Goal: Task Accomplishment & Management: Manage account settings

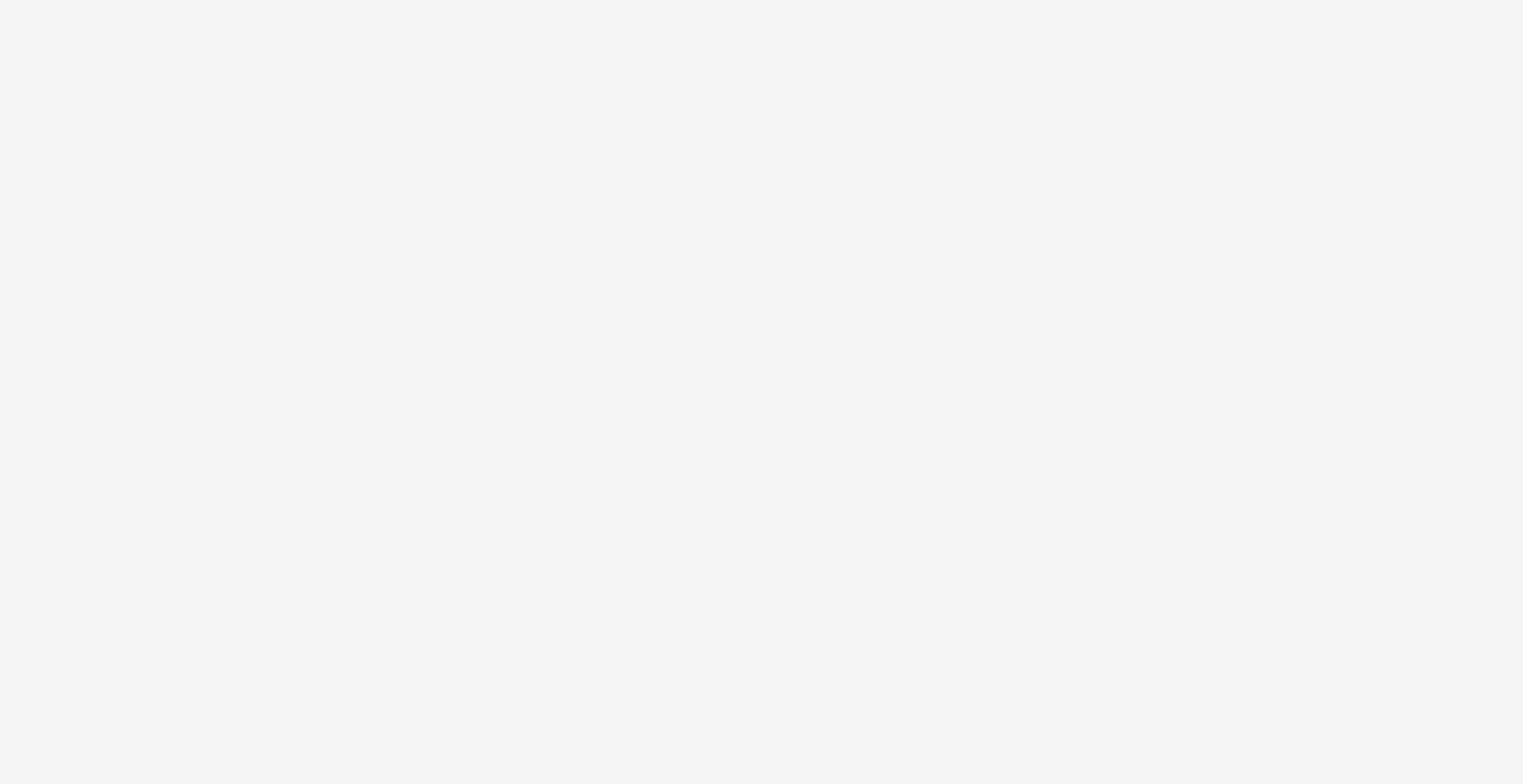
select select "c909d6bb-255f-4ad2-aa94-00d82704d6ef"
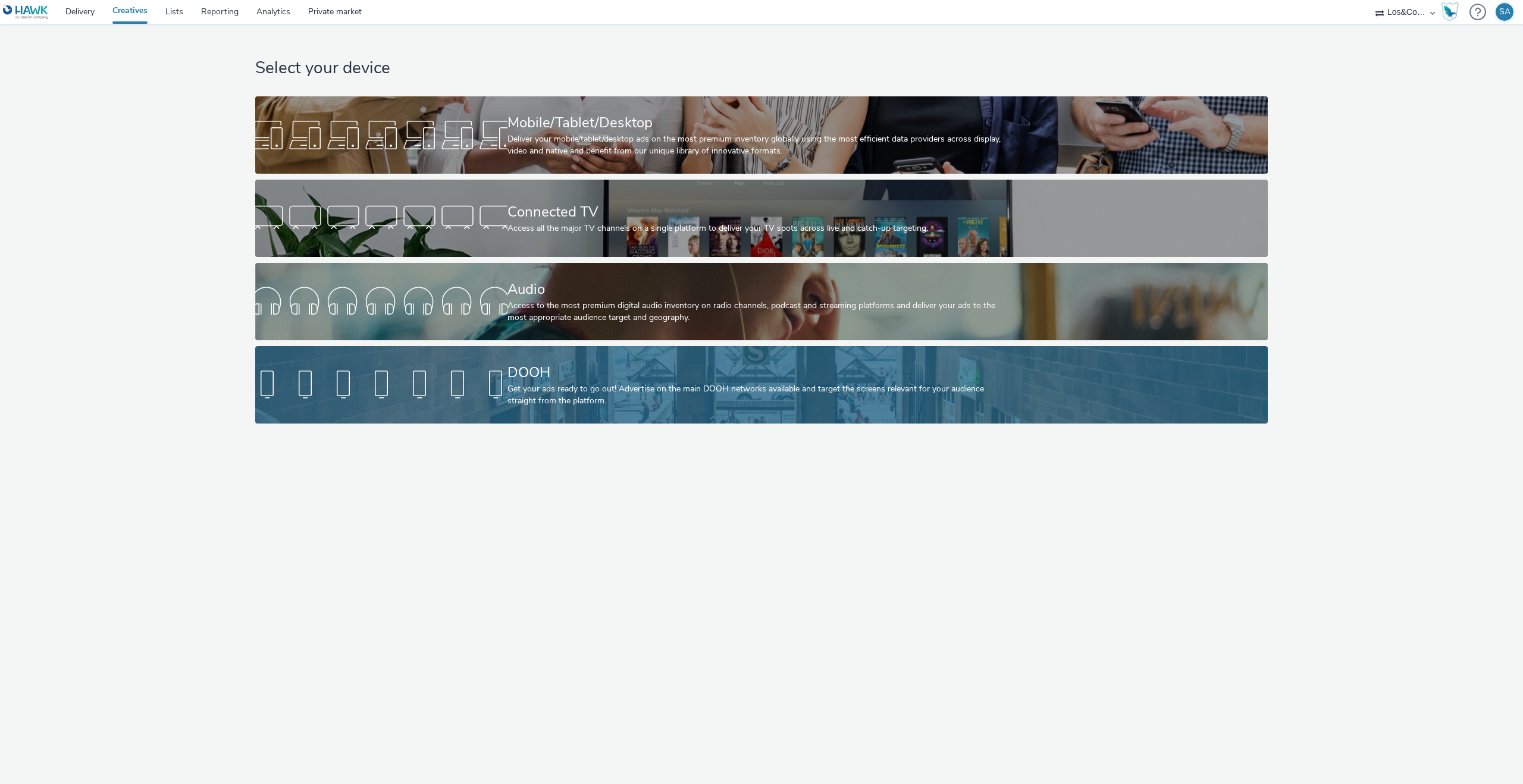
click at [511, 396] on div "Get your ads ready to go out! Advertise on the main DOOH networks available and…" at bounding box center [759, 395] width 504 height 24
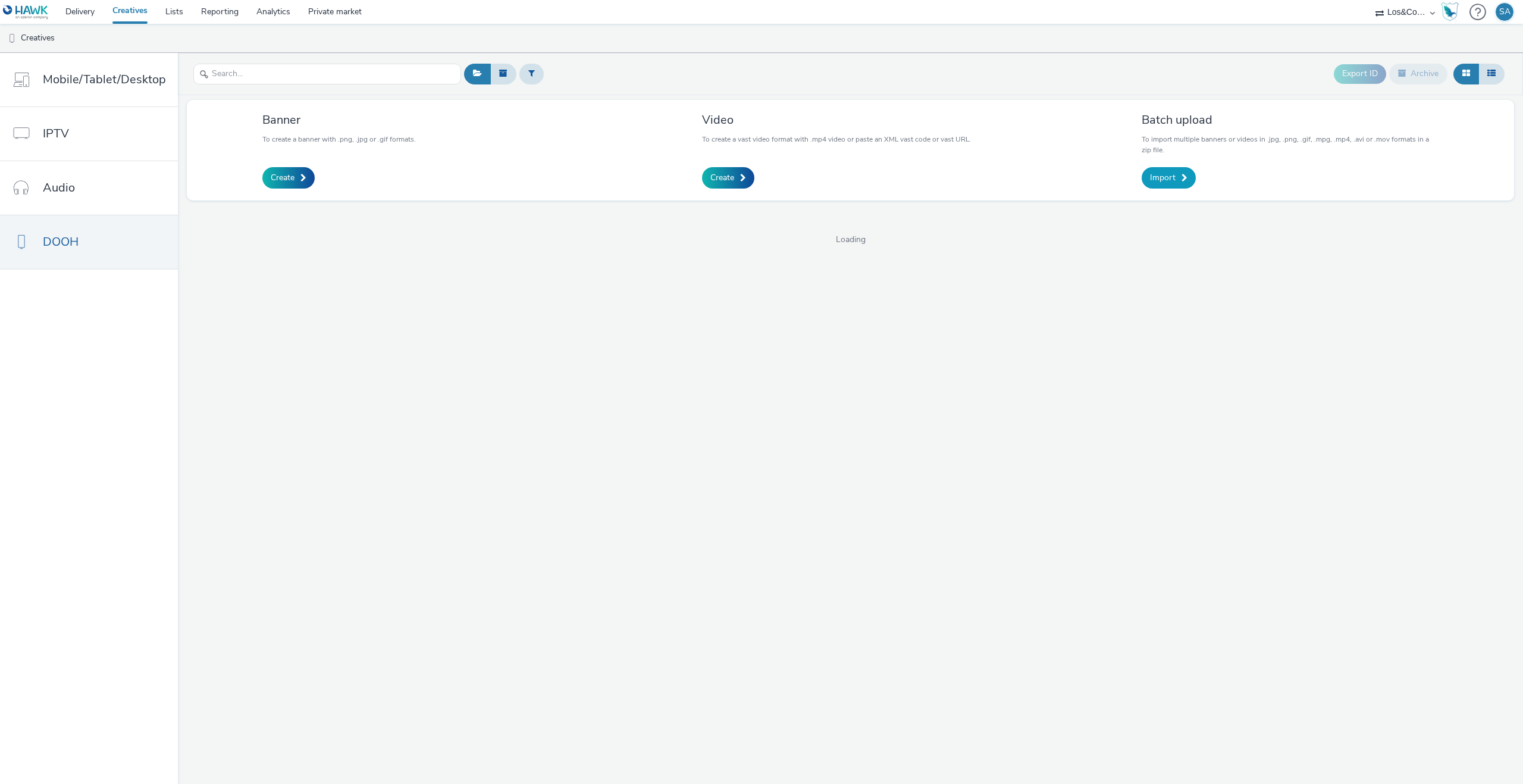
click at [1162, 179] on span "Import" at bounding box center [1163, 178] width 26 height 12
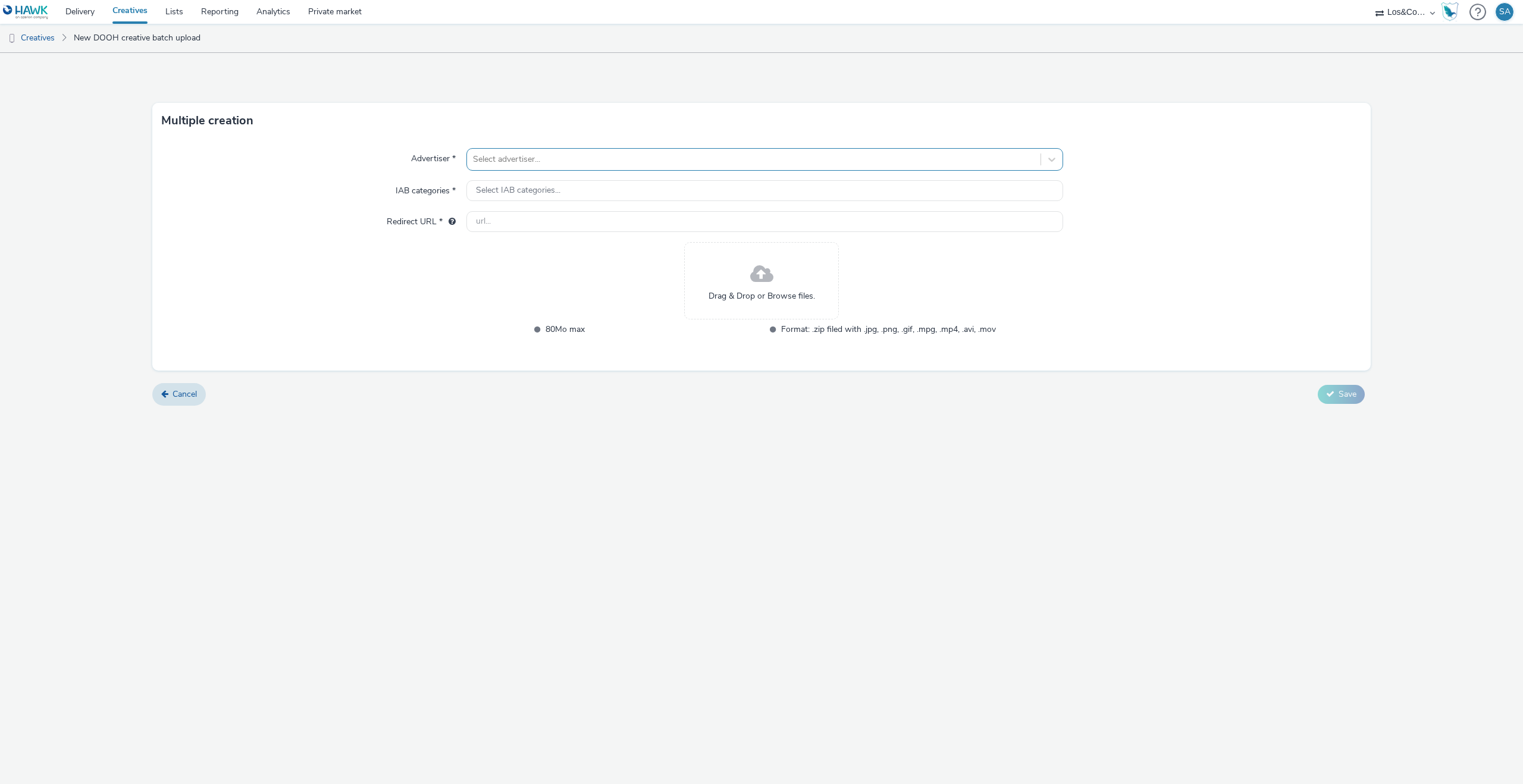
click at [482, 157] on div at bounding box center [754, 160] width 562 height 15
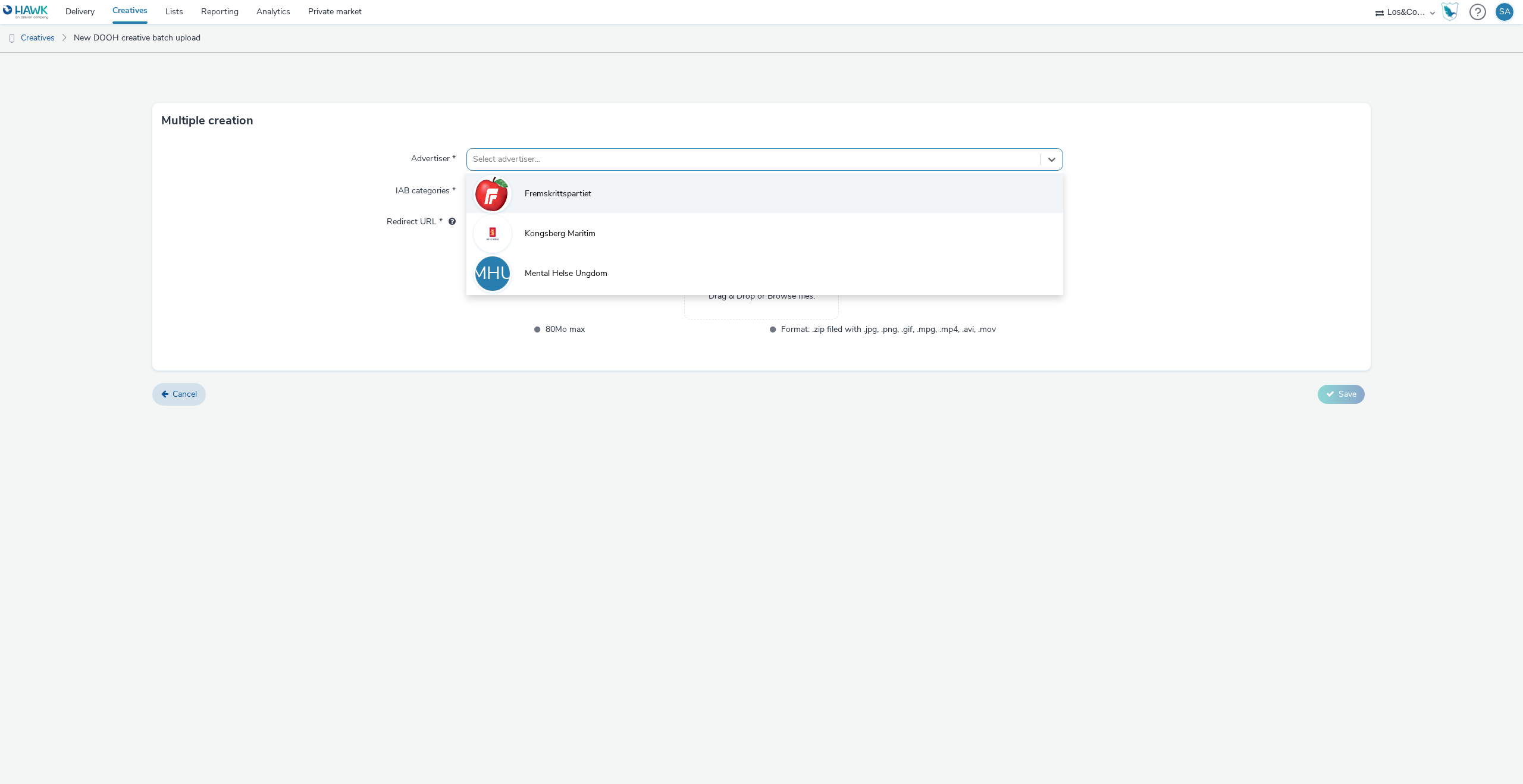
click at [505, 183] on img at bounding box center [493, 194] width 35 height 35
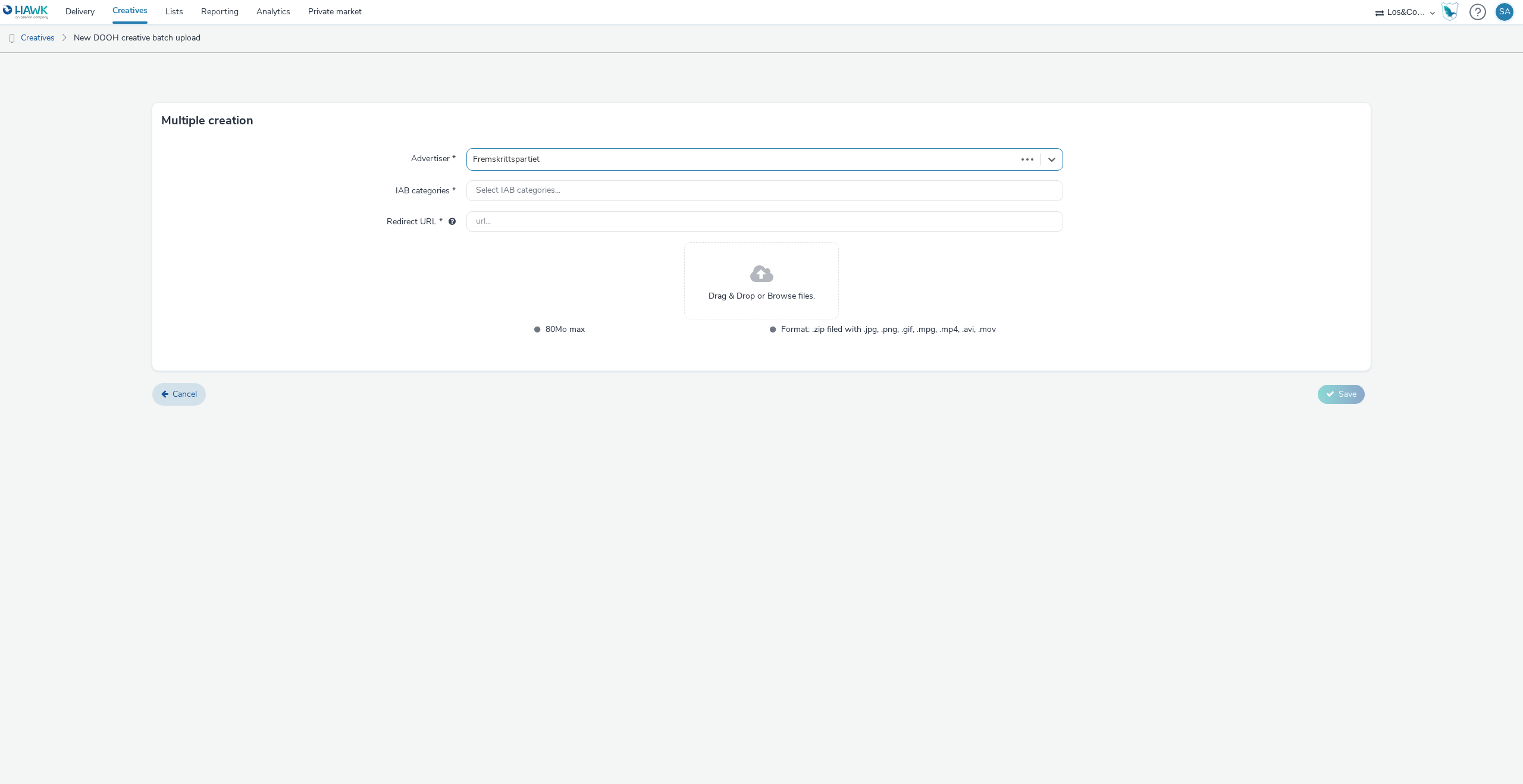
type input "http://www.frp.no"
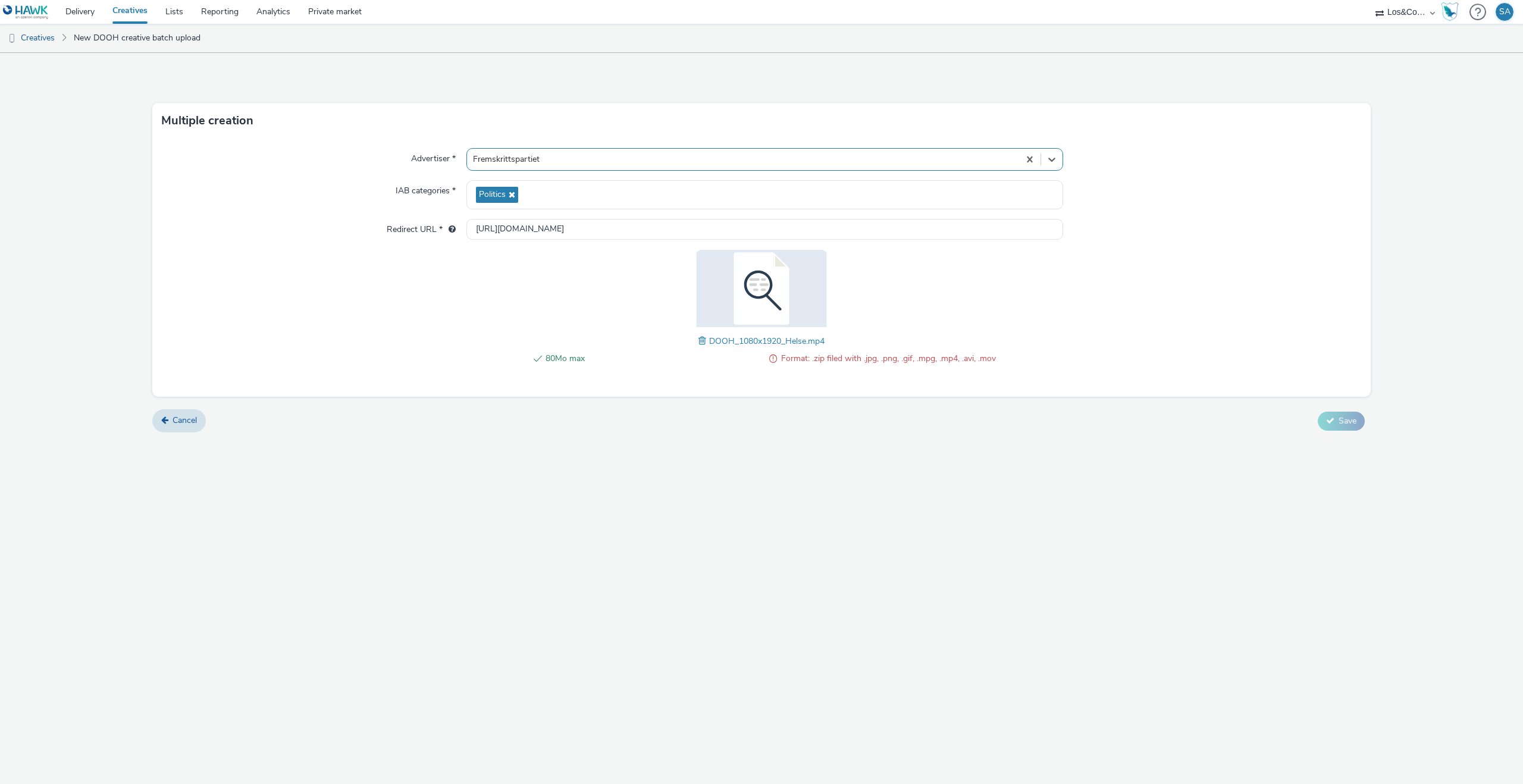
click at [698, 342] on span at bounding box center [703, 341] width 11 height 13
click at [180, 428] on link "Cancel" at bounding box center [179, 420] width 54 height 23
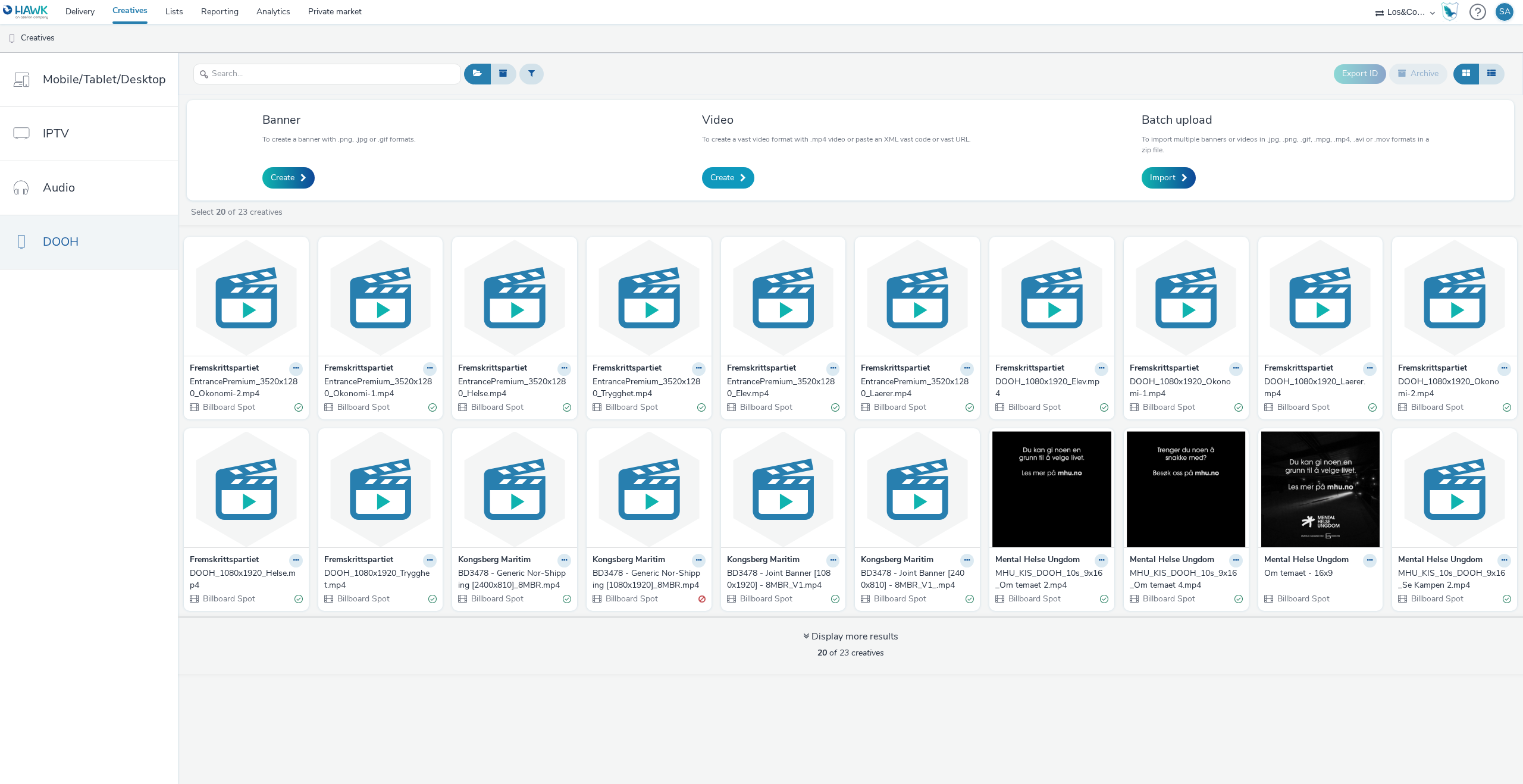
click at [726, 177] on span "Create" at bounding box center [722, 178] width 24 height 12
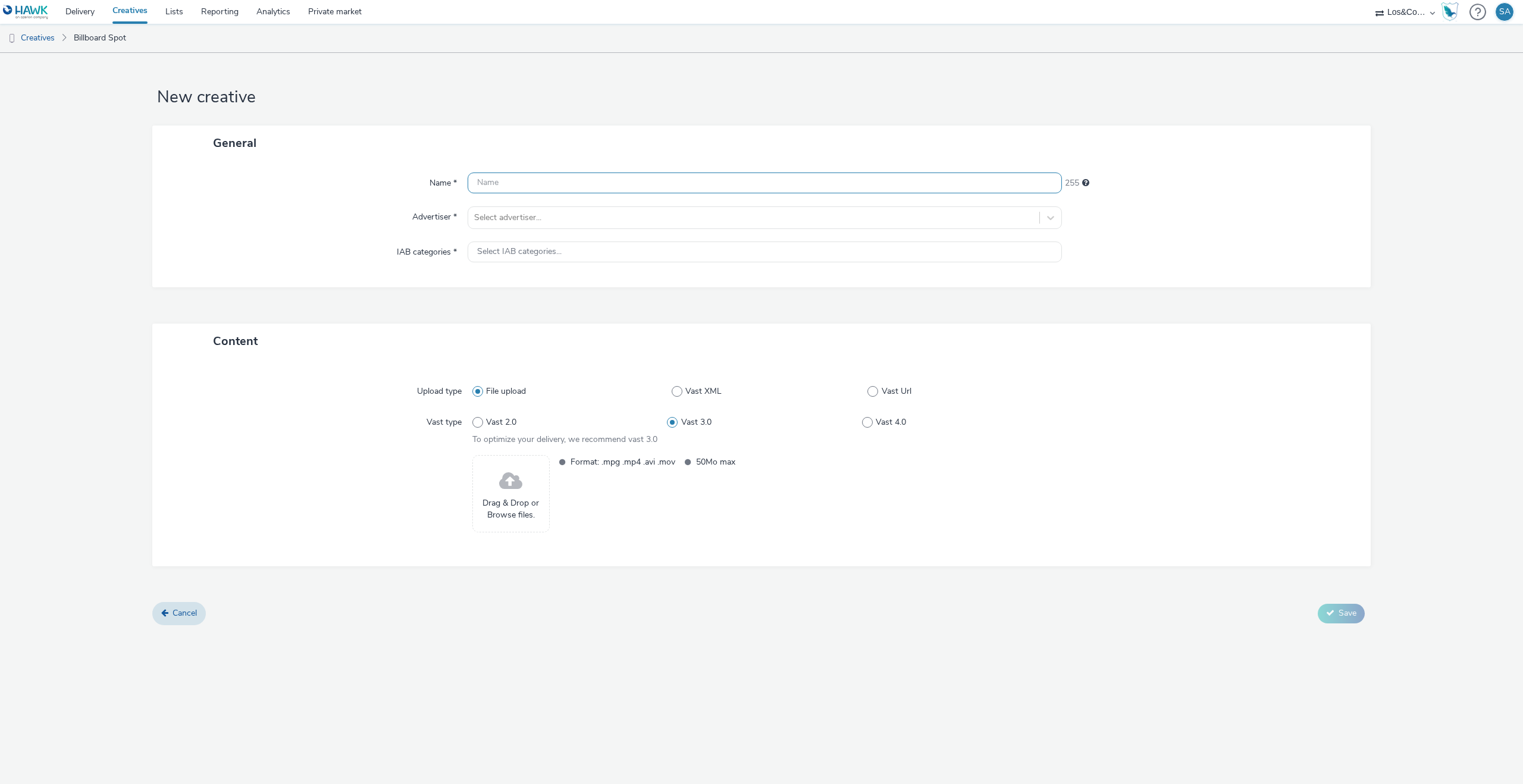
click at [610, 191] on input "text" at bounding box center [765, 183] width 594 height 21
click at [560, 187] on input "text" at bounding box center [765, 183] width 594 height 21
type input "Helse - 1080x1920 - [GEOGRAPHIC_DATA]"
click at [554, 222] on div at bounding box center [753, 218] width 559 height 15
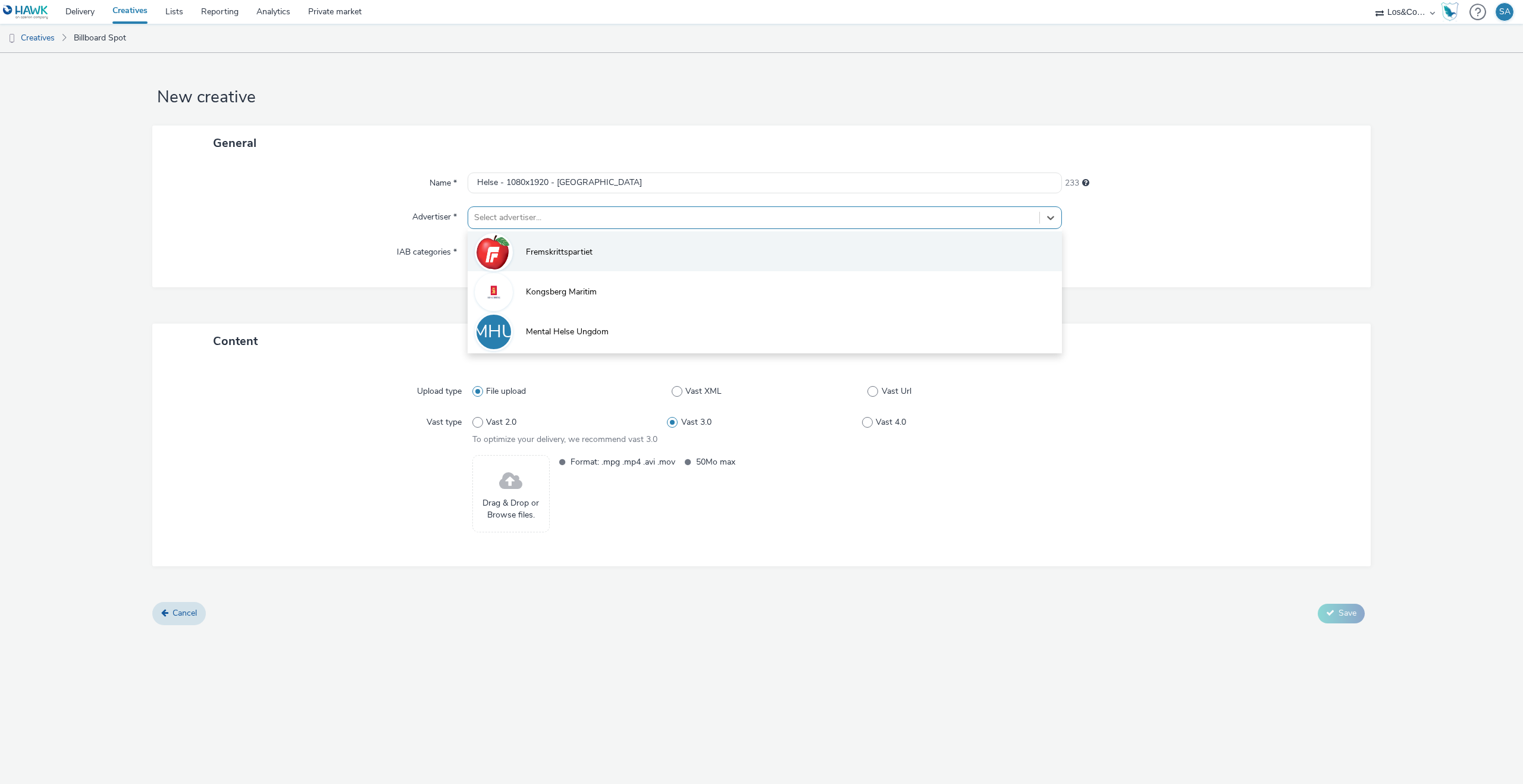
click at [556, 237] on li "Fremskrittspartiet" at bounding box center [765, 251] width 594 height 40
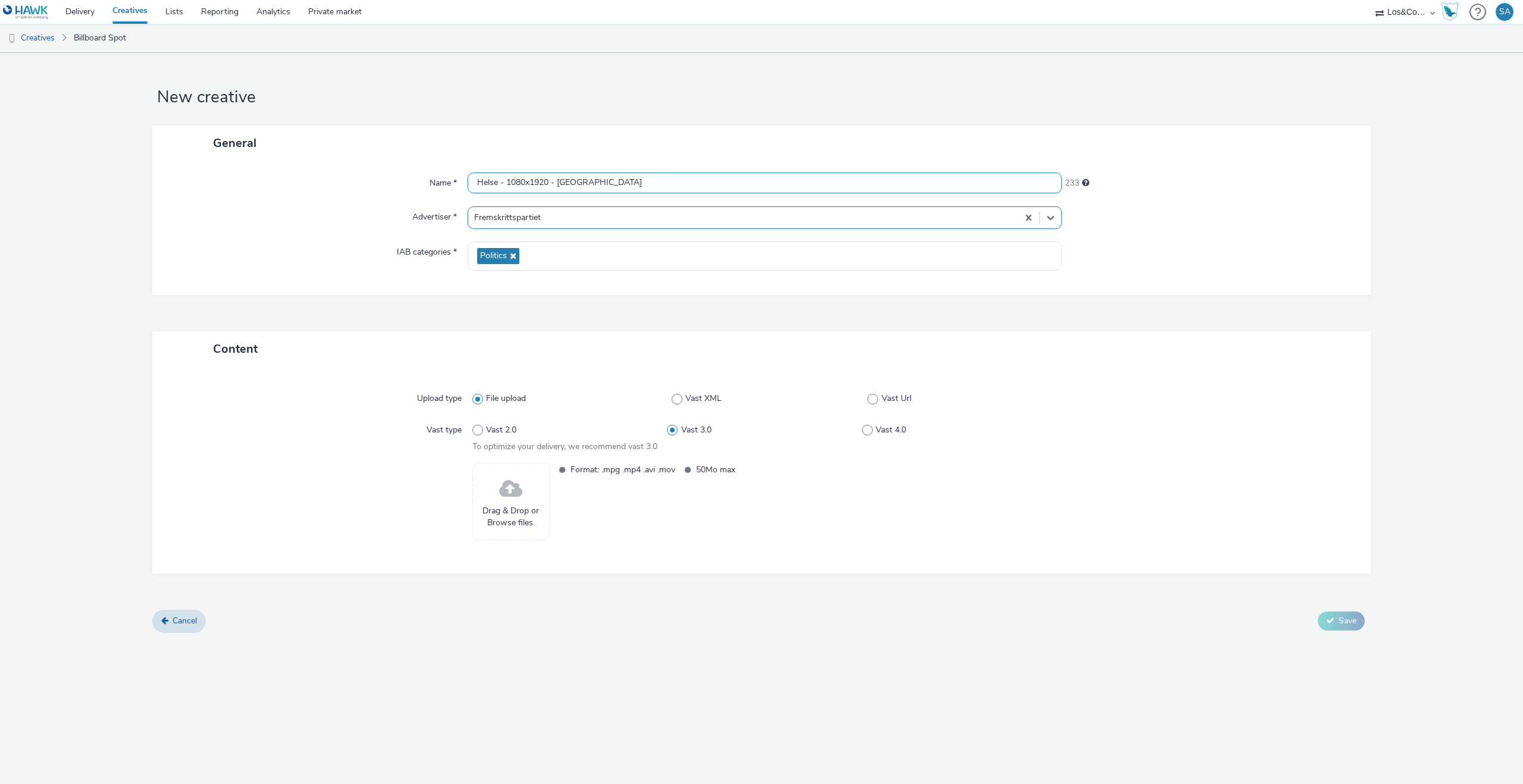
click at [569, 186] on input "Helse - 1080x1920 - [GEOGRAPHIC_DATA]" at bounding box center [765, 183] width 594 height 21
click at [690, 315] on div "General Name * Helse - 1080x1920 - NY 233 Advertiser * Fremskrittspartiet IAB c…" at bounding box center [762, 229] width 1219 height 206
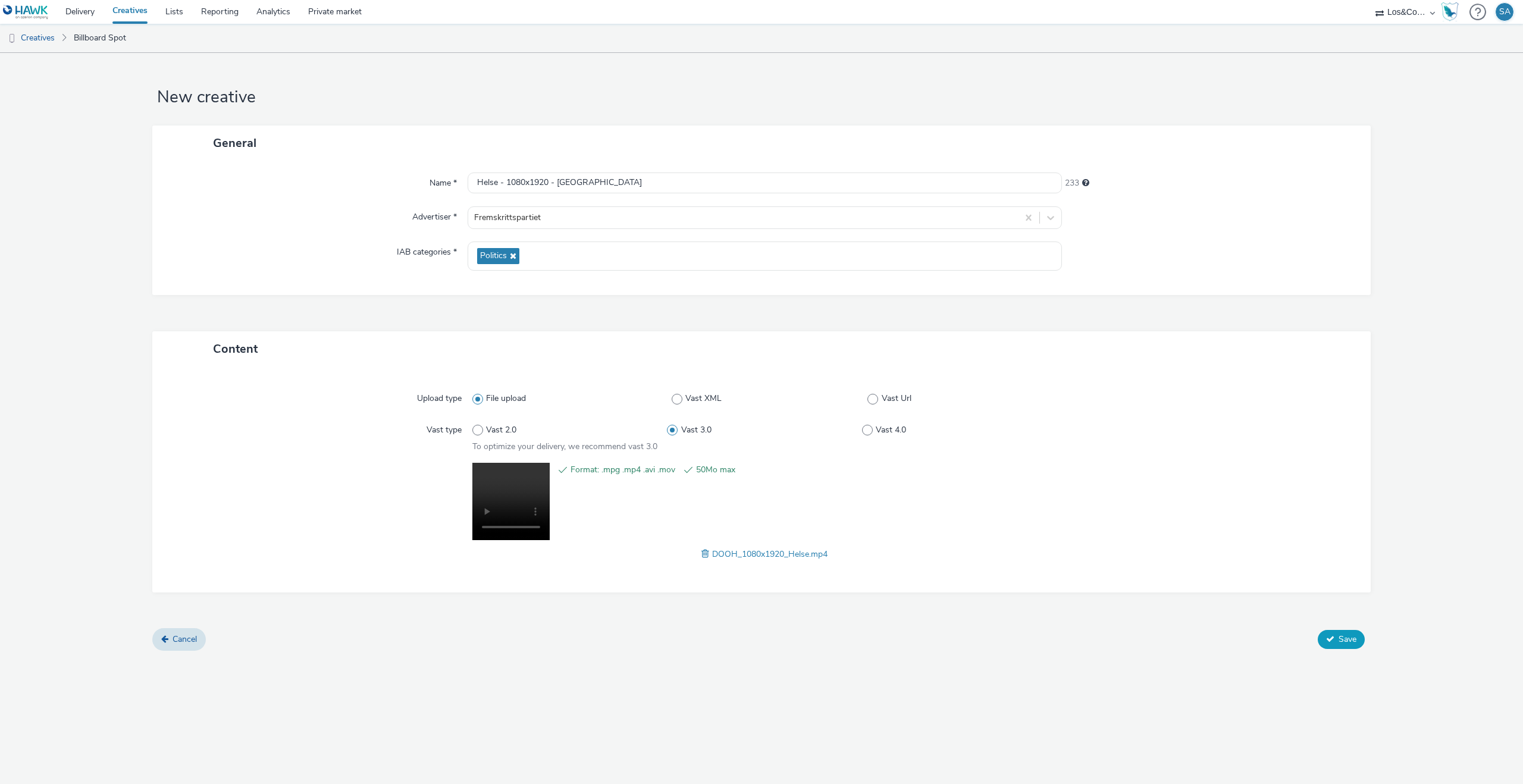
click at [1334, 645] on button "Save" at bounding box center [1341, 639] width 47 height 19
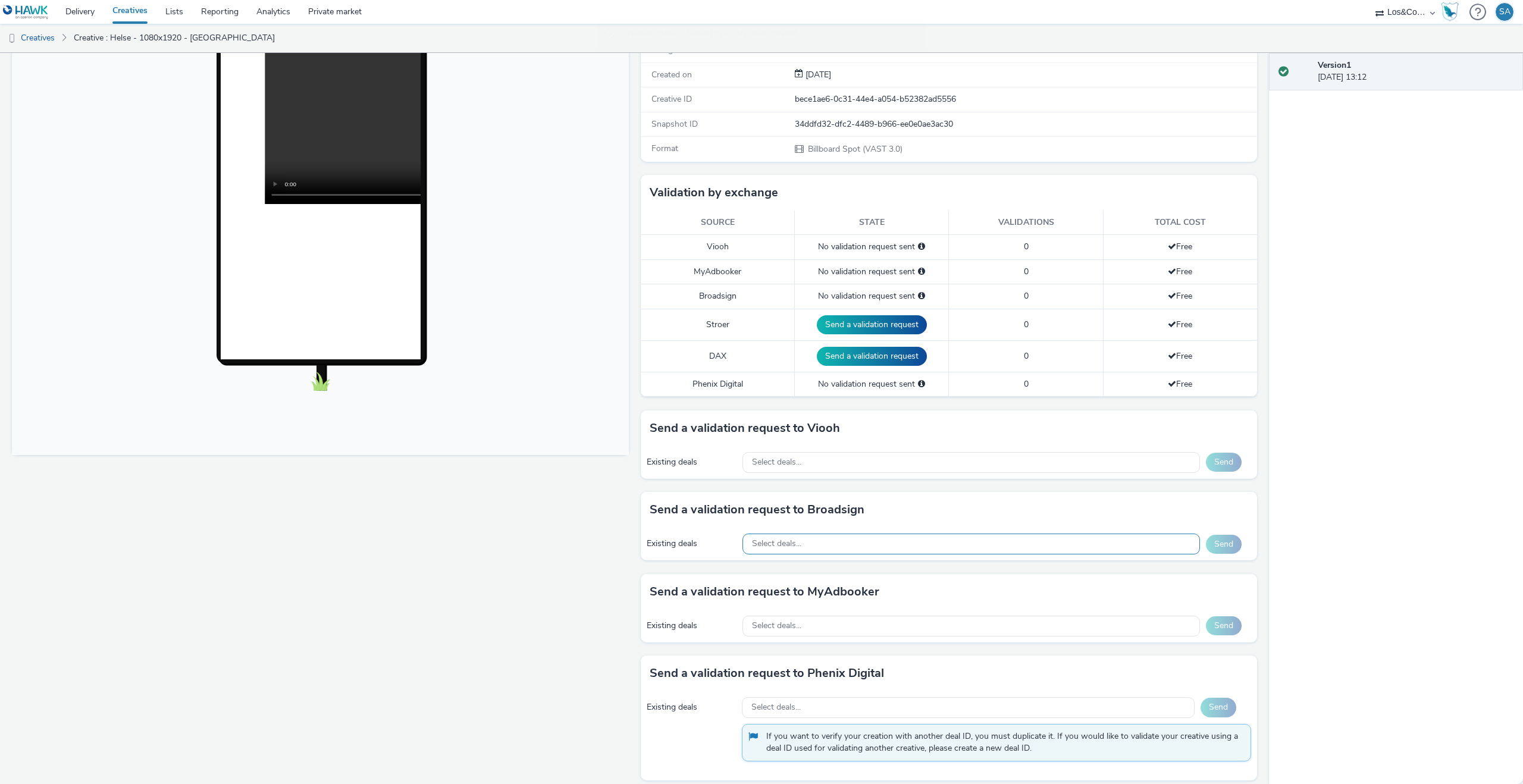
scroll to position [175, 0]
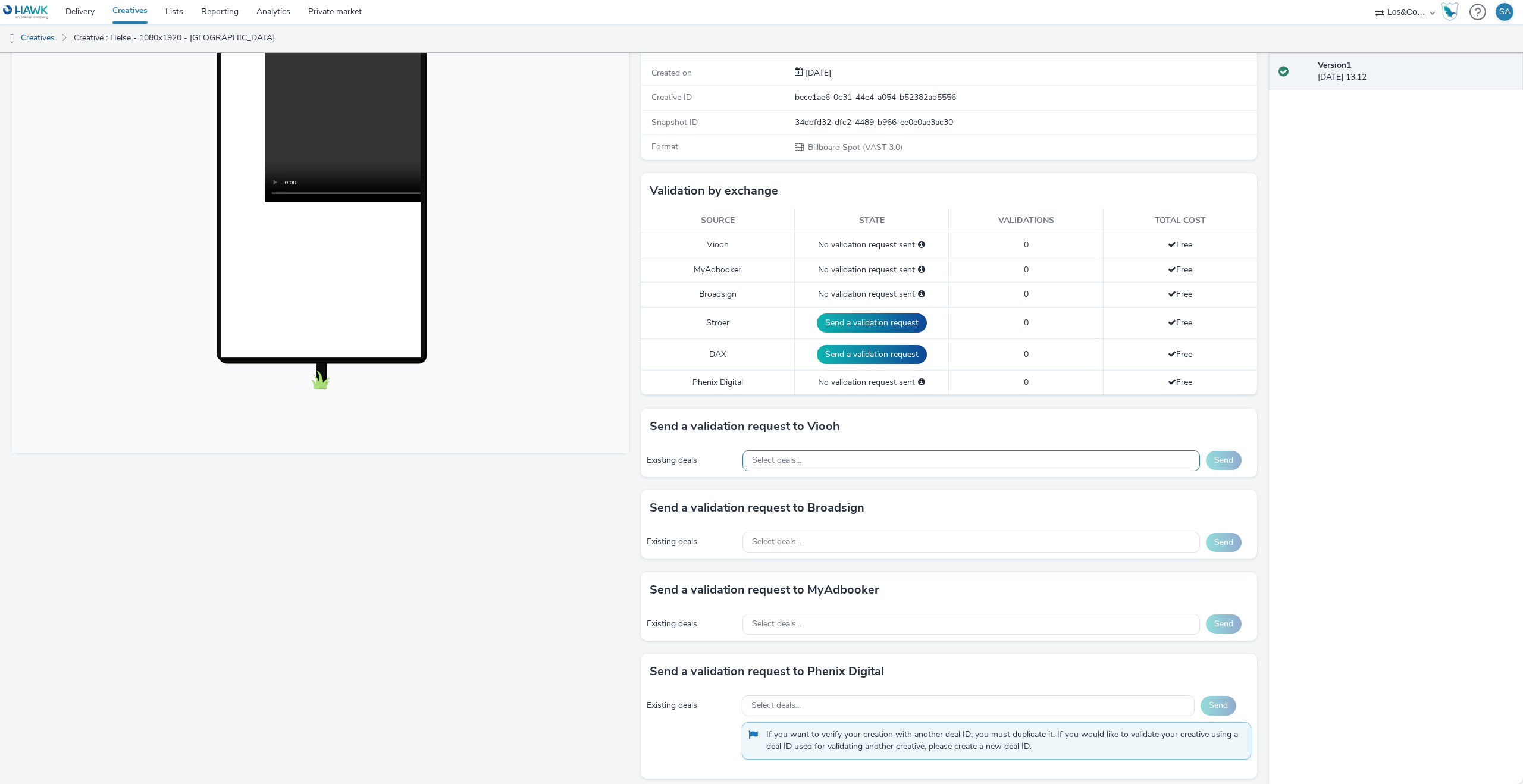
click at [791, 462] on span "Select deals..." at bounding box center [776, 460] width 50 height 10
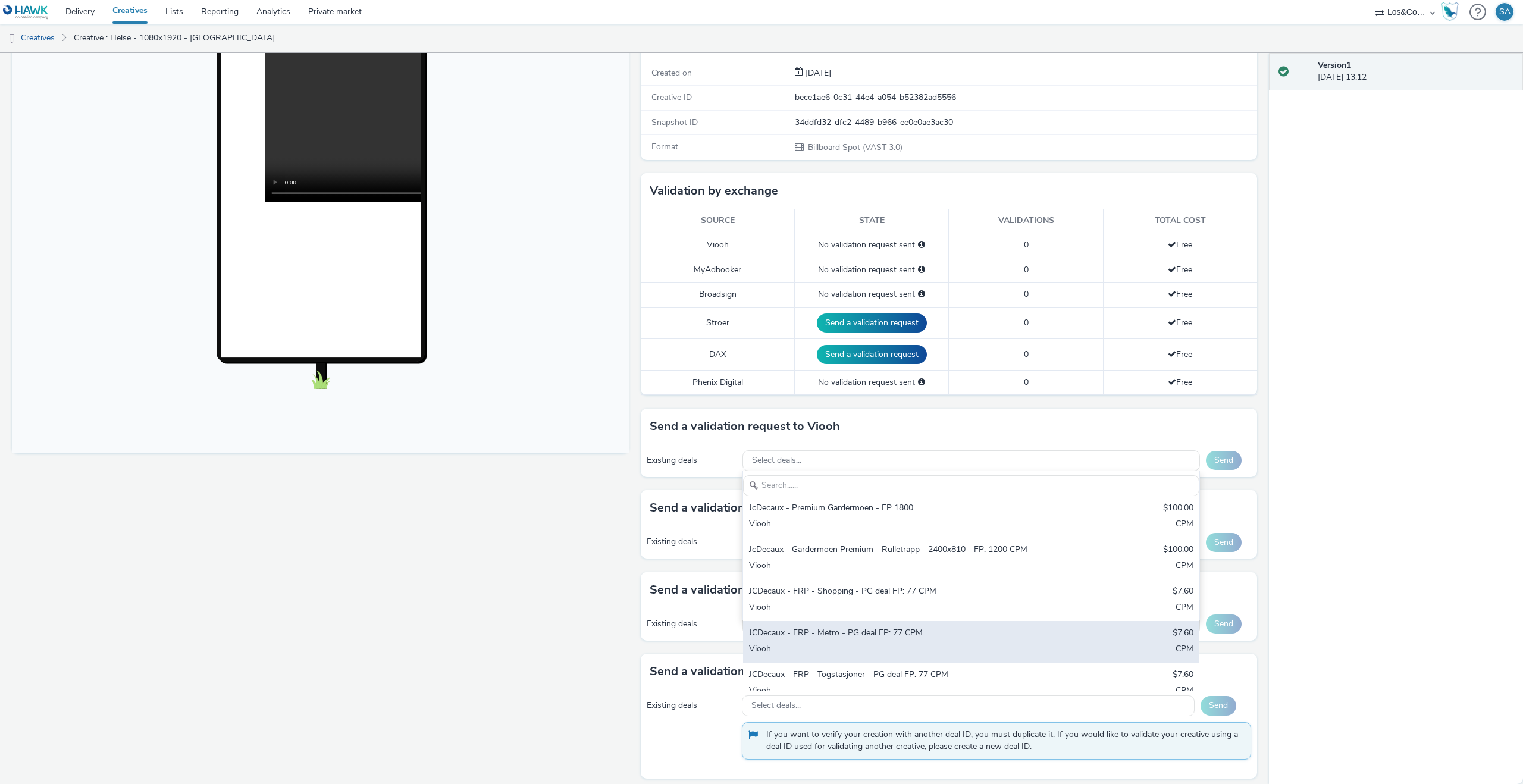
scroll to position [402, 0]
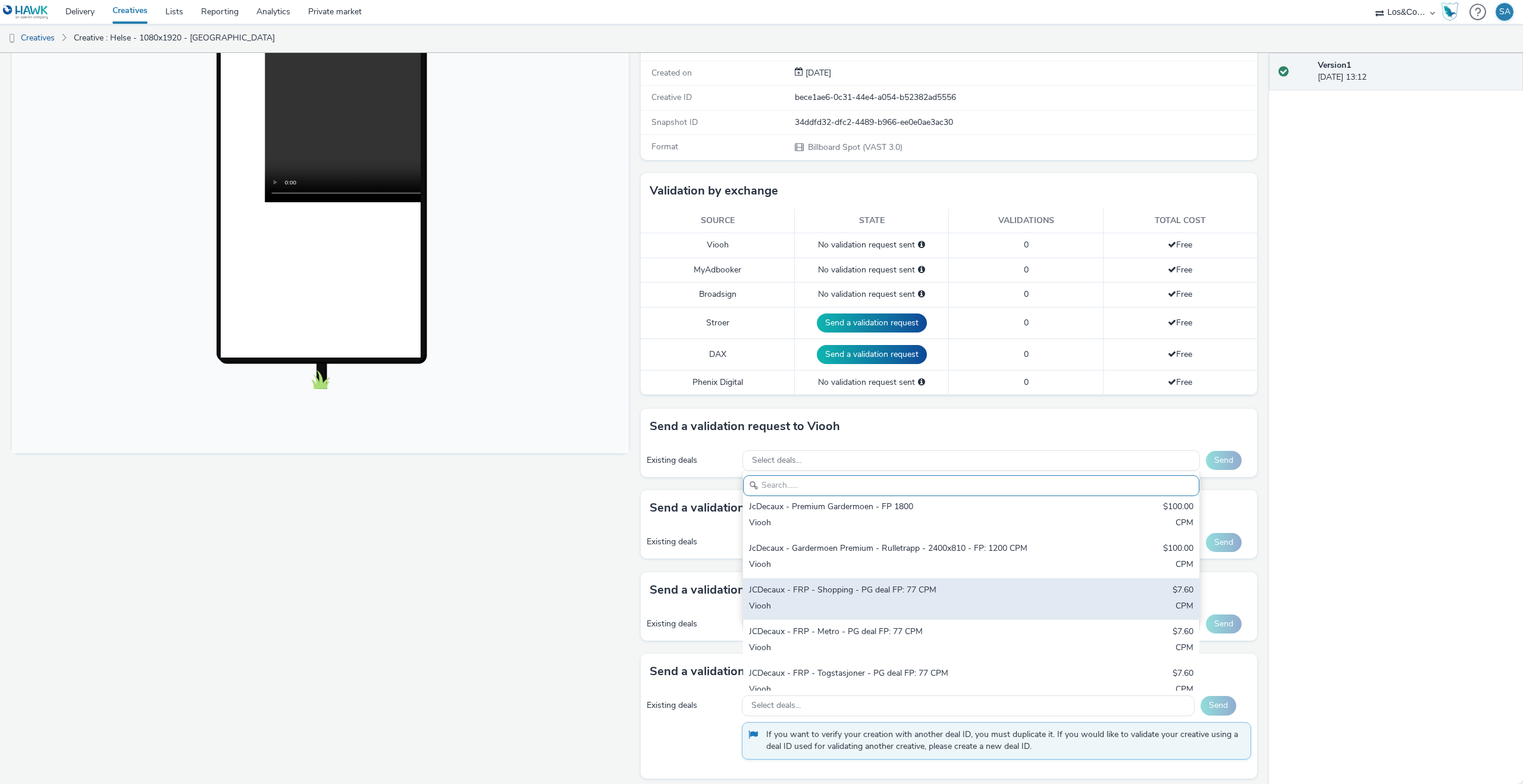
click at [937, 601] on div "Viooh" at bounding box center [896, 607] width 295 height 14
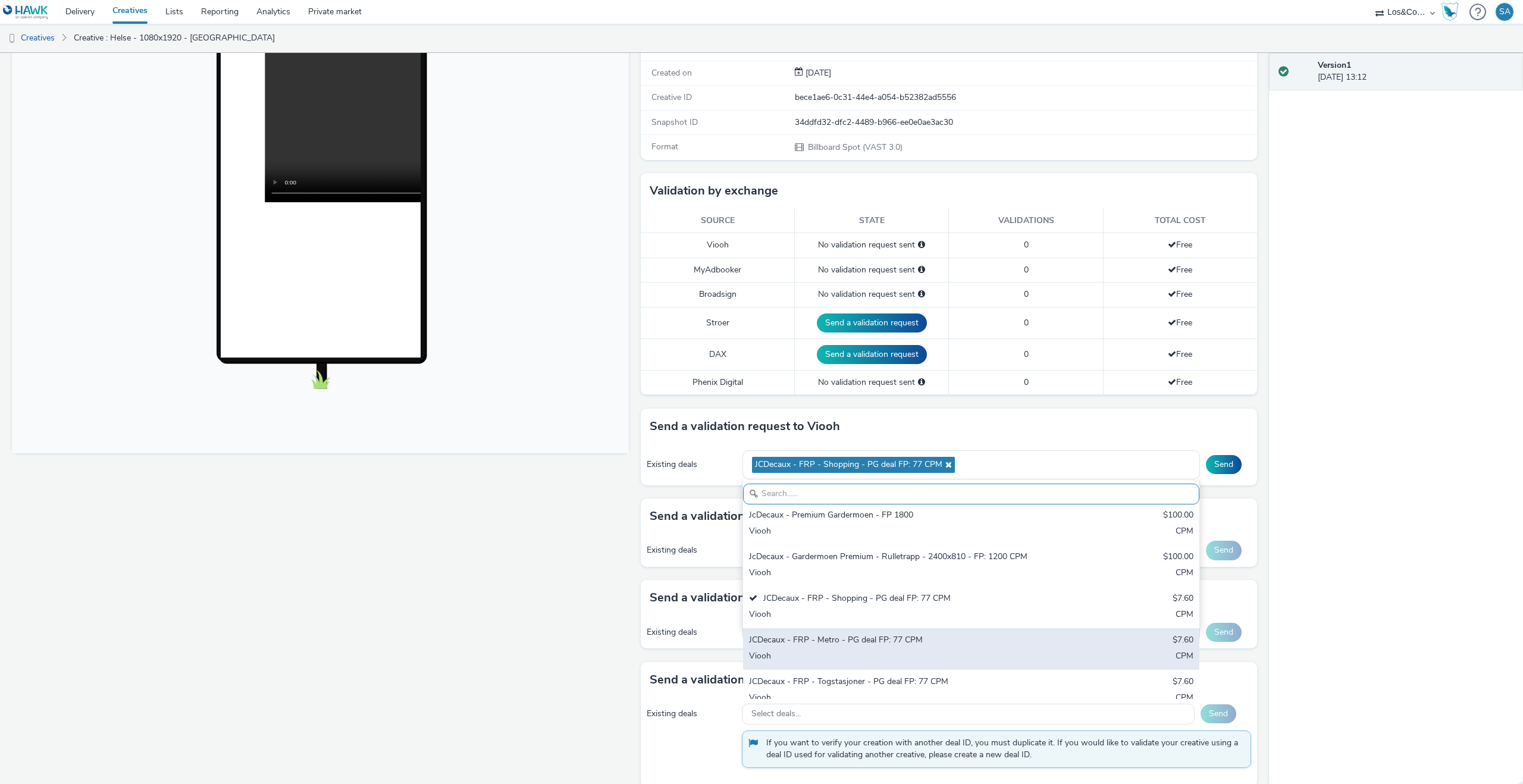
click at [925, 634] on div "JCDecaux - FRP - Metro - PG deal FP: 77 CPM" at bounding box center [896, 640] width 295 height 14
click at [922, 653] on div "Viooh" at bounding box center [896, 659] width 295 height 14
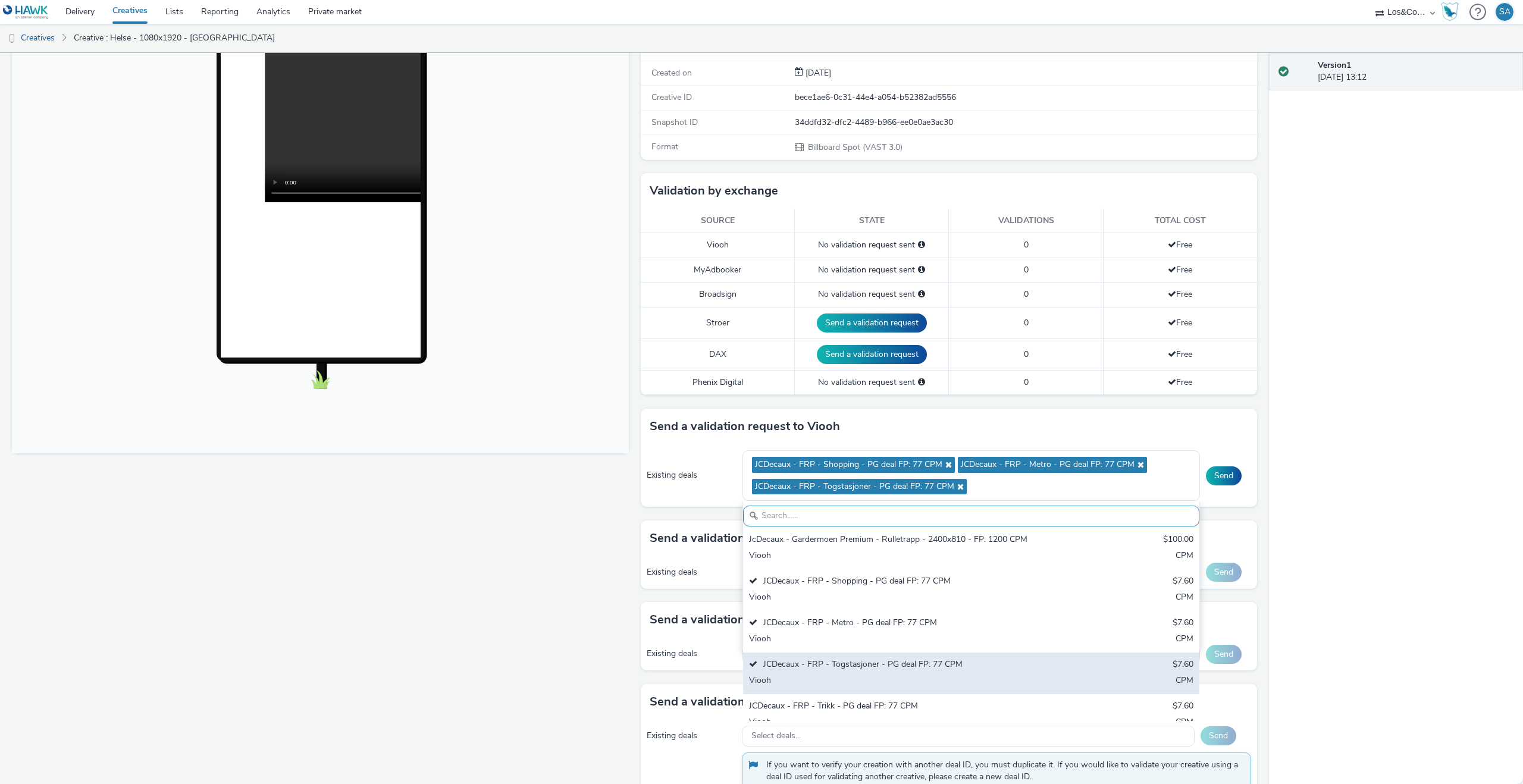
scroll to position [476, 0]
click at [921, 666] on div "JCDecaux - FRP - Trikk - PG deal FP: 77 CPM" at bounding box center [896, 672] width 295 height 14
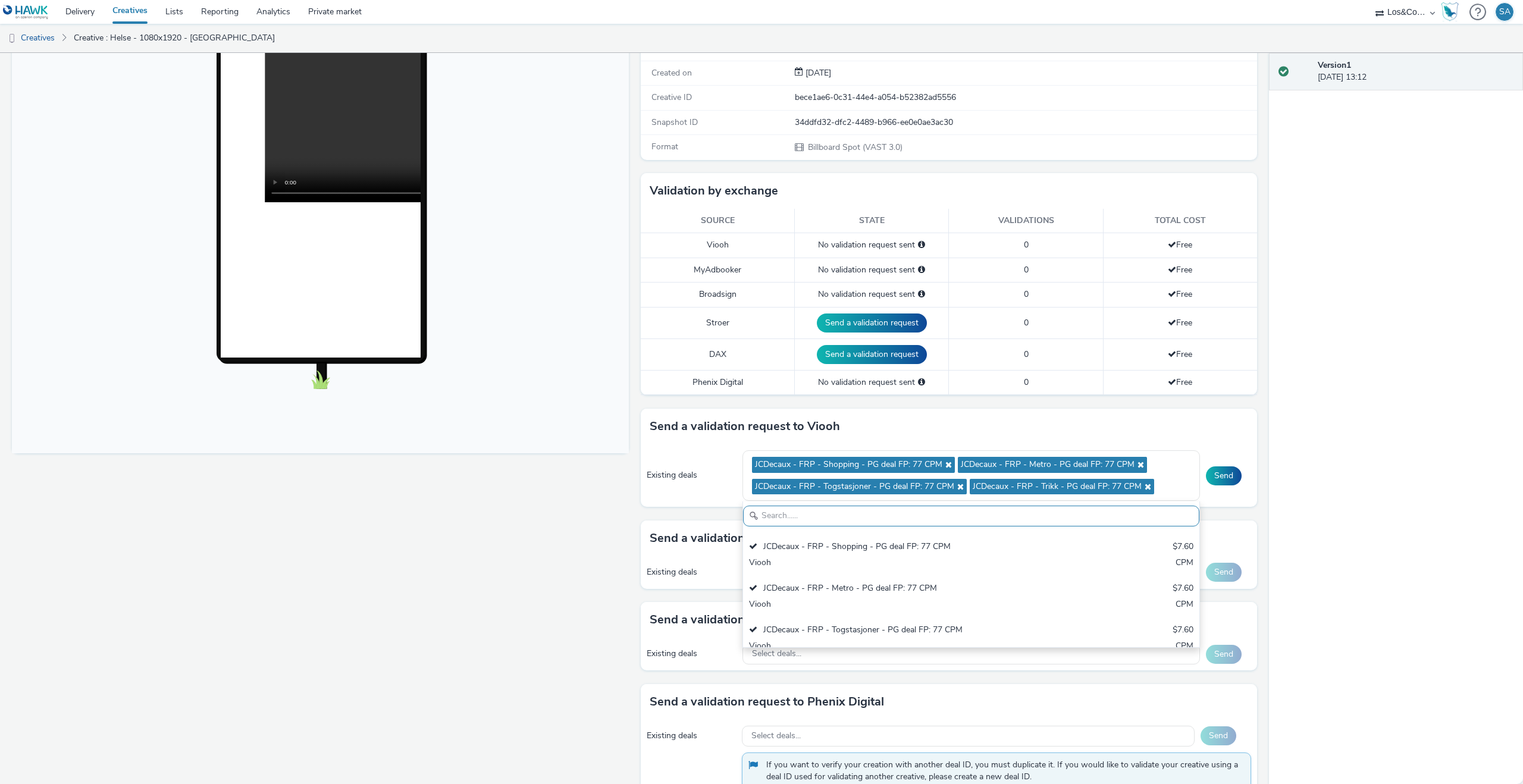
click at [1291, 547] on div "Version 1 02 September 2025, 13:12" at bounding box center [1396, 418] width 254 height 731
click at [1227, 476] on button "Send" at bounding box center [1224, 476] width 36 height 19
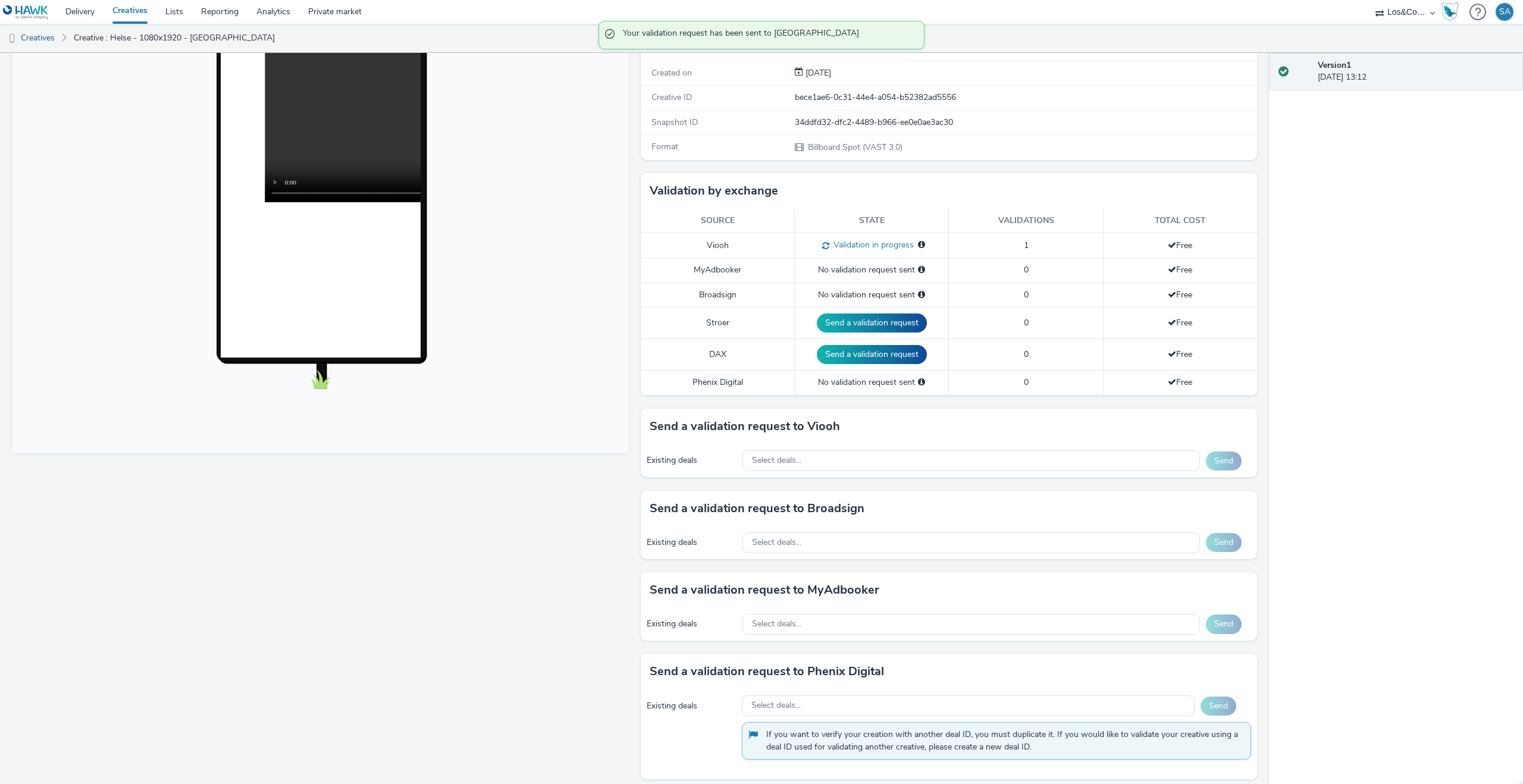
scroll to position [0, 0]
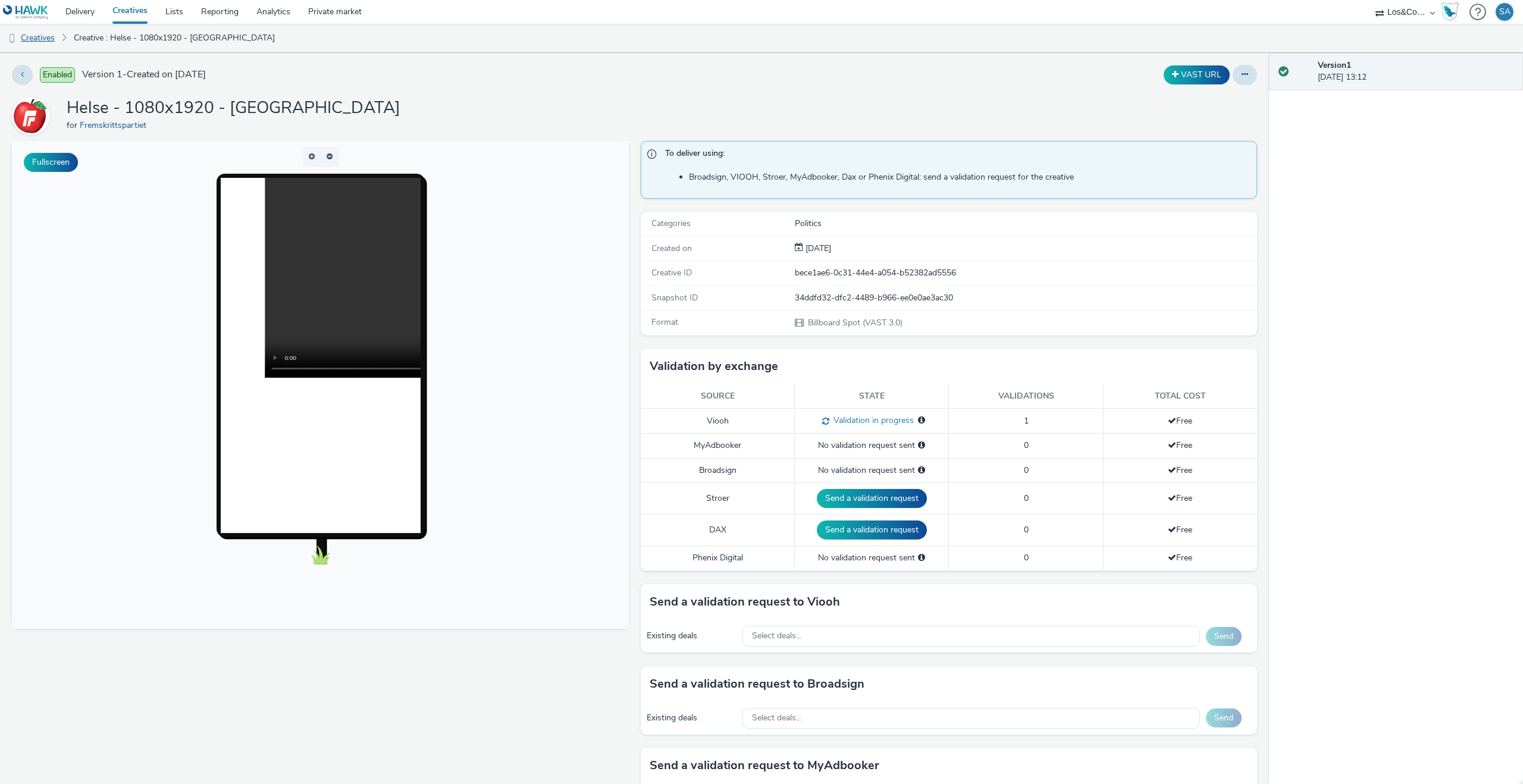
click at [48, 41] on link "Creatives" at bounding box center [30, 37] width 61 height 28
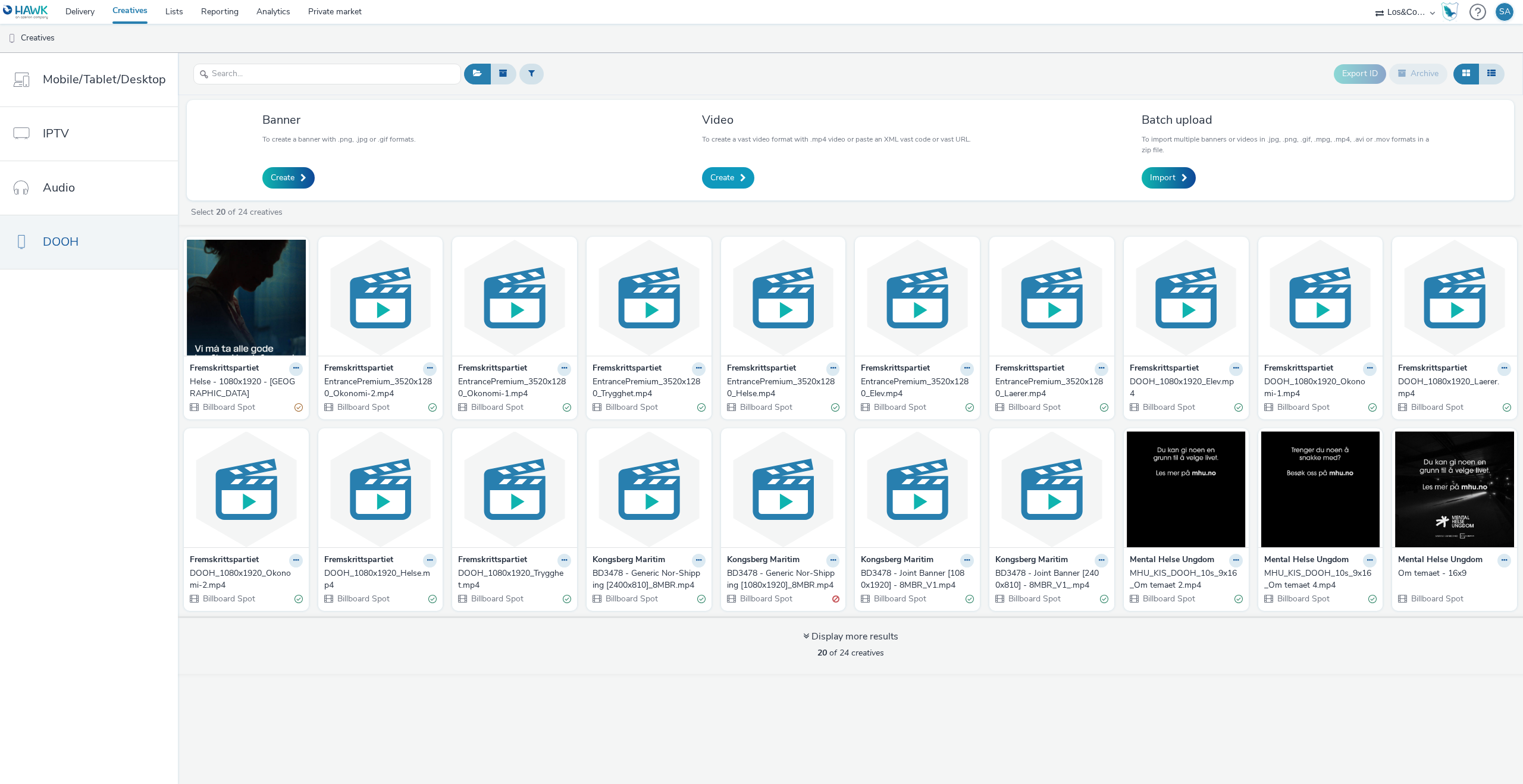
click at [731, 170] on link "Create" at bounding box center [728, 178] width 52 height 21
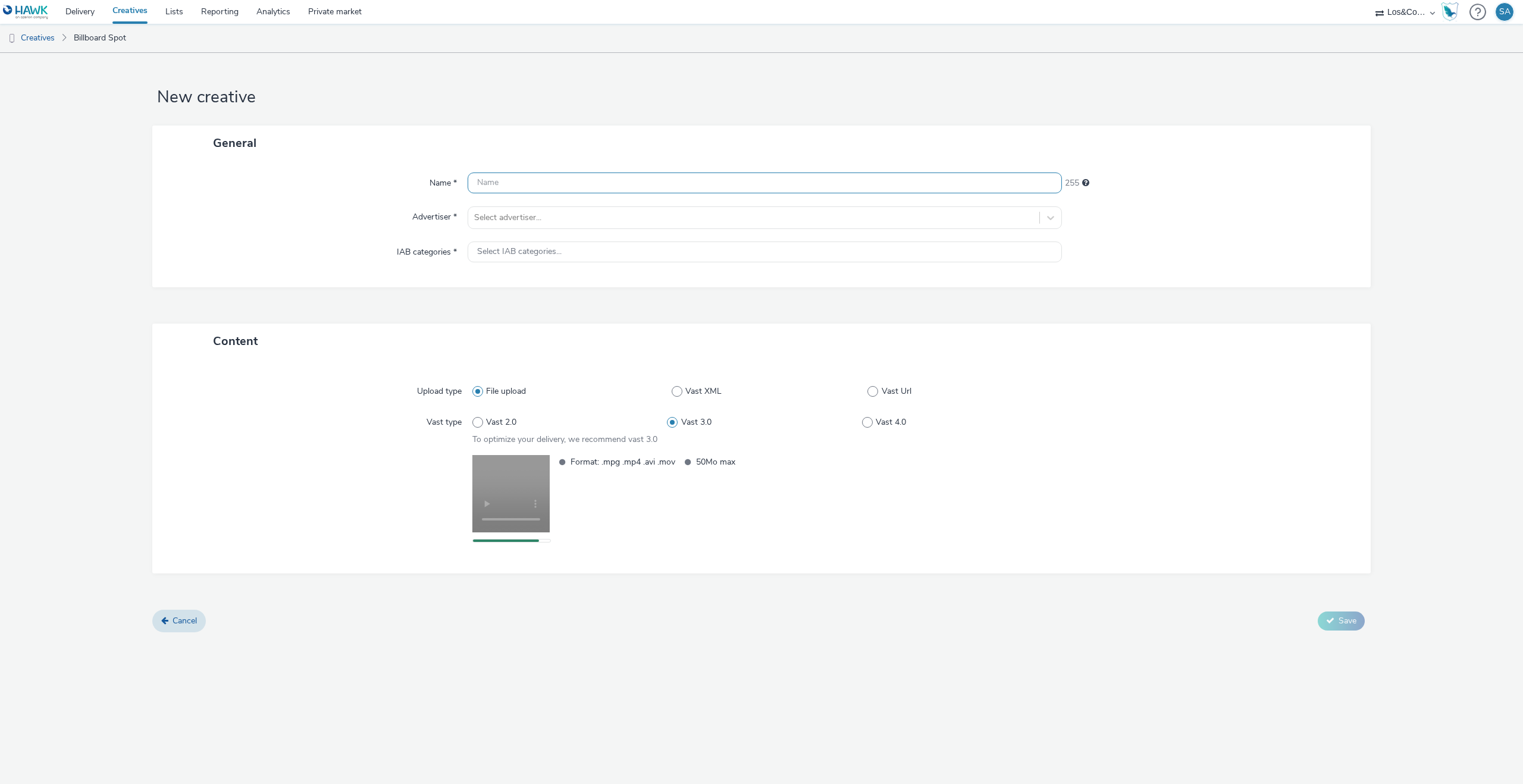
click at [507, 189] on input "text" at bounding box center [765, 183] width 594 height 21
paste input "Helse - 1080x1920 - [GEOGRAPHIC_DATA]"
click at [488, 182] on input "Helse - 1080x1920 - [GEOGRAPHIC_DATA]" at bounding box center [765, 183] width 594 height 21
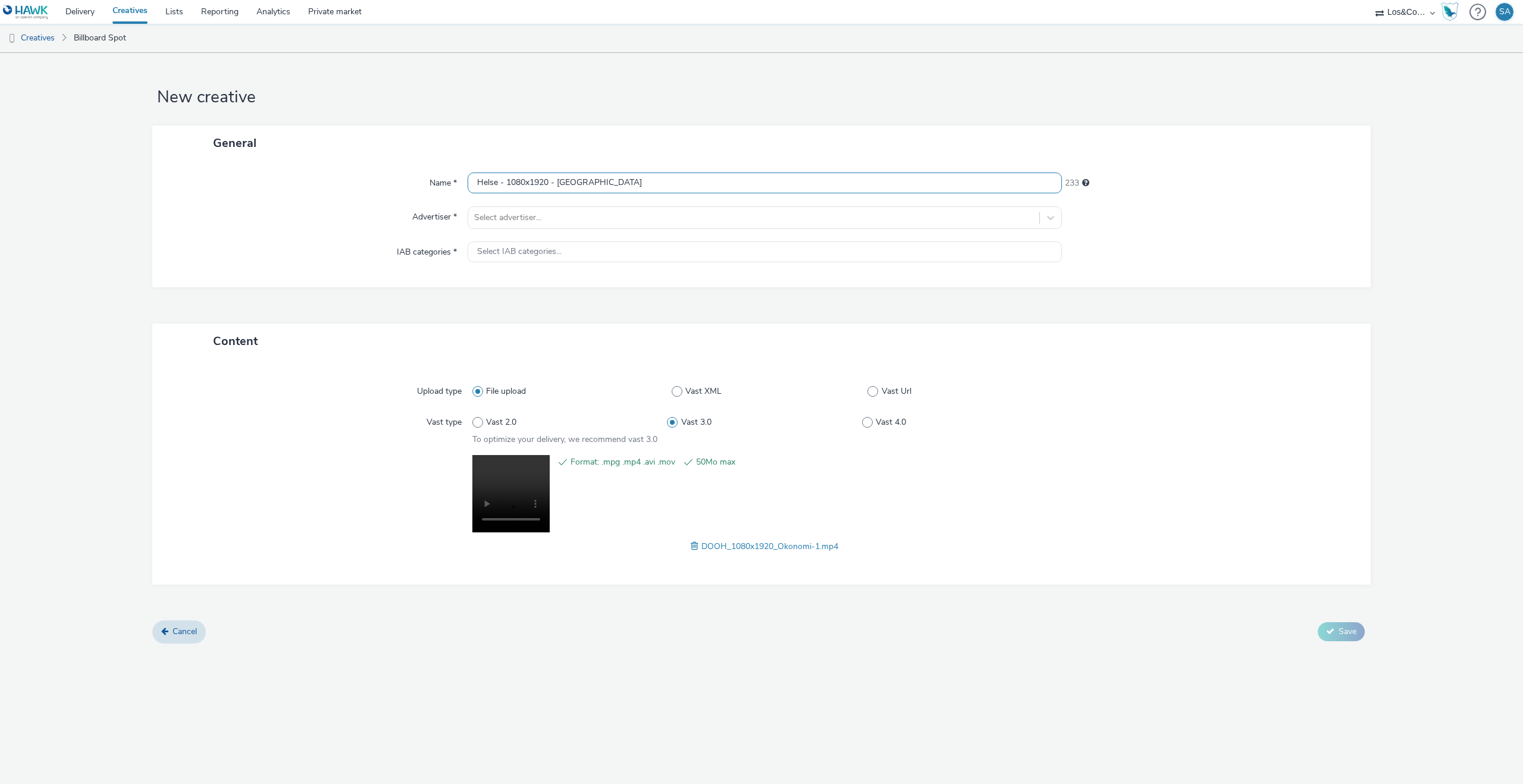
click at [488, 182] on input "Helse - 1080x1920 - [GEOGRAPHIC_DATA]" at bounding box center [765, 183] width 594 height 21
type input "Økonomi1 - 1080x1920 - [GEOGRAPHIC_DATA]"
click at [554, 206] on div "Select advertiser..." at bounding box center [765, 218] width 594 height 23
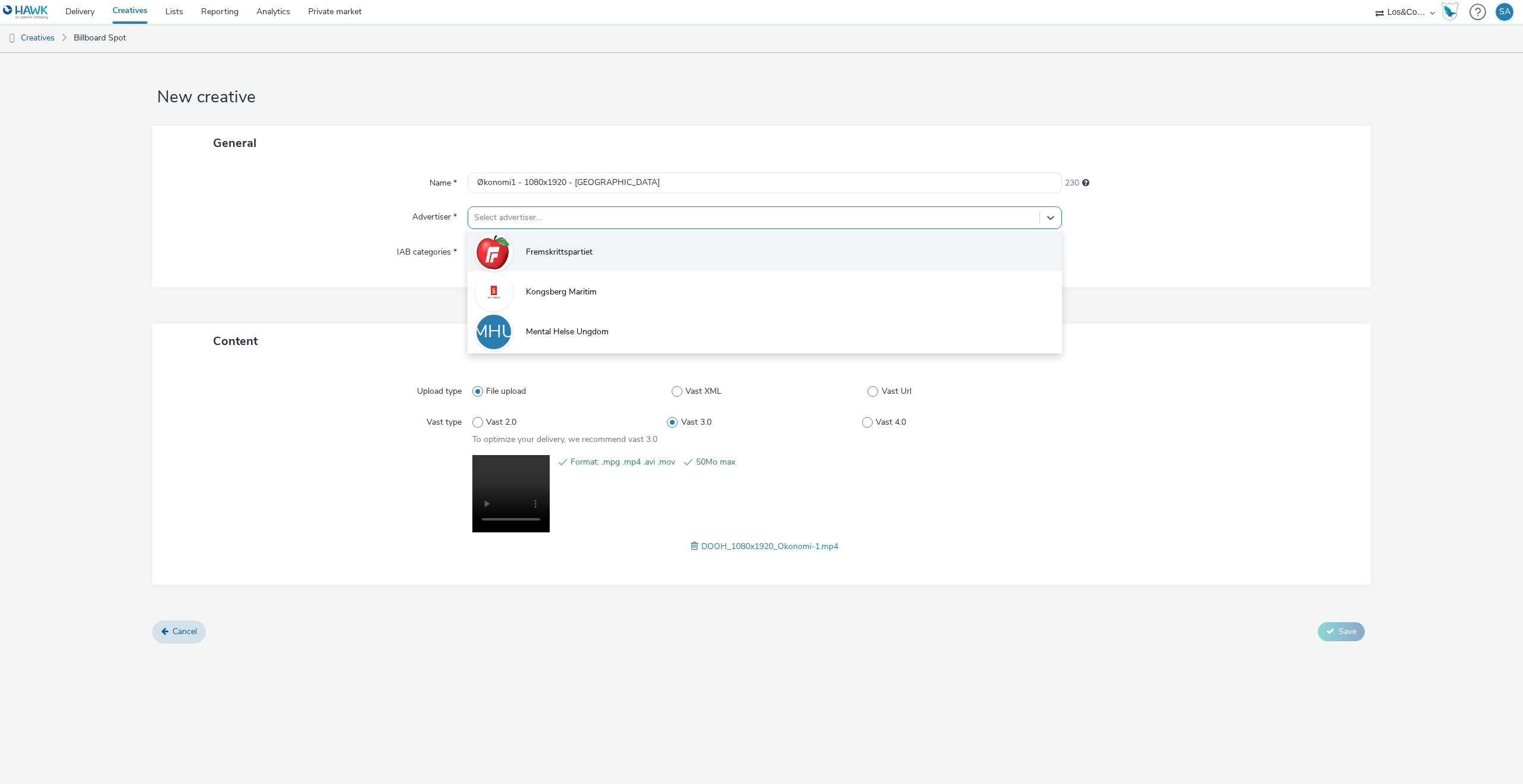
click at [545, 239] on li "Fremskrittspartiet" at bounding box center [765, 251] width 594 height 40
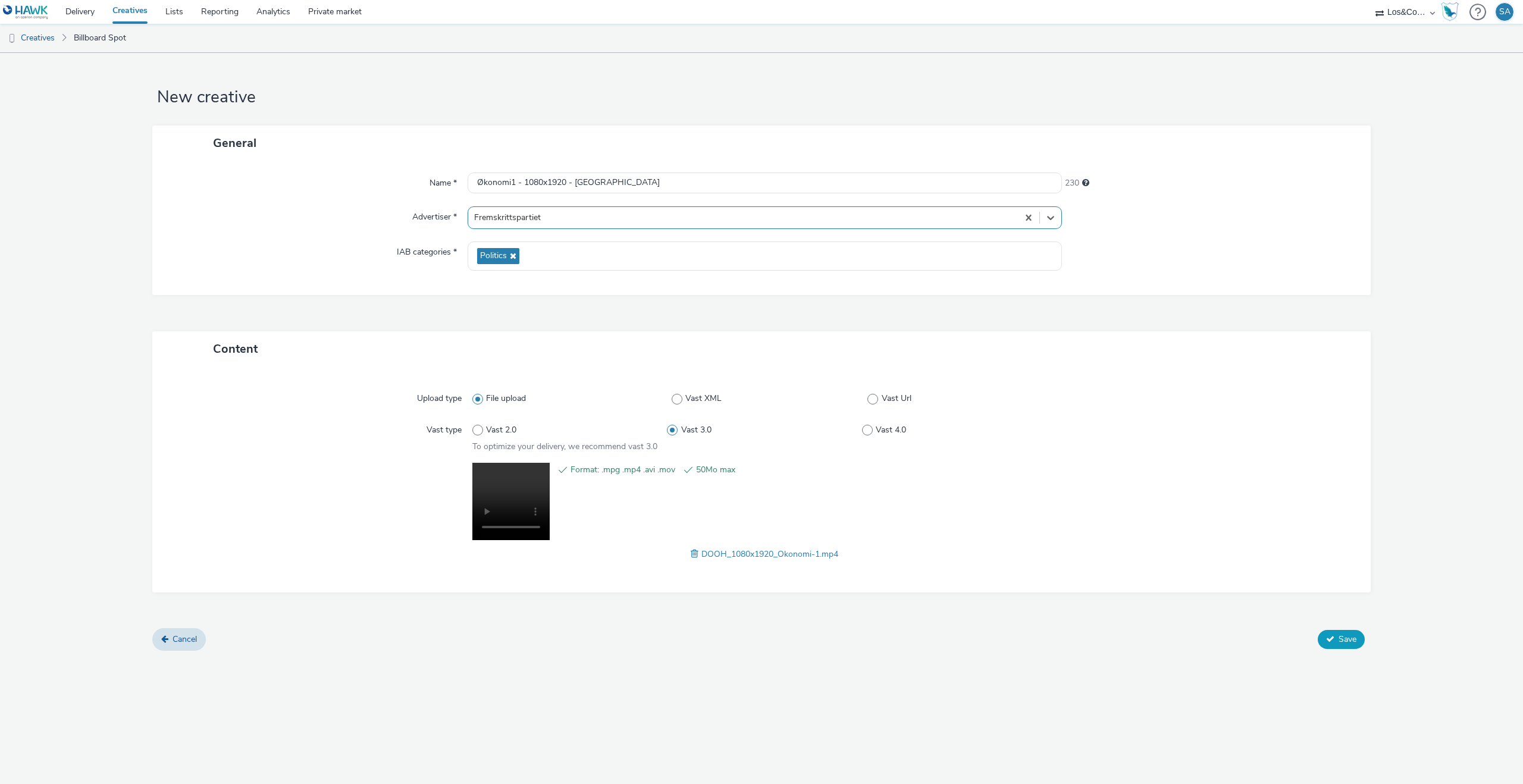
click at [1324, 638] on button "Save" at bounding box center [1341, 639] width 47 height 19
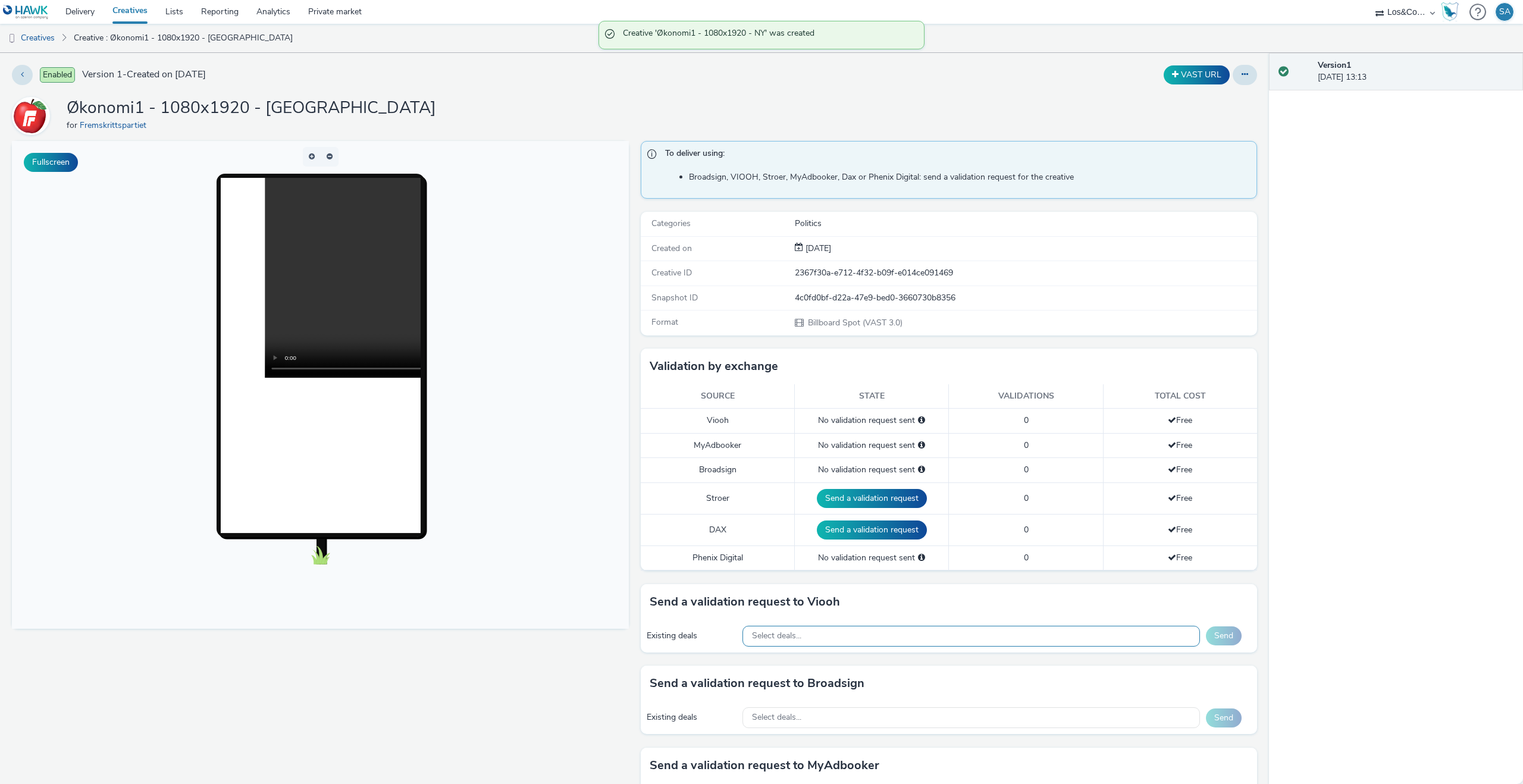
click at [1034, 638] on div "Select deals..." at bounding box center [972, 636] width 458 height 21
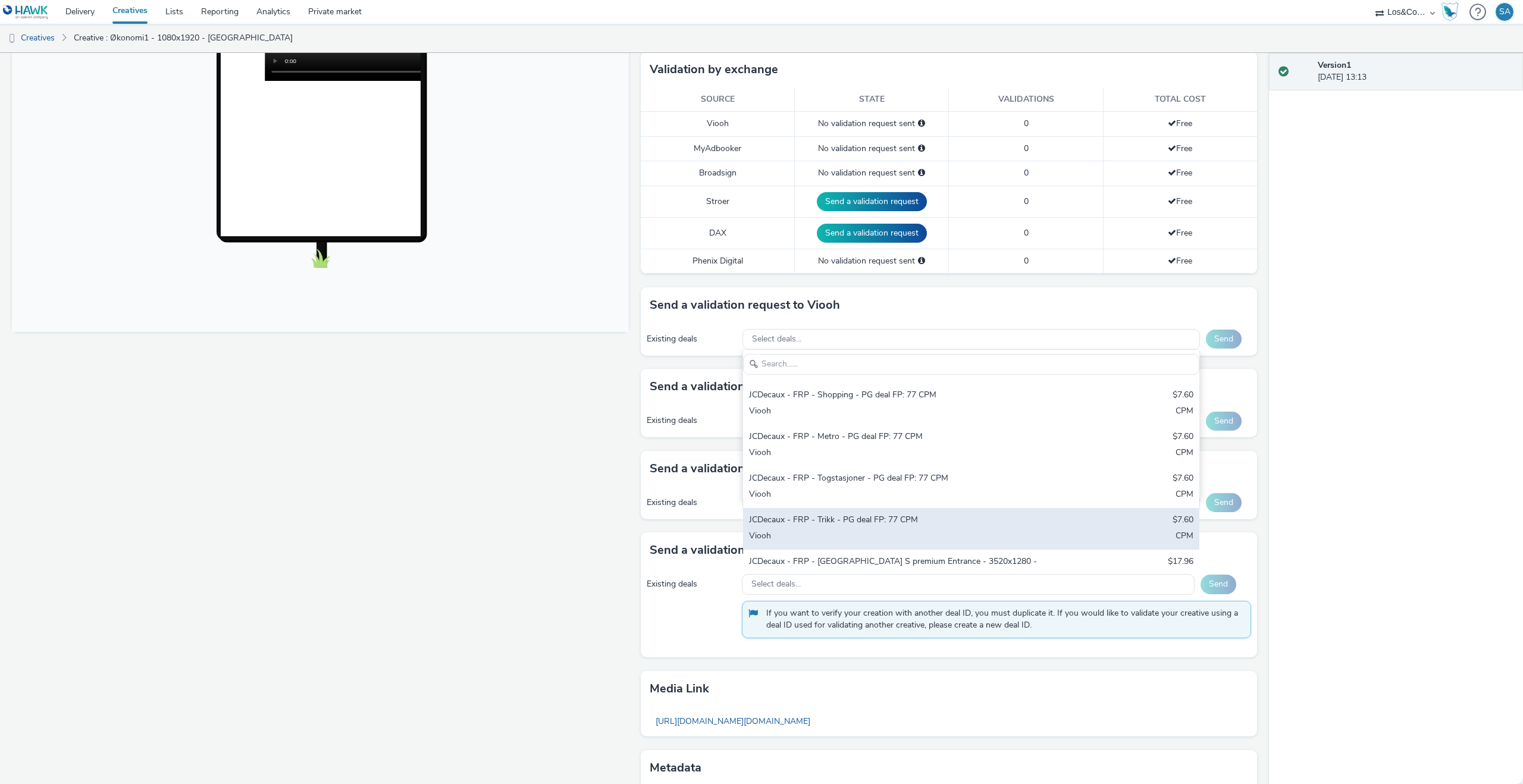
scroll to position [308, 0]
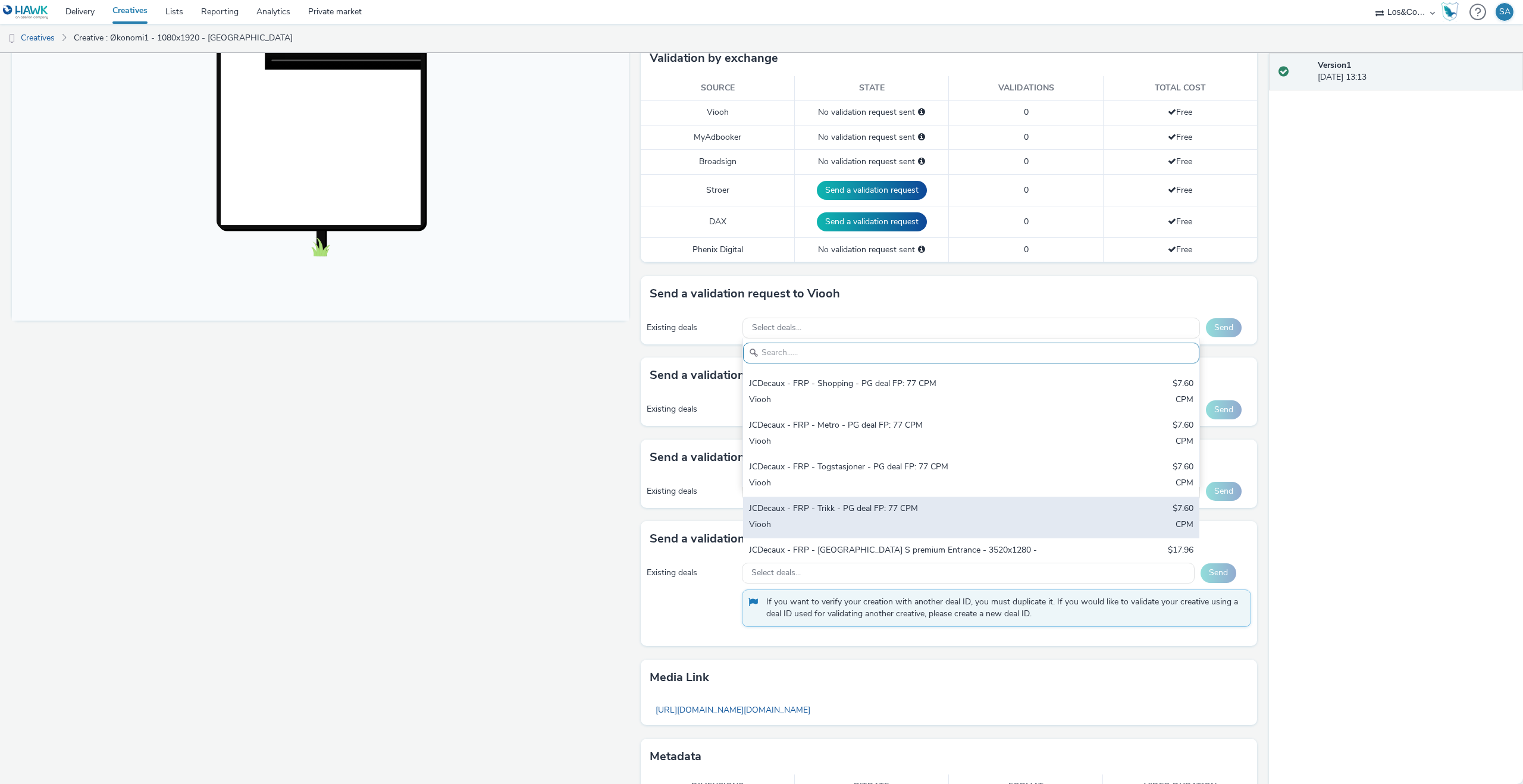
click at [882, 519] on div "Viooh" at bounding box center [896, 525] width 295 height 14
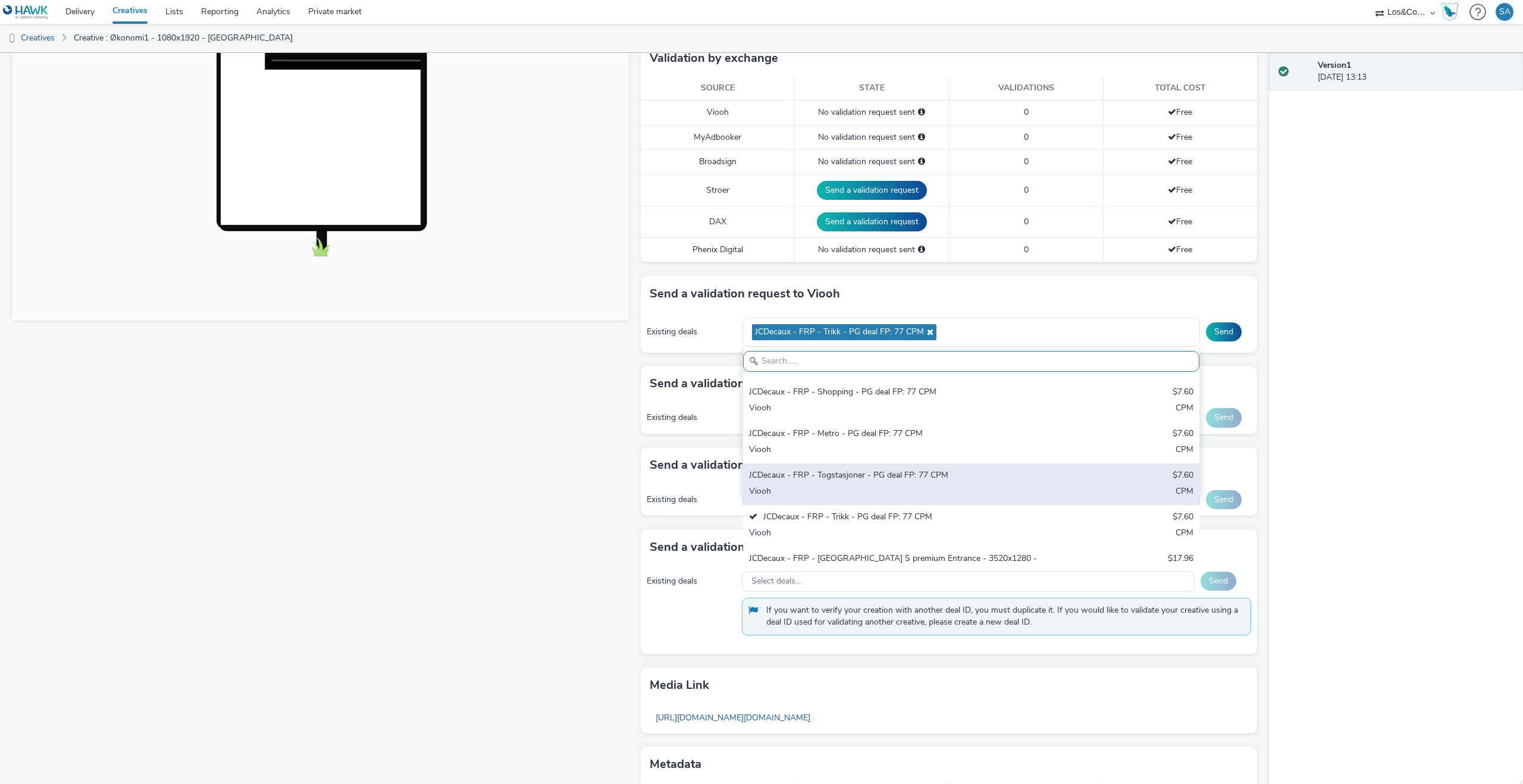
click at [874, 485] on div "Viooh" at bounding box center [896, 492] width 295 height 14
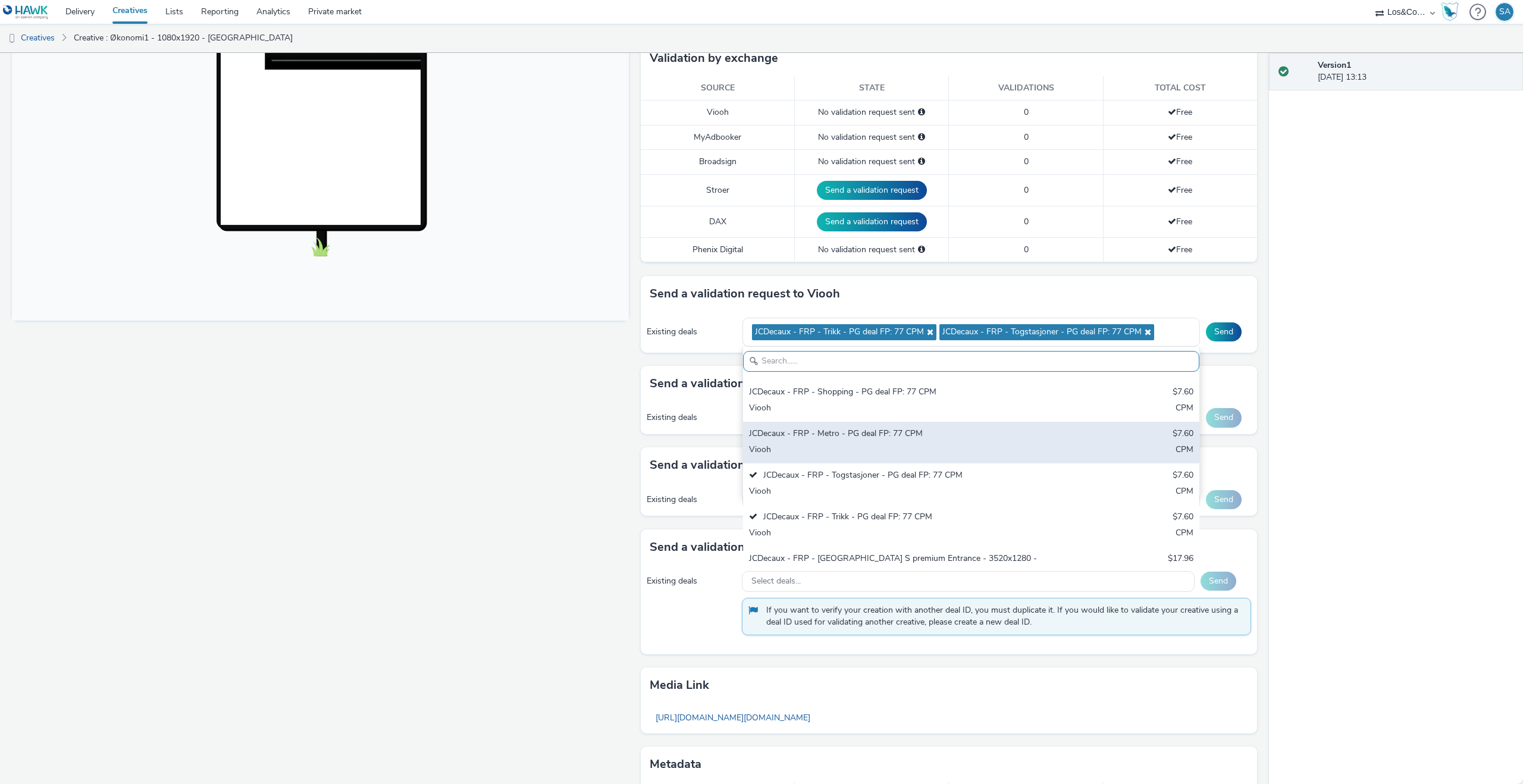
click at [870, 444] on div "Viooh" at bounding box center [896, 450] width 295 height 14
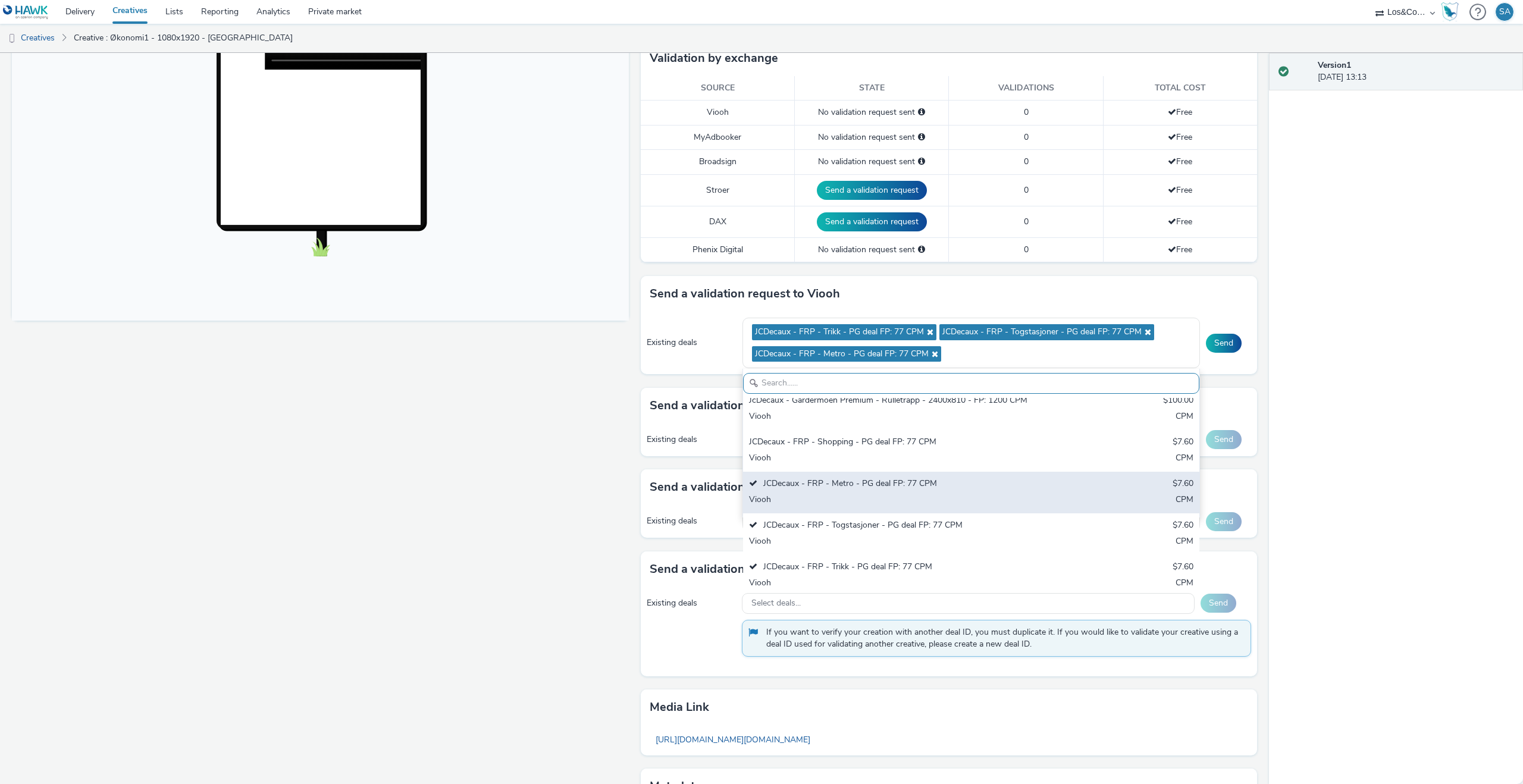
click at [870, 452] on div "Viooh" at bounding box center [896, 459] width 295 height 14
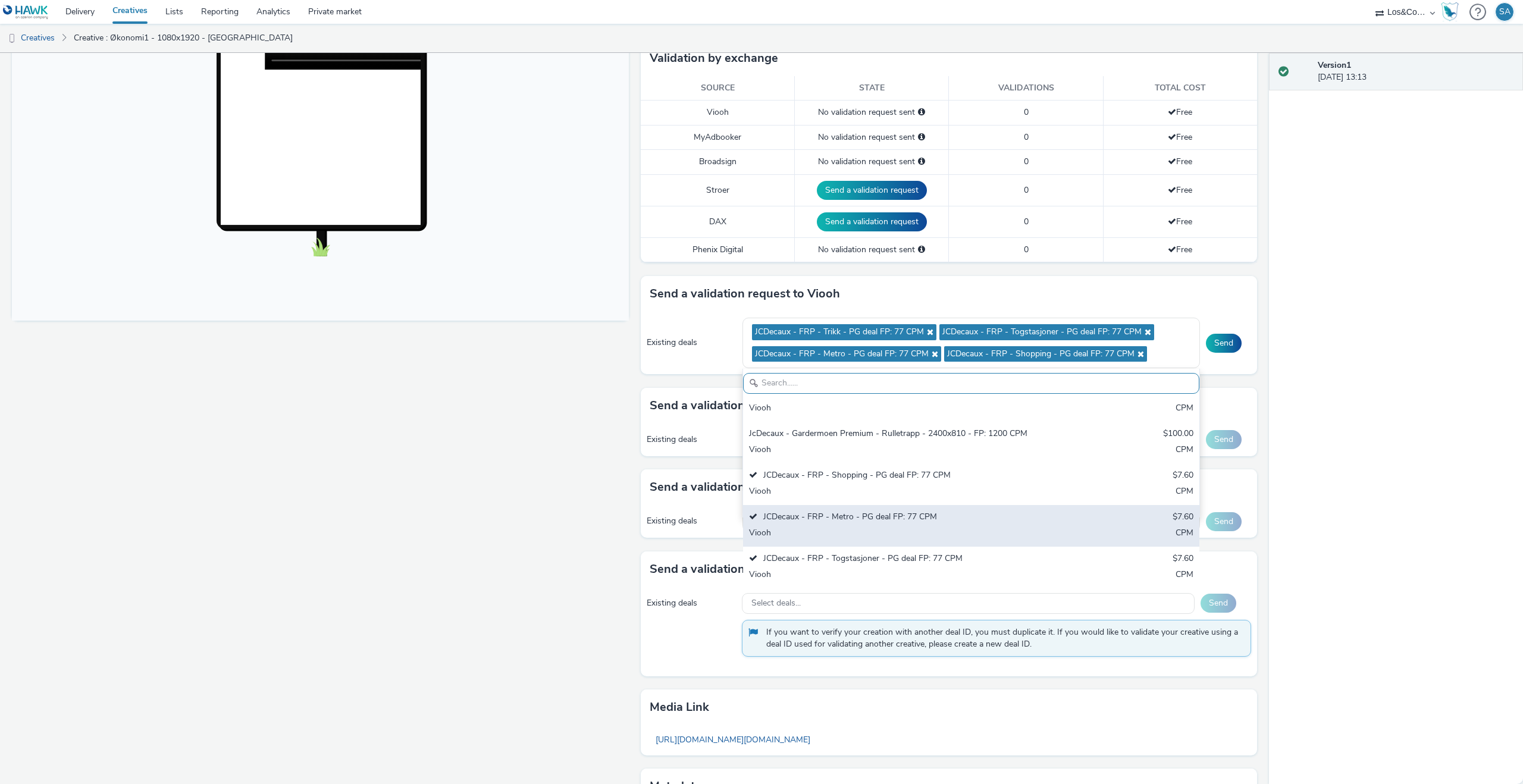
scroll to position [413, 0]
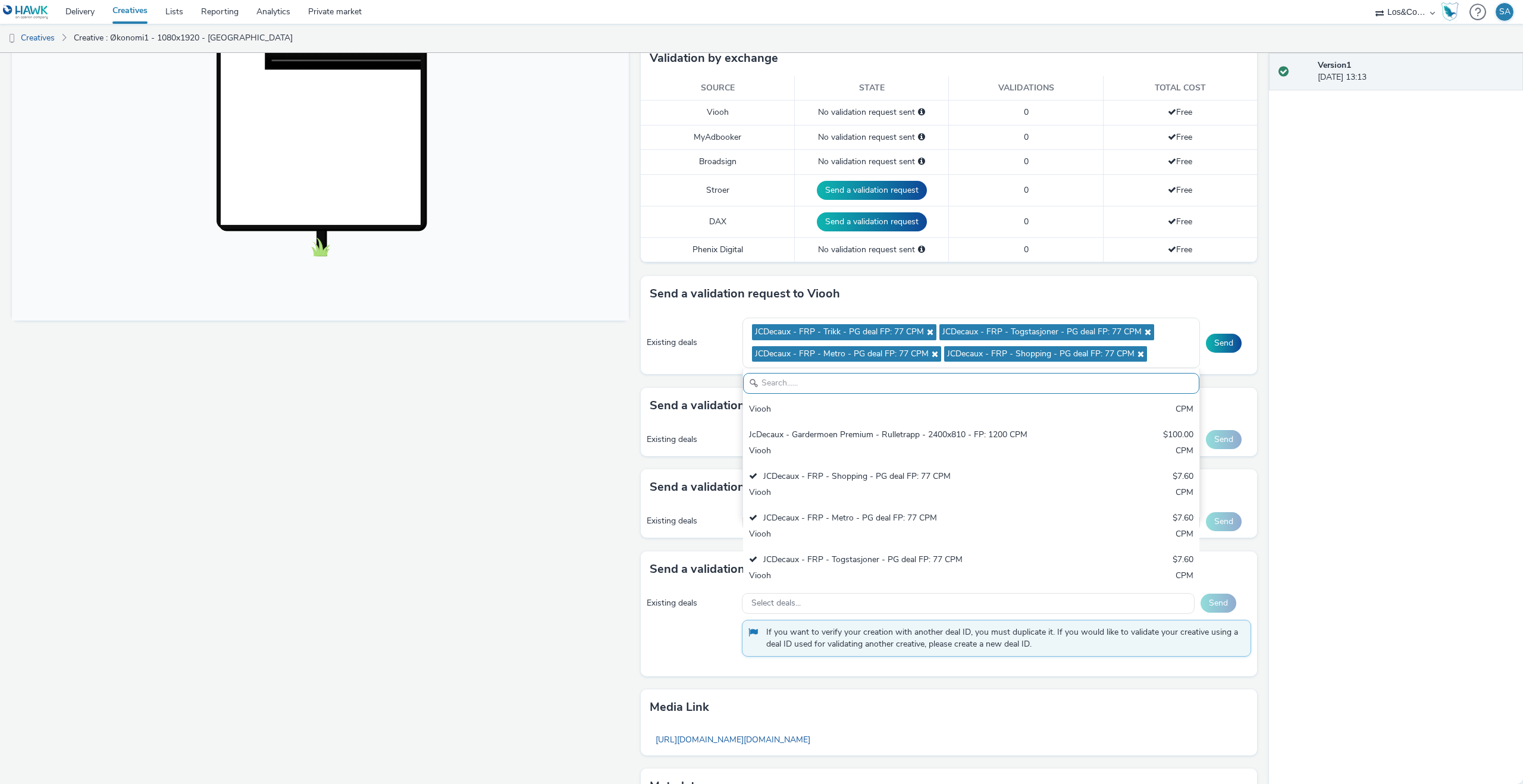
click at [1252, 370] on div "Existing deals JCDecaux - FRP - Trikk - PG deal FP: 77 CPM JCDecaux - FRP - Tog…" at bounding box center [949, 343] width 617 height 63
click at [1227, 342] on button "Send" at bounding box center [1224, 342] width 36 height 19
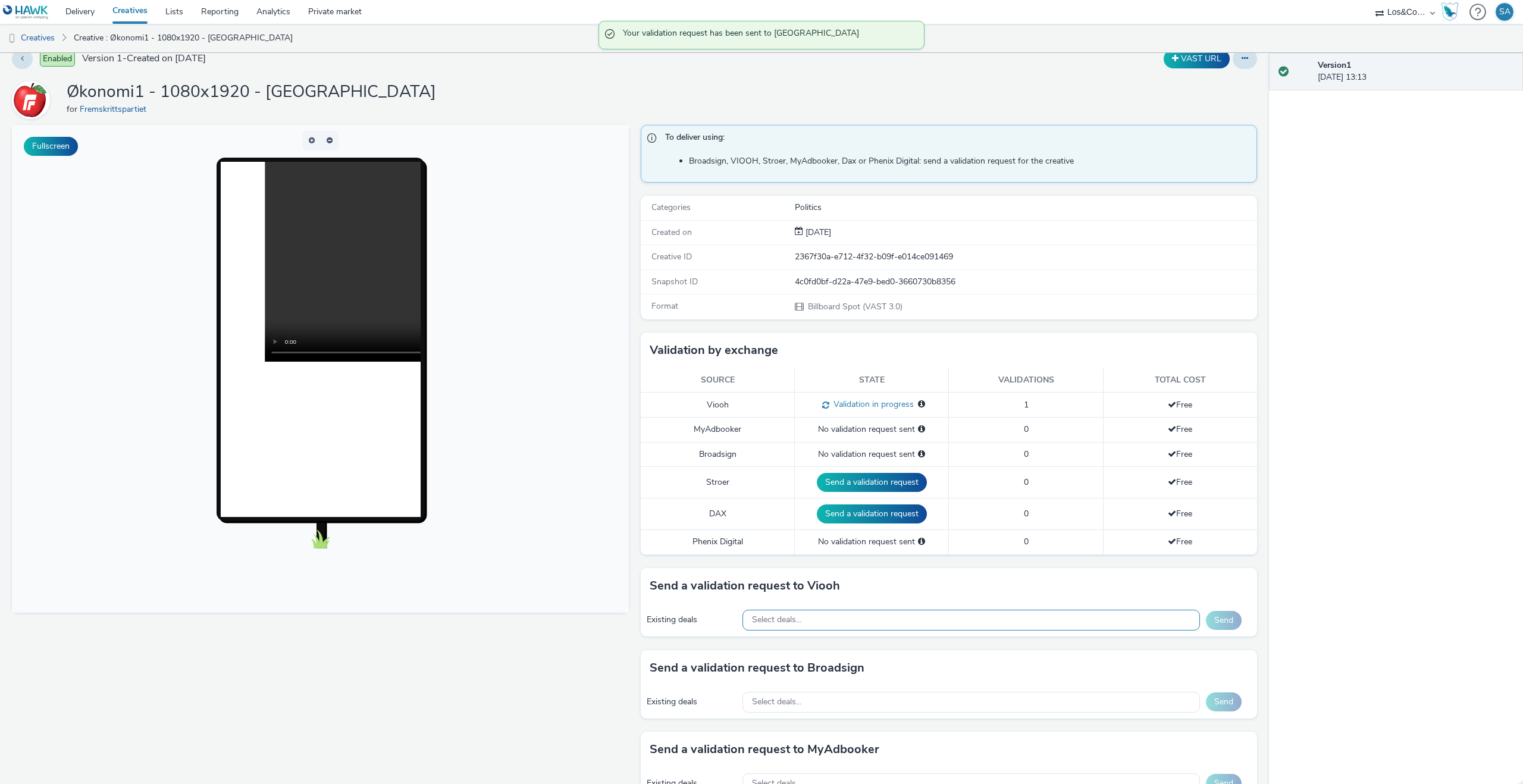
scroll to position [0, 0]
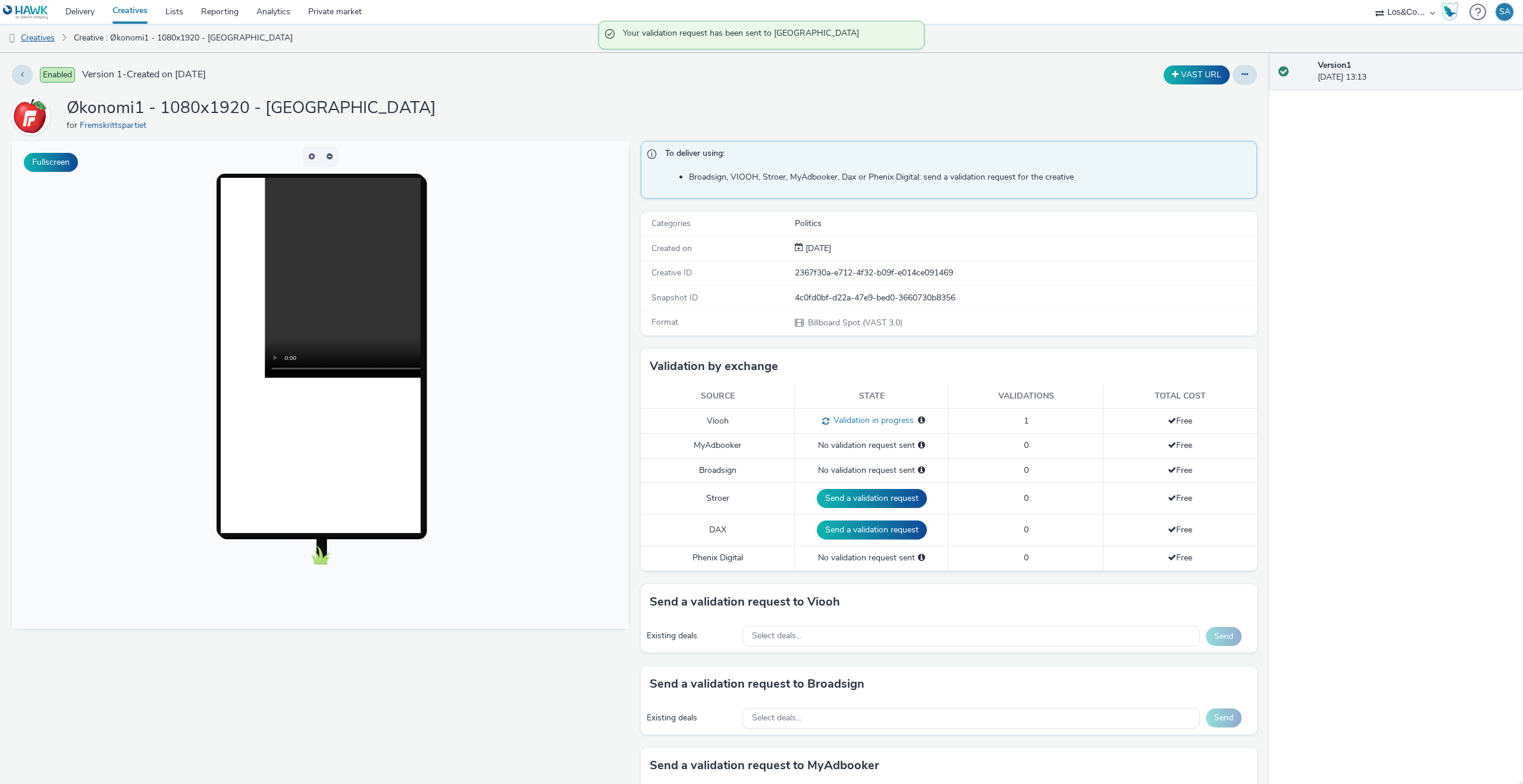
click at [51, 39] on link "Creatives" at bounding box center [30, 37] width 61 height 28
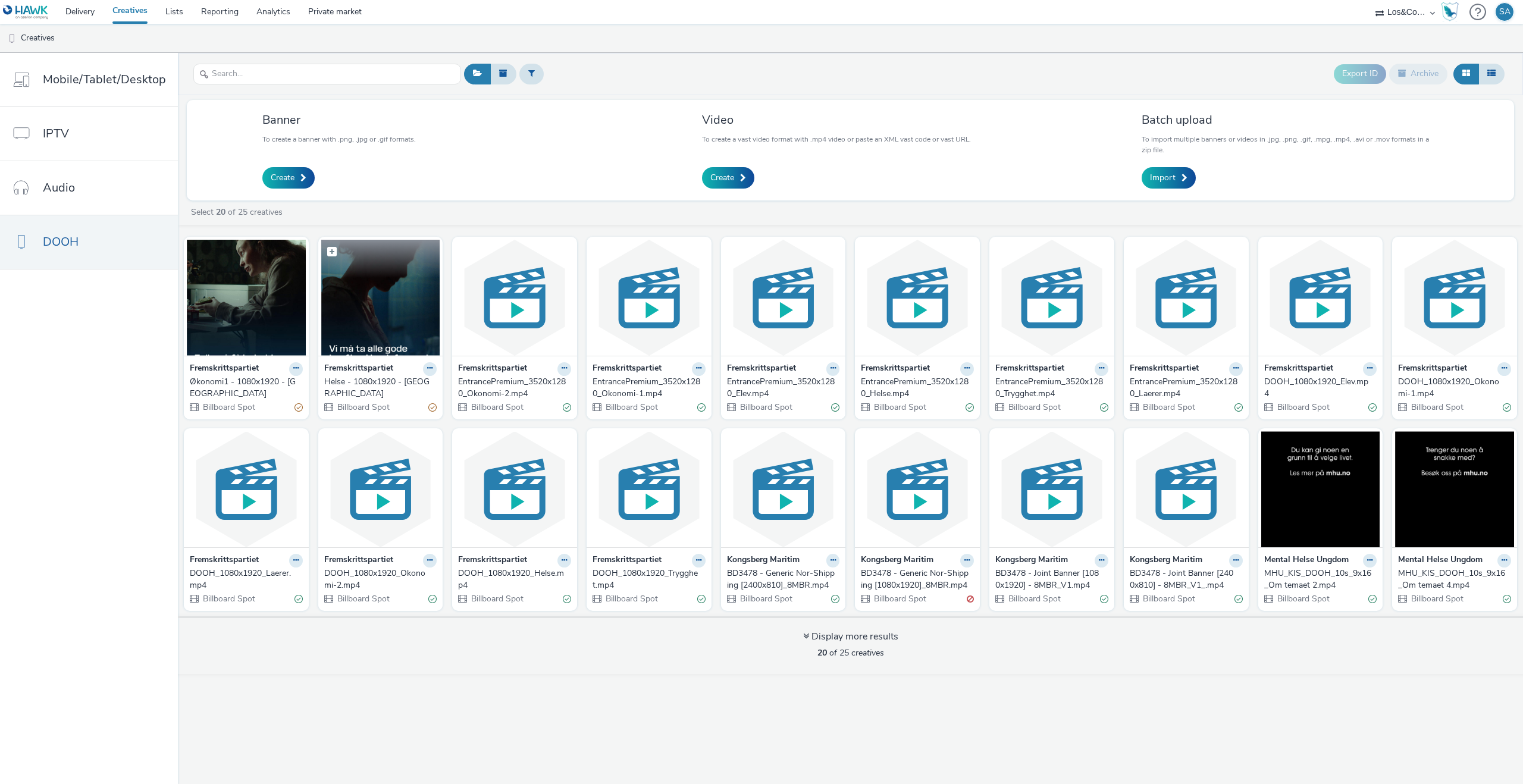
click at [424, 288] on img at bounding box center [381, 297] width 119 height 116
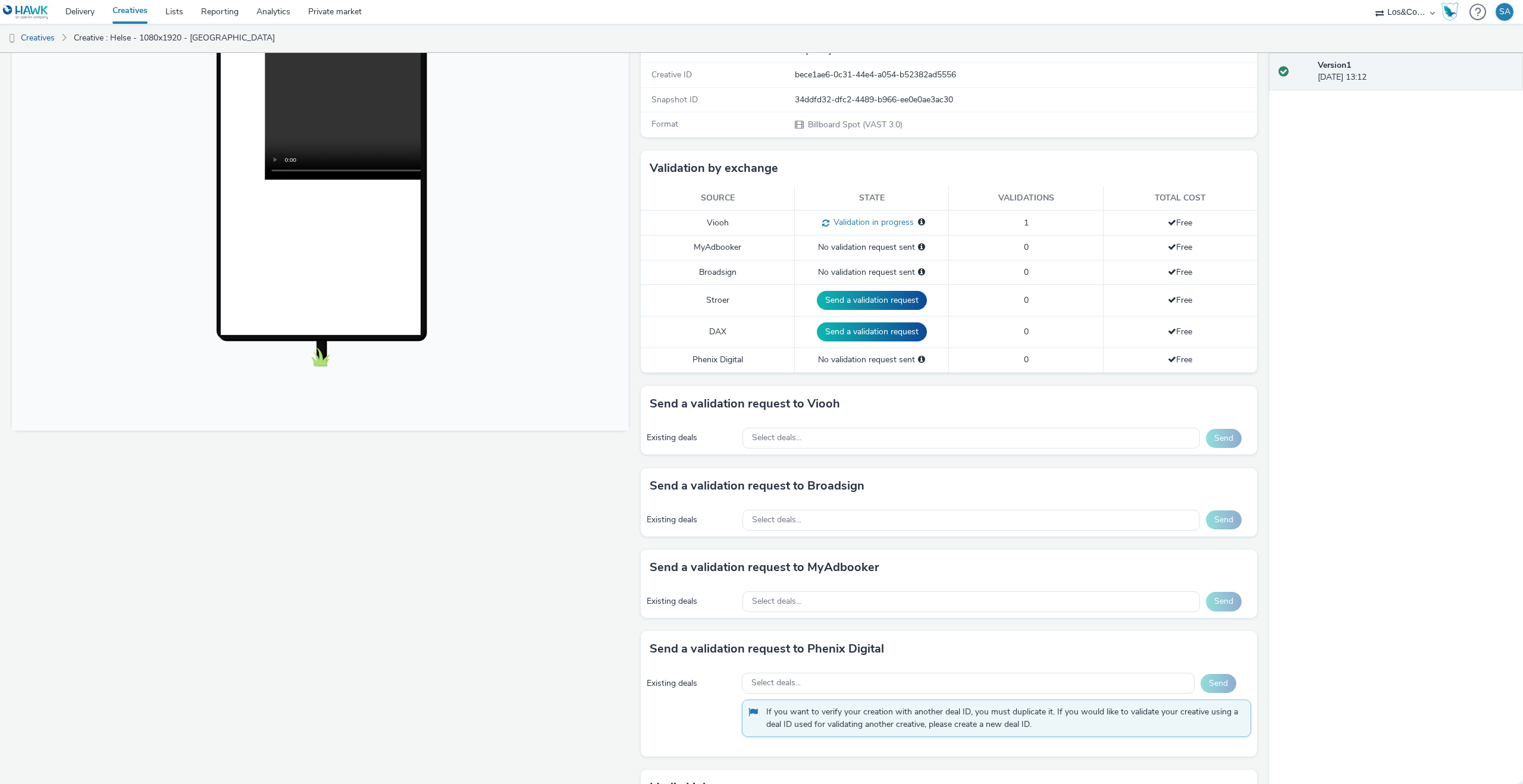
scroll to position [235, 0]
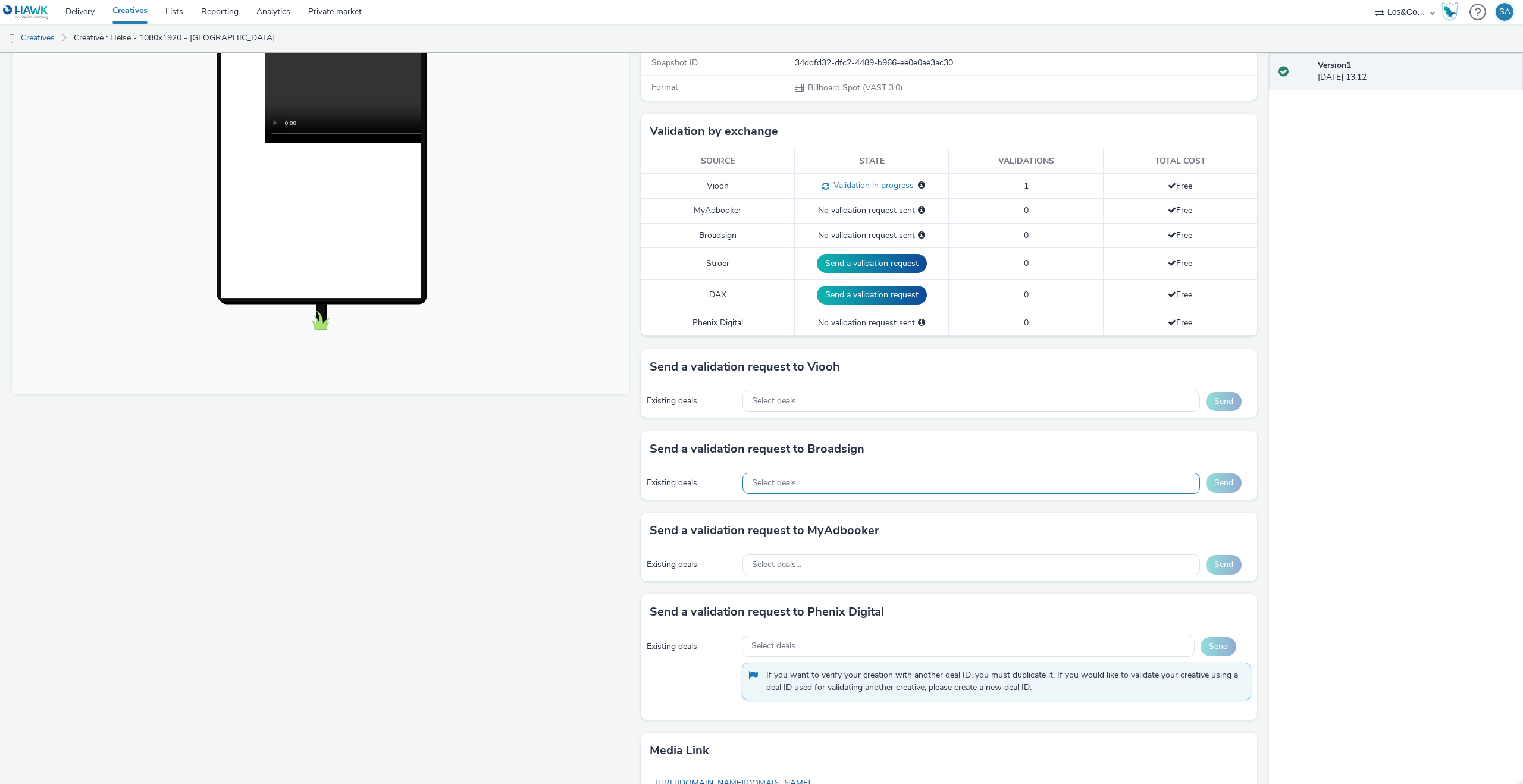
click at [855, 477] on div "Select deals..." at bounding box center [972, 484] width 458 height 21
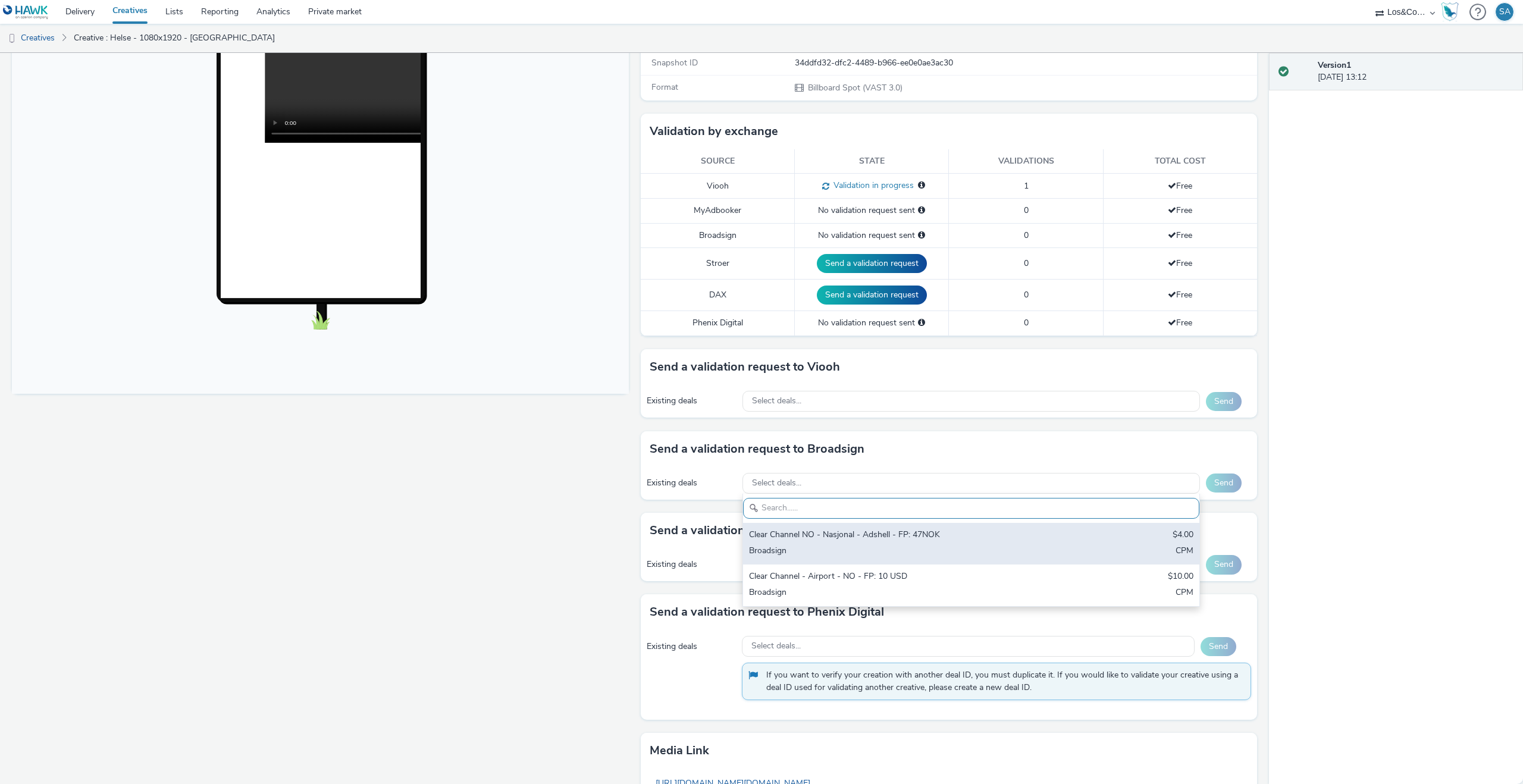
click at [842, 536] on div "Clear Channel NO - Nasjonal - Adshell - FP: 47NOK" at bounding box center [896, 536] width 295 height 14
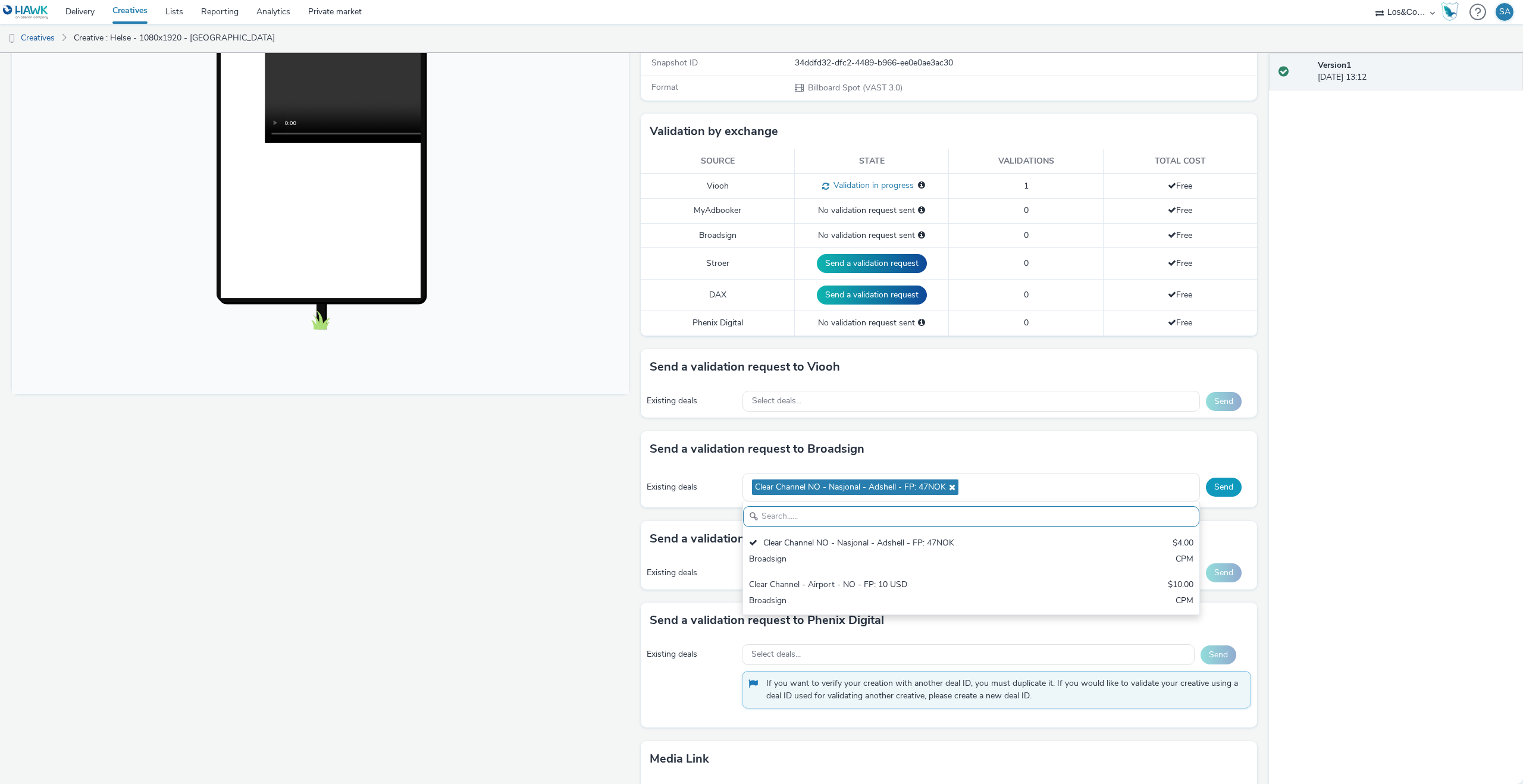
click at [1212, 490] on button "Send" at bounding box center [1224, 487] width 36 height 19
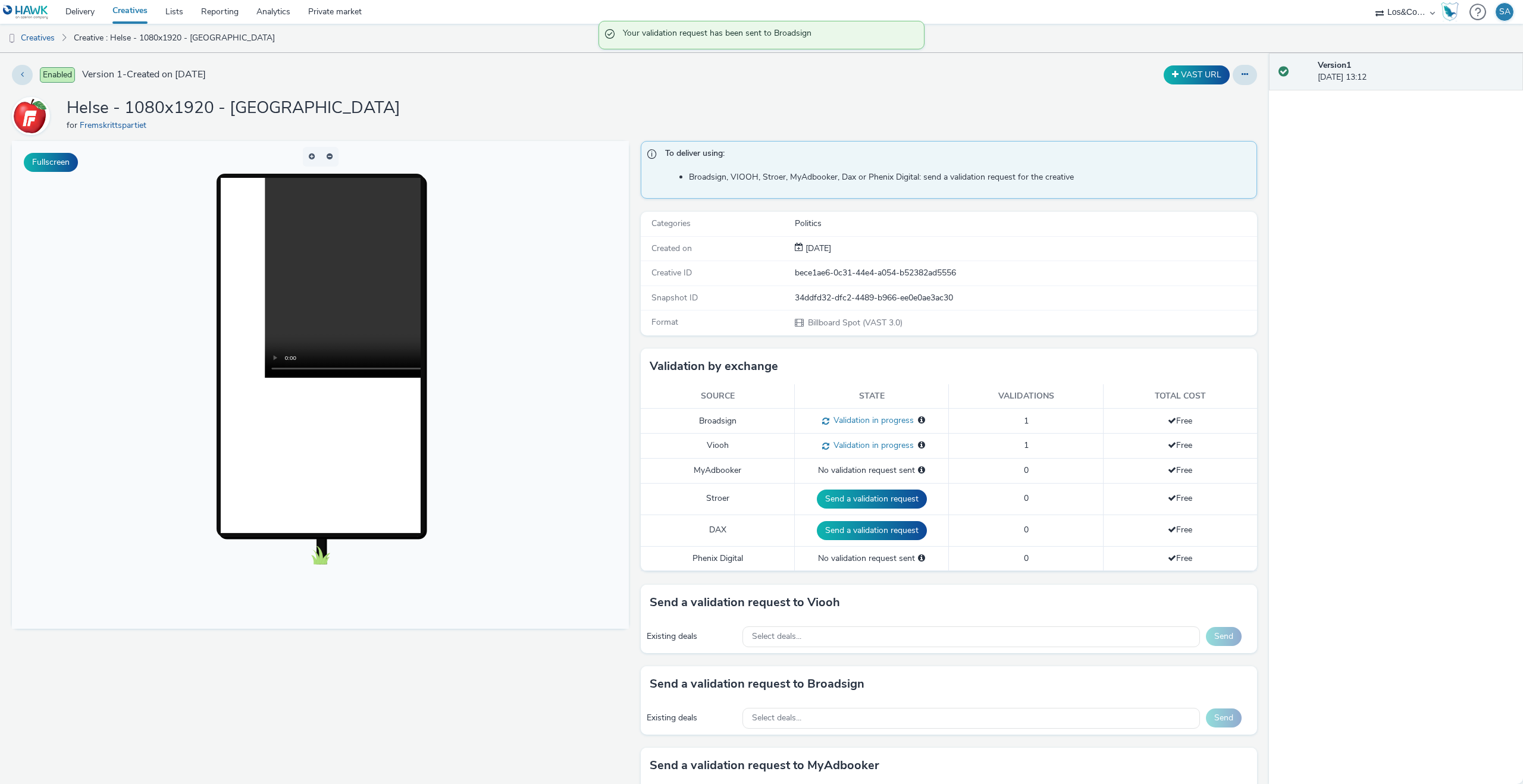
scroll to position [2, 0]
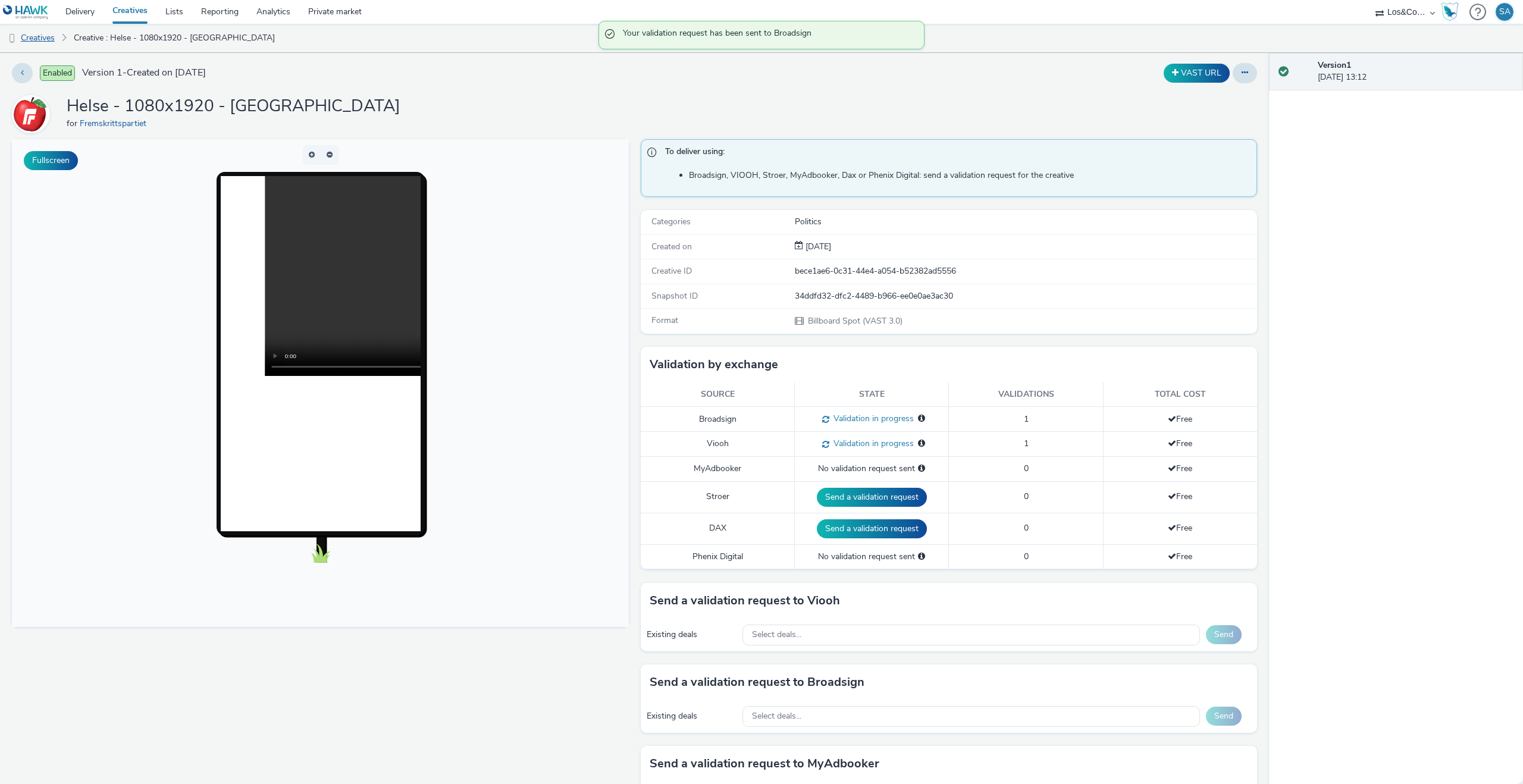
click at [35, 35] on link "Creatives" at bounding box center [30, 37] width 61 height 28
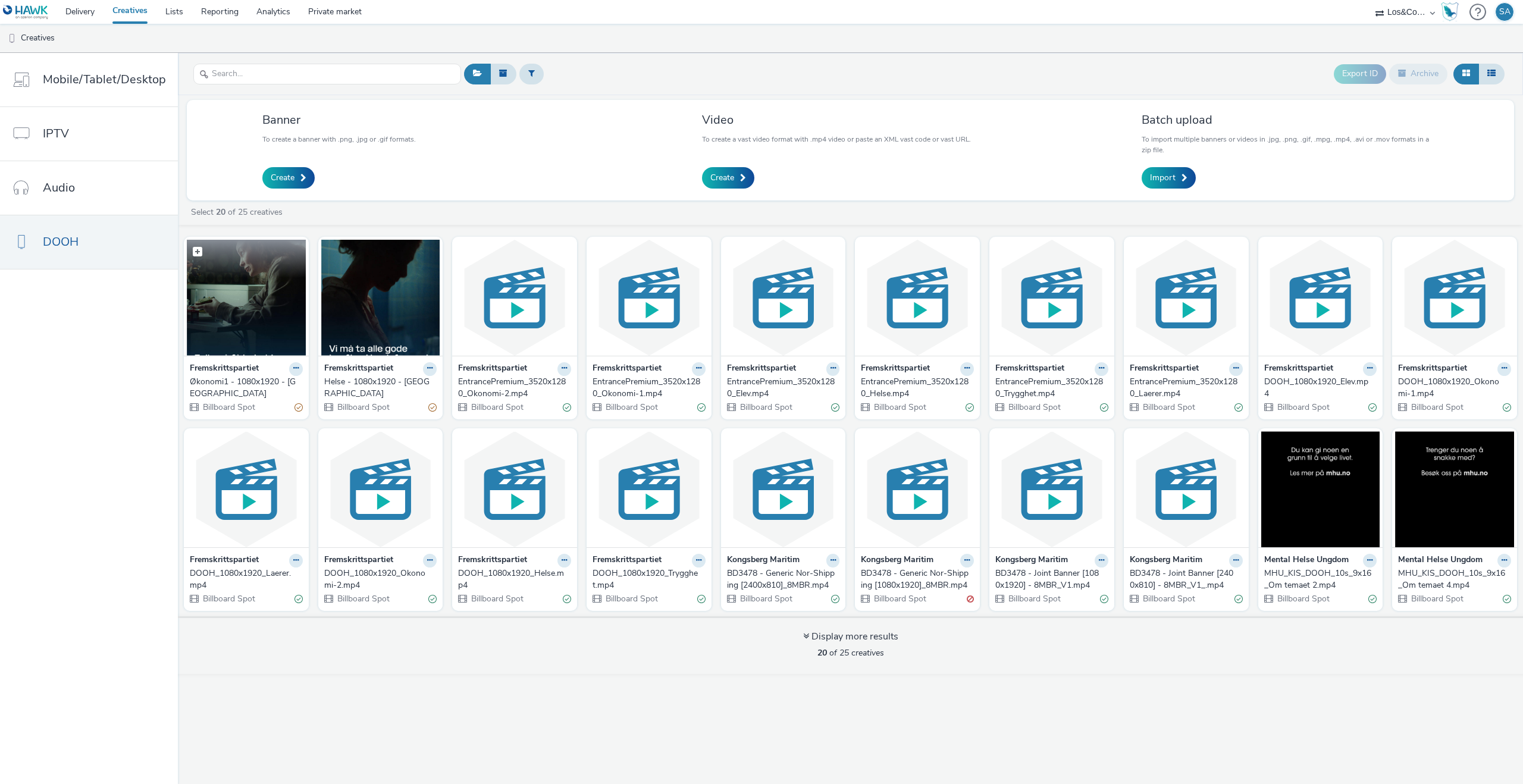
click at [274, 337] on img at bounding box center [246, 297] width 119 height 116
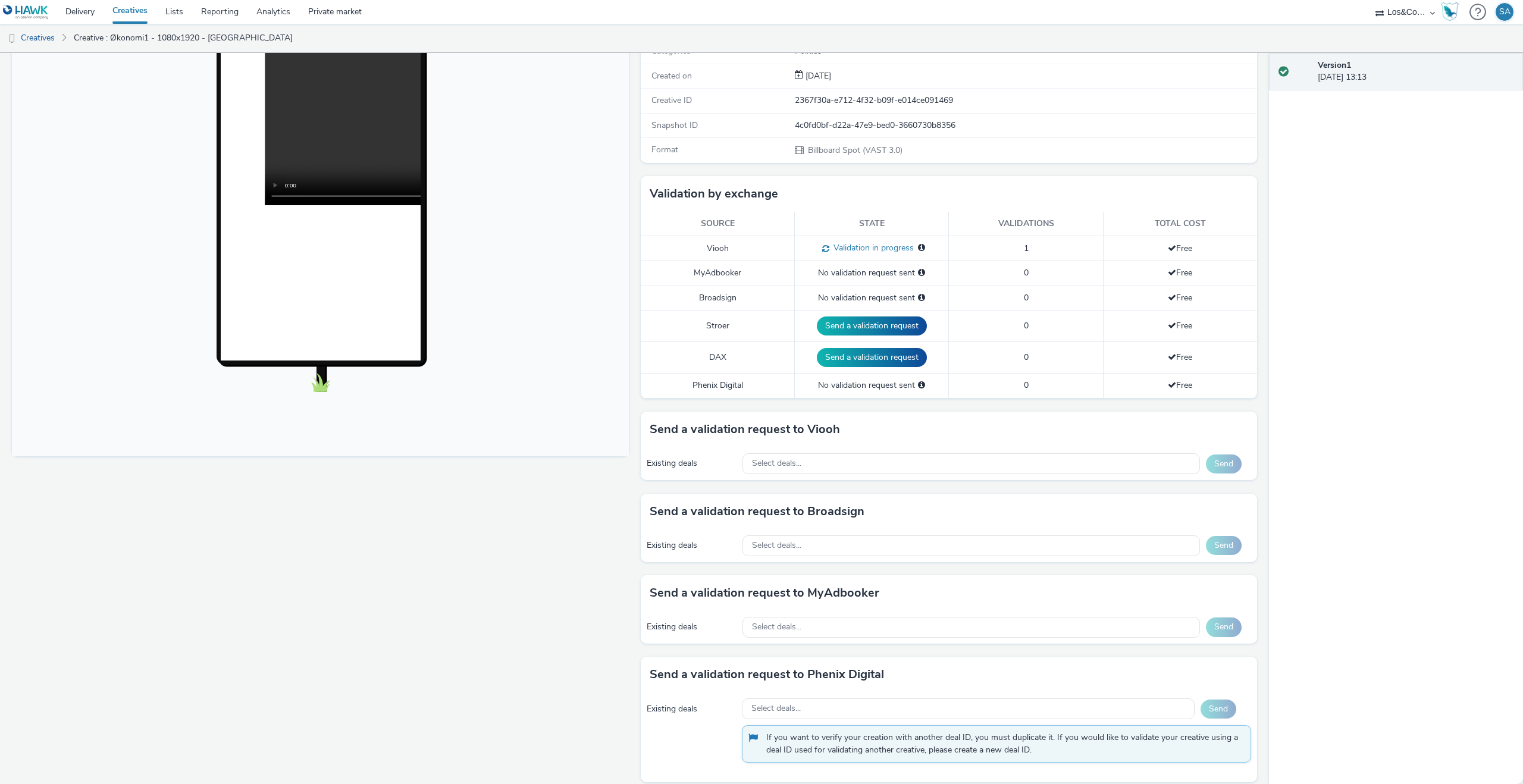
scroll to position [203, 0]
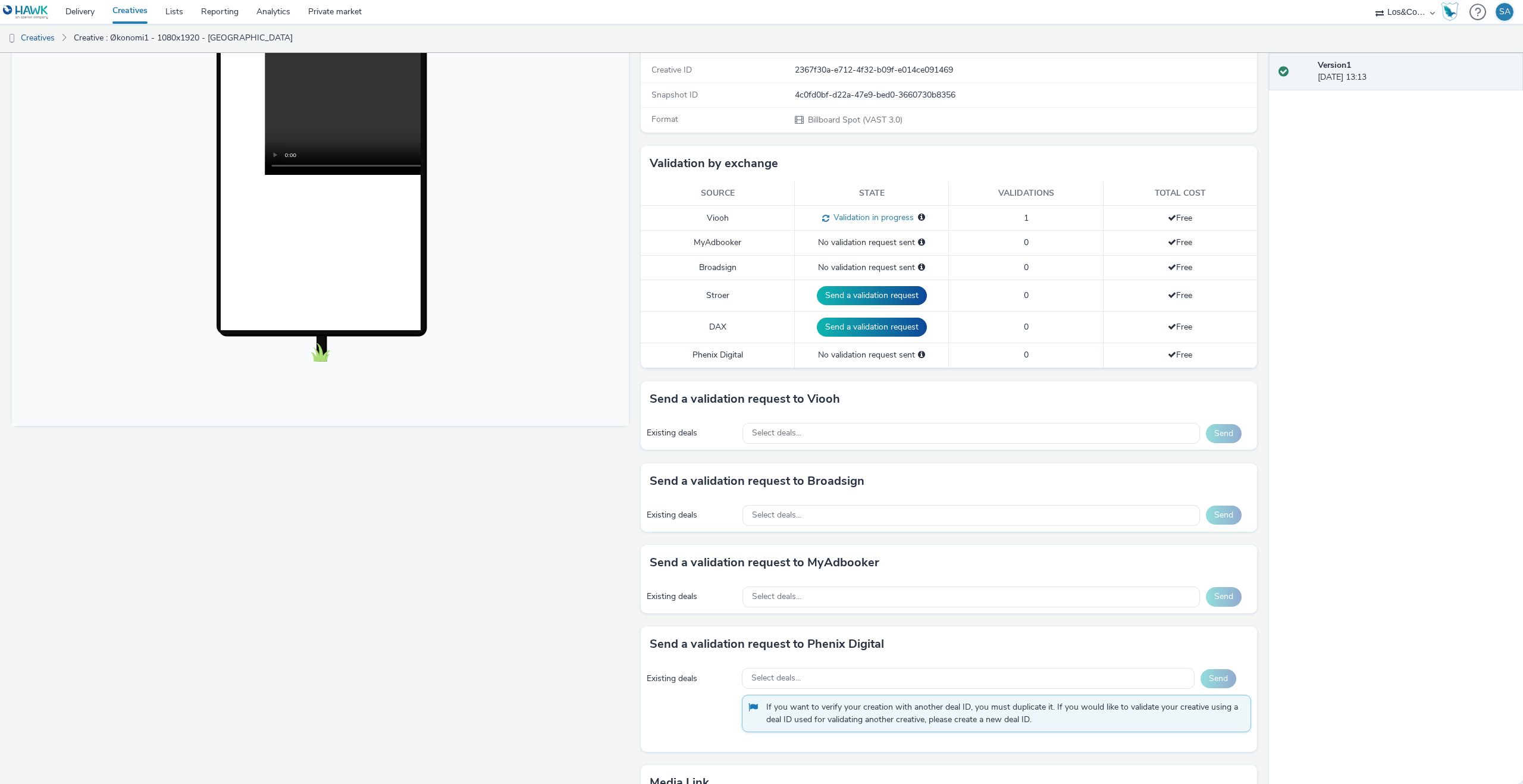
click at [903, 494] on div "Send a validation request to Broadsign" at bounding box center [949, 481] width 617 height 36
click at [903, 506] on div "Select deals..." at bounding box center [972, 515] width 458 height 21
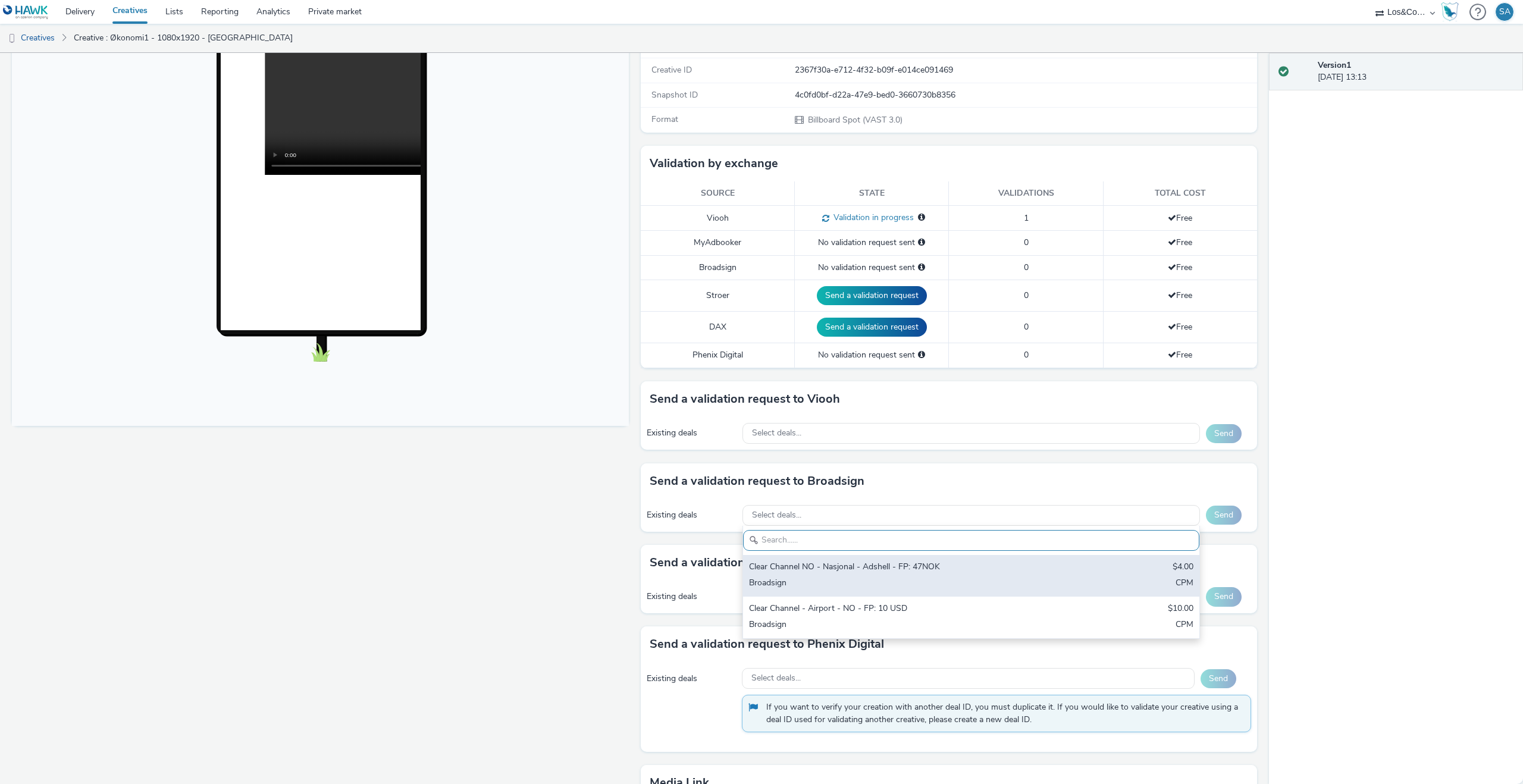
click at [881, 587] on div "Broadsign" at bounding box center [896, 584] width 295 height 14
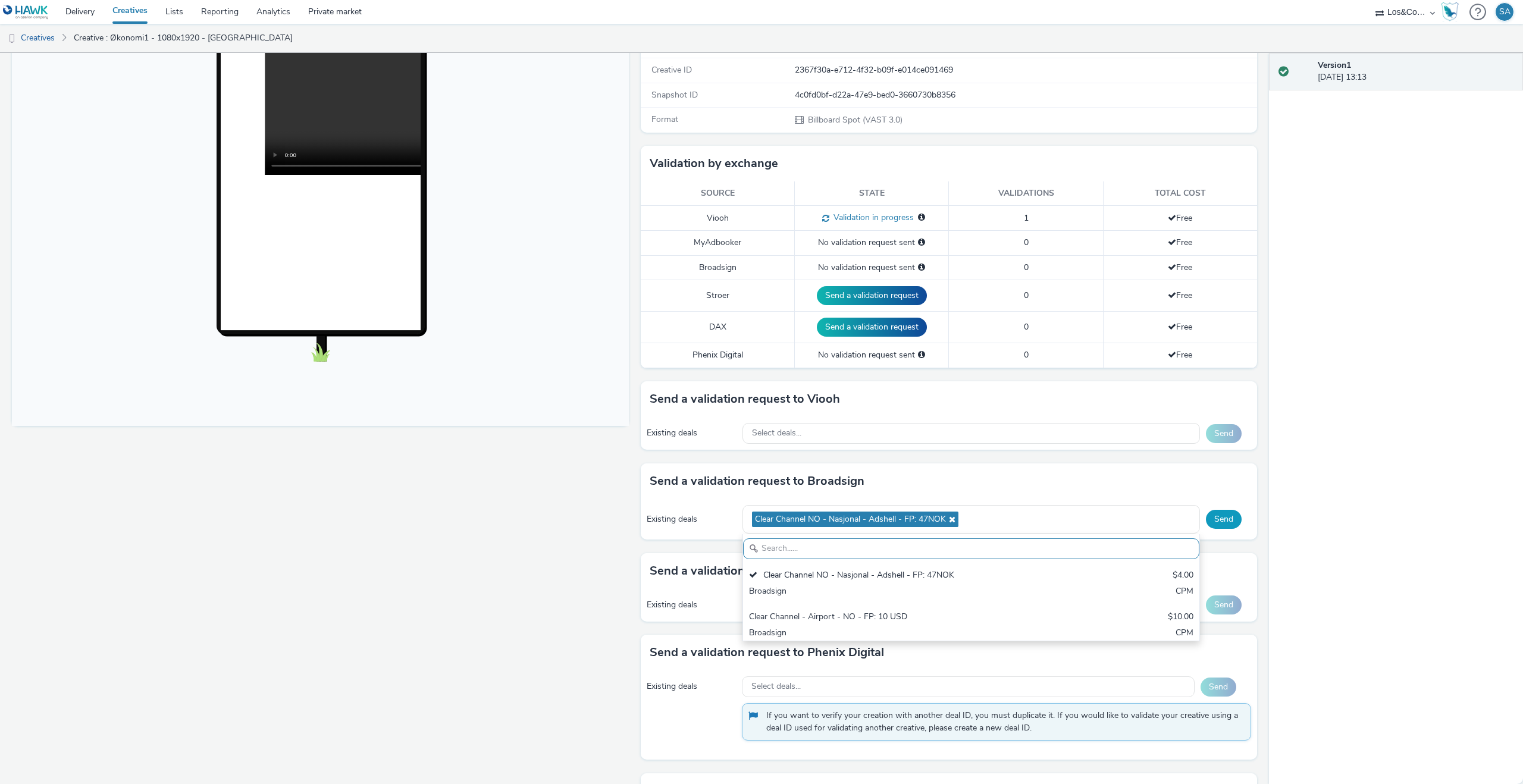
click at [1228, 520] on button "Send" at bounding box center [1224, 519] width 36 height 19
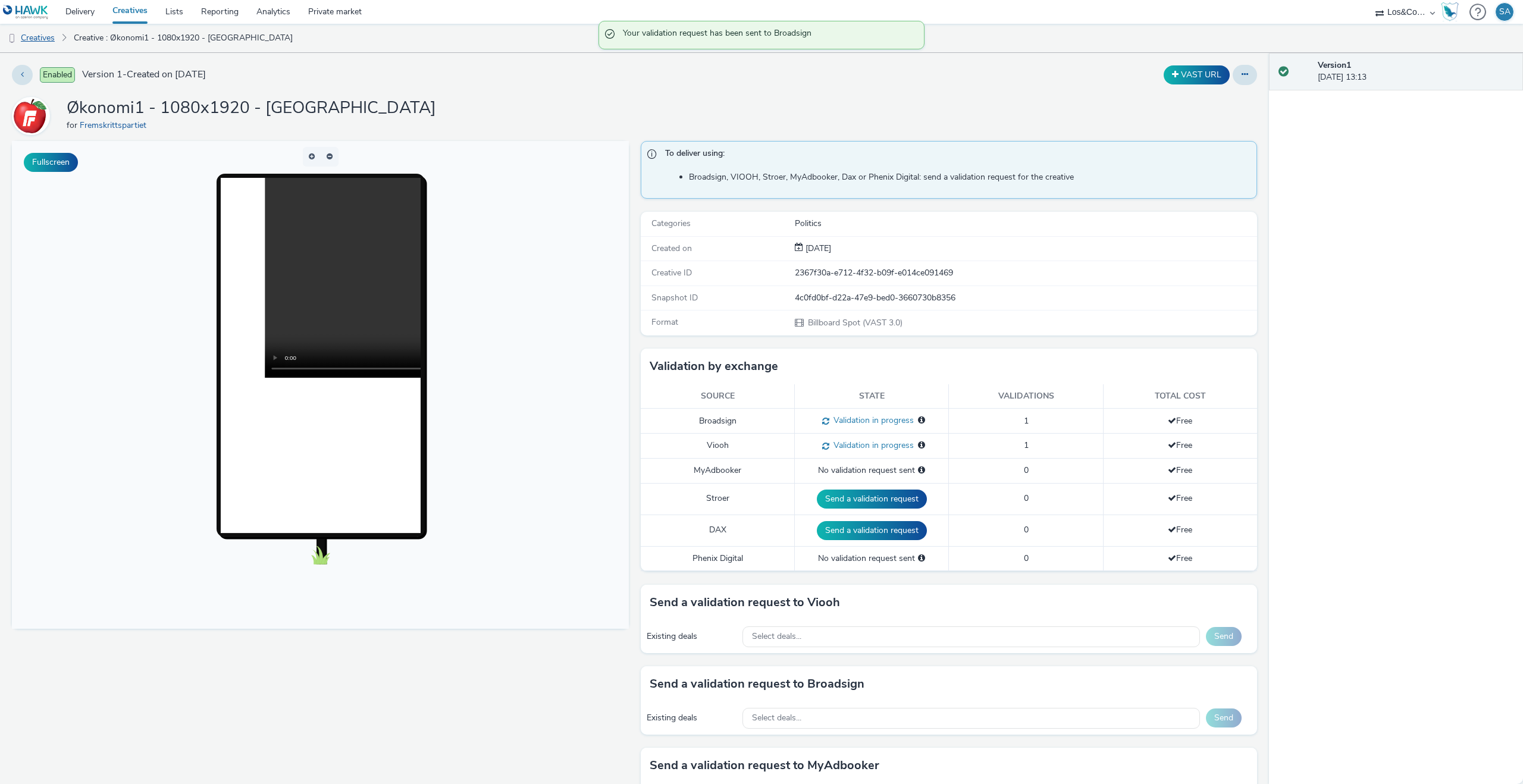
click at [46, 37] on link "Creatives" at bounding box center [30, 37] width 61 height 28
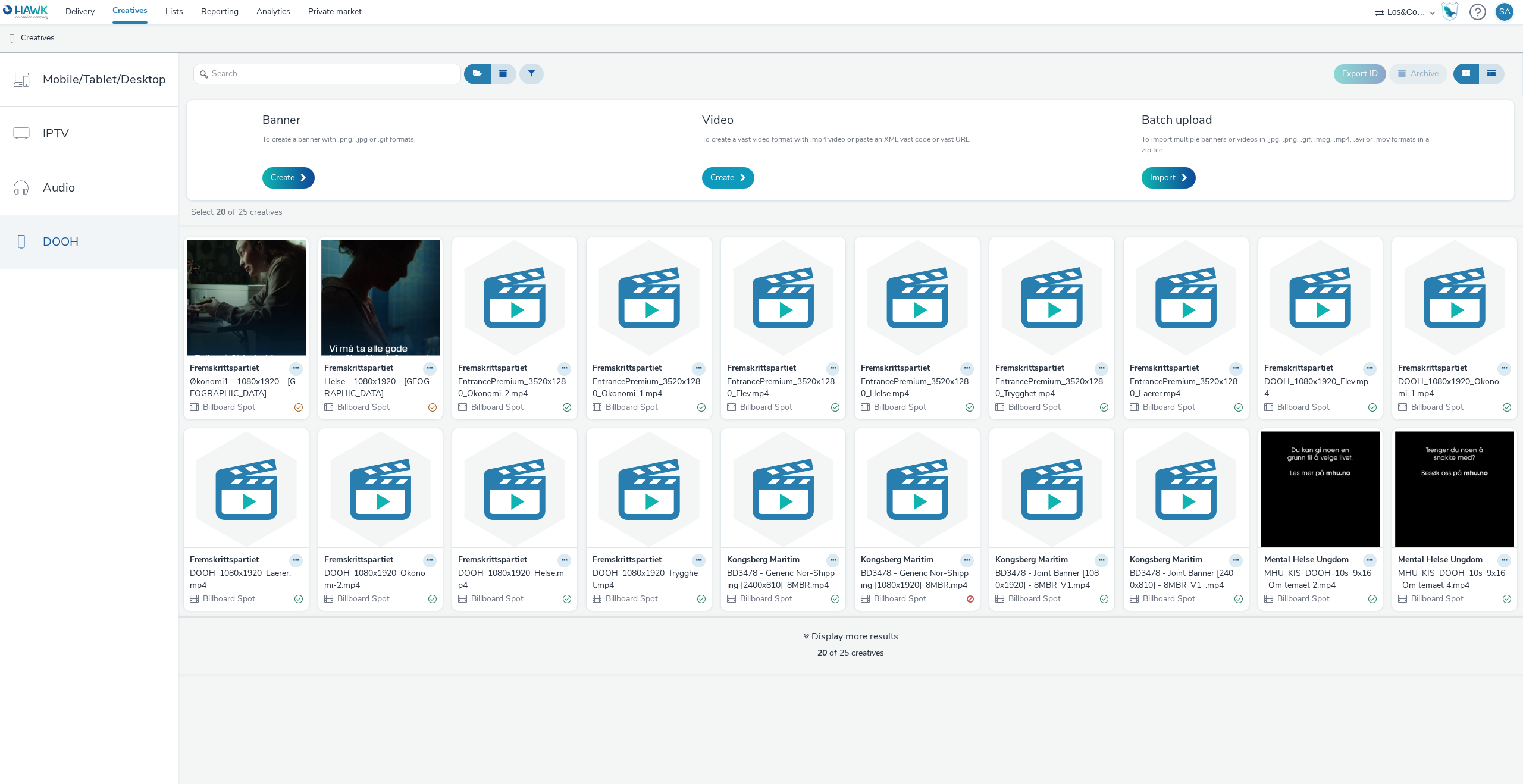
click at [716, 187] on link "Create" at bounding box center [728, 178] width 52 height 21
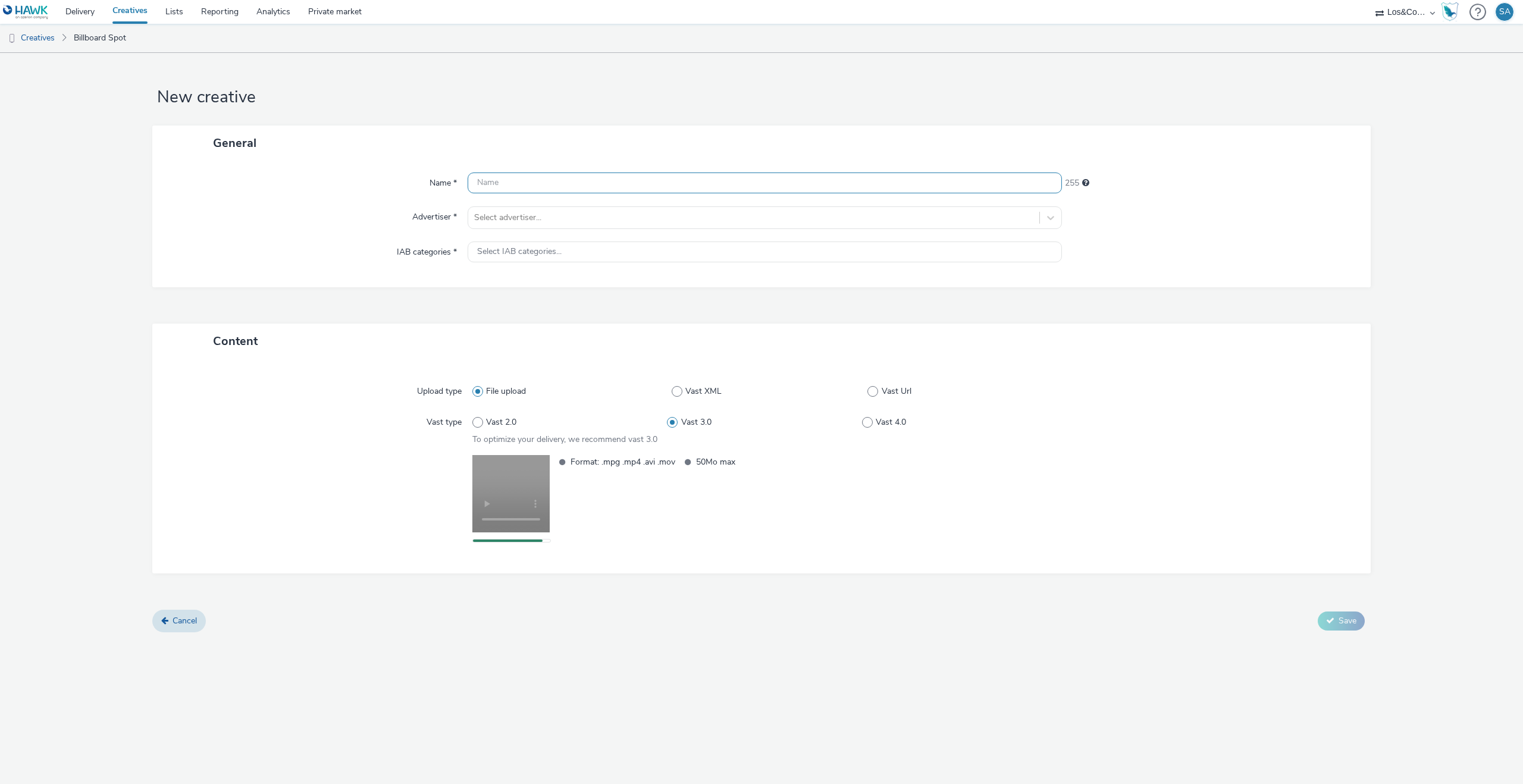
click at [532, 175] on input "text" at bounding box center [765, 183] width 594 height 21
paste input "Helse - 1080x1920 - [GEOGRAPHIC_DATA]"
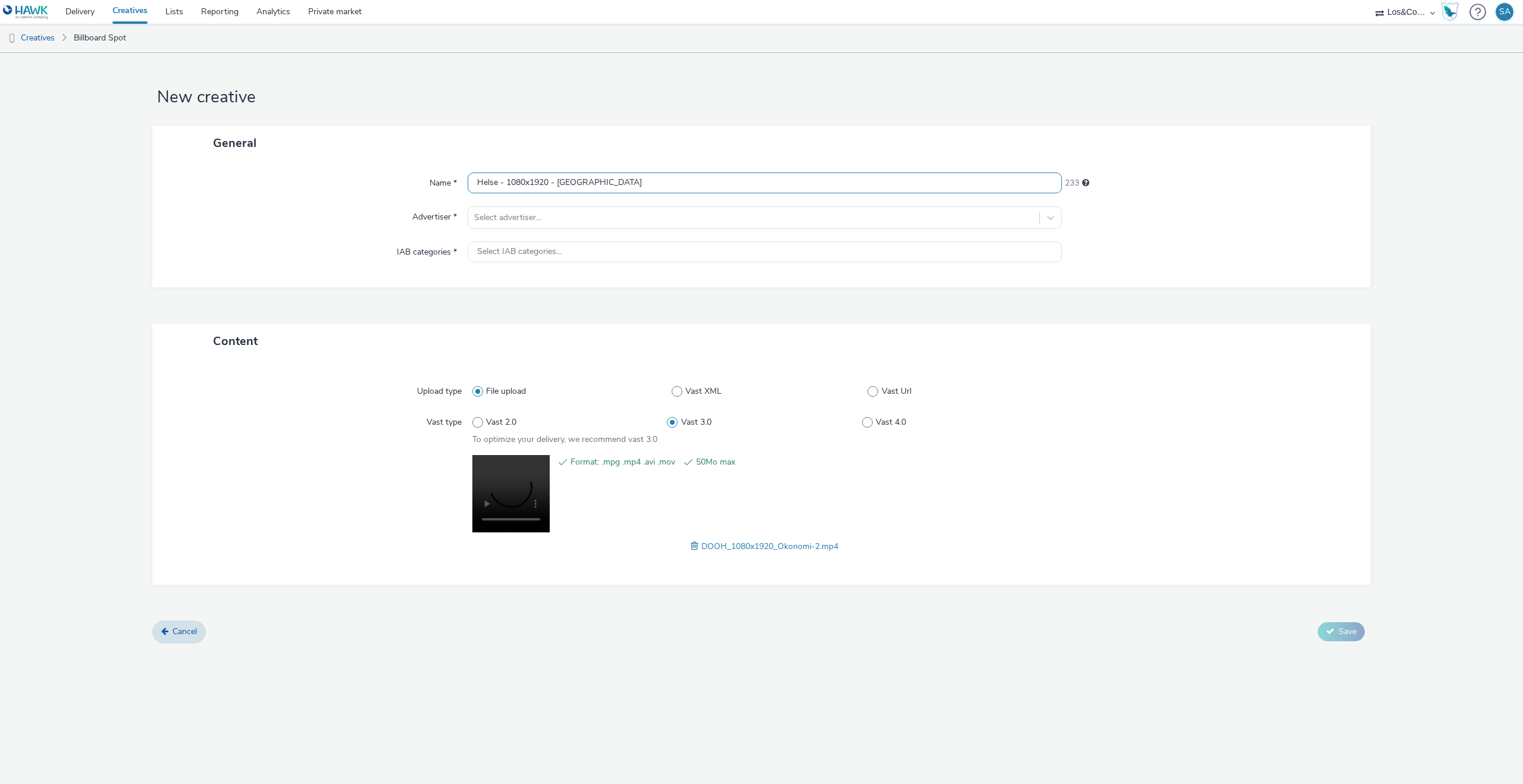
click at [494, 182] on input "Helse - 1080x1920 - [GEOGRAPHIC_DATA]" at bounding box center [765, 183] width 594 height 21
type input "Økonomi2 - 1080x1920 - [GEOGRAPHIC_DATA]"
click at [503, 214] on div at bounding box center [753, 218] width 559 height 15
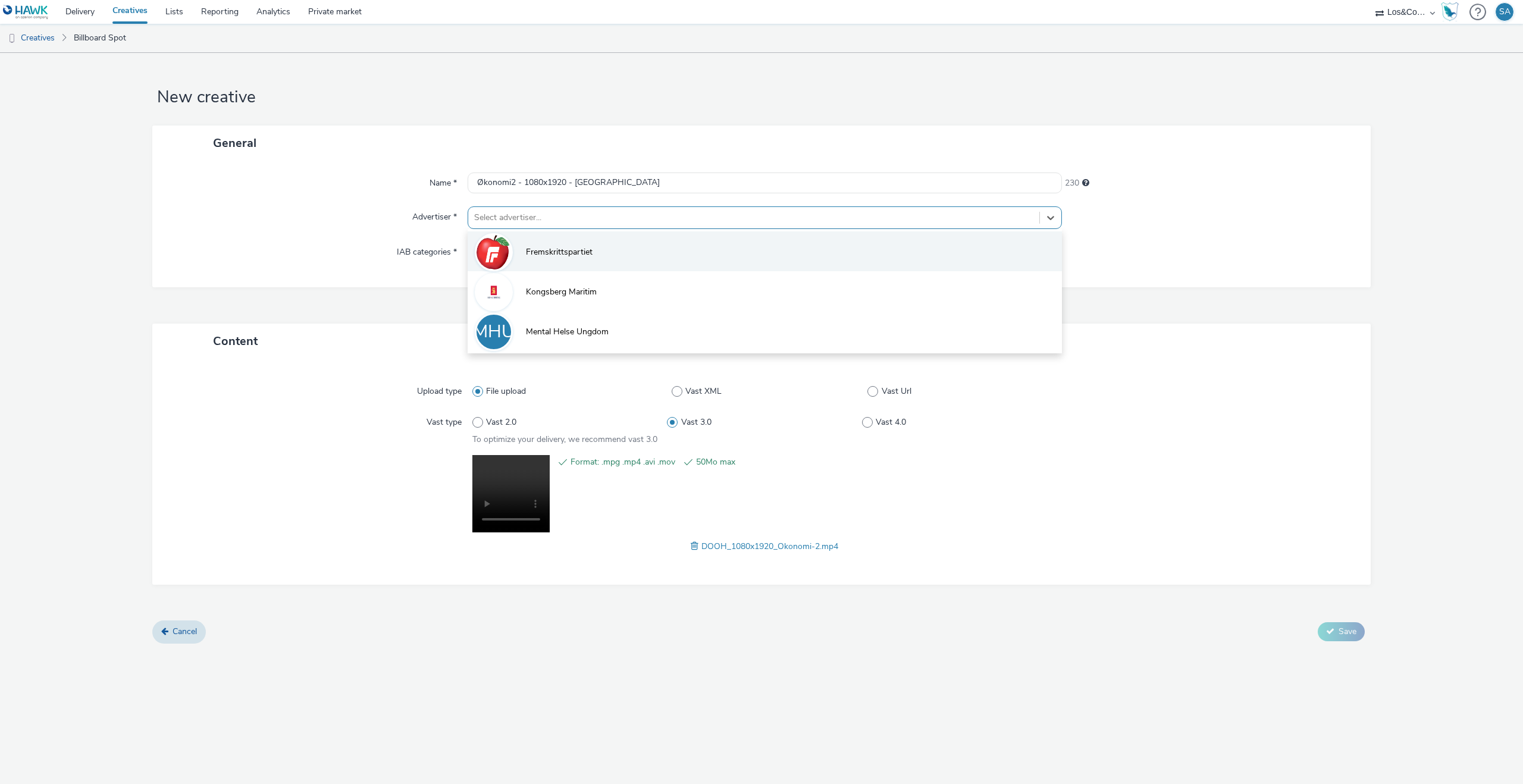
click at [511, 249] on div at bounding box center [494, 252] width 38 height 38
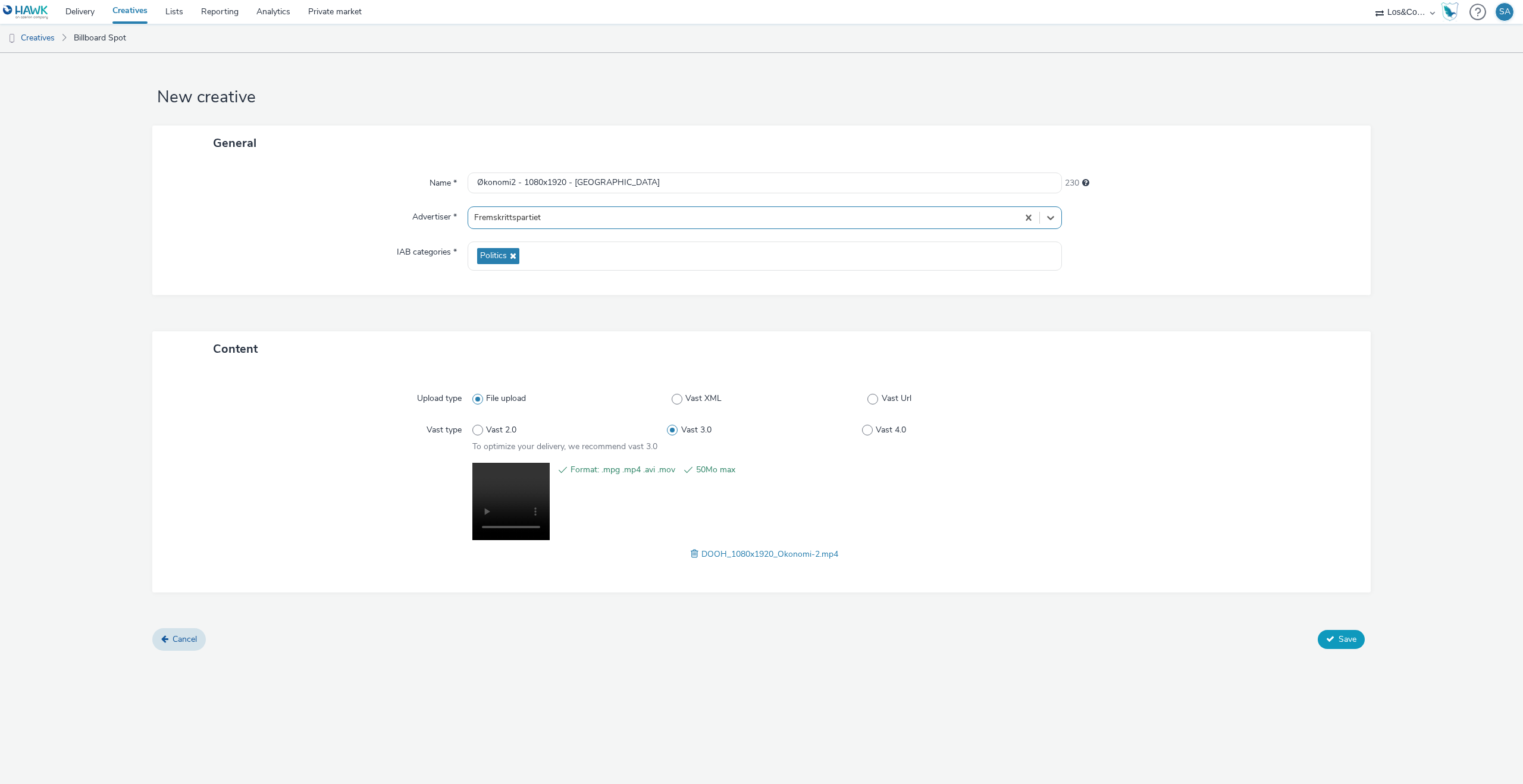
click at [1340, 643] on span "Save" at bounding box center [1348, 640] width 18 height 11
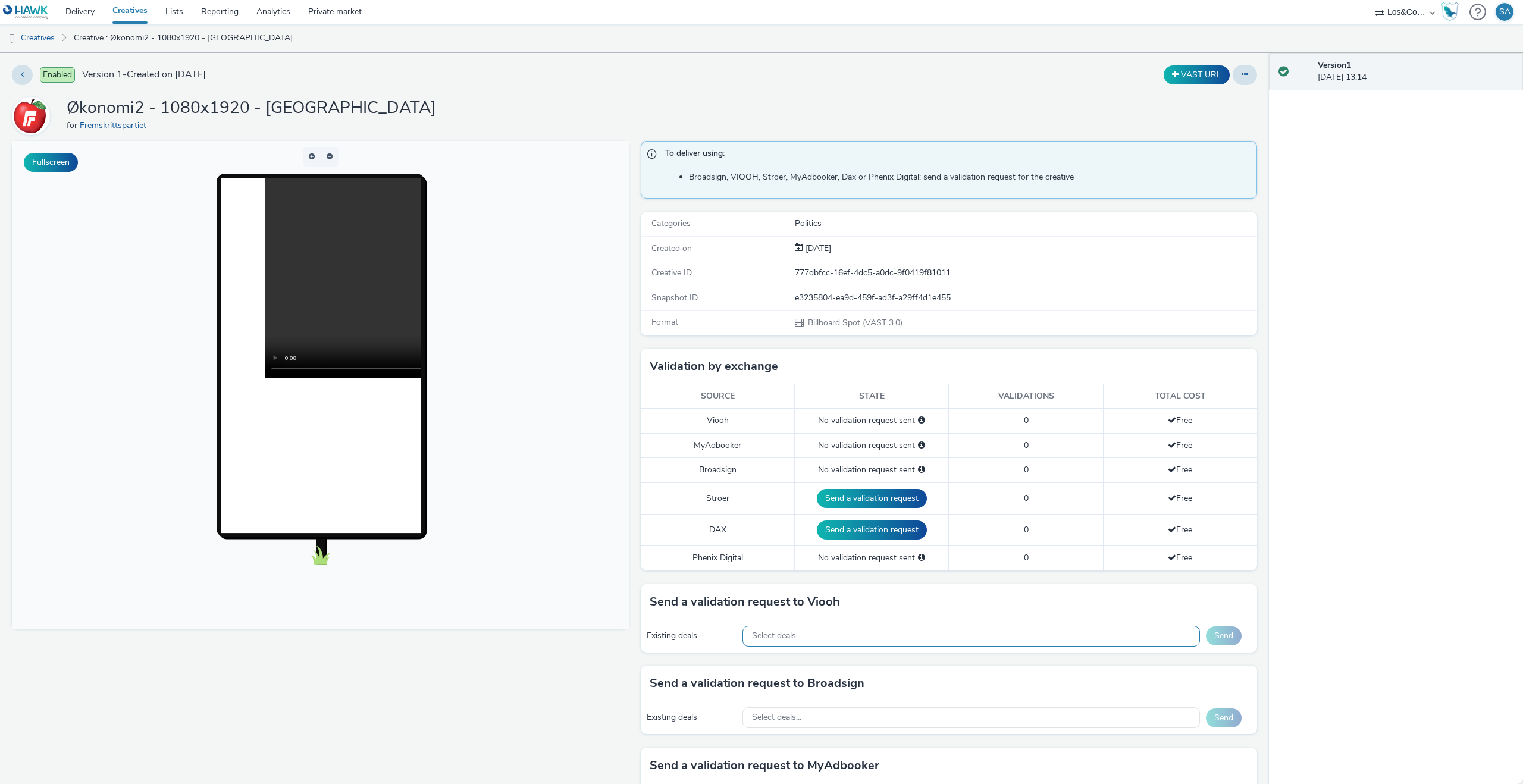
click at [803, 629] on div "Select deals..." at bounding box center [972, 636] width 458 height 21
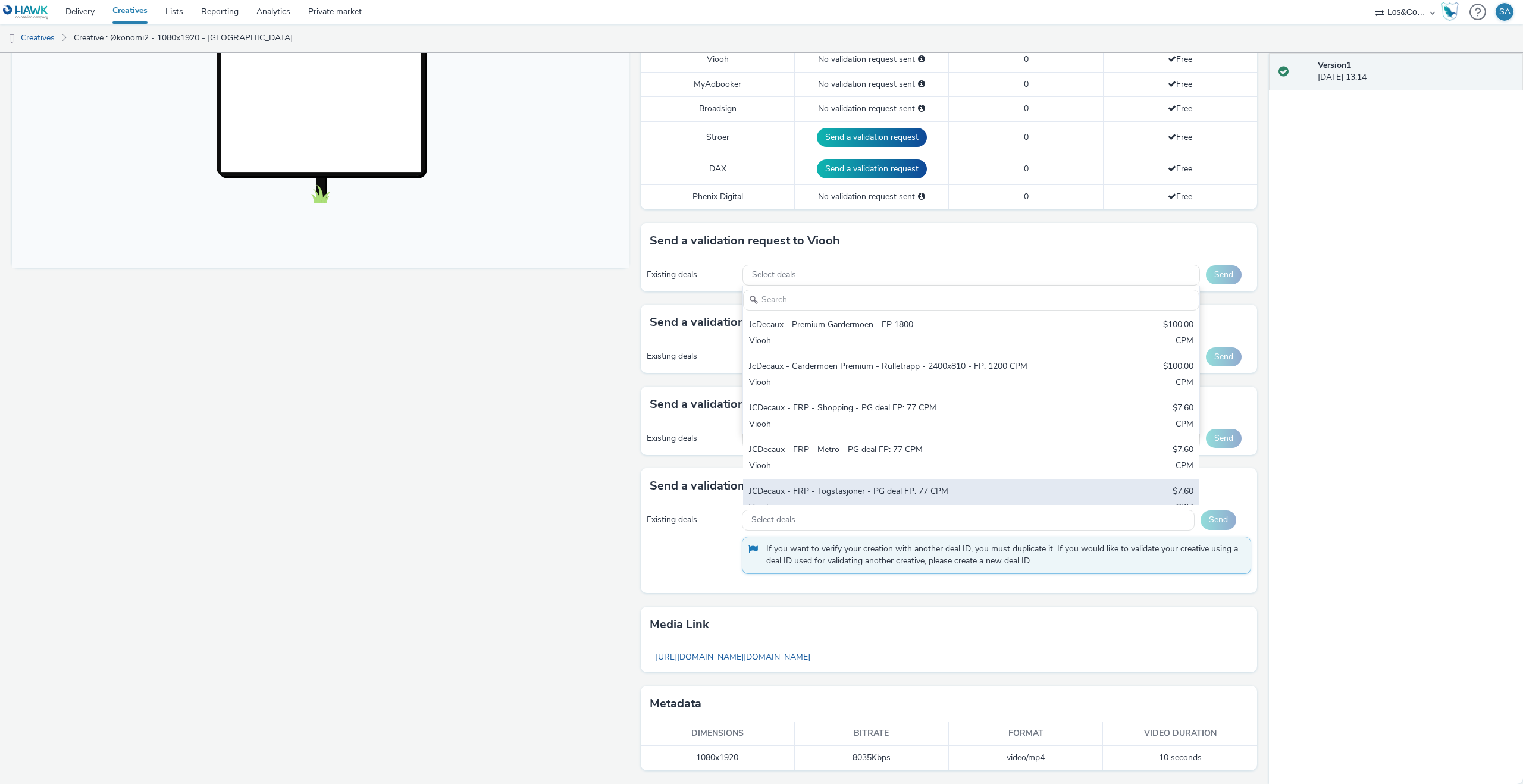
scroll to position [378, 0]
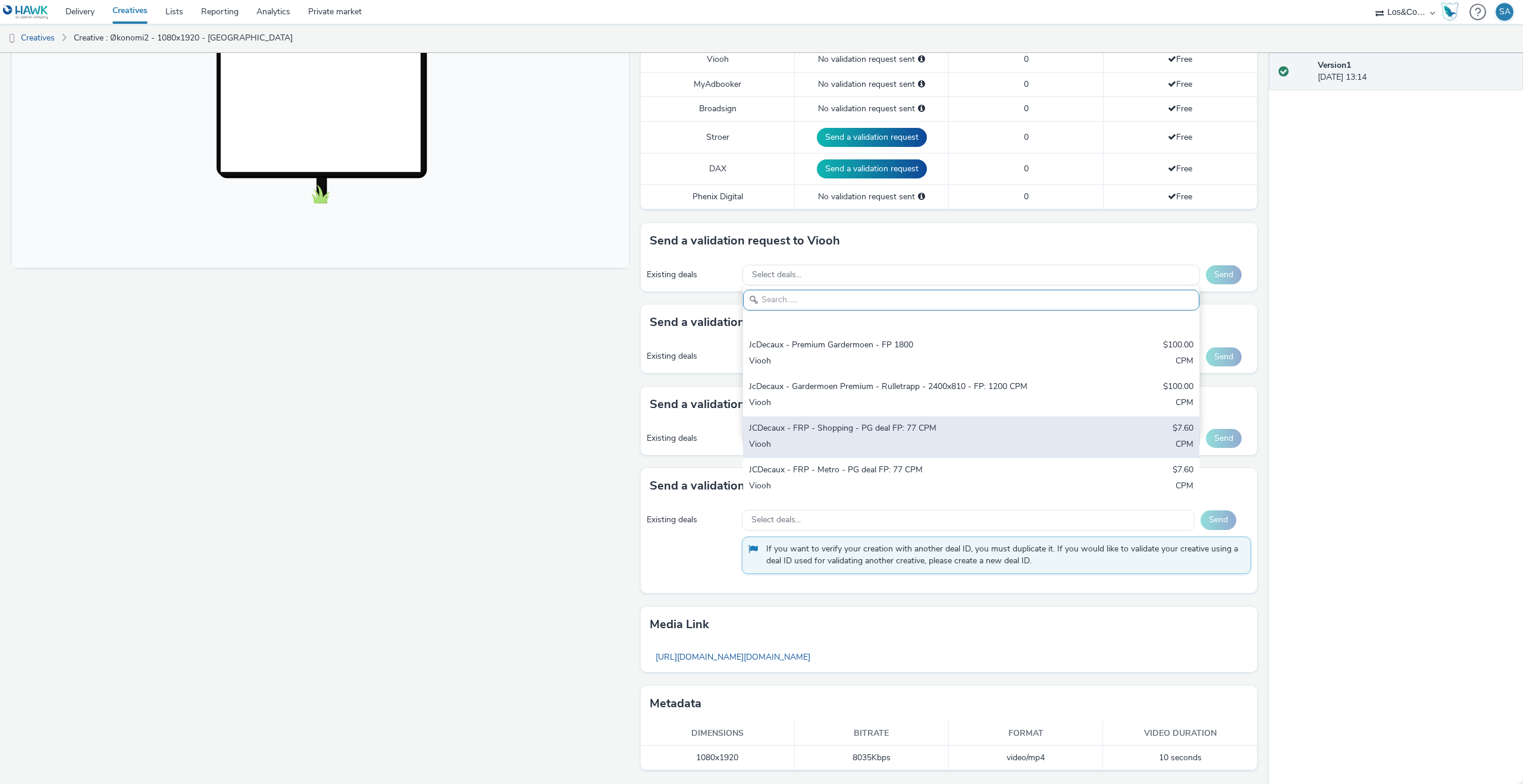
click at [856, 422] on div "JCDecaux - FRP - Shopping - PG deal FP: 77 CPM" at bounding box center [896, 429] width 295 height 14
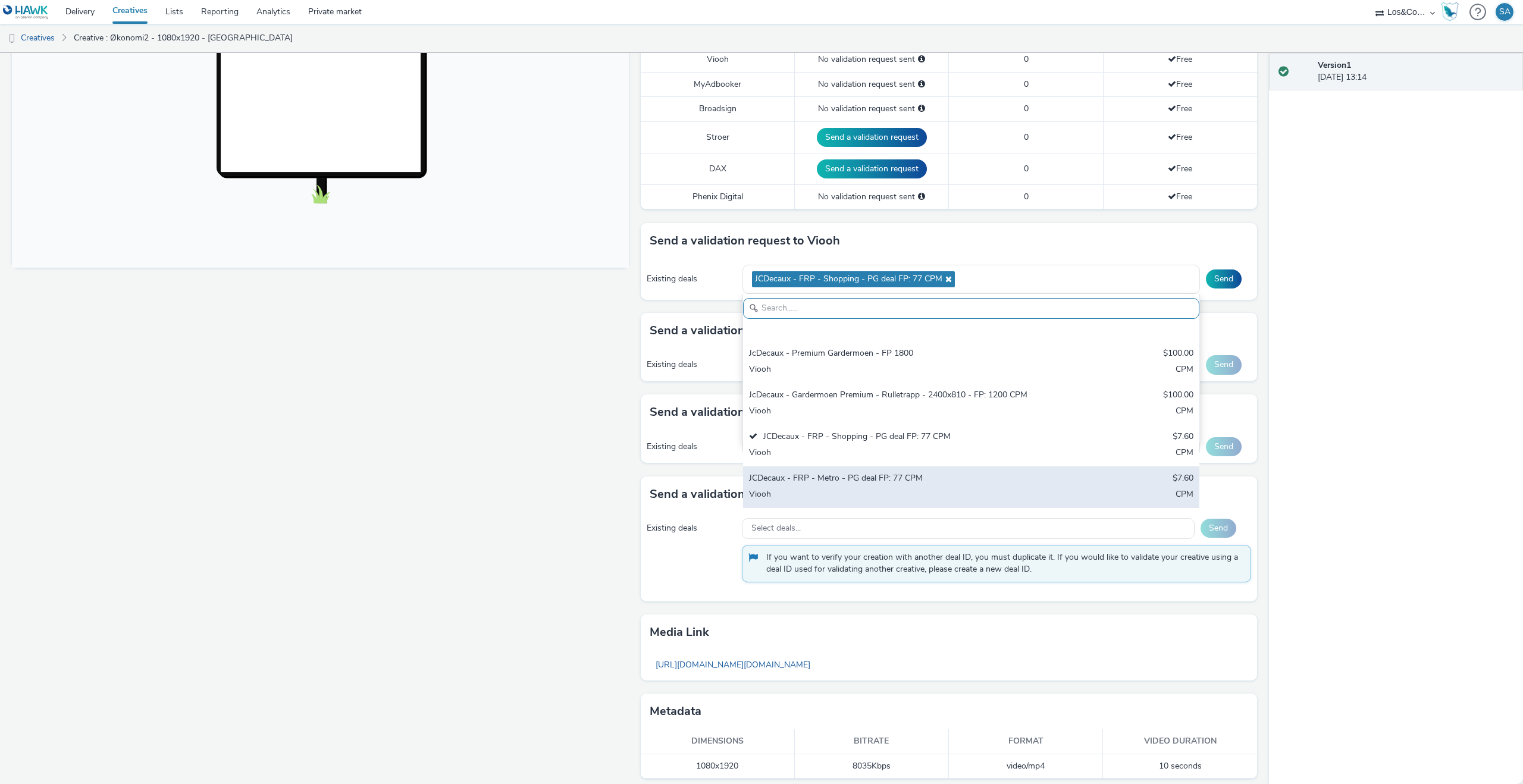
click at [845, 472] on div "JCDecaux - FRP - Metro - PG deal FP: 77 CPM" at bounding box center [896, 479] width 295 height 14
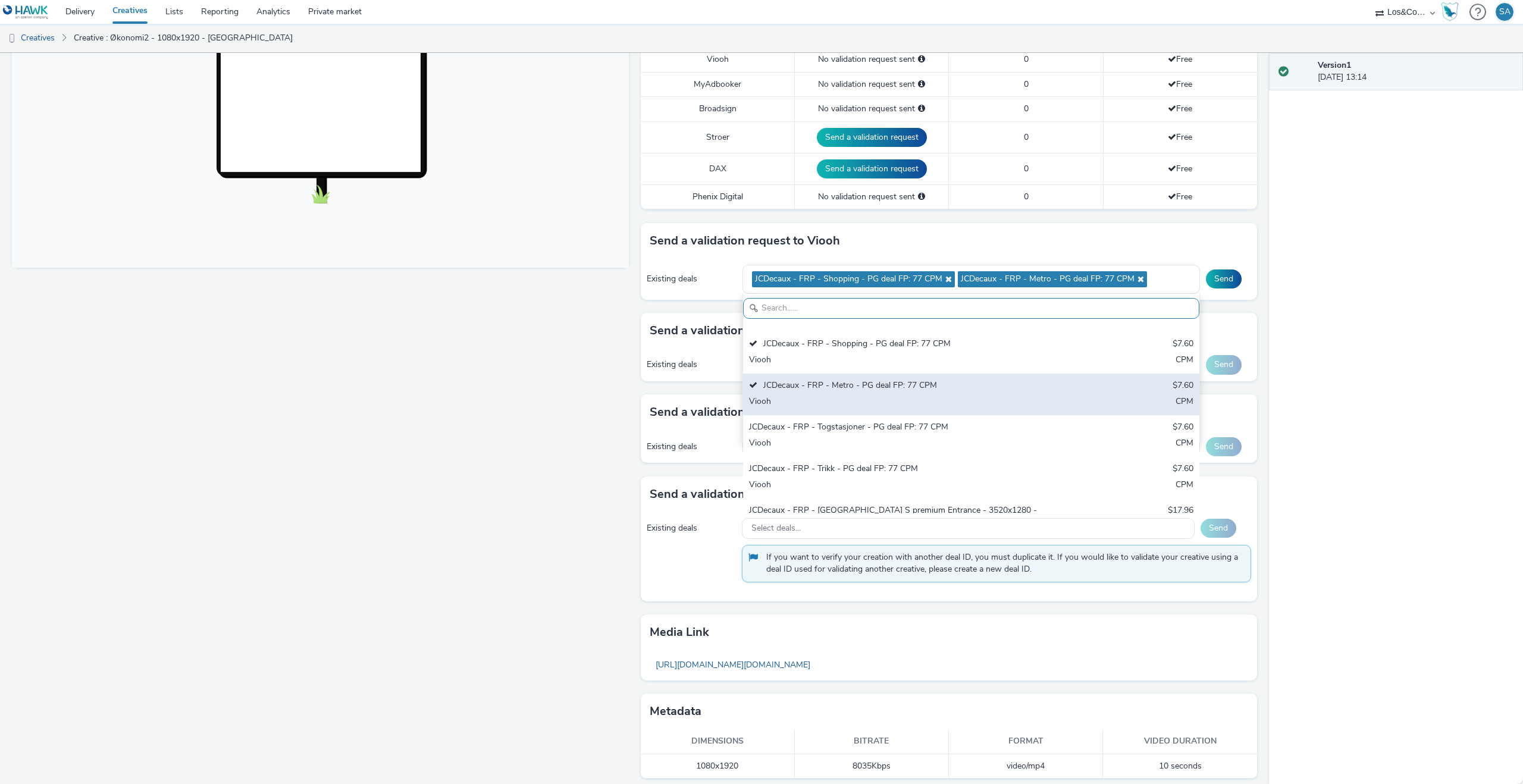
scroll to position [476, 0]
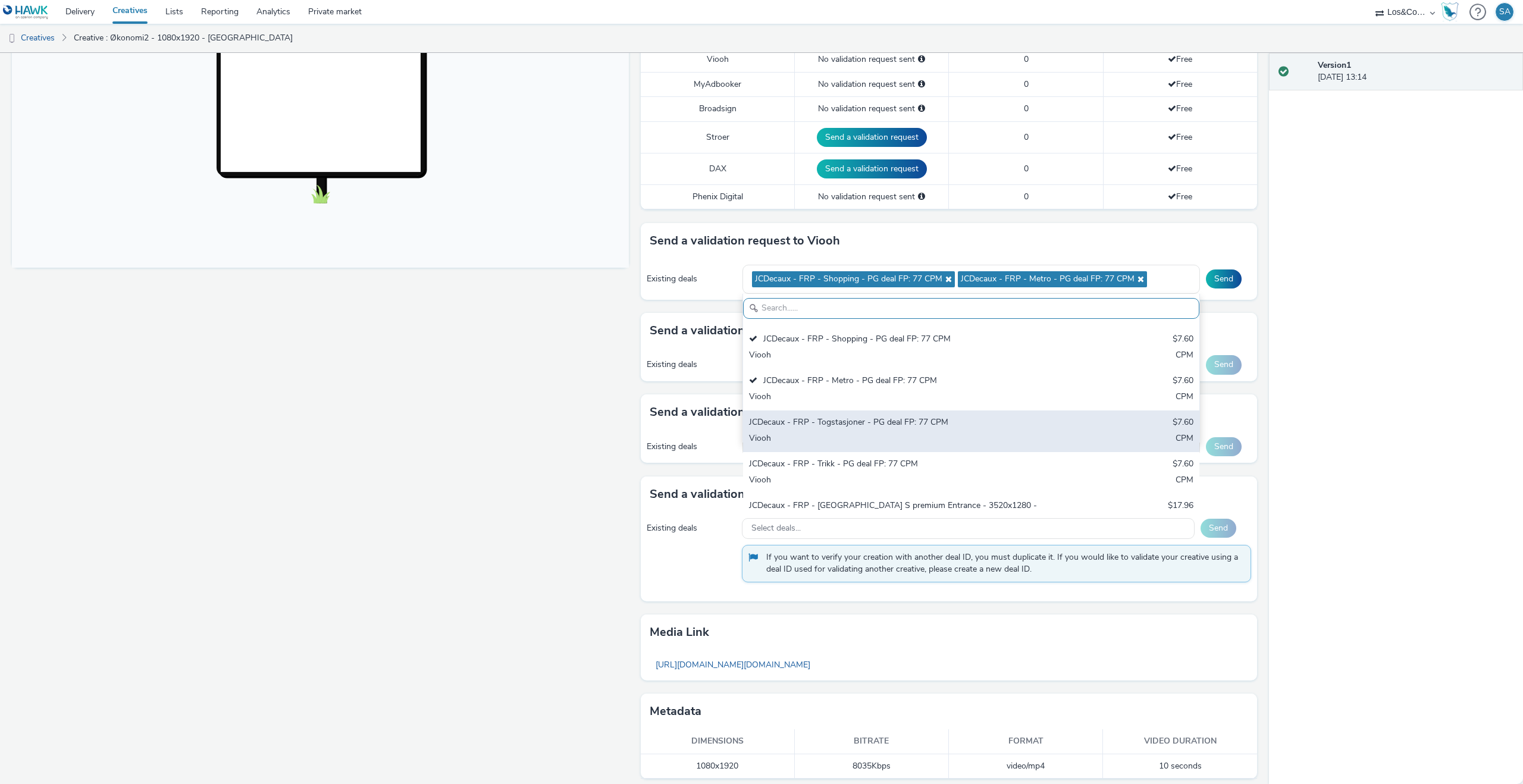
click at [842, 433] on div "Viooh" at bounding box center [896, 439] width 295 height 14
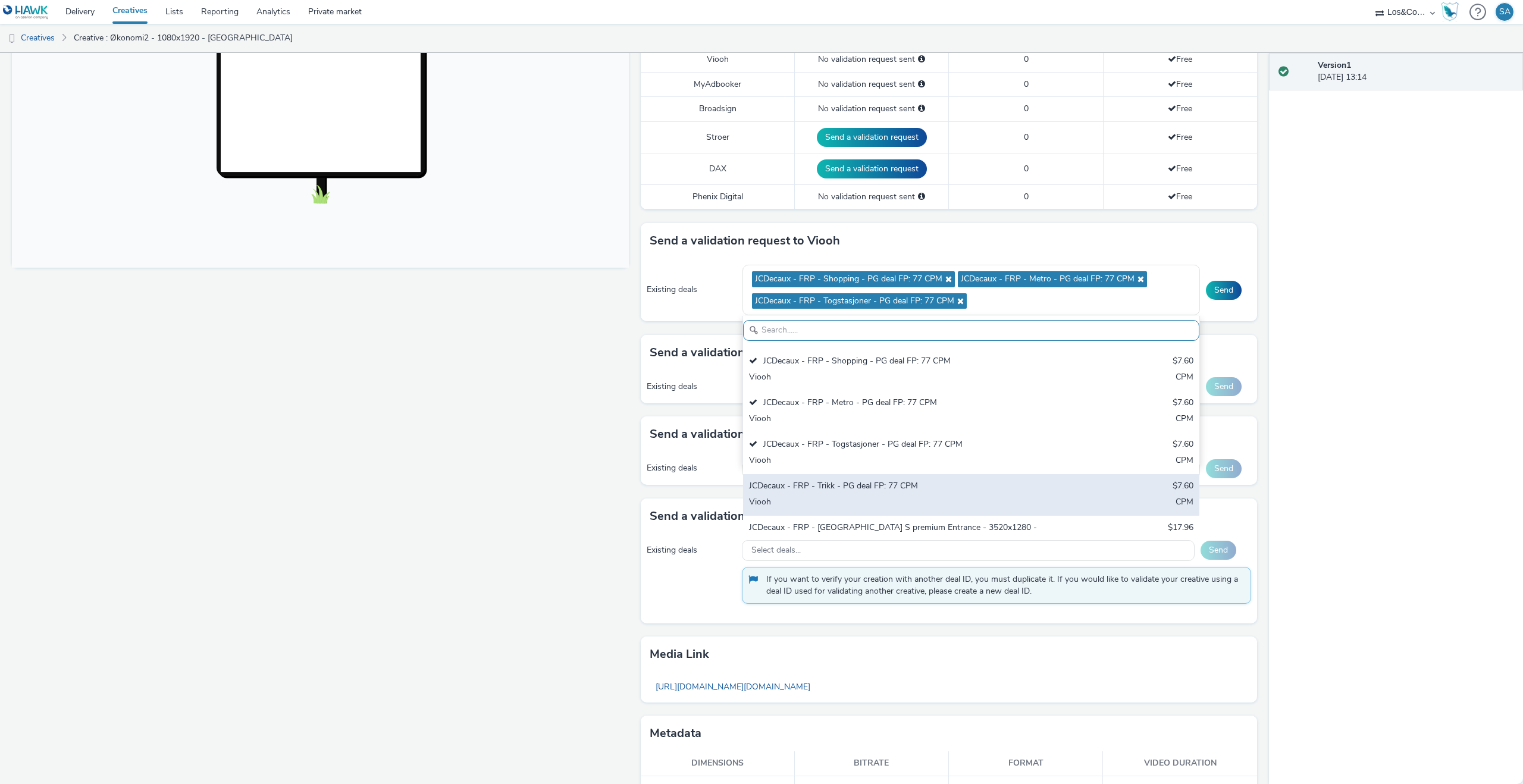
click at [841, 496] on div "Viooh" at bounding box center [896, 502] width 295 height 14
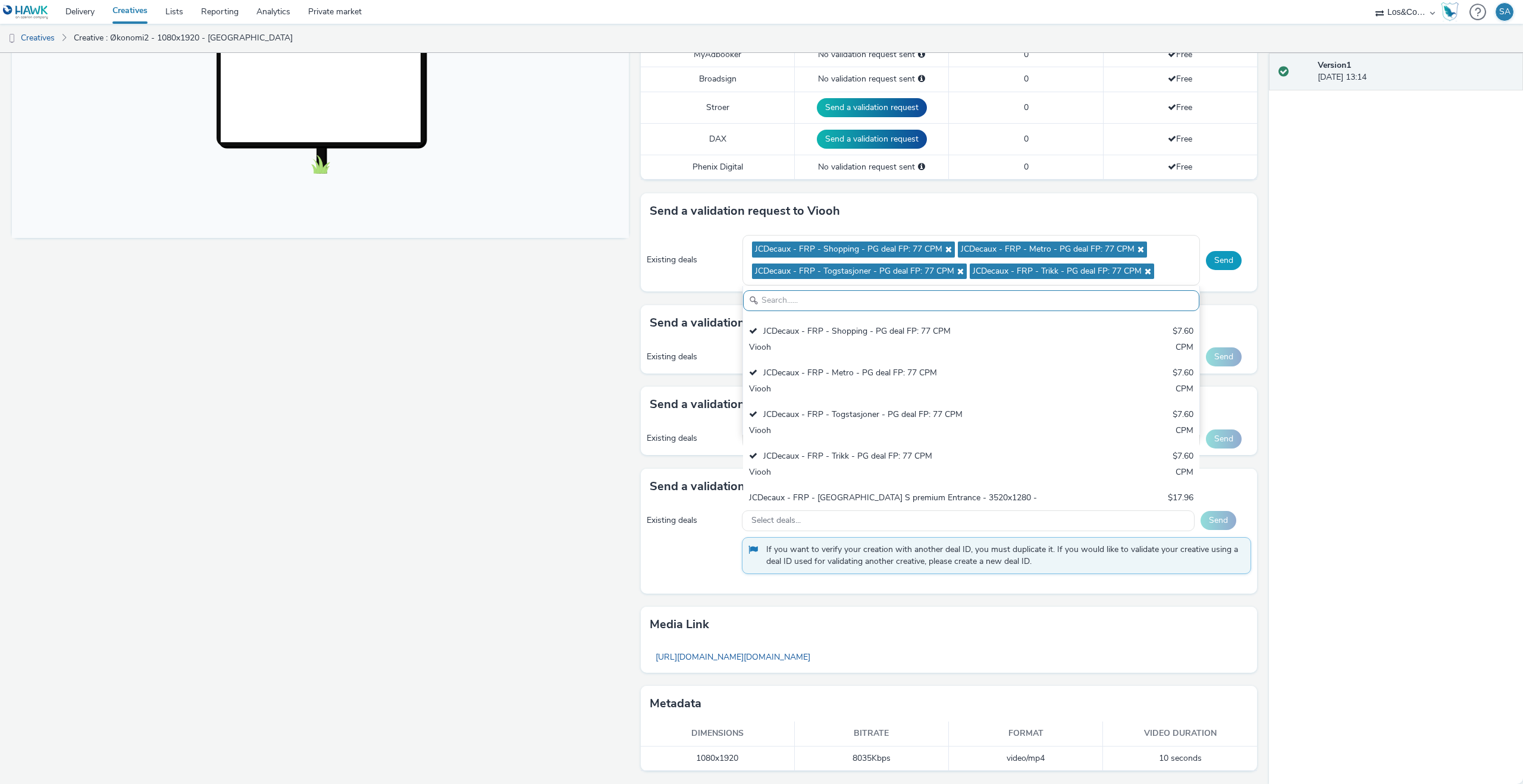
click at [1230, 256] on button "Send" at bounding box center [1224, 260] width 36 height 19
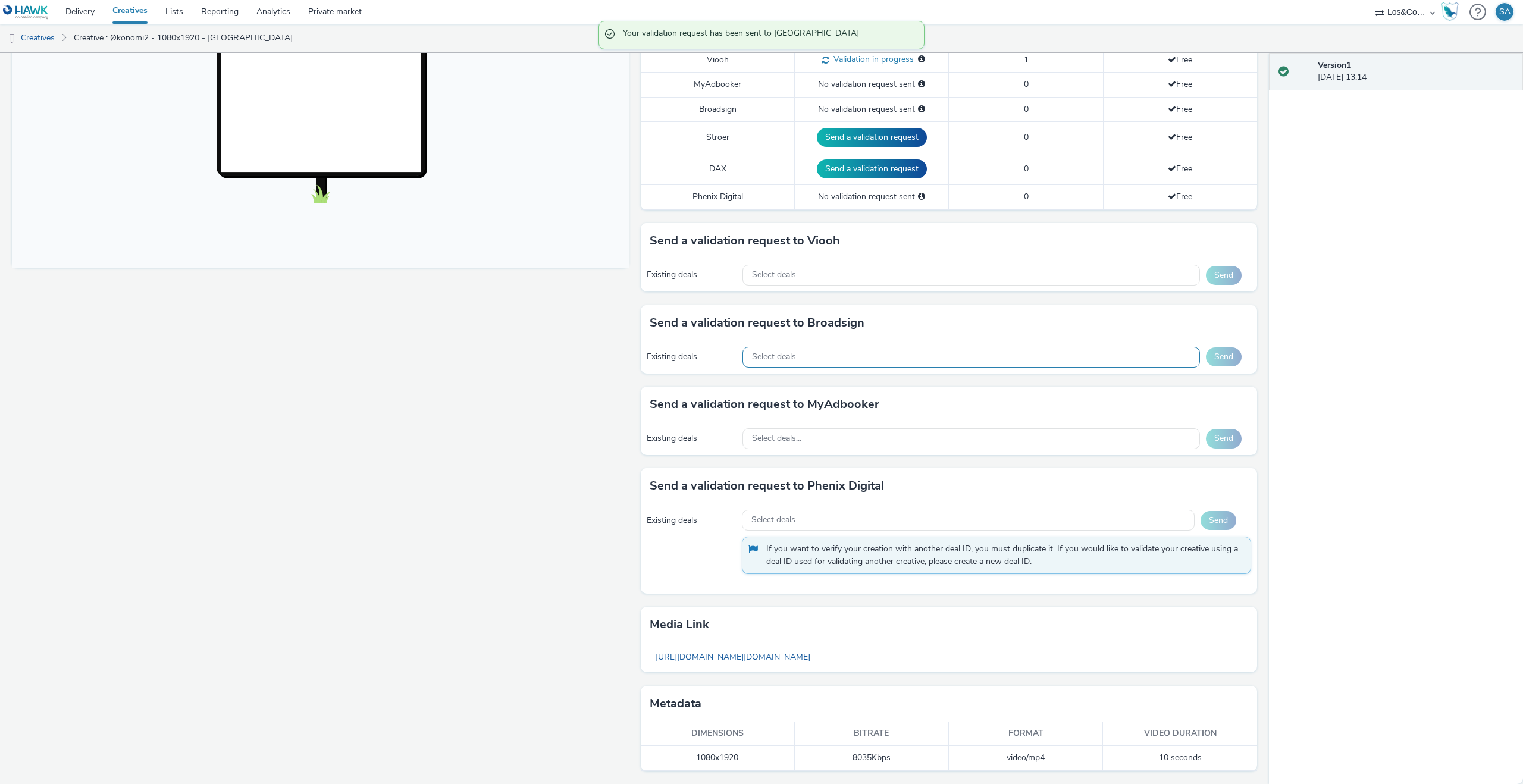
scroll to position [361, 0]
click at [1025, 349] on div "Select deals..." at bounding box center [972, 357] width 458 height 21
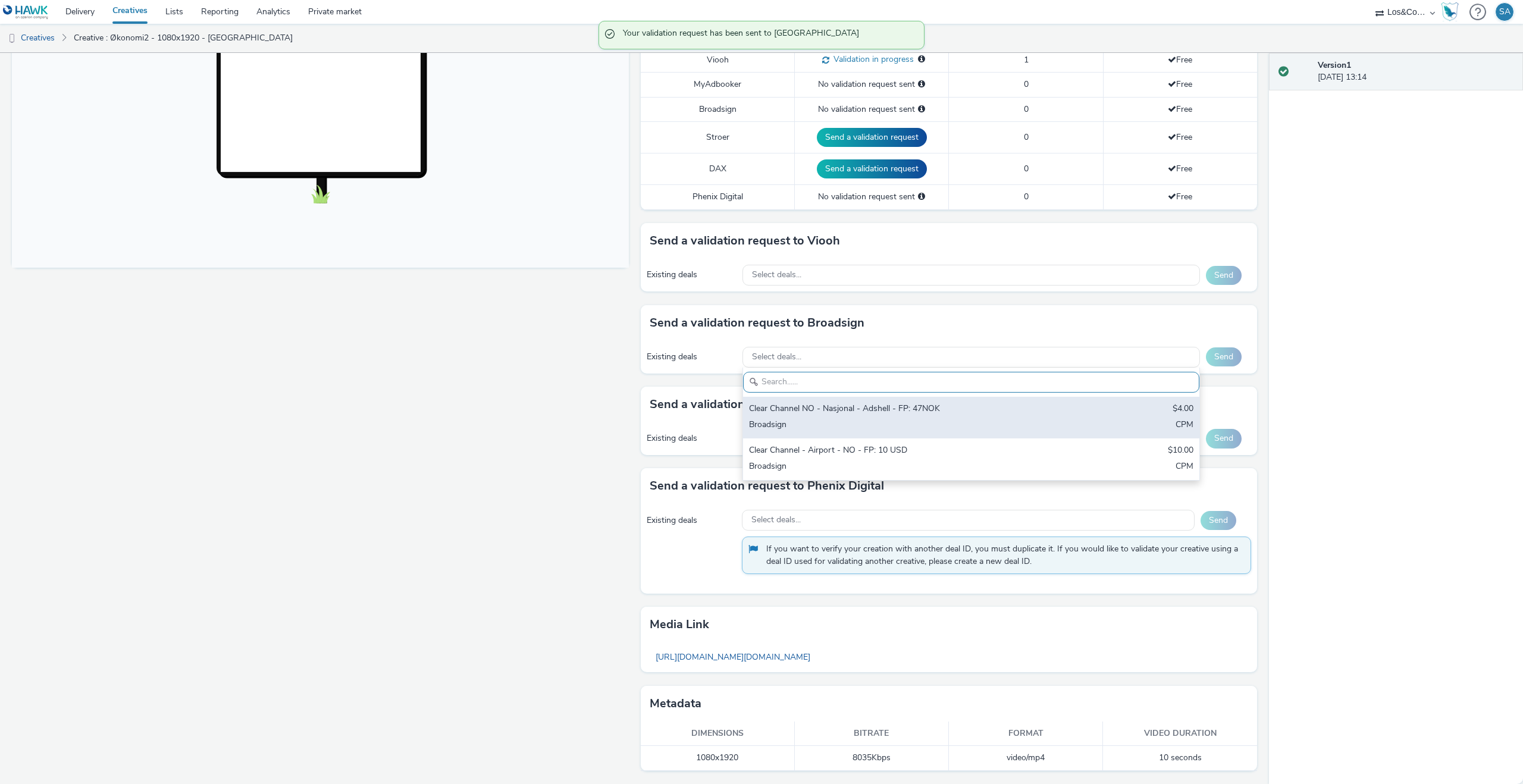
click at [904, 405] on div "Clear Channel NO - Nasjonal - Adshell - FP: 47NOK" at bounding box center [896, 409] width 295 height 14
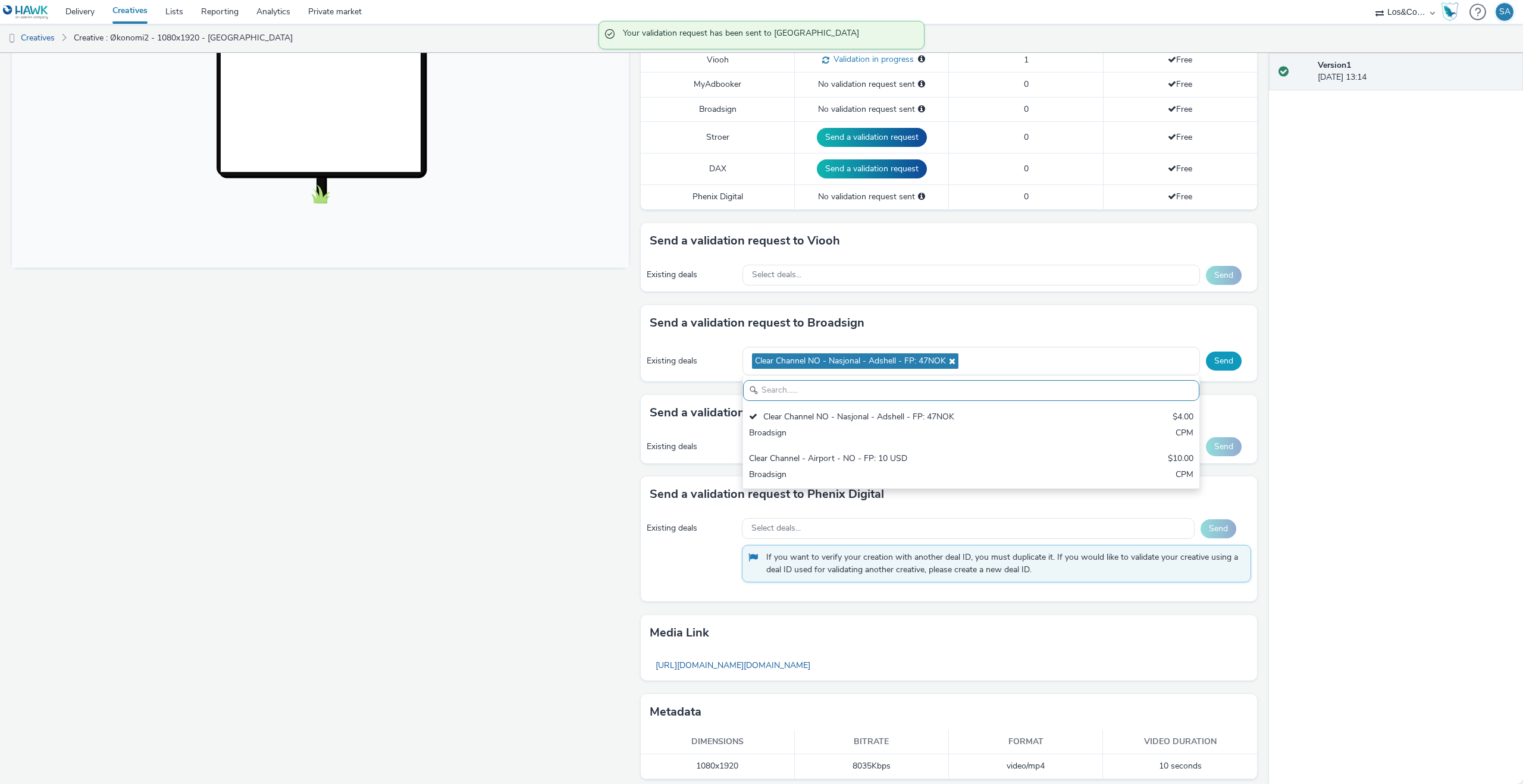
click at [1230, 357] on button "Send" at bounding box center [1224, 360] width 36 height 19
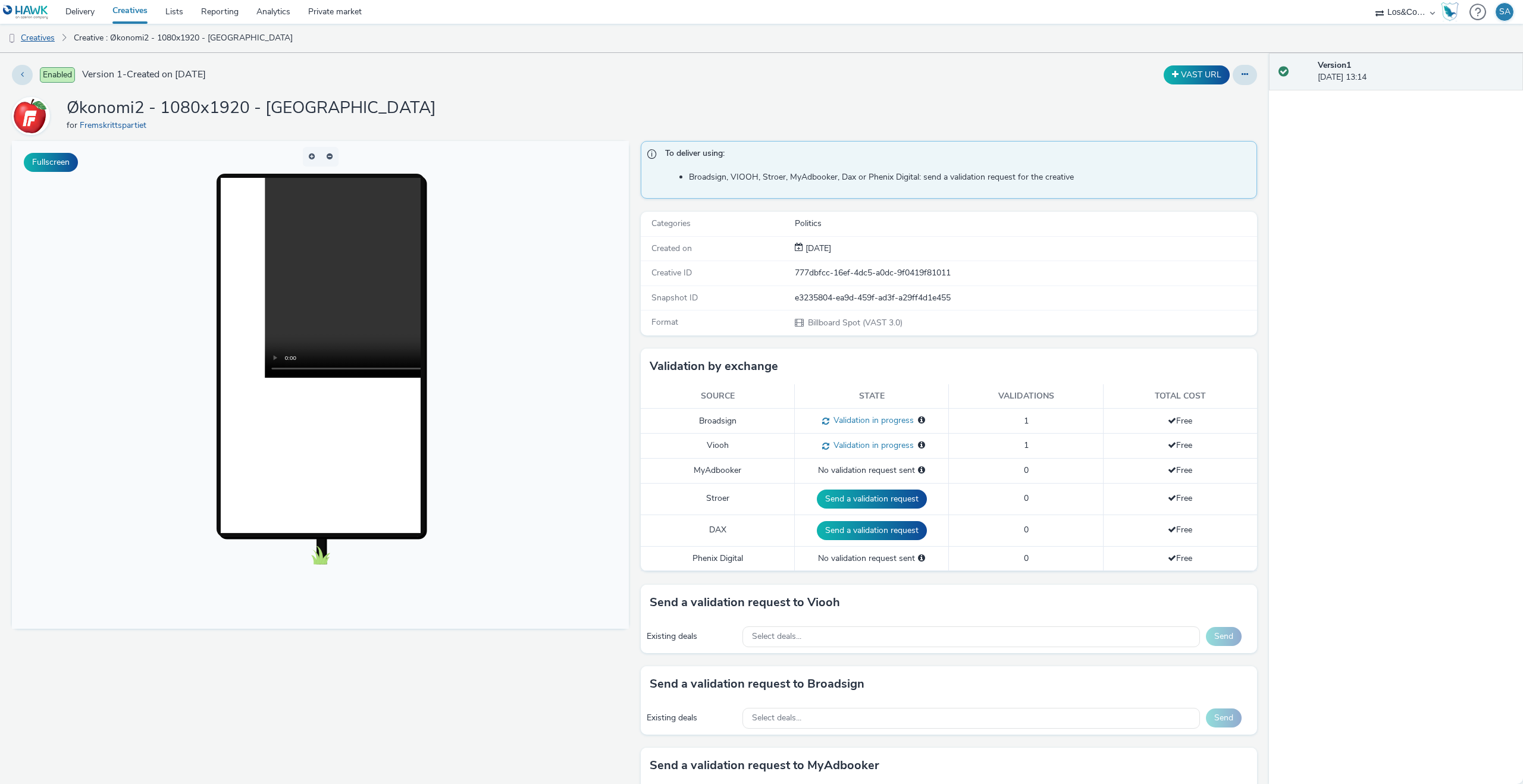
click at [52, 37] on link "Creatives" at bounding box center [30, 37] width 61 height 28
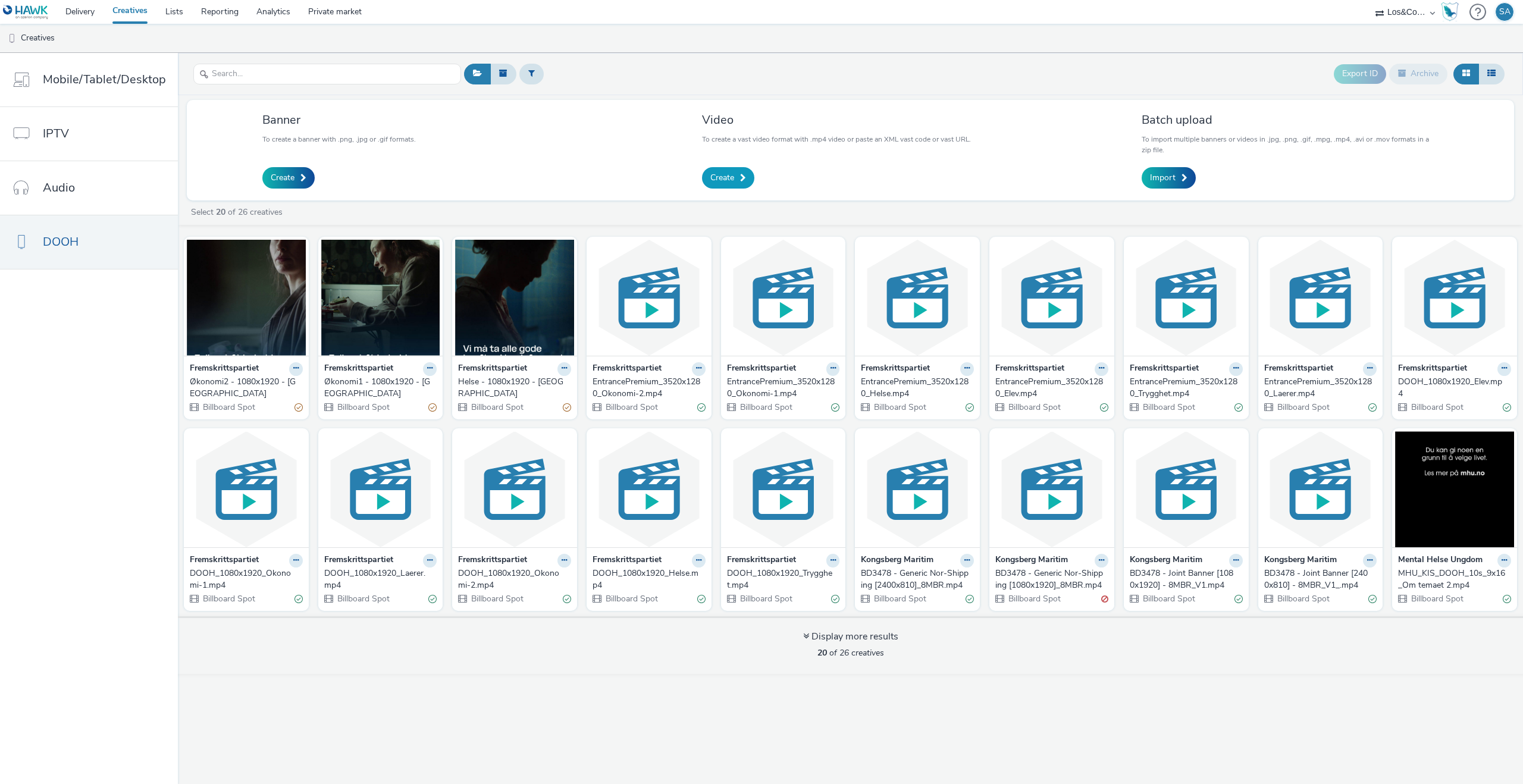
click at [709, 185] on link "Create" at bounding box center [728, 178] width 52 height 21
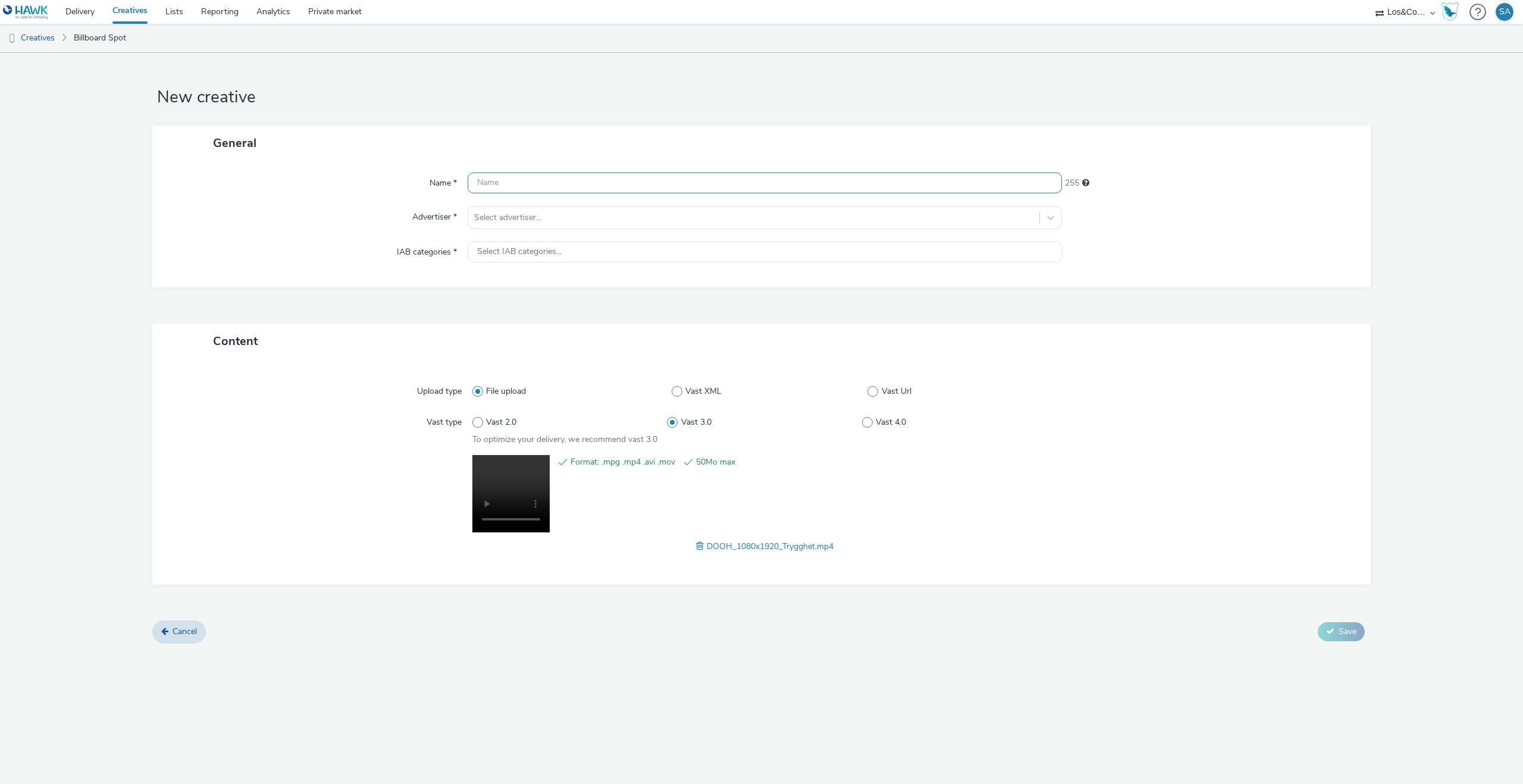
click at [523, 183] on input "text" at bounding box center [765, 183] width 594 height 21
click at [524, 186] on input "text" at bounding box center [765, 183] width 594 height 21
paste input "Helse - 1080x1920 - [GEOGRAPHIC_DATA]"
click at [489, 179] on input "Helse - 1080x1920 - [GEOGRAPHIC_DATA]" at bounding box center [765, 183] width 594 height 21
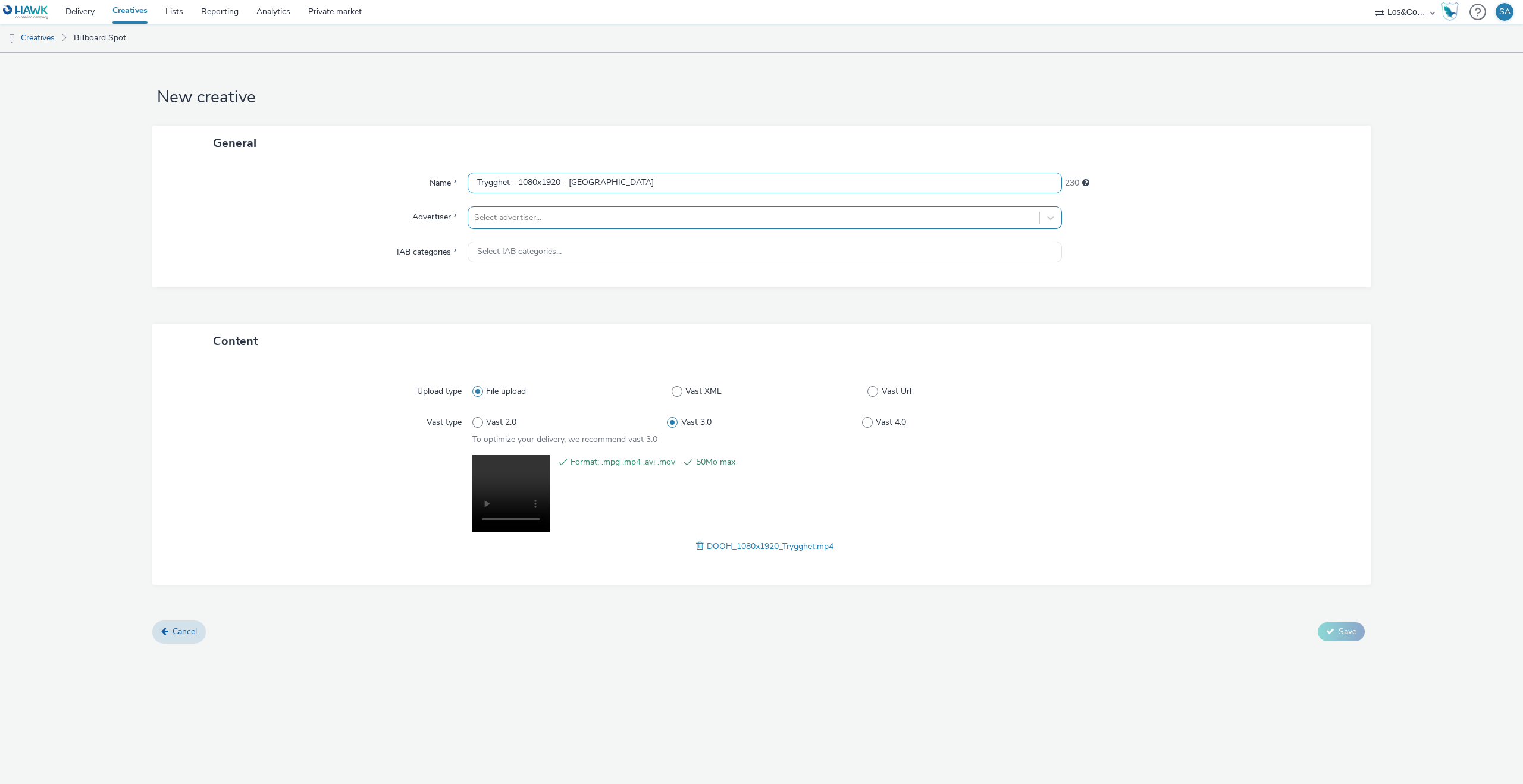
type input "Trygghet - 1080x1920 - [GEOGRAPHIC_DATA]"
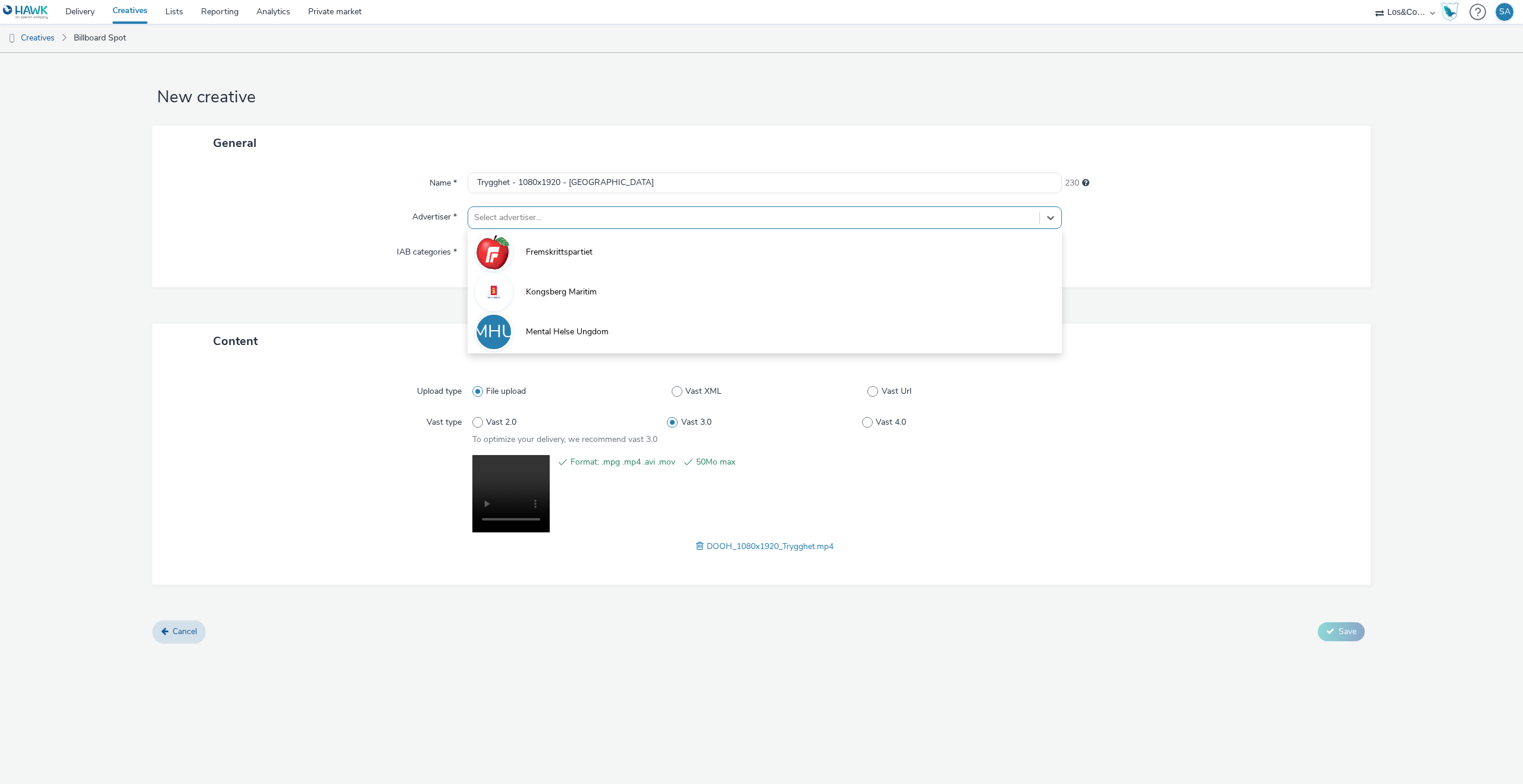
click at [570, 221] on div at bounding box center [753, 218] width 559 height 15
click at [567, 256] on span "Fremskrittspartiet" at bounding box center [559, 252] width 67 height 12
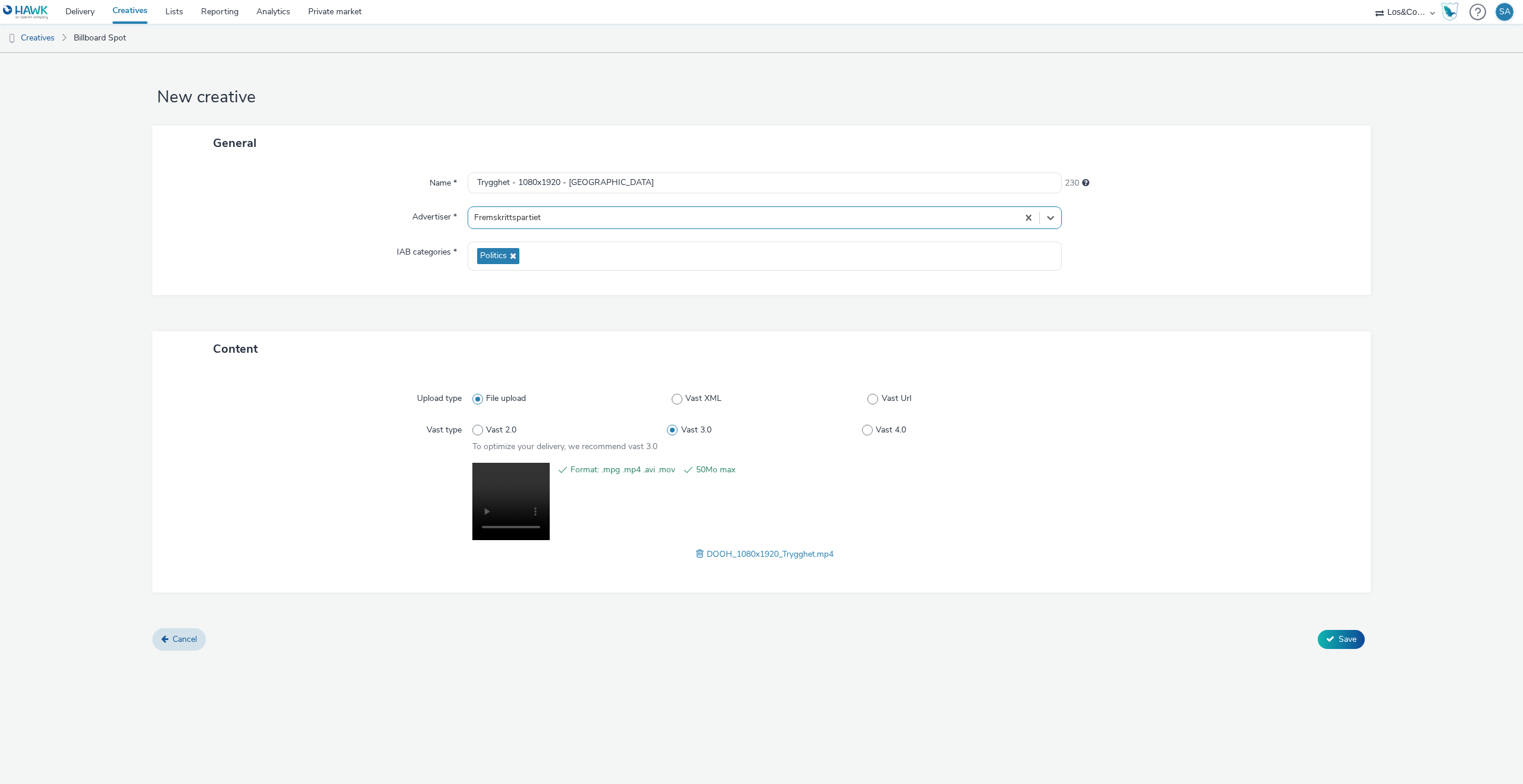
click at [1340, 650] on form "New creative General Name * Trygghet - 1080x1920 - NY 230 Advertiser * option F…" at bounding box center [762, 356] width 1523 height 607
click at [1342, 644] on span "Save" at bounding box center [1348, 640] width 18 height 11
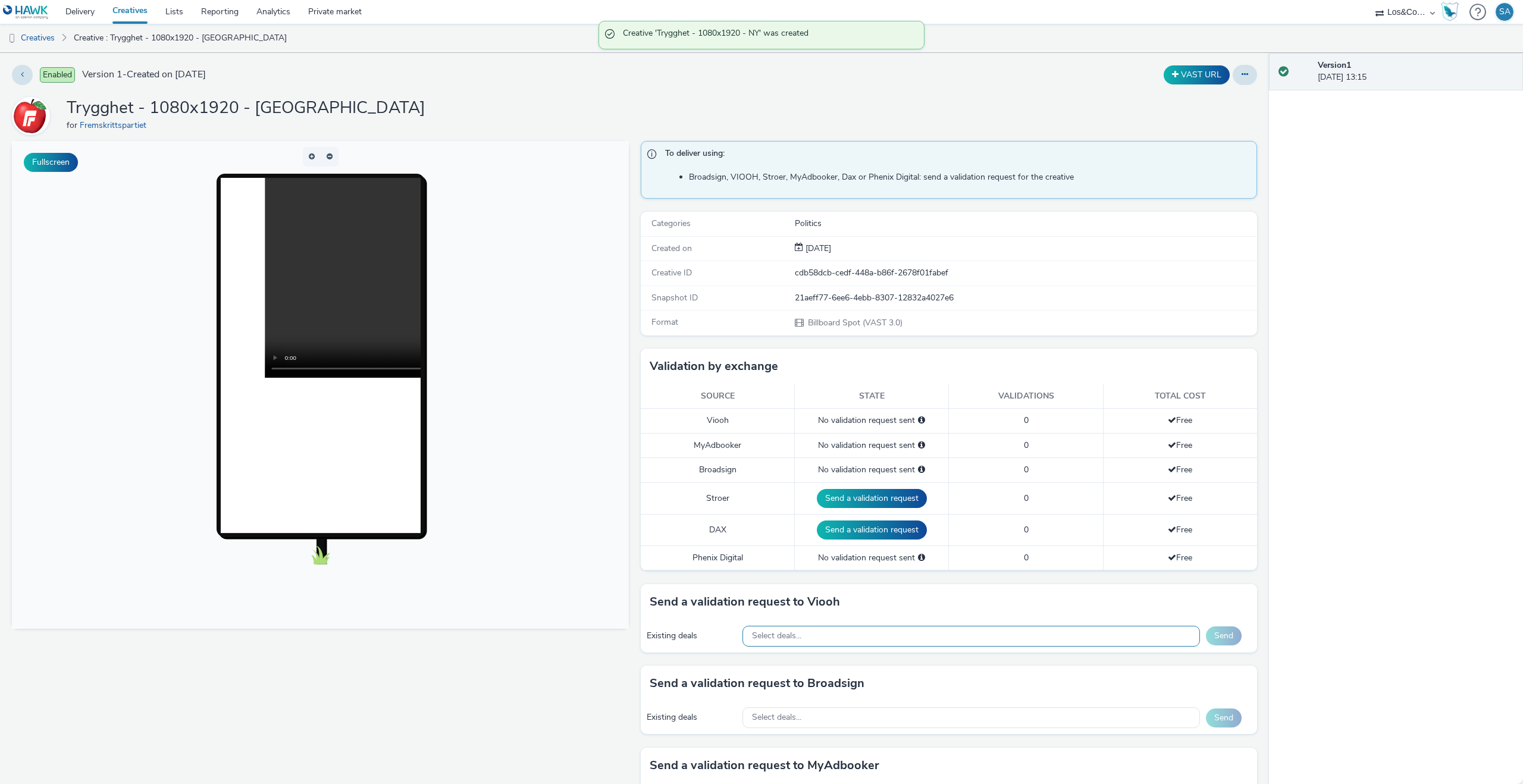
click at [834, 640] on div "Select deals..." at bounding box center [972, 636] width 458 height 21
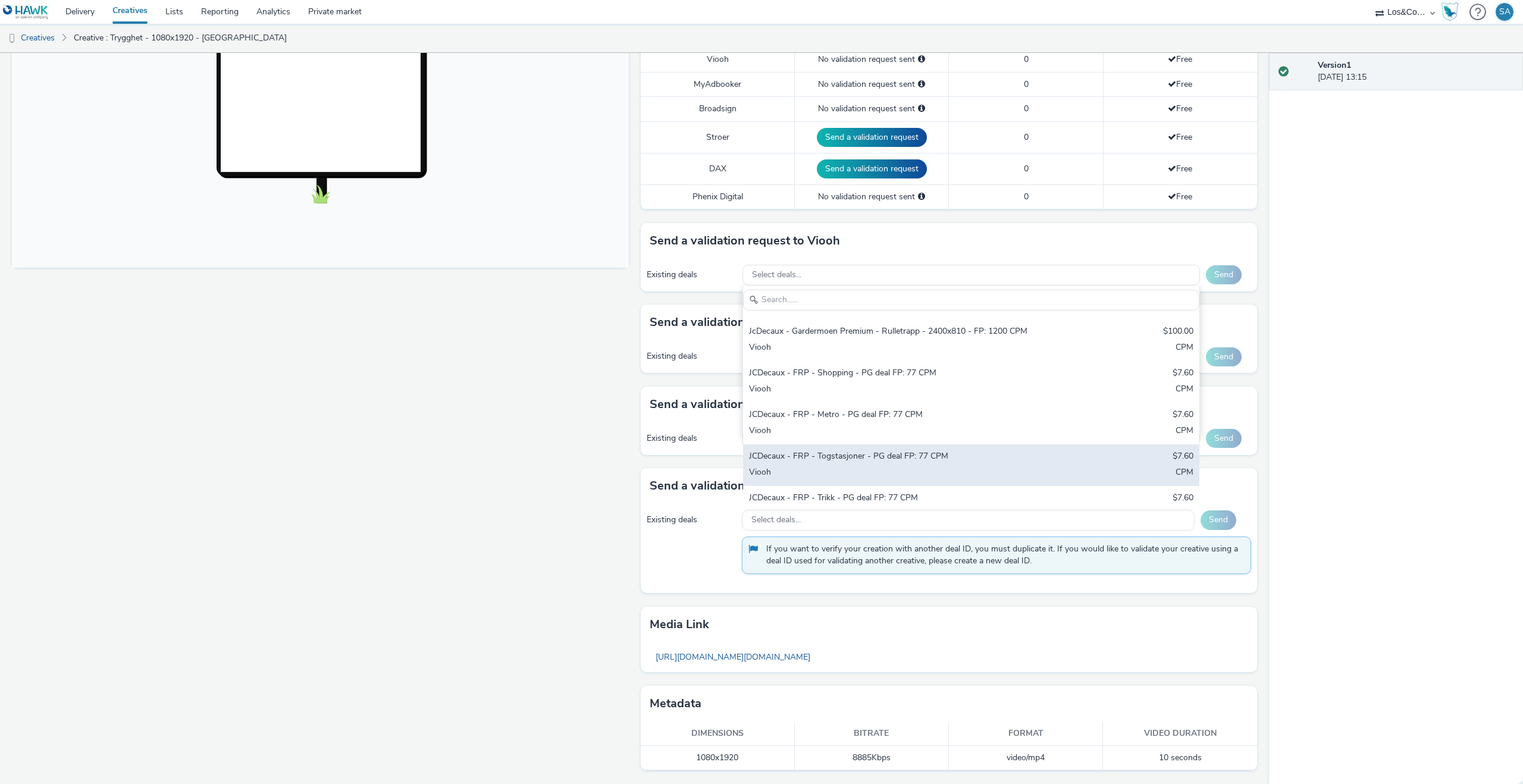
scroll to position [411, 0]
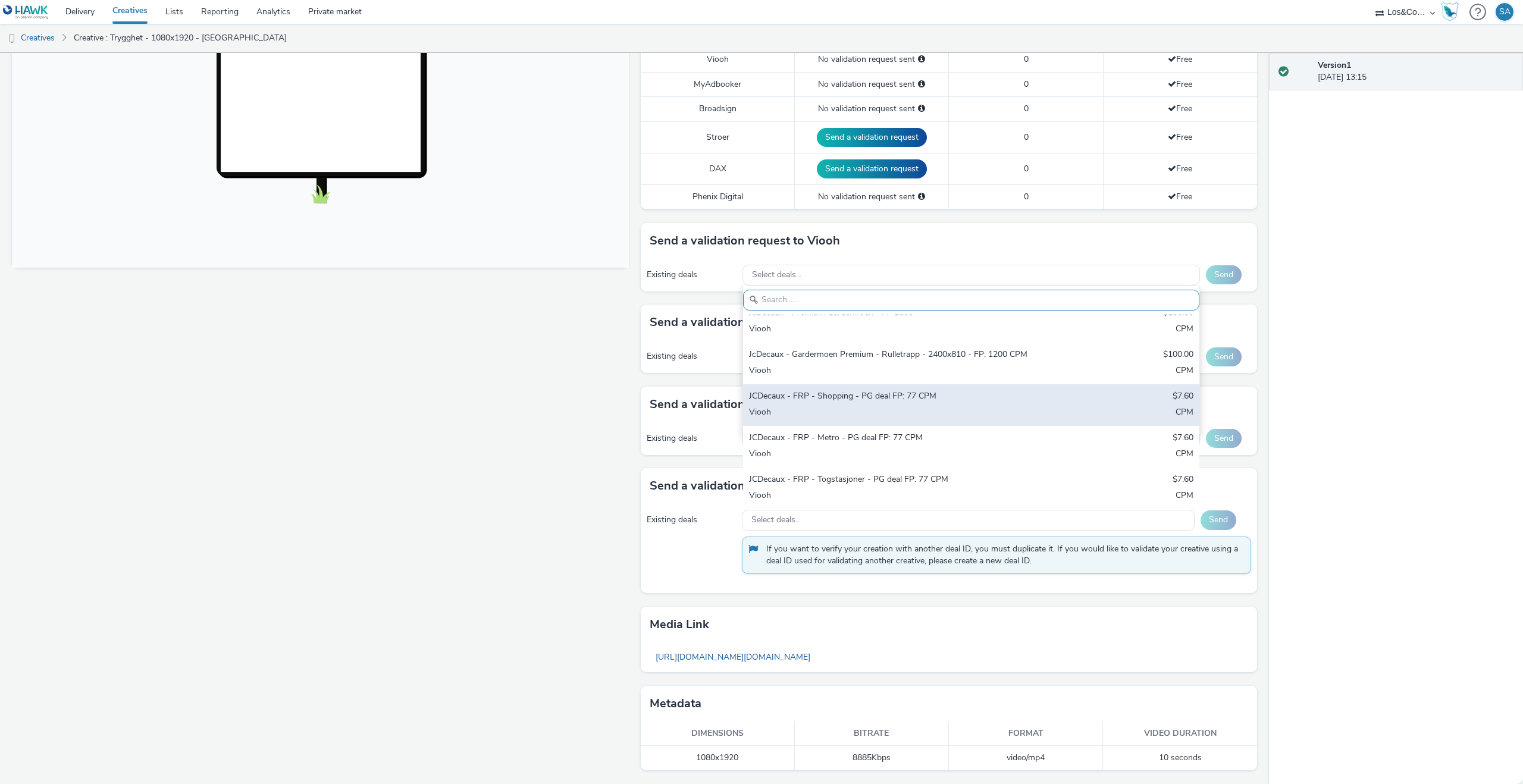
click at [837, 407] on div "Viooh" at bounding box center [896, 413] width 295 height 14
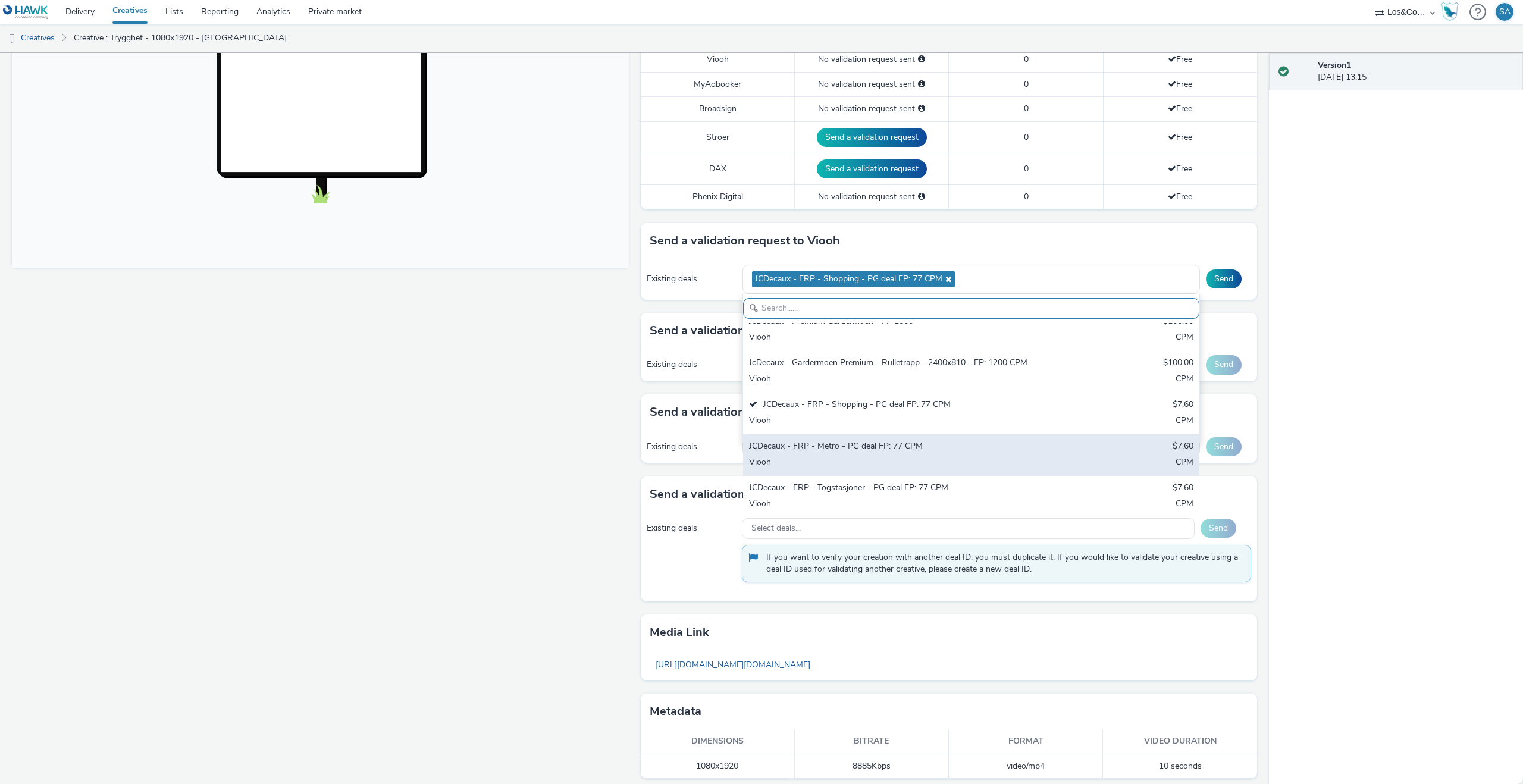
click at [839, 434] on div "JCDecaux - FRP - Metro - PG deal FP: 77 CPM $7.60 Viooh CPM" at bounding box center [971, 454] width 456 height 41
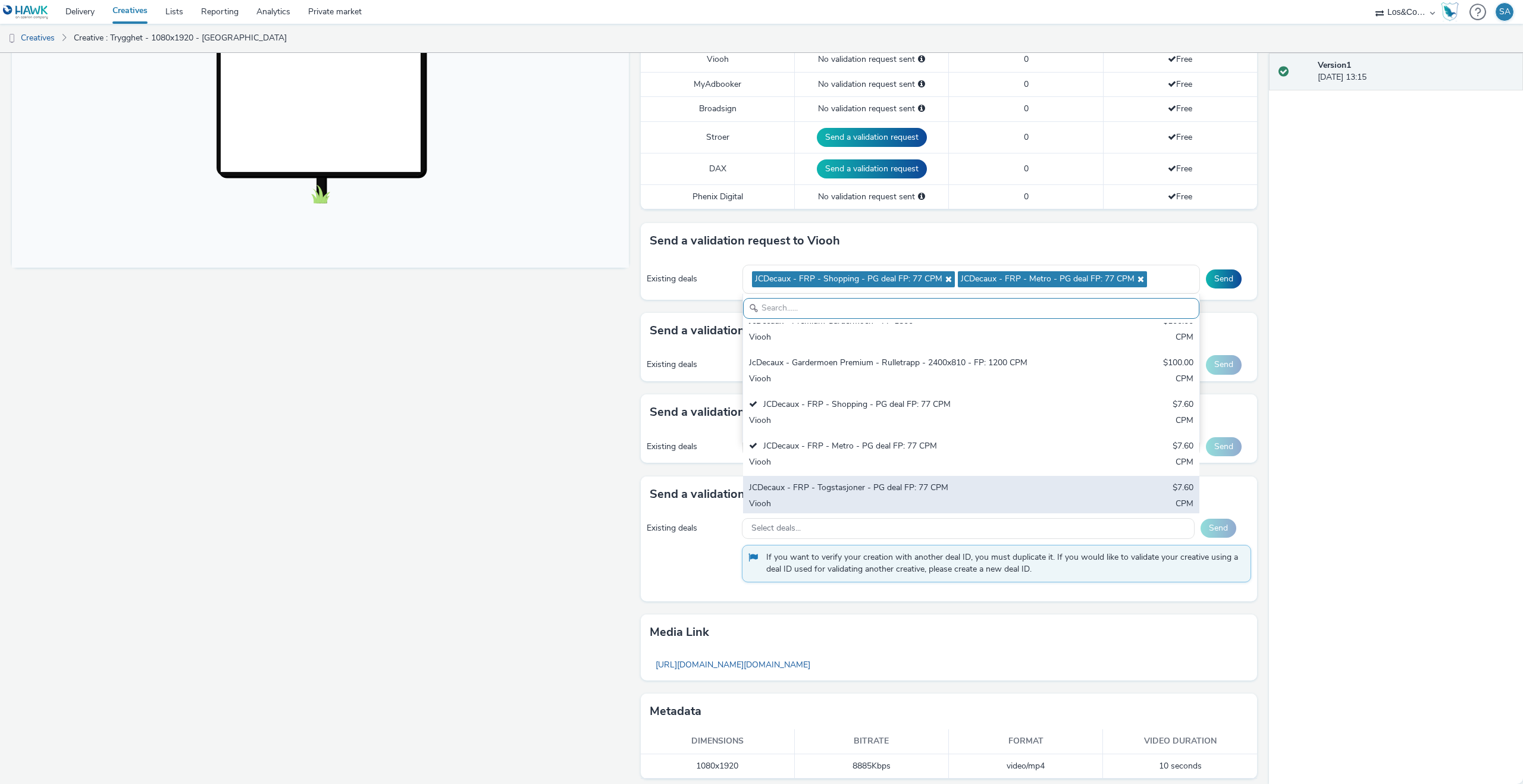
click at [836, 482] on div "JCDecaux - FRP - Togstasjoner - PG deal FP: 77 CPM" at bounding box center [896, 489] width 295 height 14
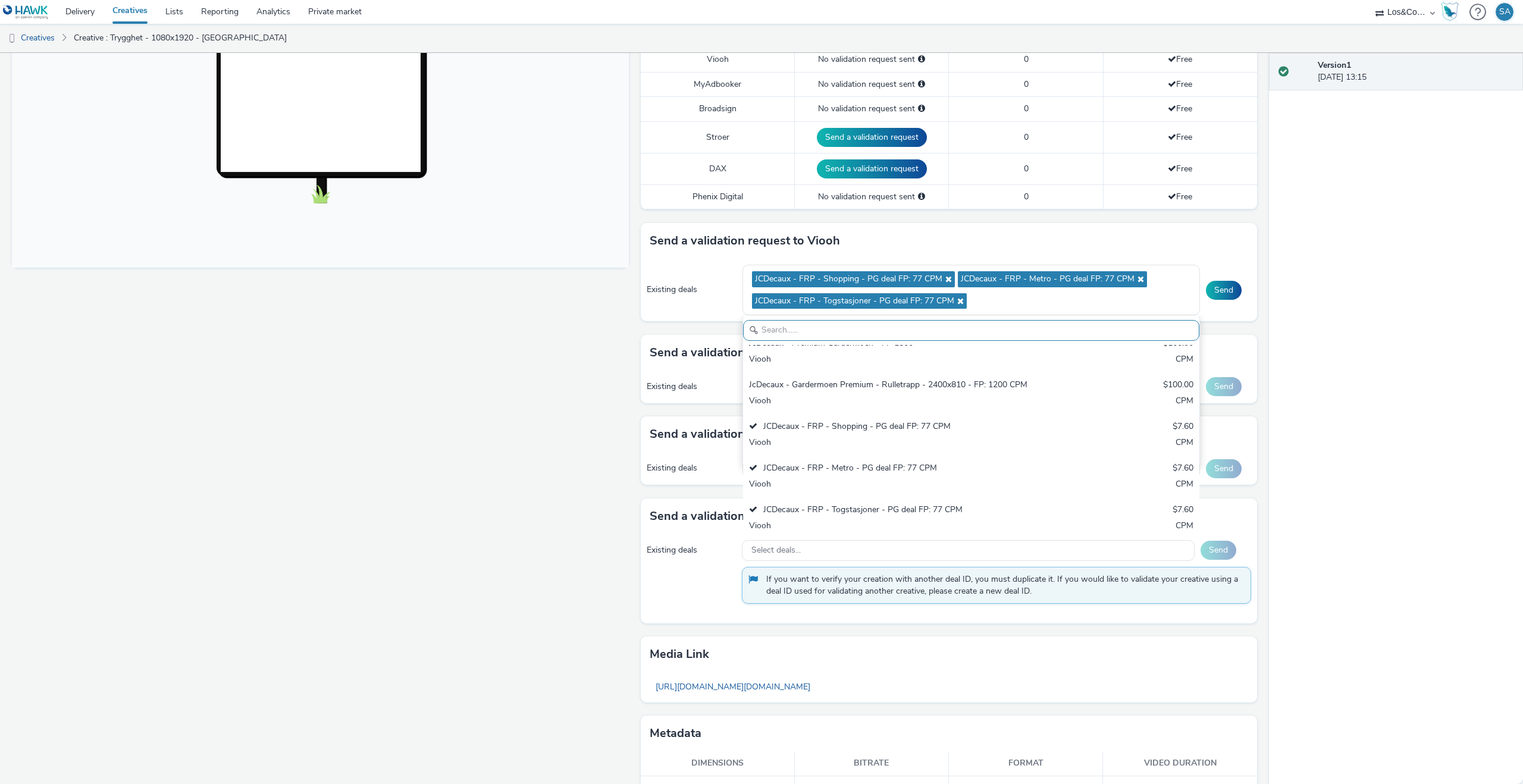
scroll to position [476, 0]
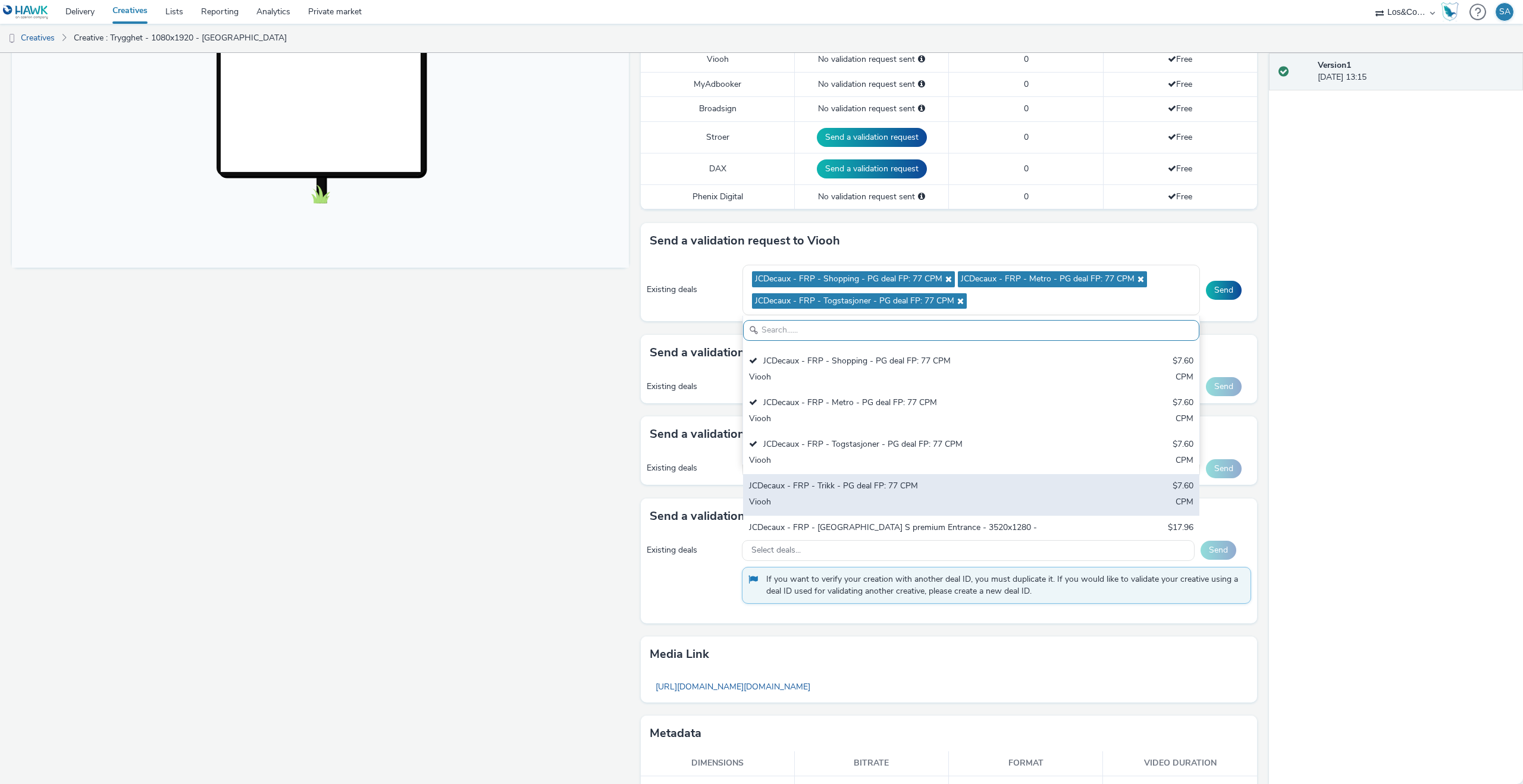
click at [835, 496] on div "Viooh" at bounding box center [896, 502] width 295 height 14
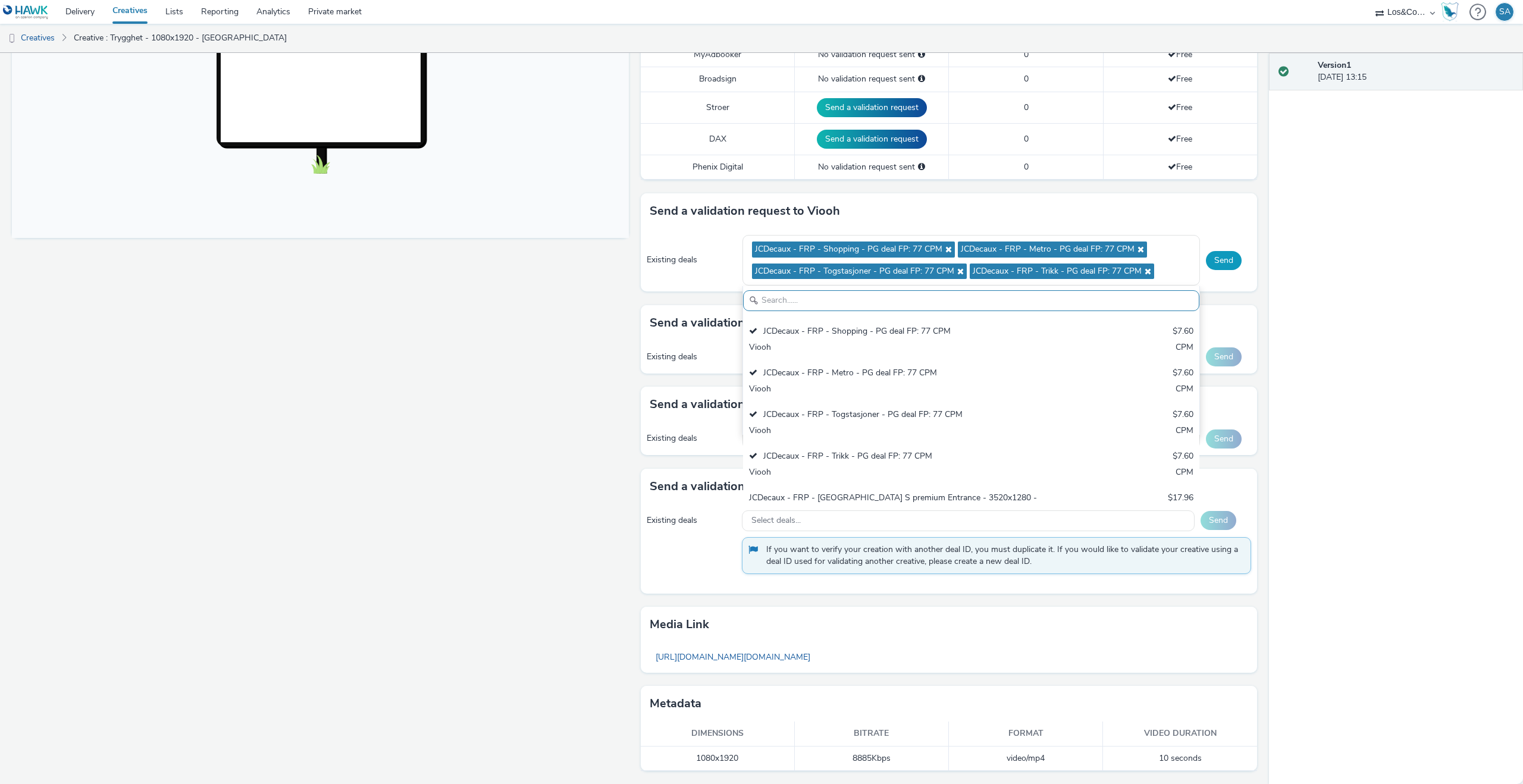
click at [1222, 260] on button "Send" at bounding box center [1224, 260] width 36 height 19
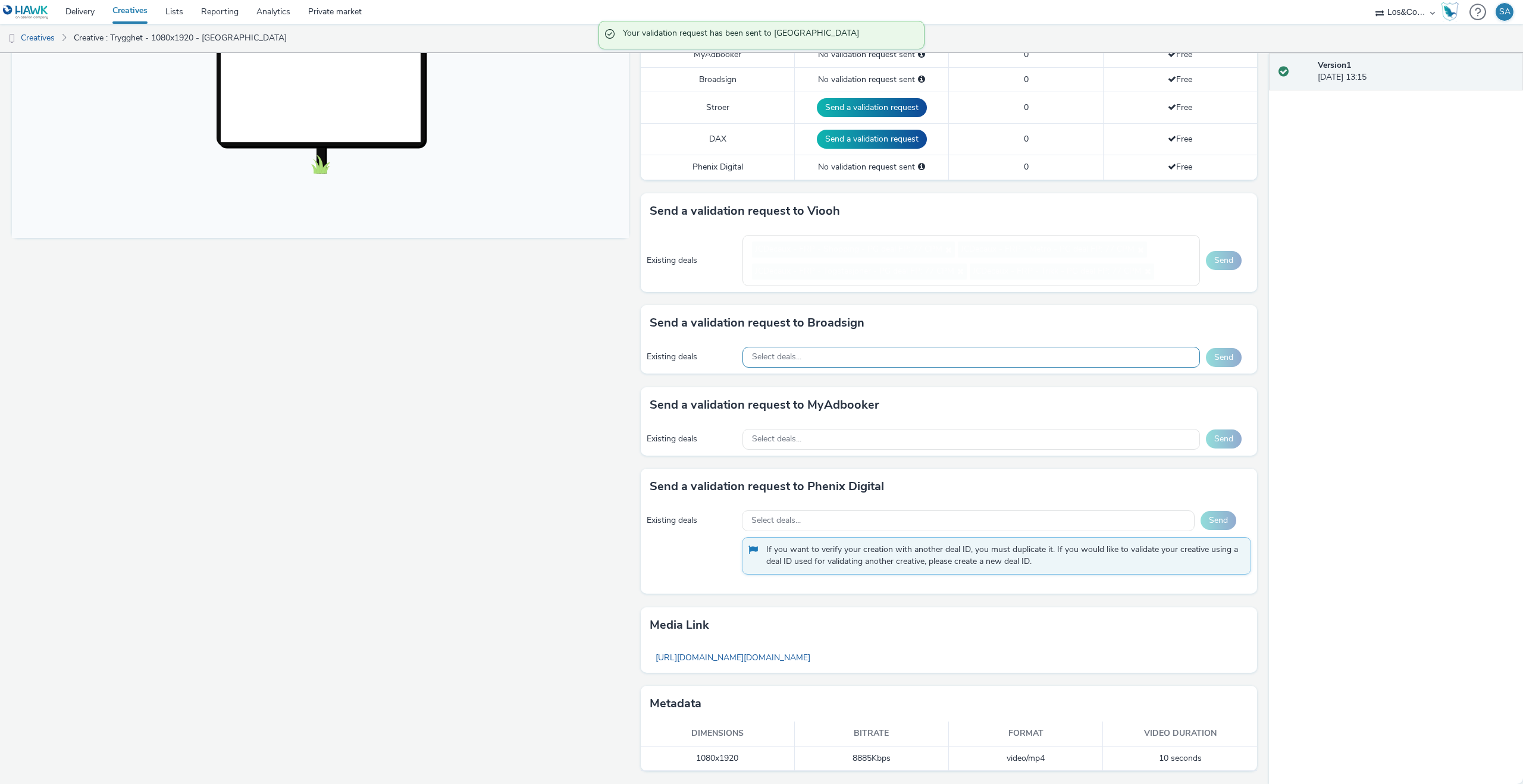
scroll to position [361, 0]
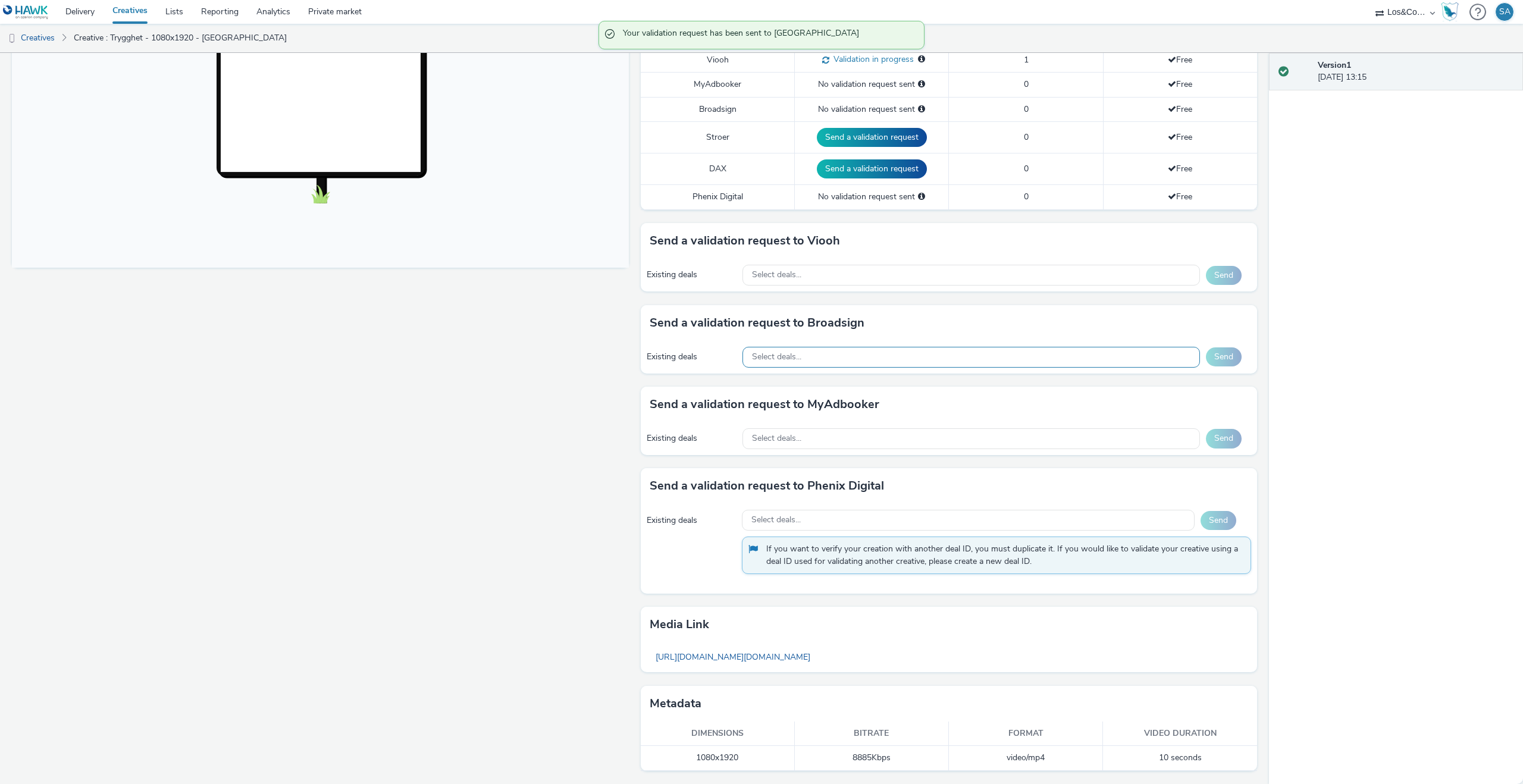
click at [874, 360] on div "Select deals..." at bounding box center [972, 357] width 458 height 21
click at [869, 388] on input "text" at bounding box center [971, 382] width 456 height 21
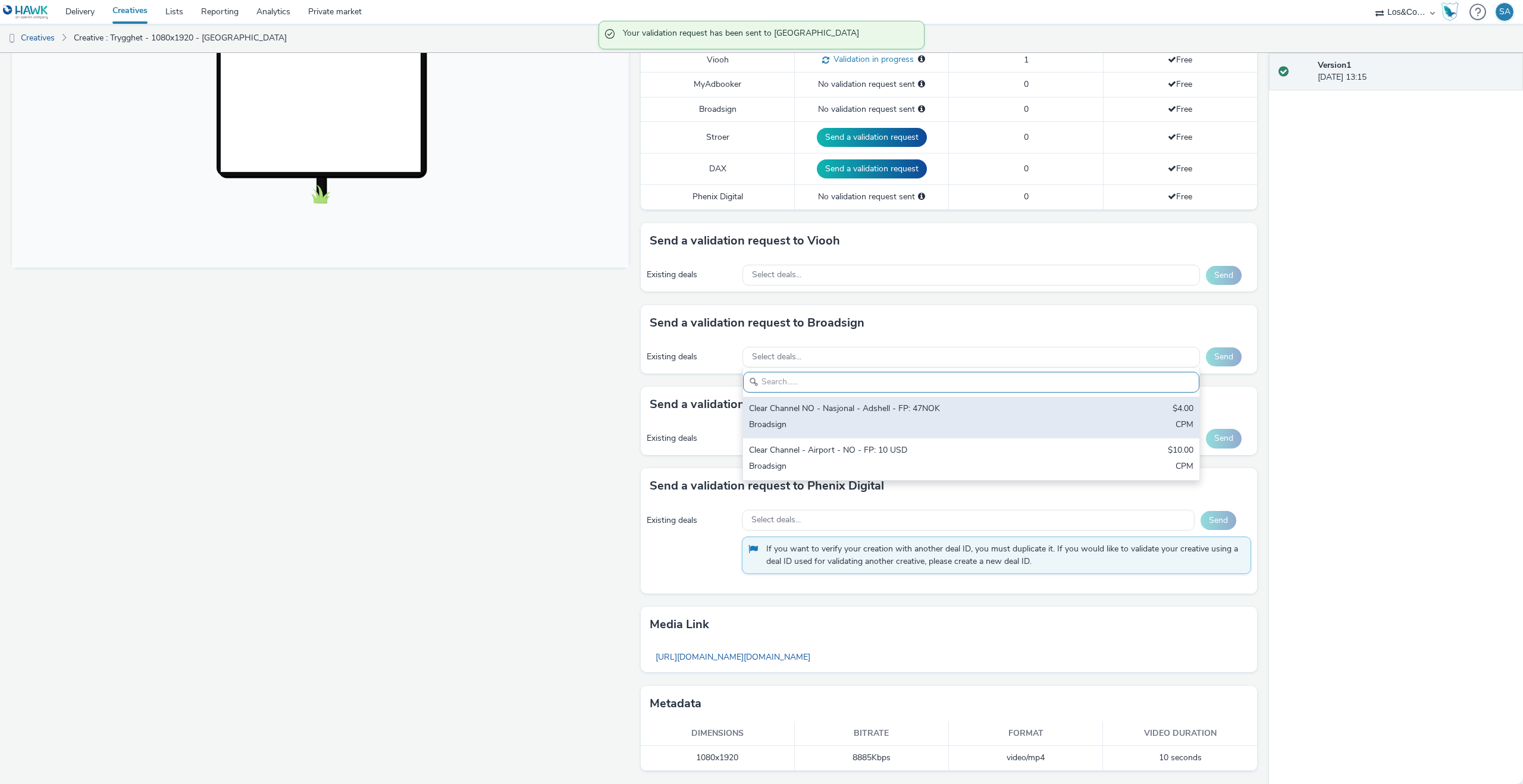
click at [869, 400] on div "Clear Channel NO - Nasjonal - Adshell - FP: 47NOK $4.00 Broadsign CPM" at bounding box center [971, 417] width 456 height 41
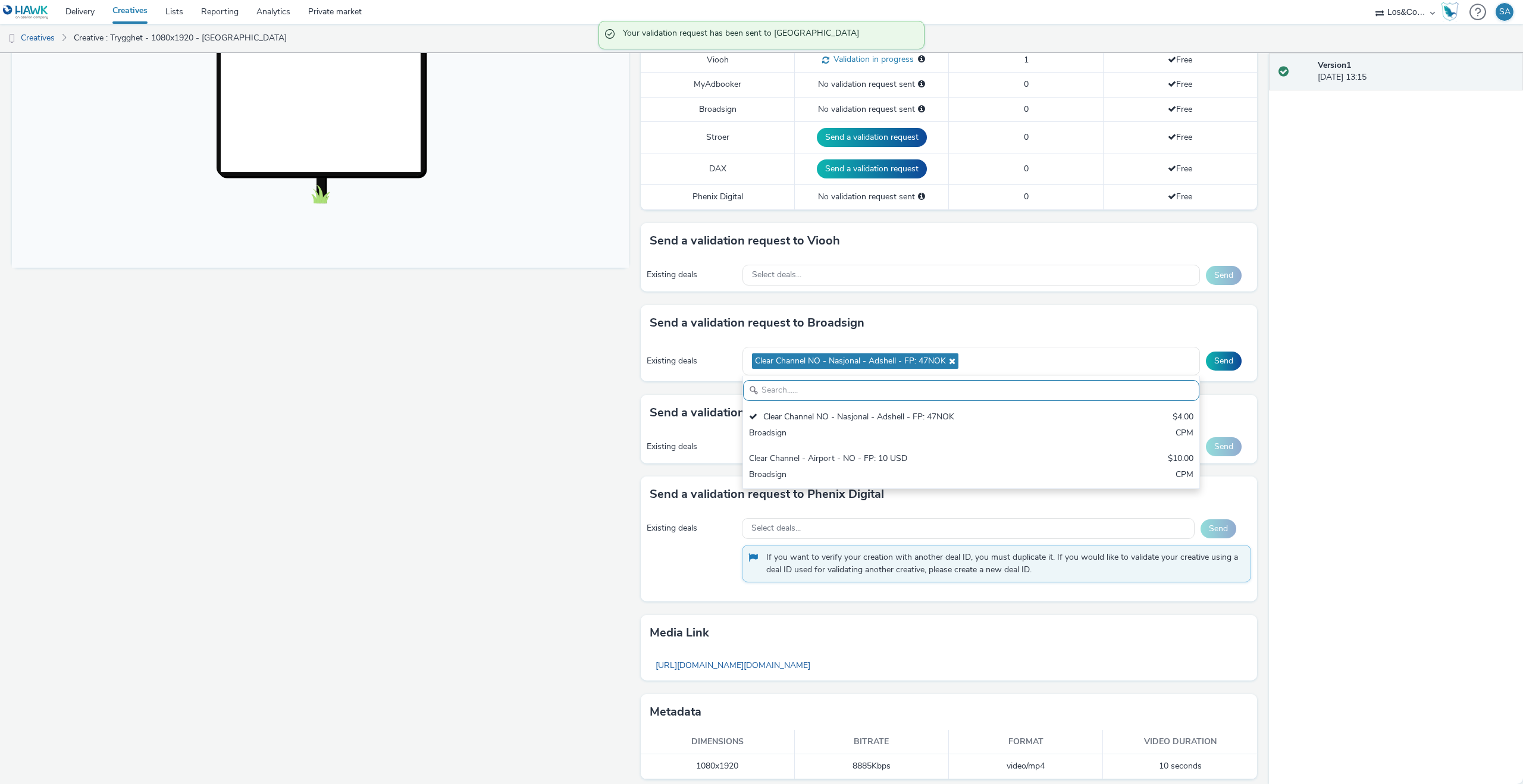
click at [1242, 353] on div "Send" at bounding box center [1229, 360] width 45 height 19
click at [1238, 356] on button "Send" at bounding box center [1224, 360] width 36 height 19
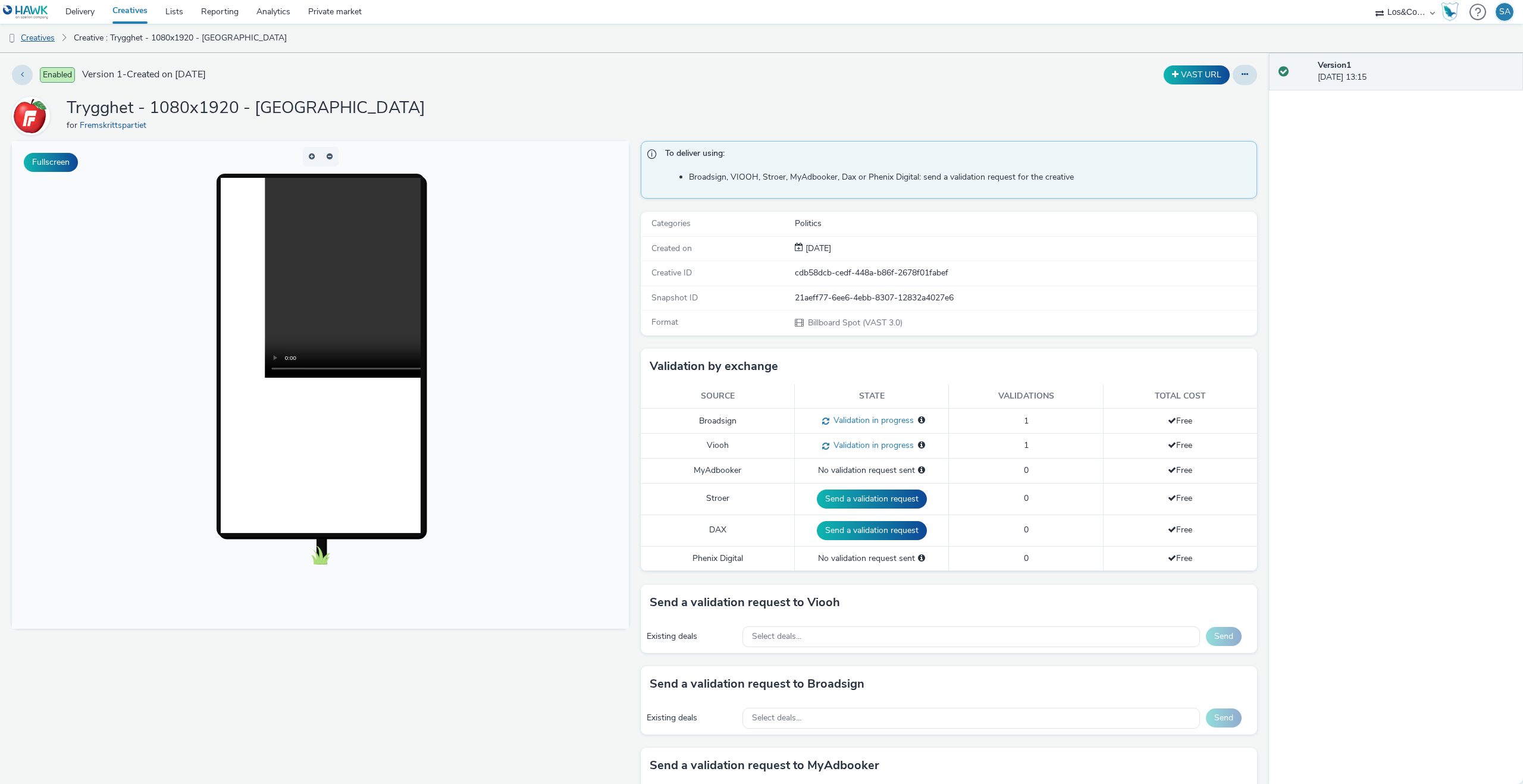
click at [41, 33] on link "Creatives" at bounding box center [30, 37] width 61 height 28
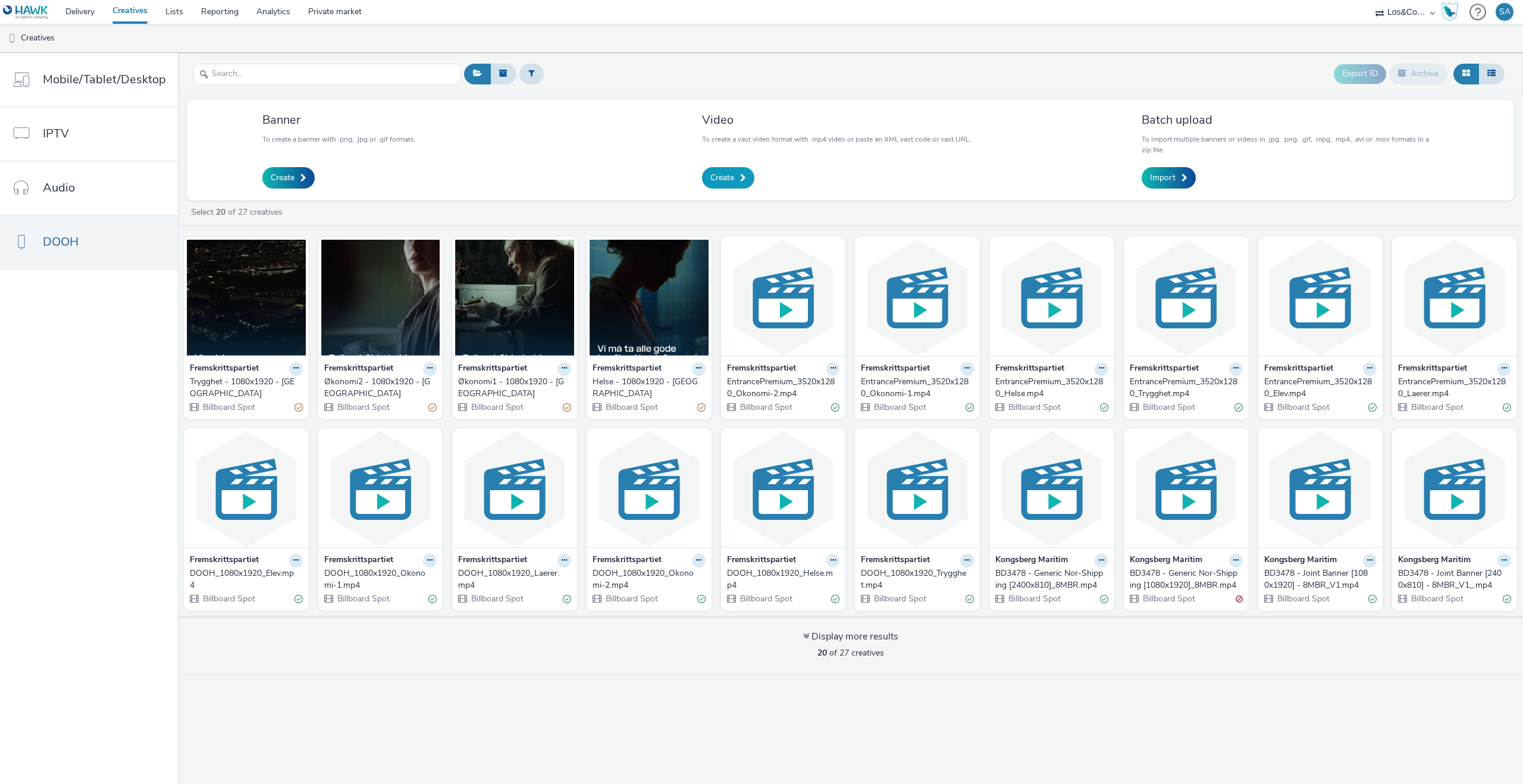
click at [714, 177] on span "Create" at bounding box center [722, 178] width 24 height 12
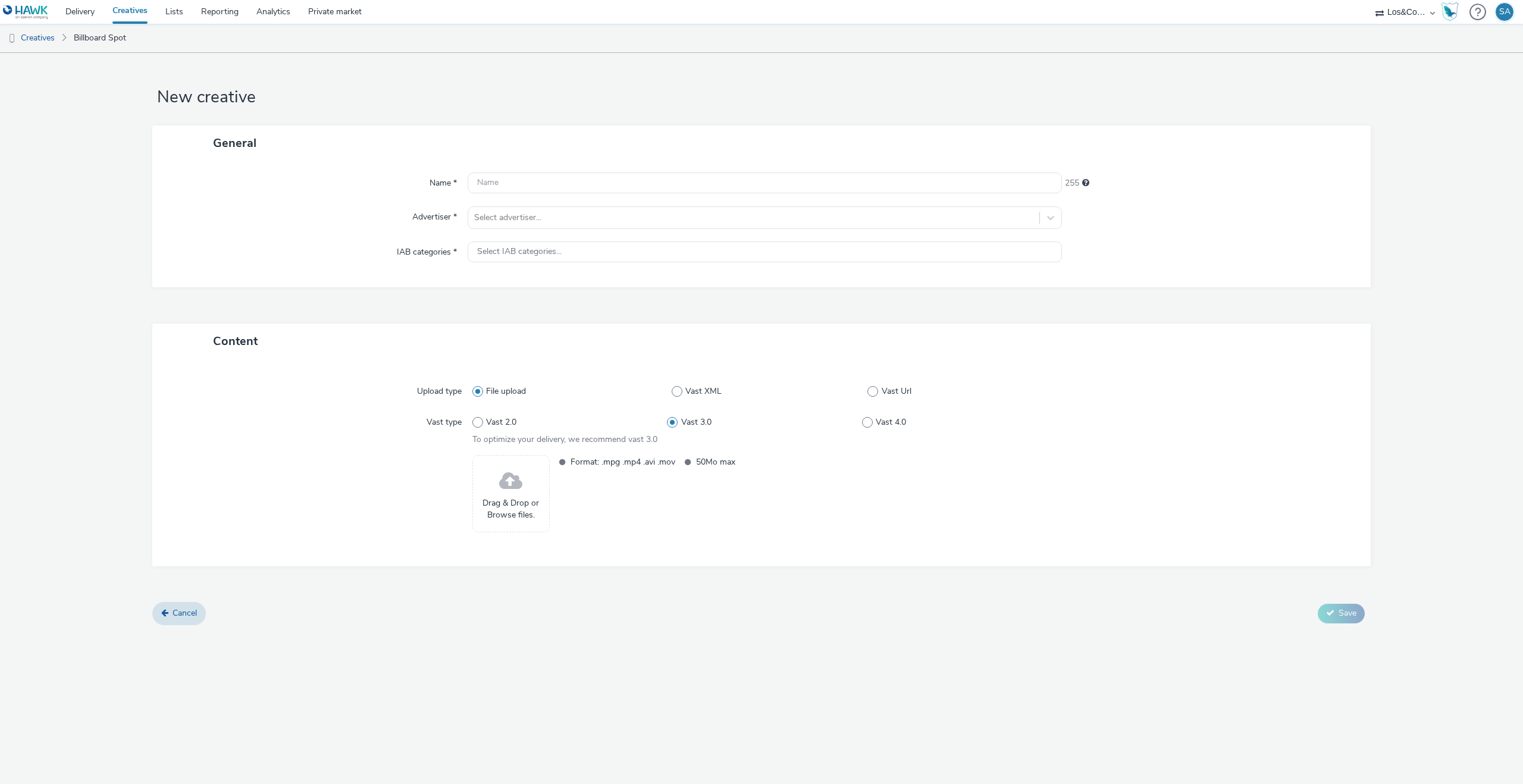
click at [619, 197] on div "Name * 255 Advertiser * Select advertiser... IAB categories * Select IAB catego…" at bounding box center [762, 224] width 1219 height 127
click at [619, 195] on div "Name * 255 Advertiser * Select advertiser... IAB categories * Select IAB catego…" at bounding box center [762, 224] width 1219 height 127
click at [619, 191] on input "text" at bounding box center [765, 183] width 594 height 21
type input "p"
click at [534, 183] on input "Premium - Helse - 3520x1280" at bounding box center [765, 183] width 594 height 21
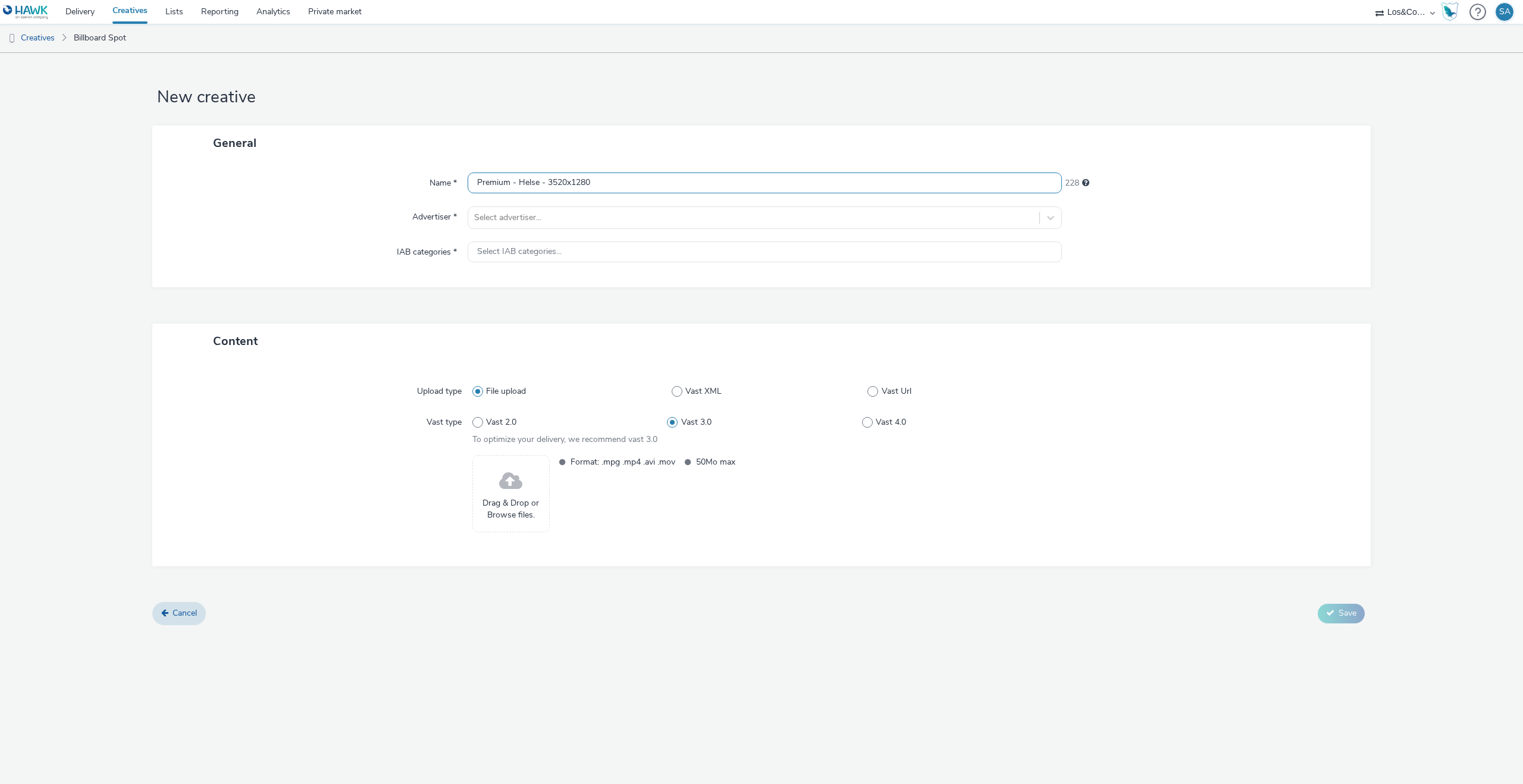
click at [534, 183] on input "Premium - Helse - 3520x1280" at bounding box center [765, 183] width 594 height 21
type input "Premium - Helse - 3520x1280"
click at [570, 215] on div at bounding box center [753, 218] width 559 height 15
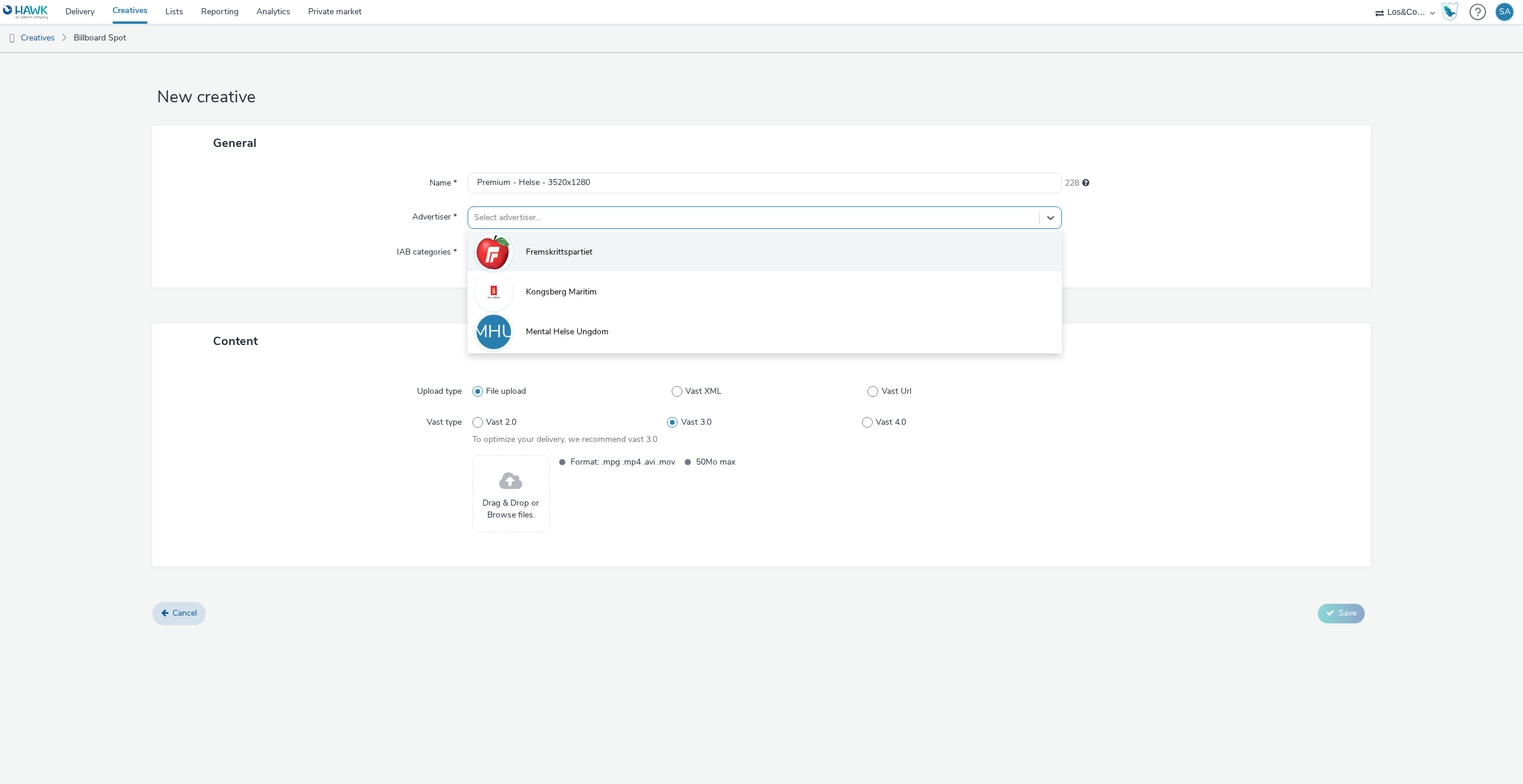
click at [561, 248] on span "Fremskrittspartiet" at bounding box center [559, 252] width 67 height 12
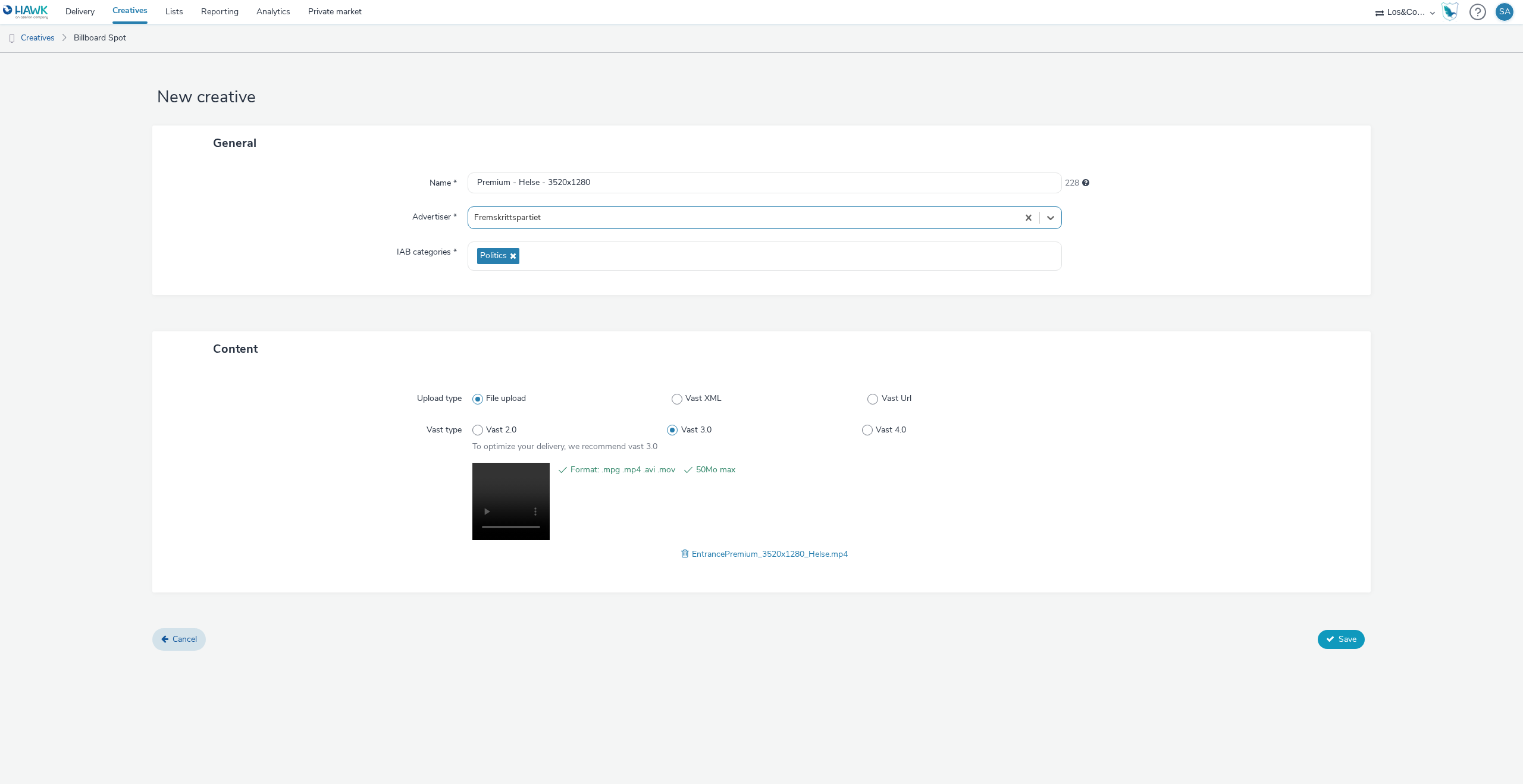
click at [1334, 641] on button "Save" at bounding box center [1341, 639] width 47 height 19
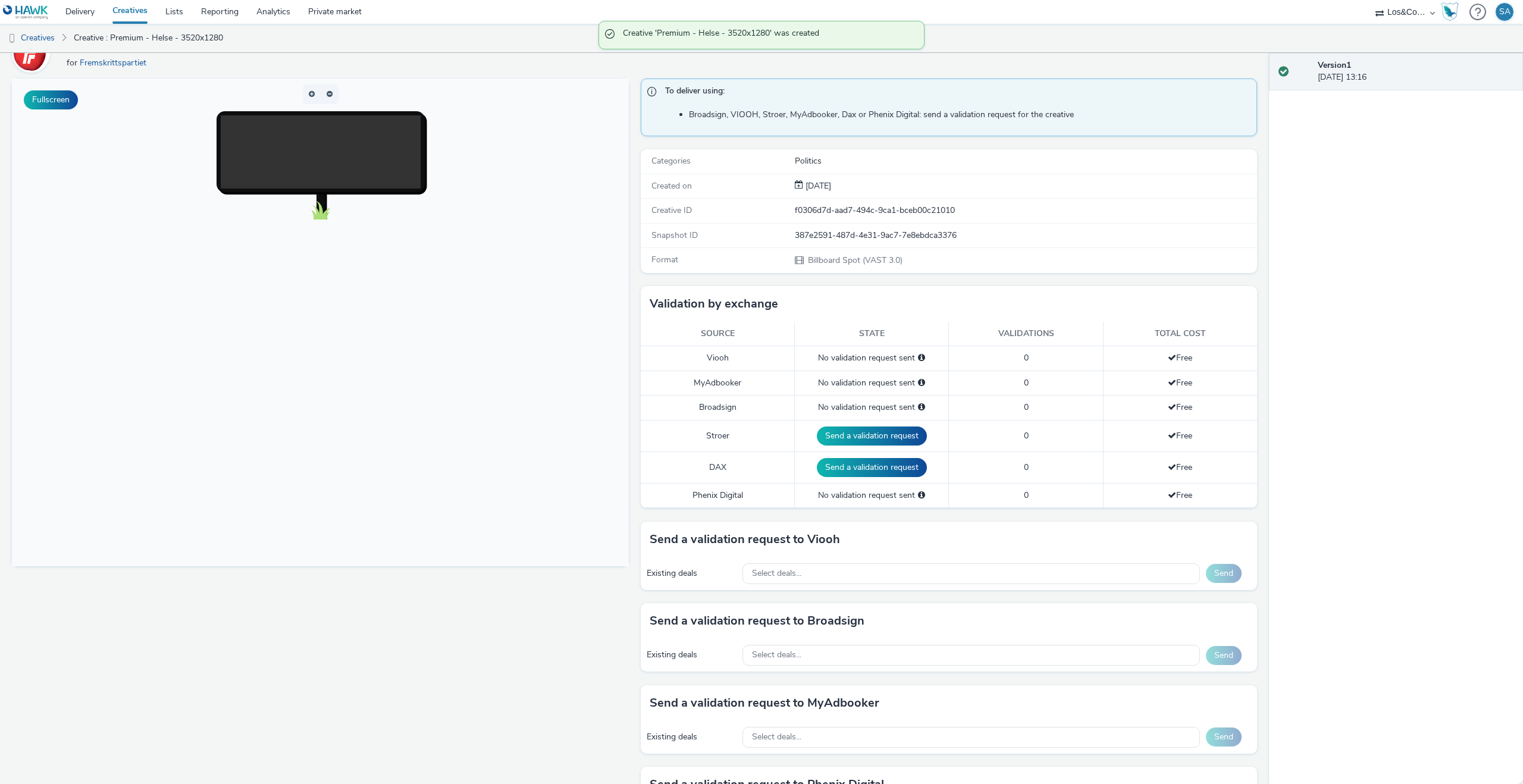
scroll to position [75, 0]
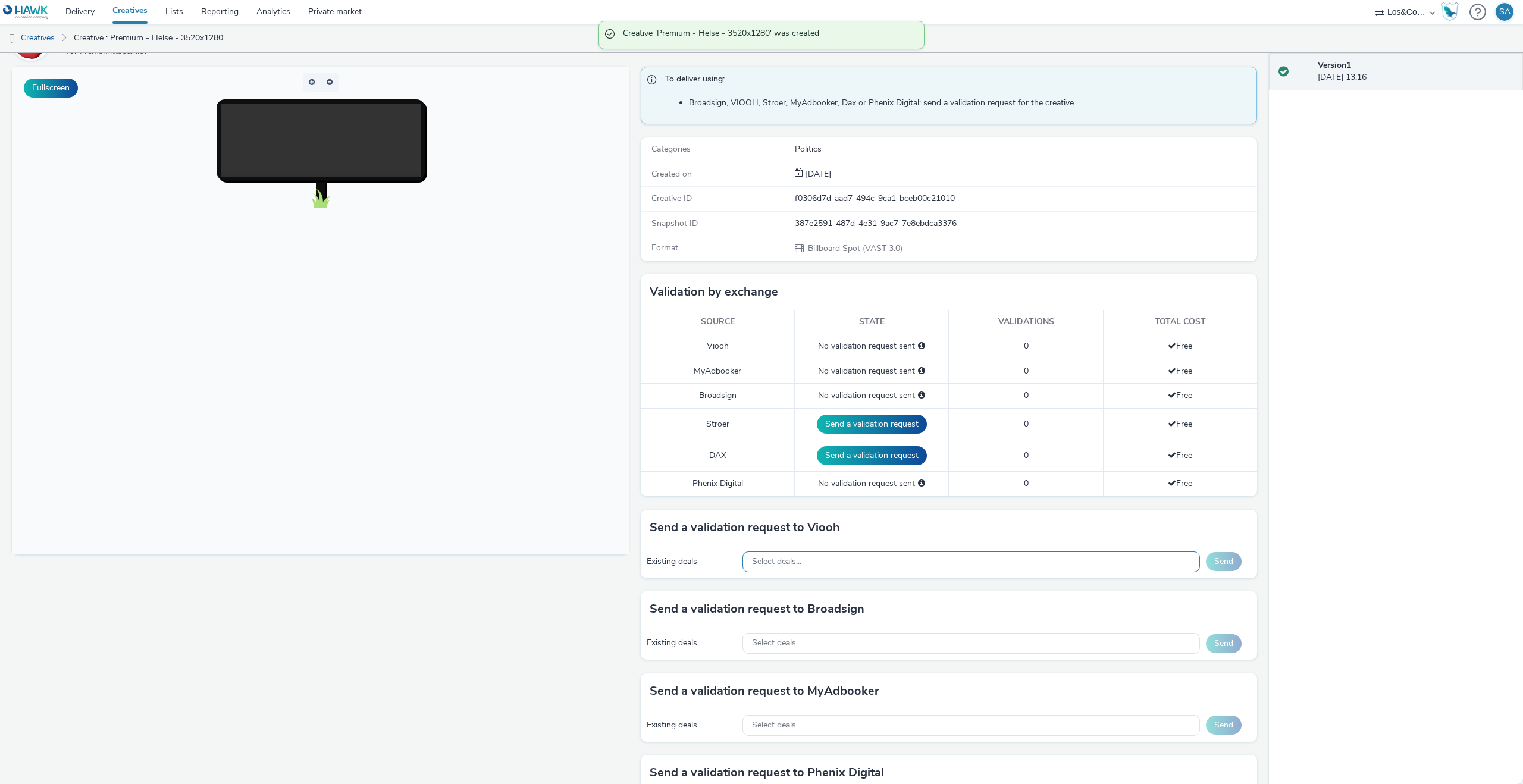
click at [809, 560] on div "Select deals..." at bounding box center [972, 562] width 458 height 21
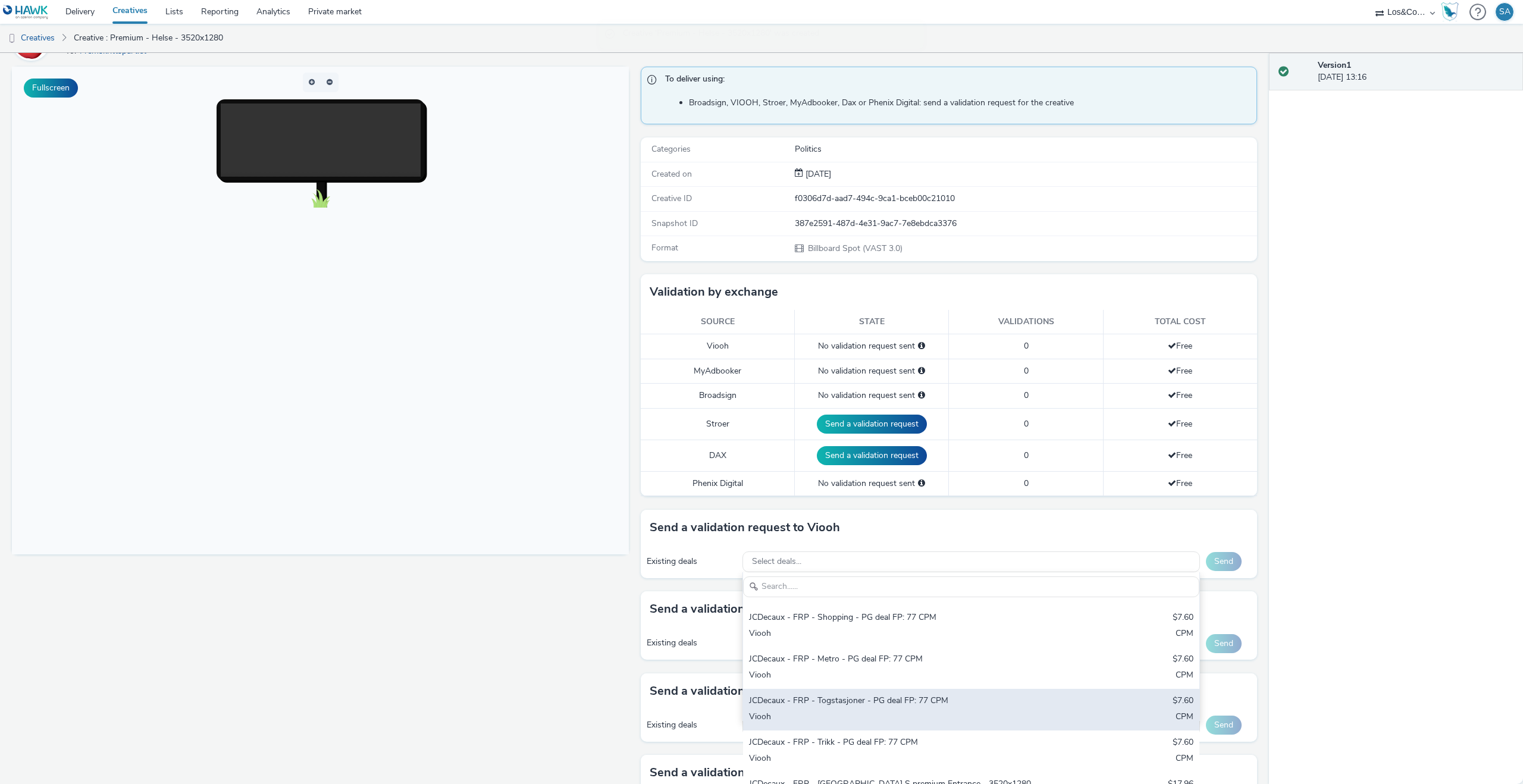
scroll to position [84, 0]
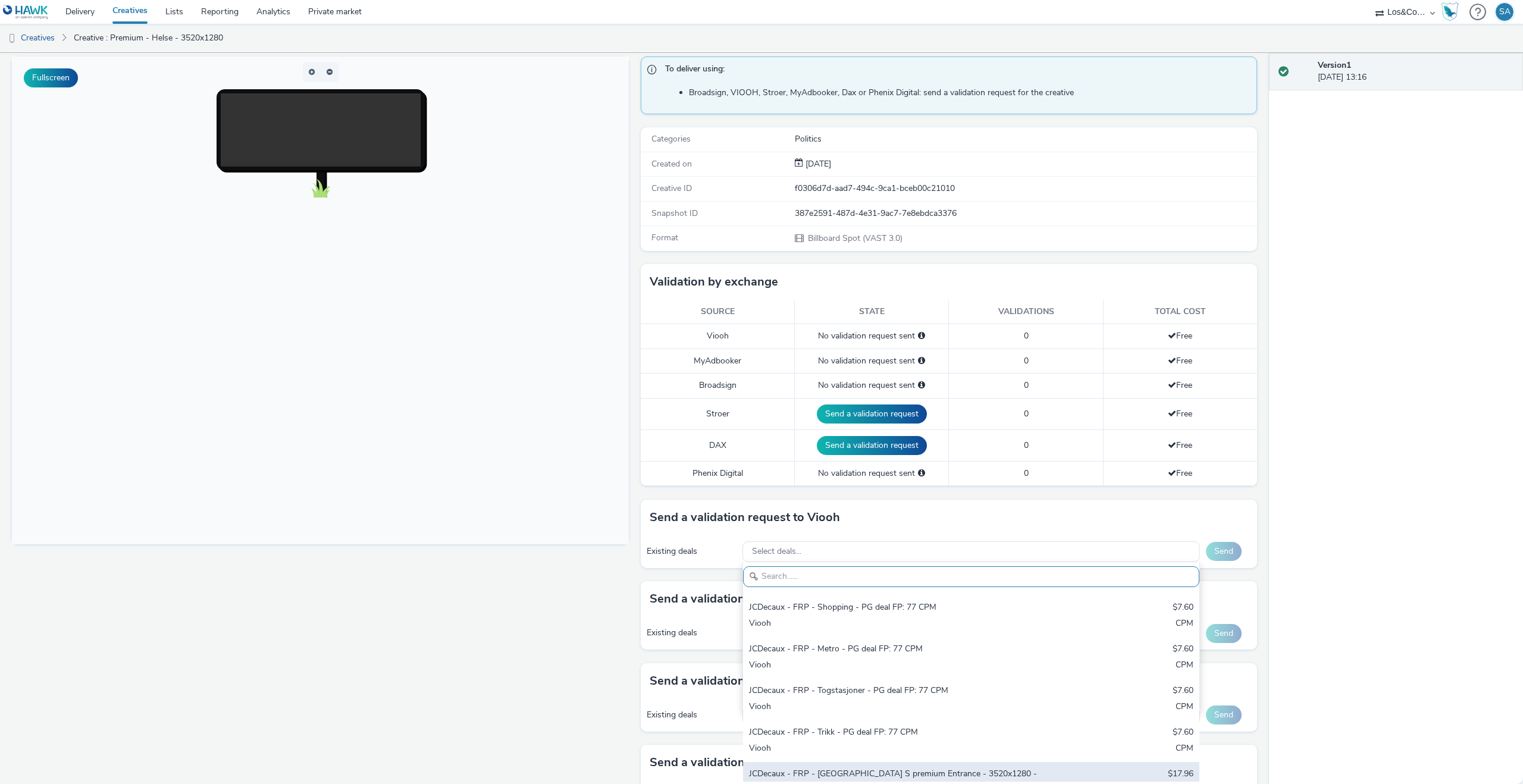
click at [856, 768] on div "JCDecaux - FRP - Oslo S premium Entrance - 3520x1280 - PG deal FP: 182.5" at bounding box center [896, 780] width 295 height 24
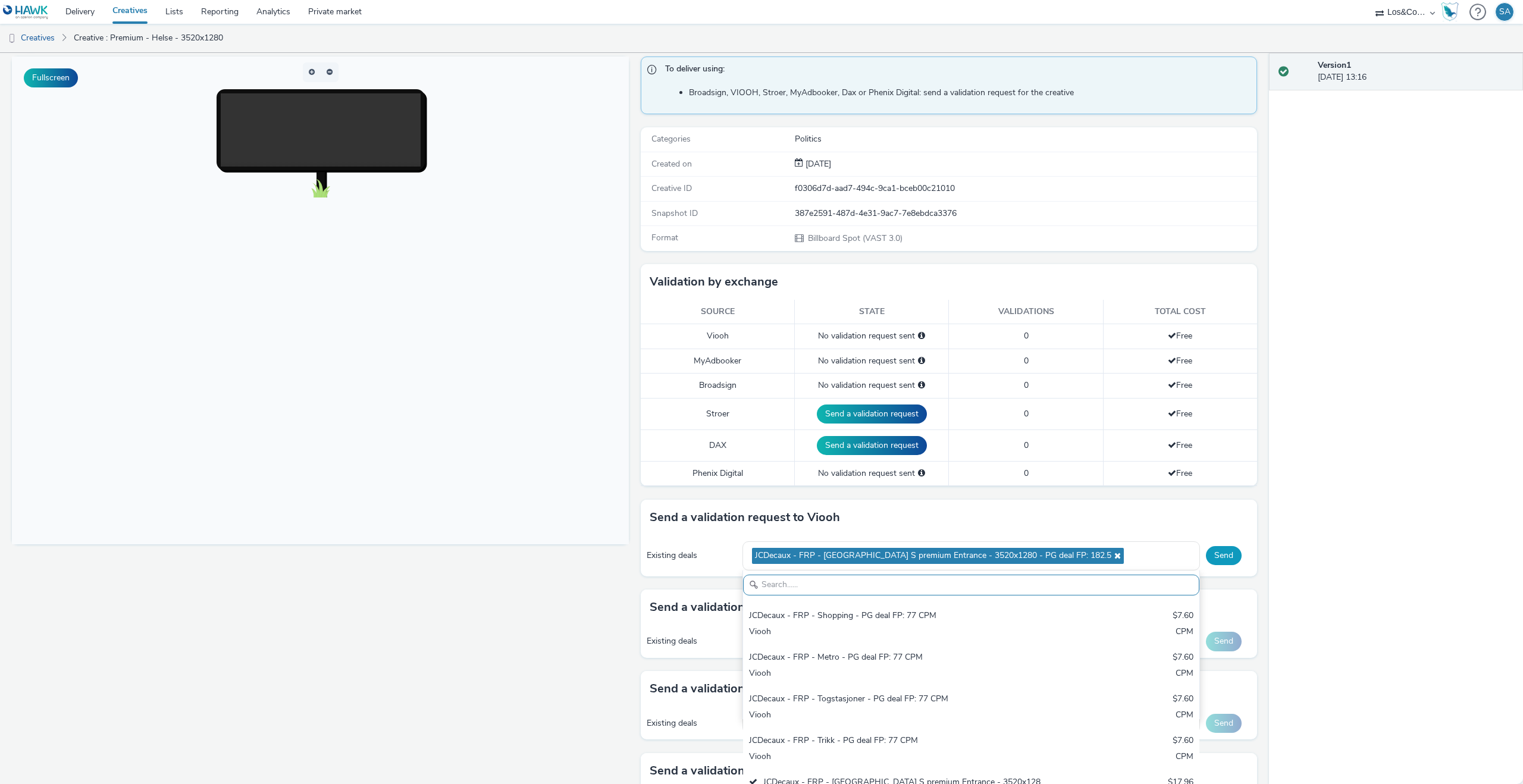
click at [1225, 546] on button "Send" at bounding box center [1224, 555] width 36 height 19
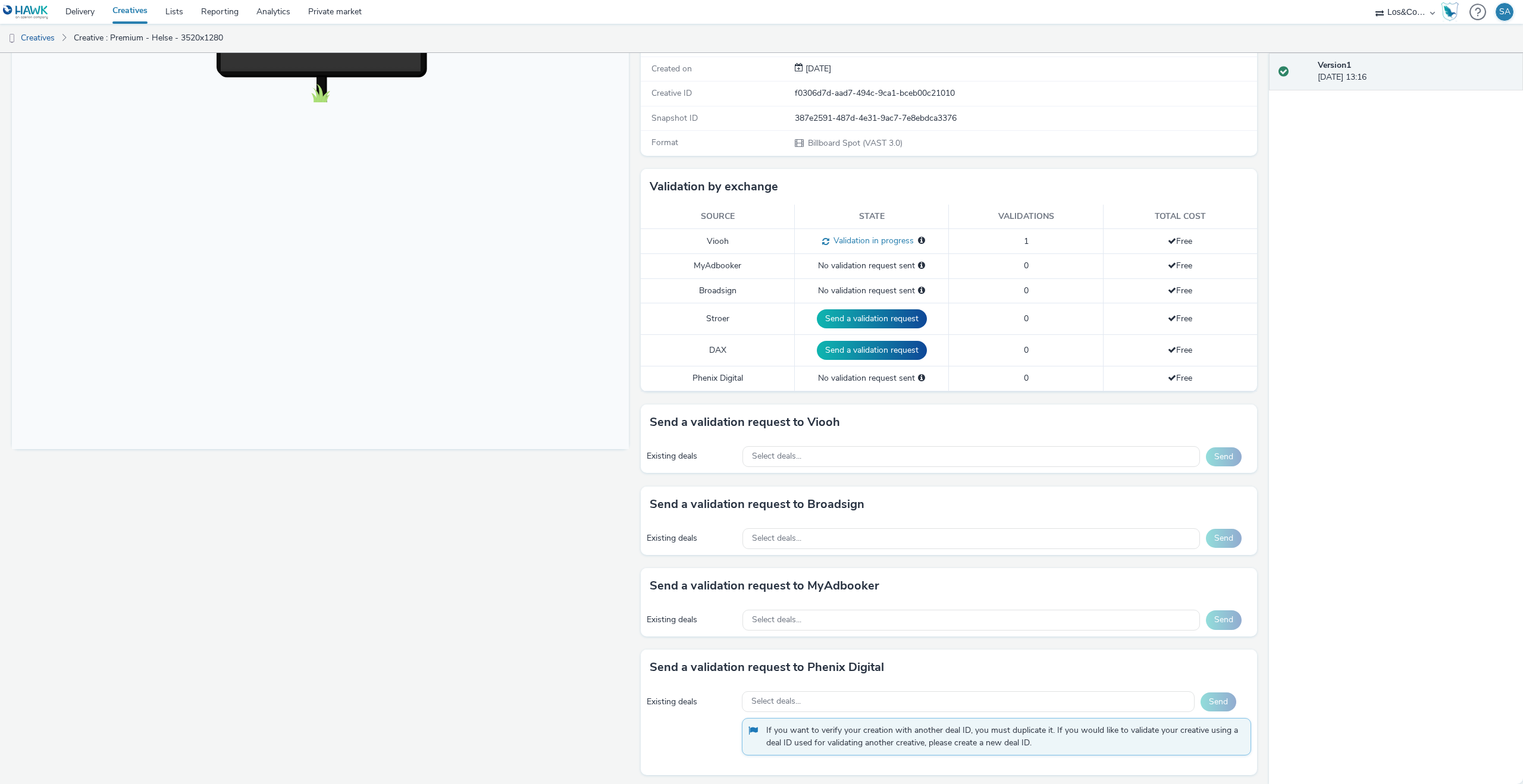
scroll to position [0, 0]
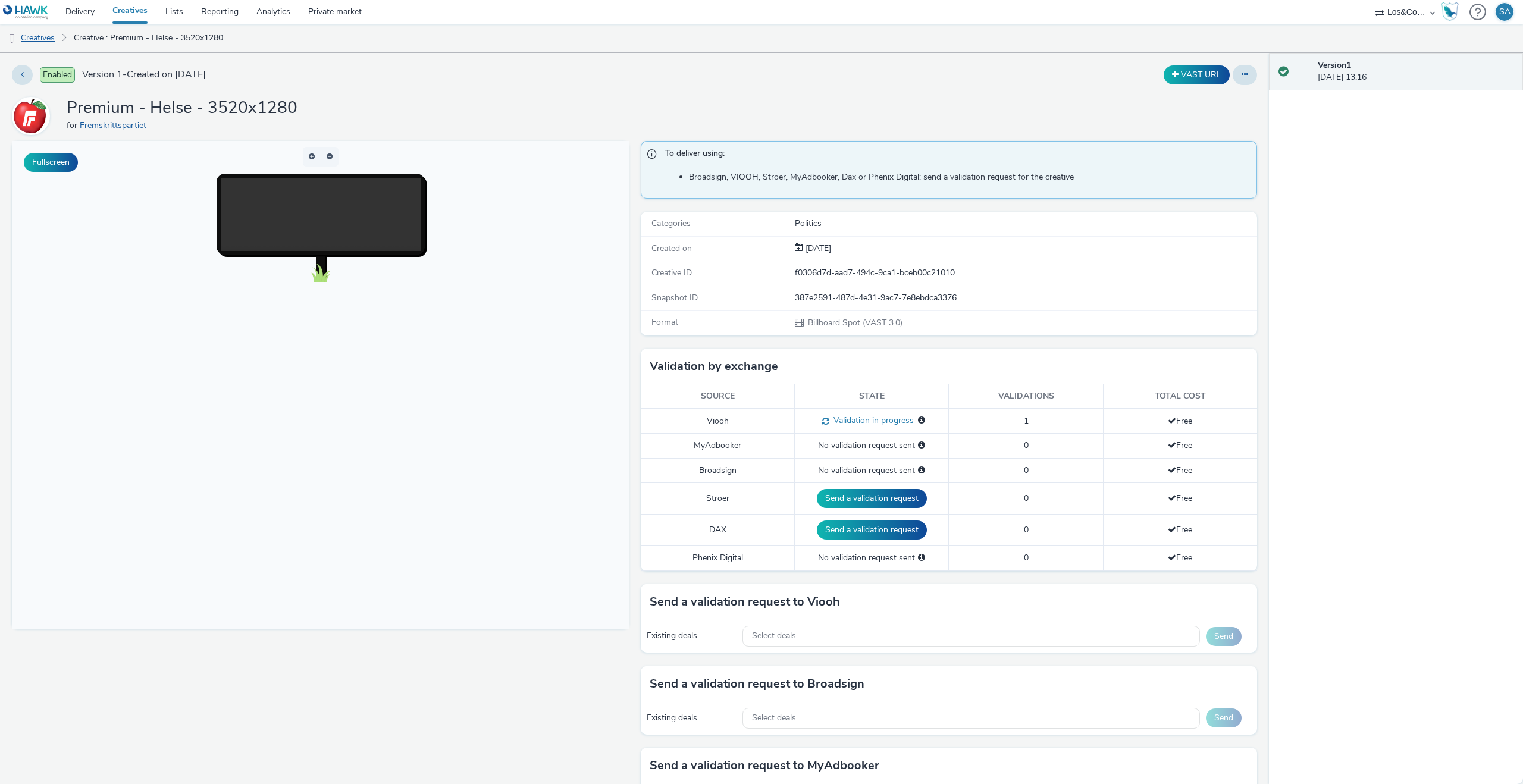
click at [50, 47] on link "Creatives" at bounding box center [30, 37] width 61 height 28
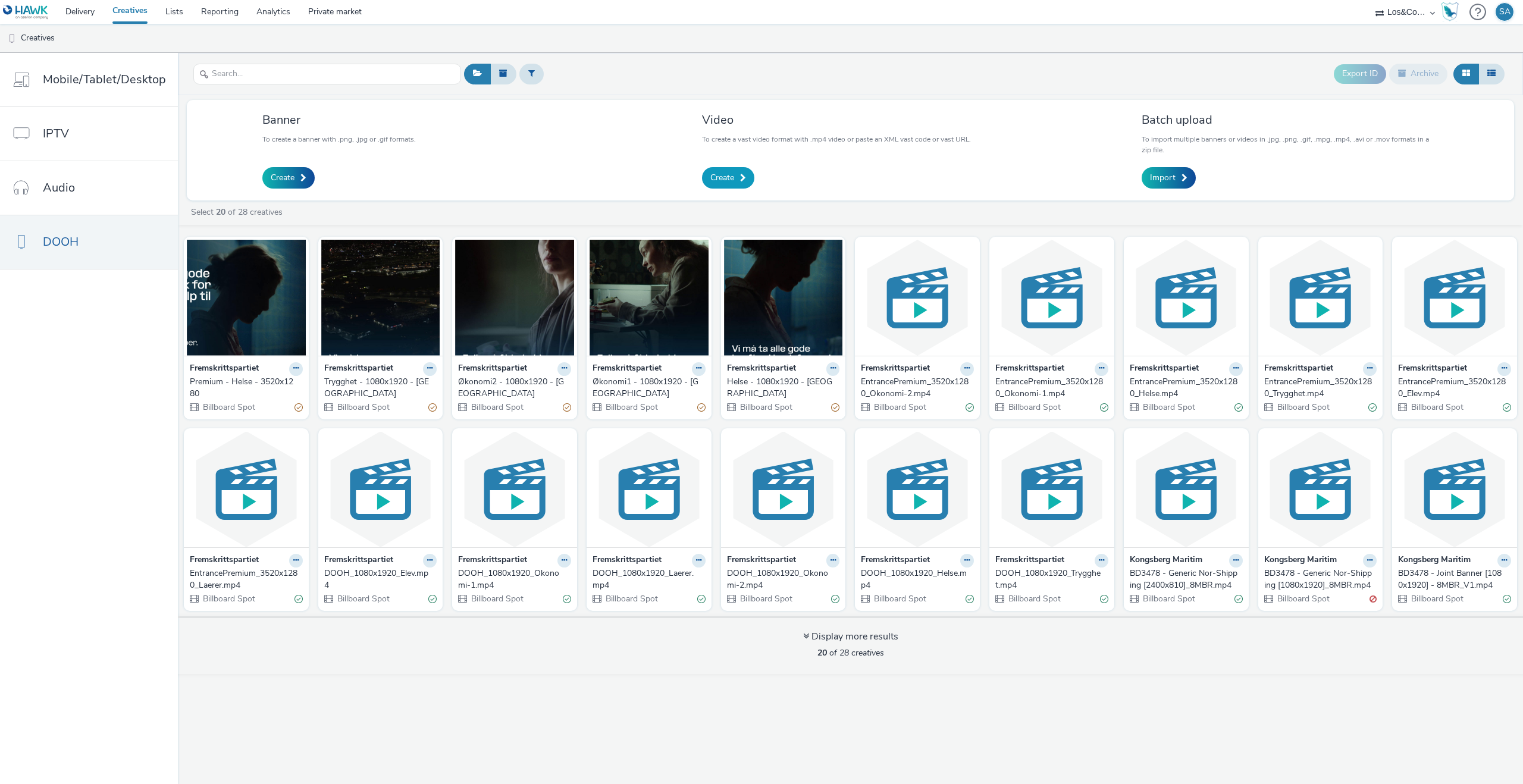
click at [728, 183] on span "Create" at bounding box center [722, 178] width 24 height 12
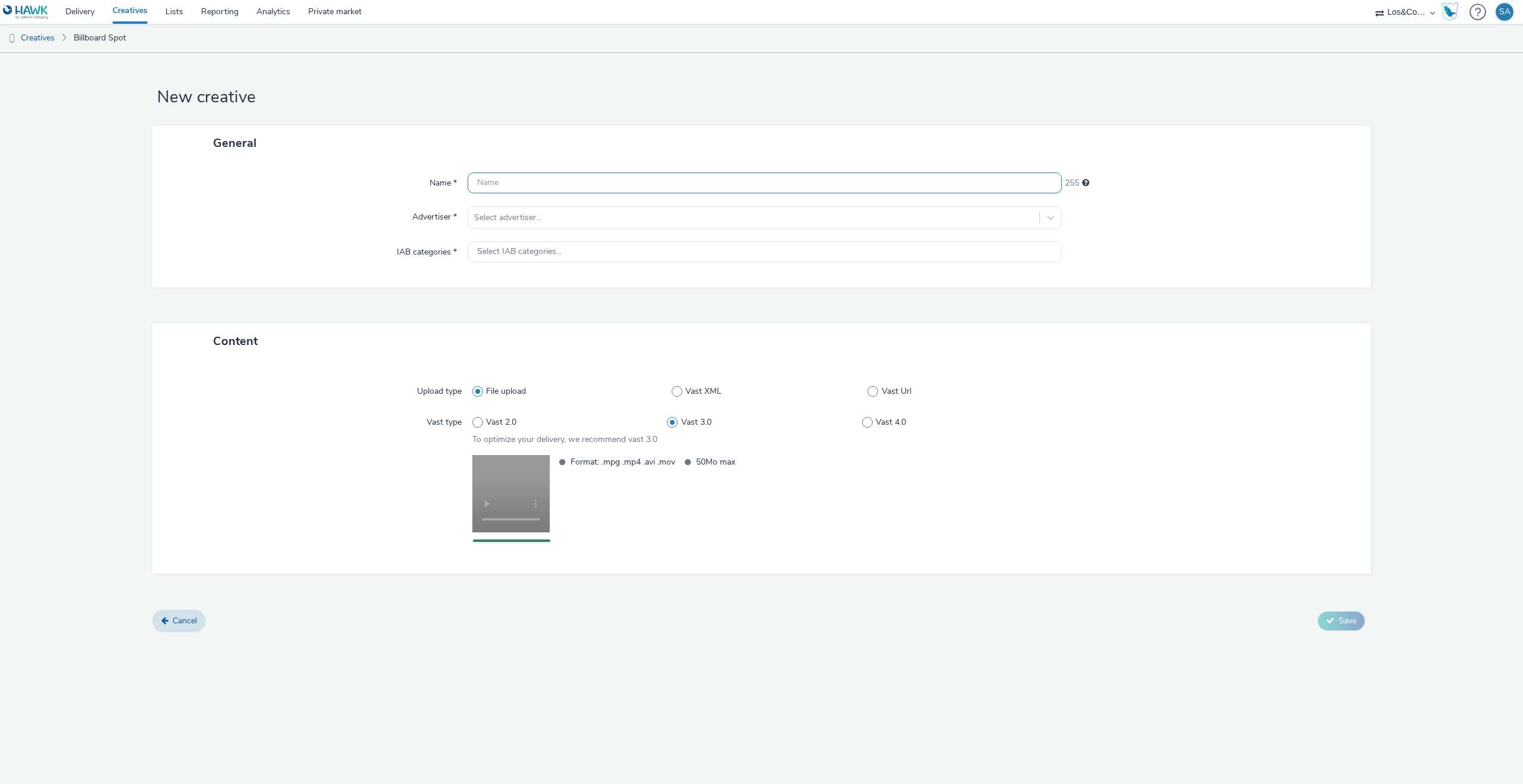
click at [510, 180] on input "text" at bounding box center [765, 183] width 594 height 21
paste input "Premium - Helse - 3520x1280"
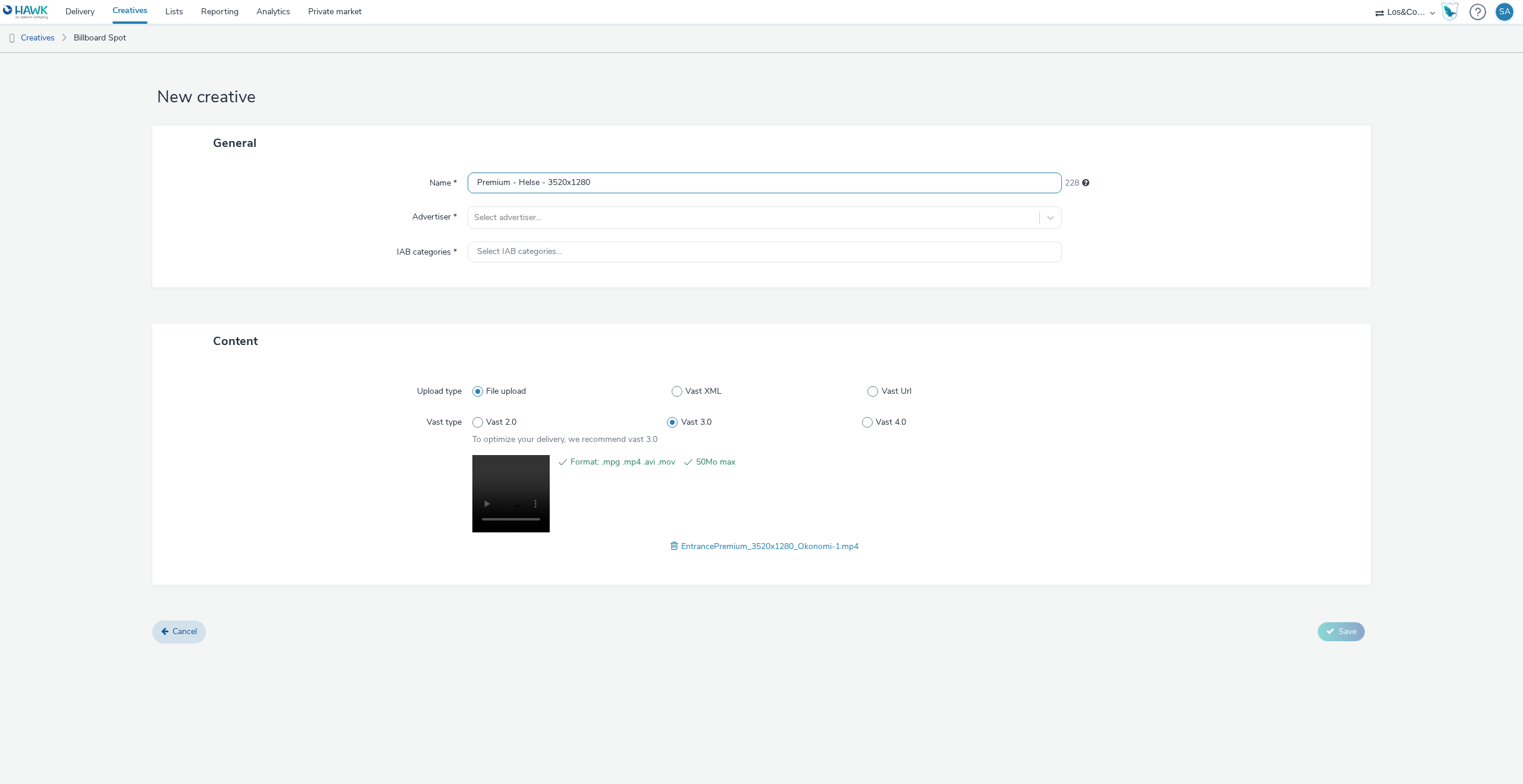
click at [525, 186] on input "Premium - Helse - 3520x1280" at bounding box center [765, 183] width 594 height 21
type input "Premium - Økonomi1 - 3520x1280"
click at [529, 222] on div at bounding box center [753, 218] width 559 height 15
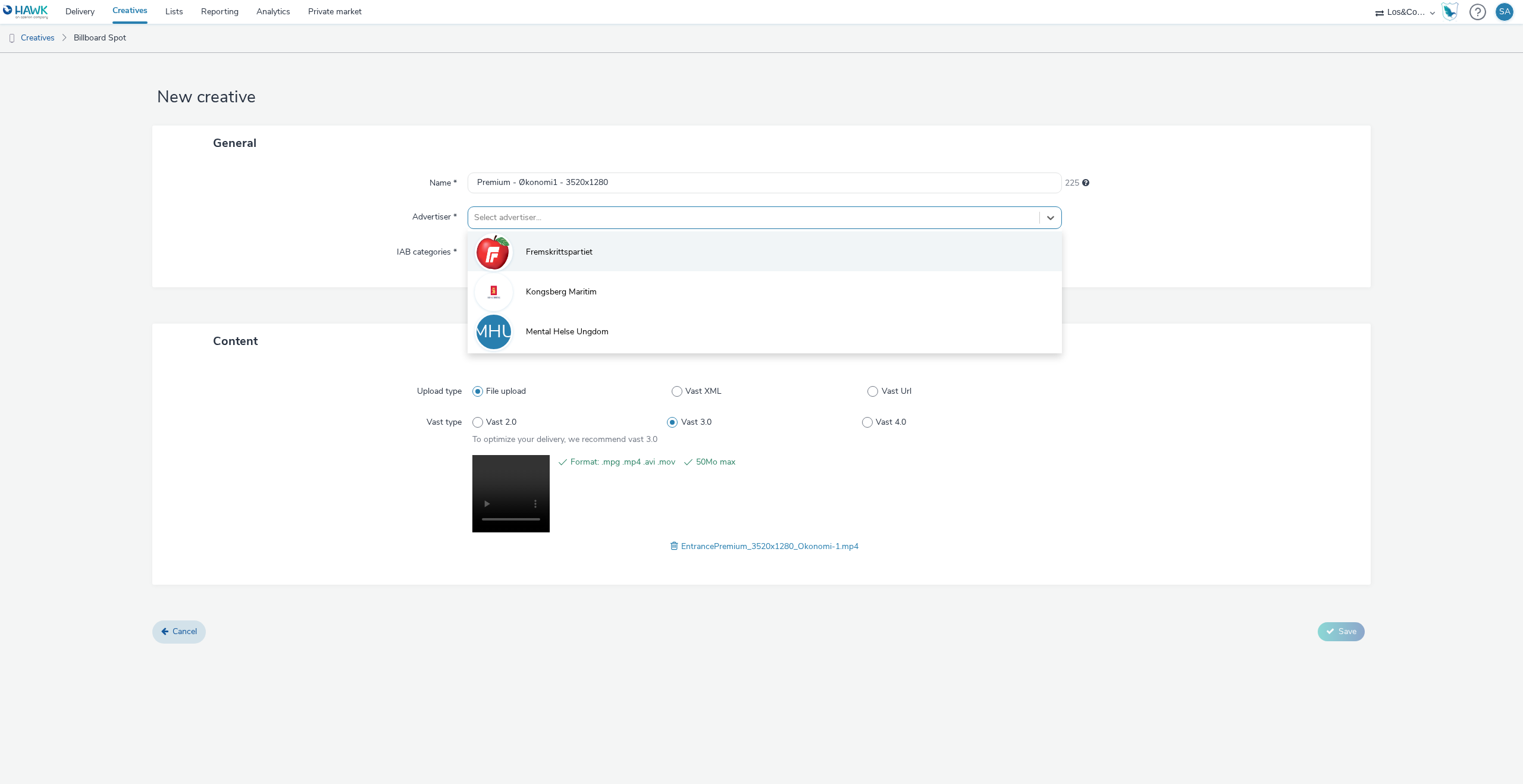
click at [533, 236] on li "Fremskrittspartiet" at bounding box center [765, 251] width 594 height 40
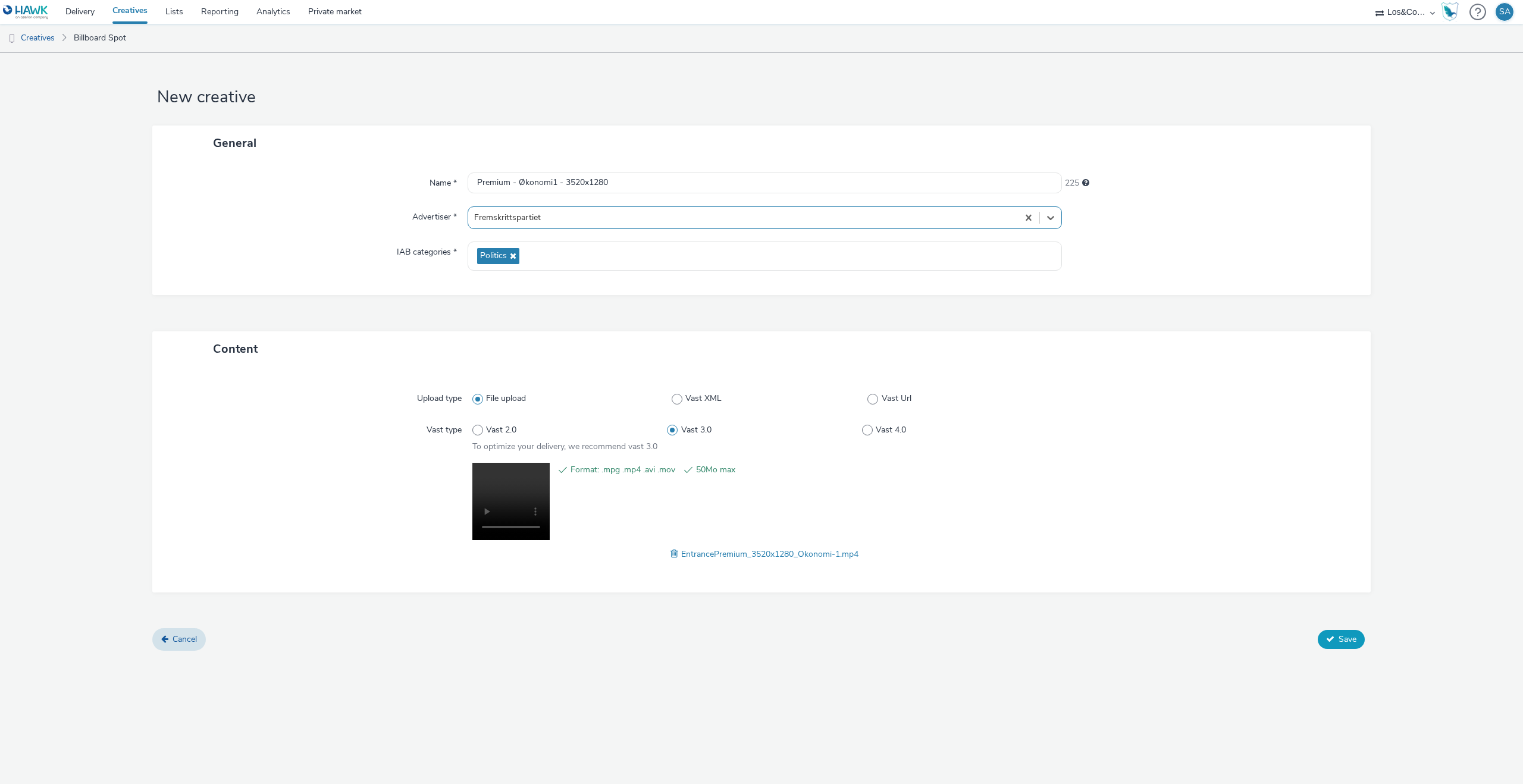
click at [1333, 632] on button "Save" at bounding box center [1341, 639] width 47 height 19
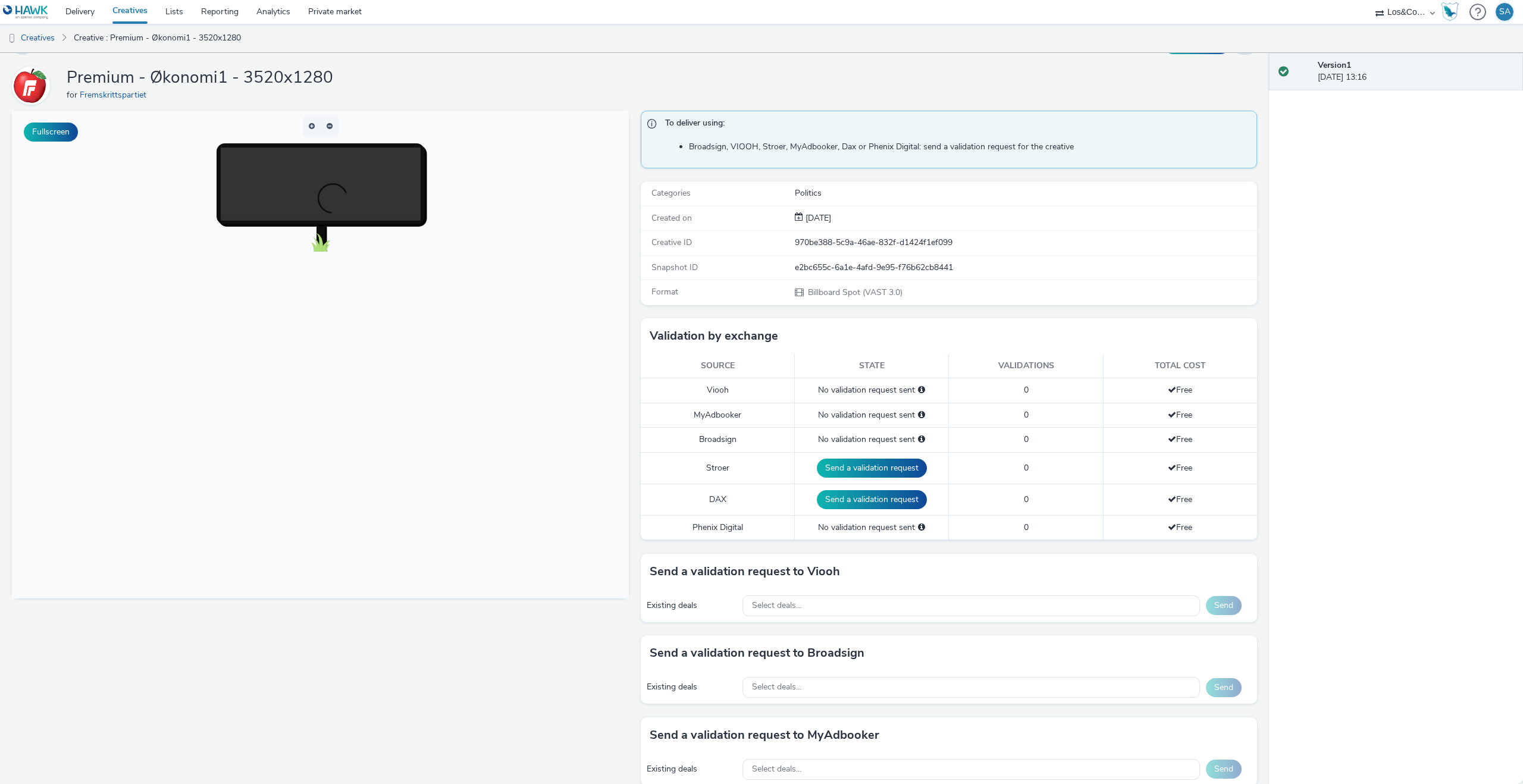
scroll to position [53, 0]
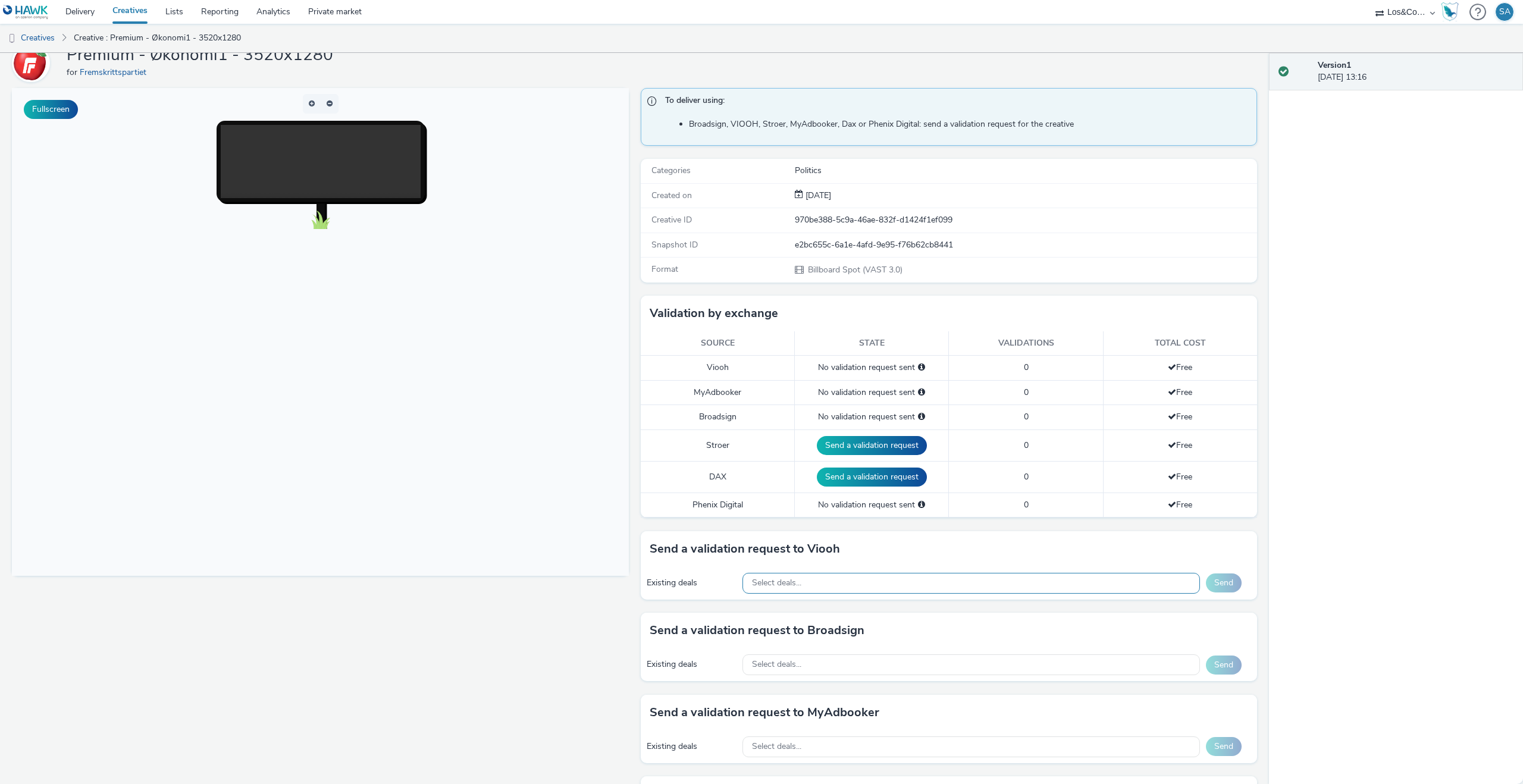
click at [880, 585] on div "Select deals..." at bounding box center [972, 584] width 458 height 21
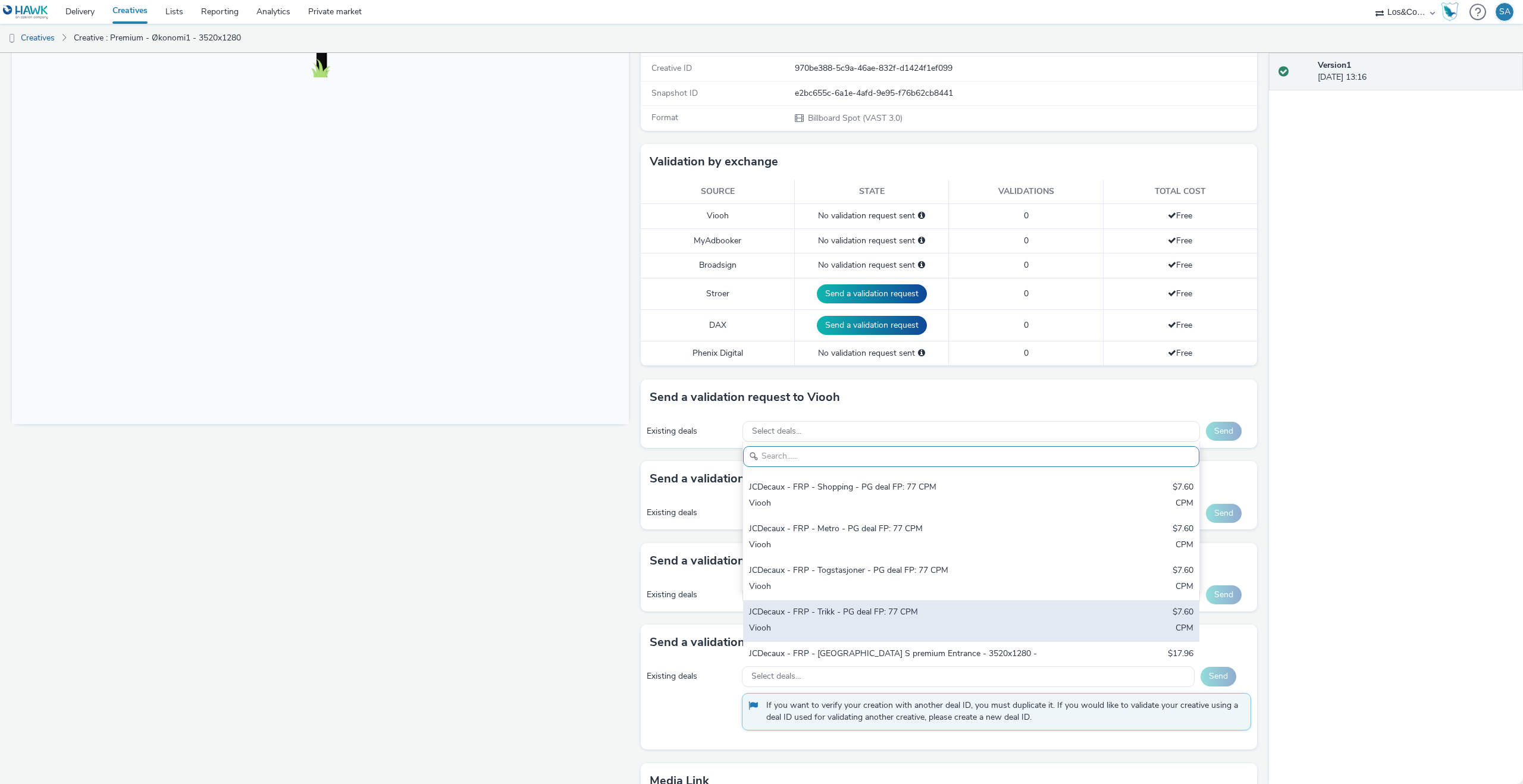
scroll to position [219, 0]
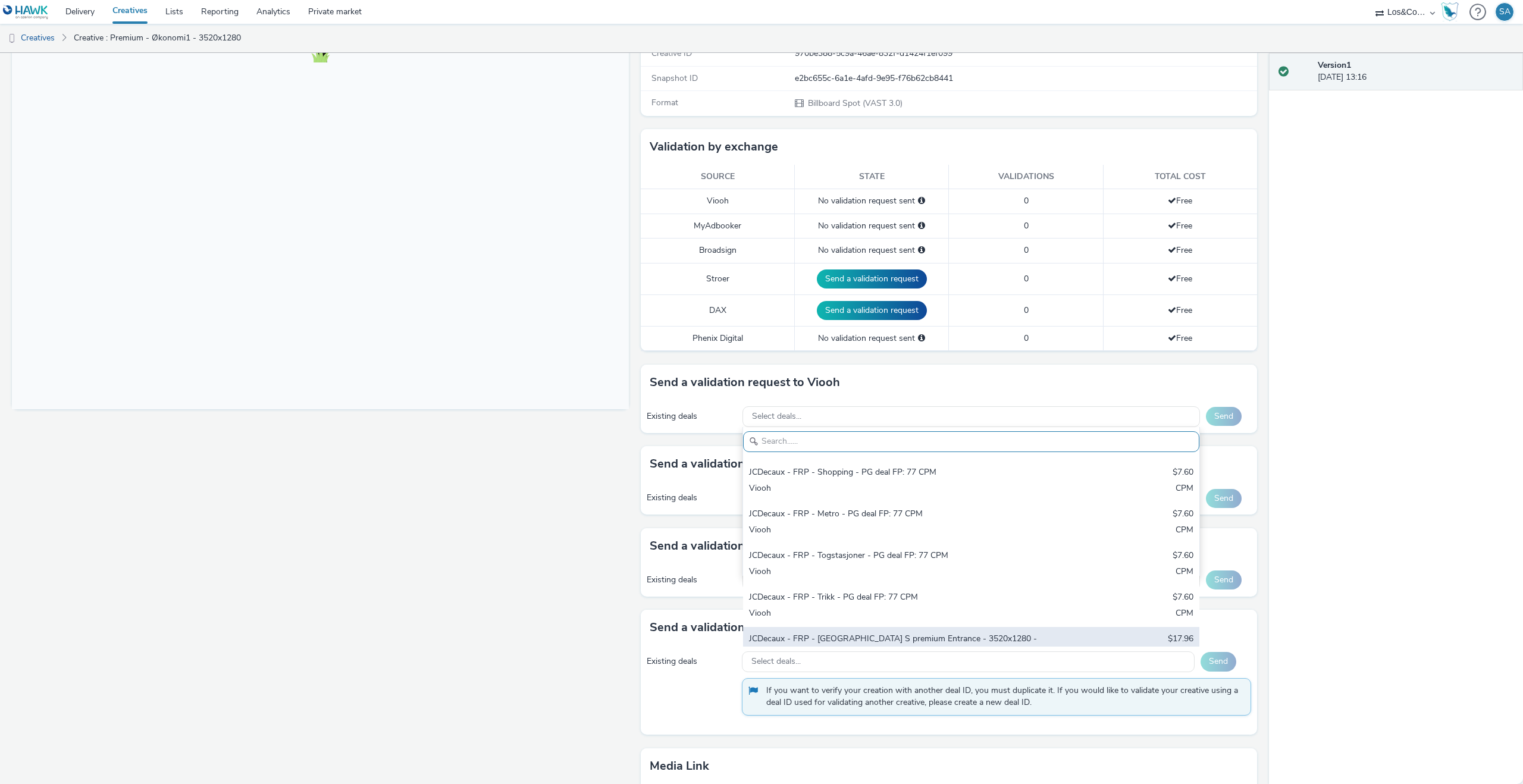
click at [887, 627] on div "JCDecaux - FRP - Oslo S premium Entrance - 3520x1280 - PG deal FP: 182.5 $17.96…" at bounding box center [971, 659] width 456 height 63
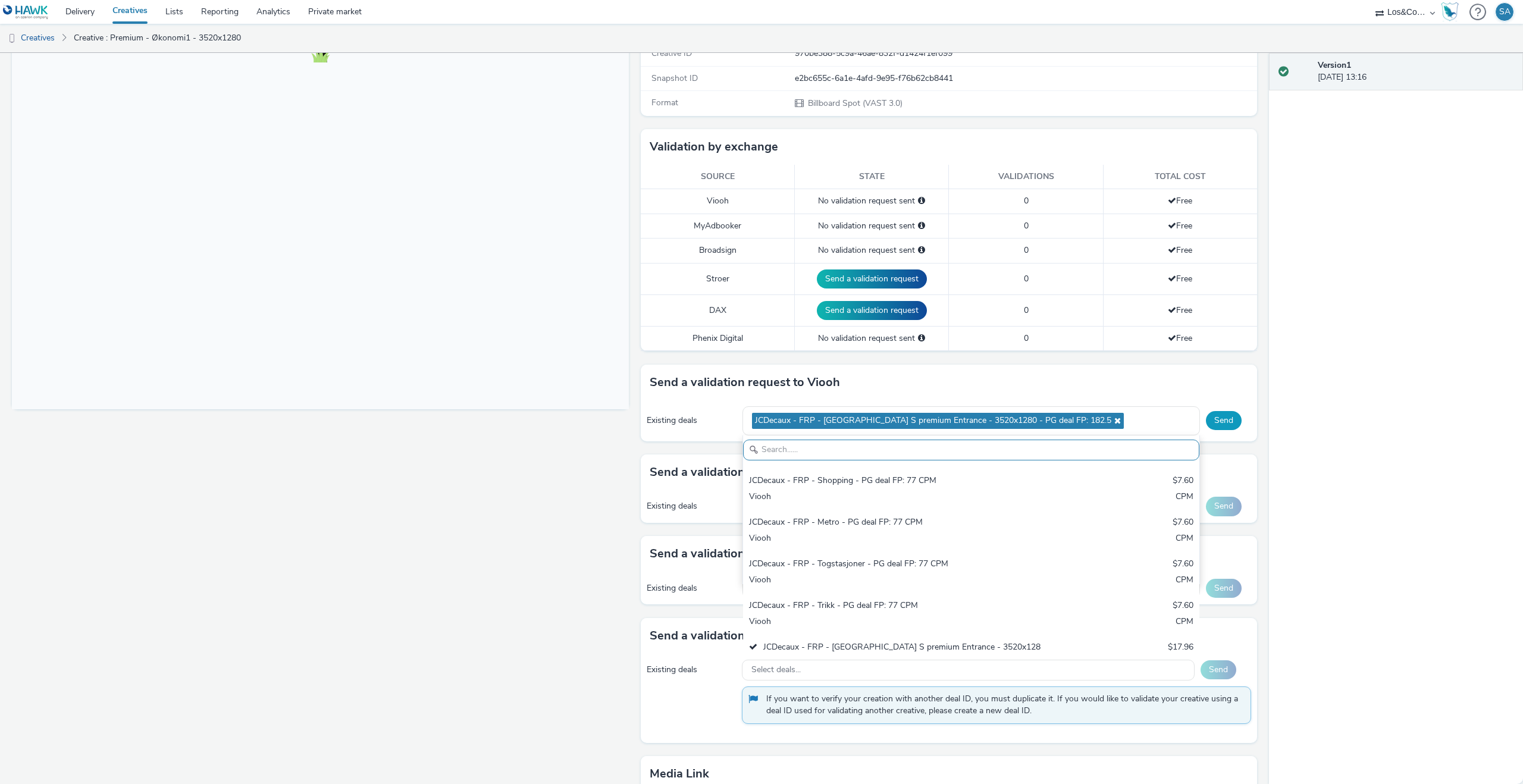
click at [1219, 424] on button "Send" at bounding box center [1224, 420] width 36 height 19
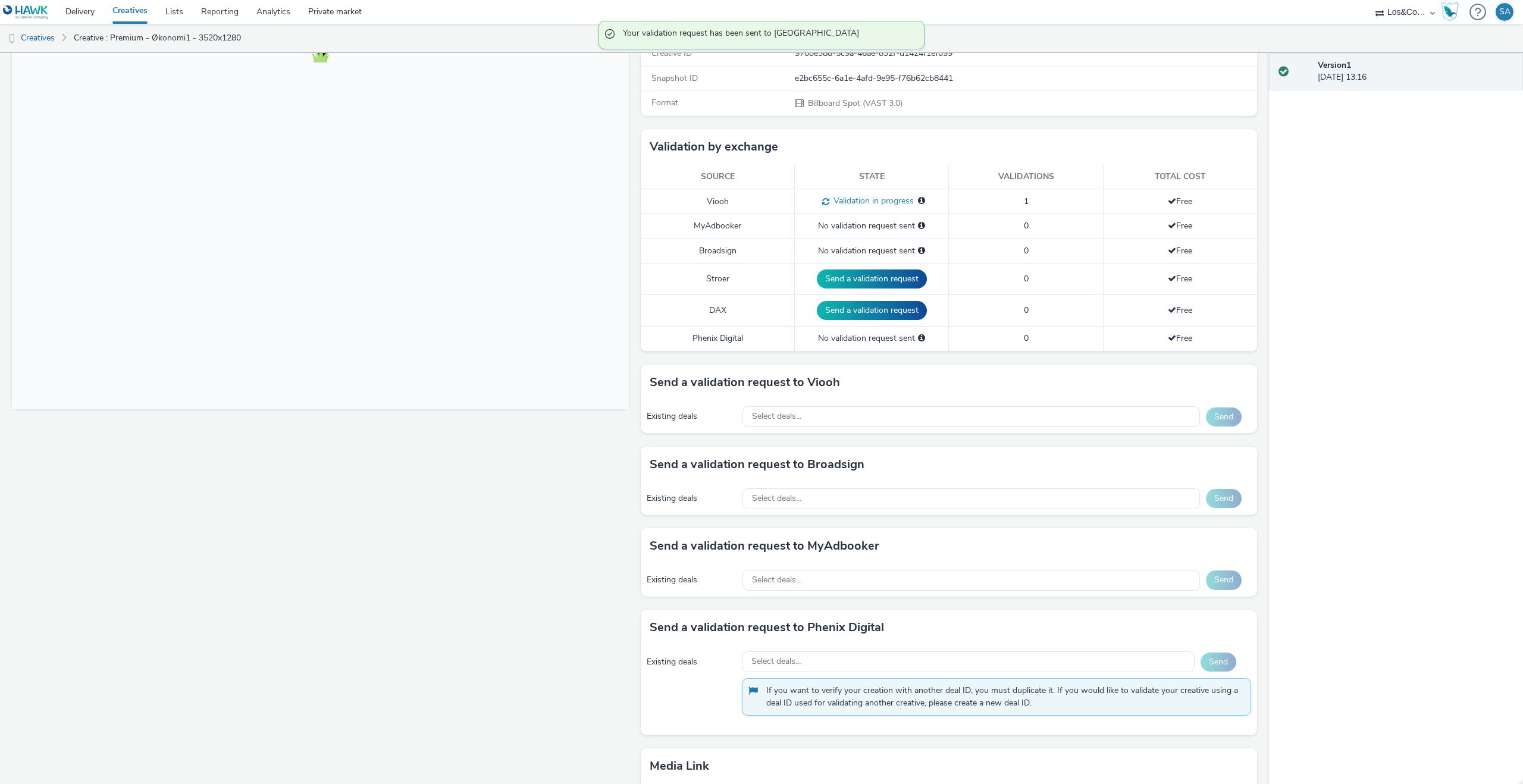
scroll to position [0, 0]
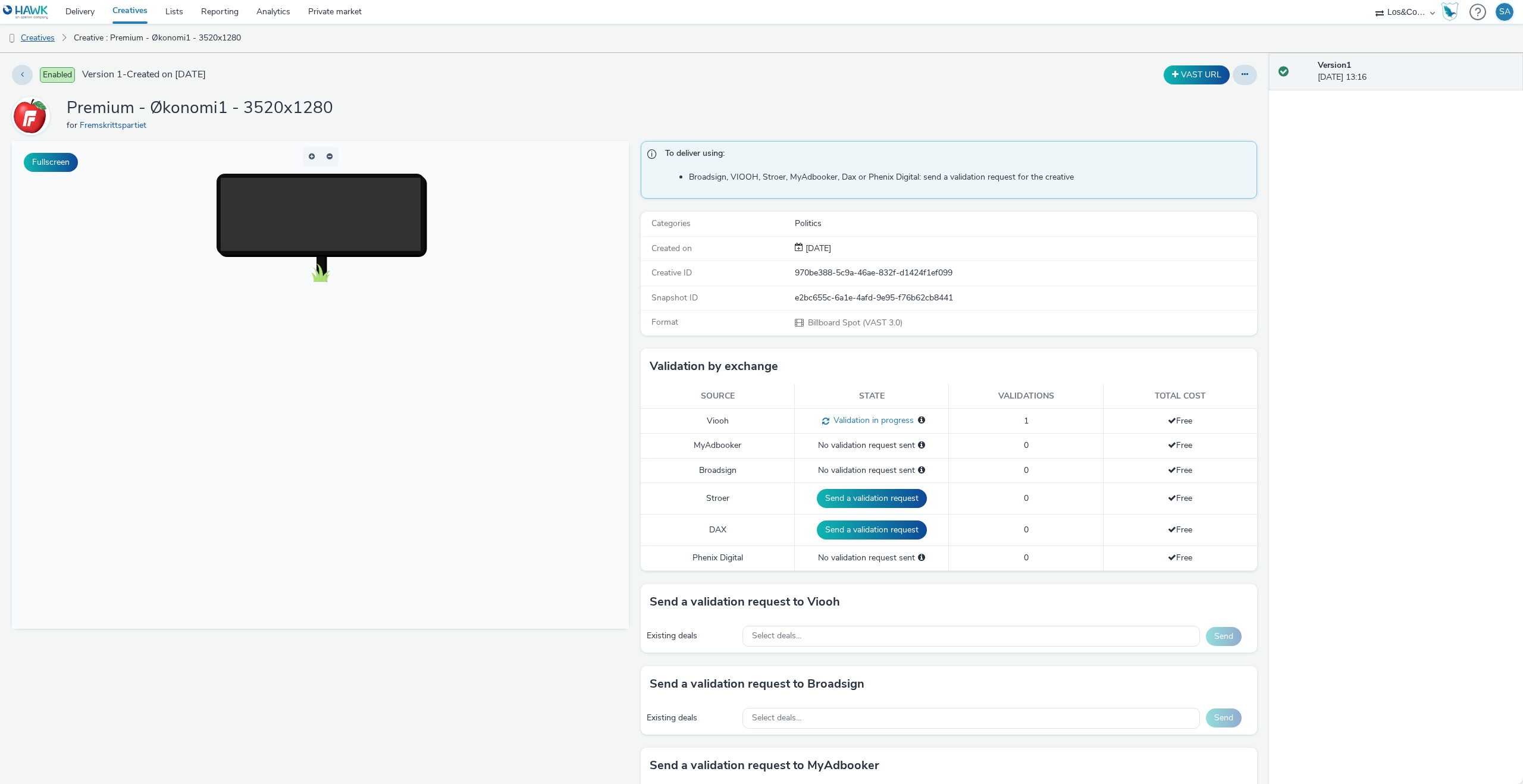
click at [34, 43] on link "Creatives" at bounding box center [30, 37] width 61 height 28
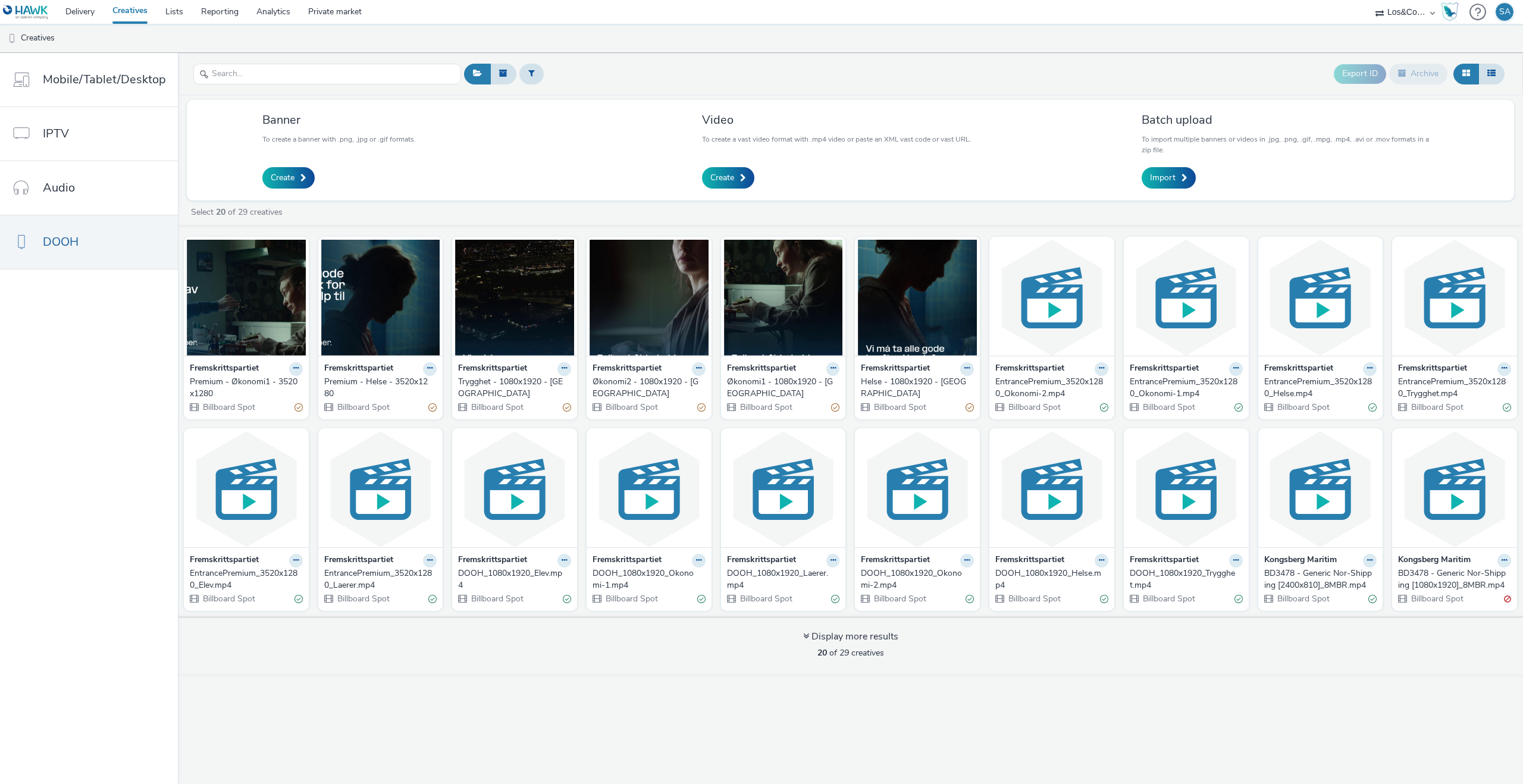
click at [745, 159] on div "Video To create a vast video format with .mp4 video or paste an XML vast code o…" at bounding box center [836, 150] width 269 height 77
click at [741, 174] on span at bounding box center [743, 178] width 6 height 8
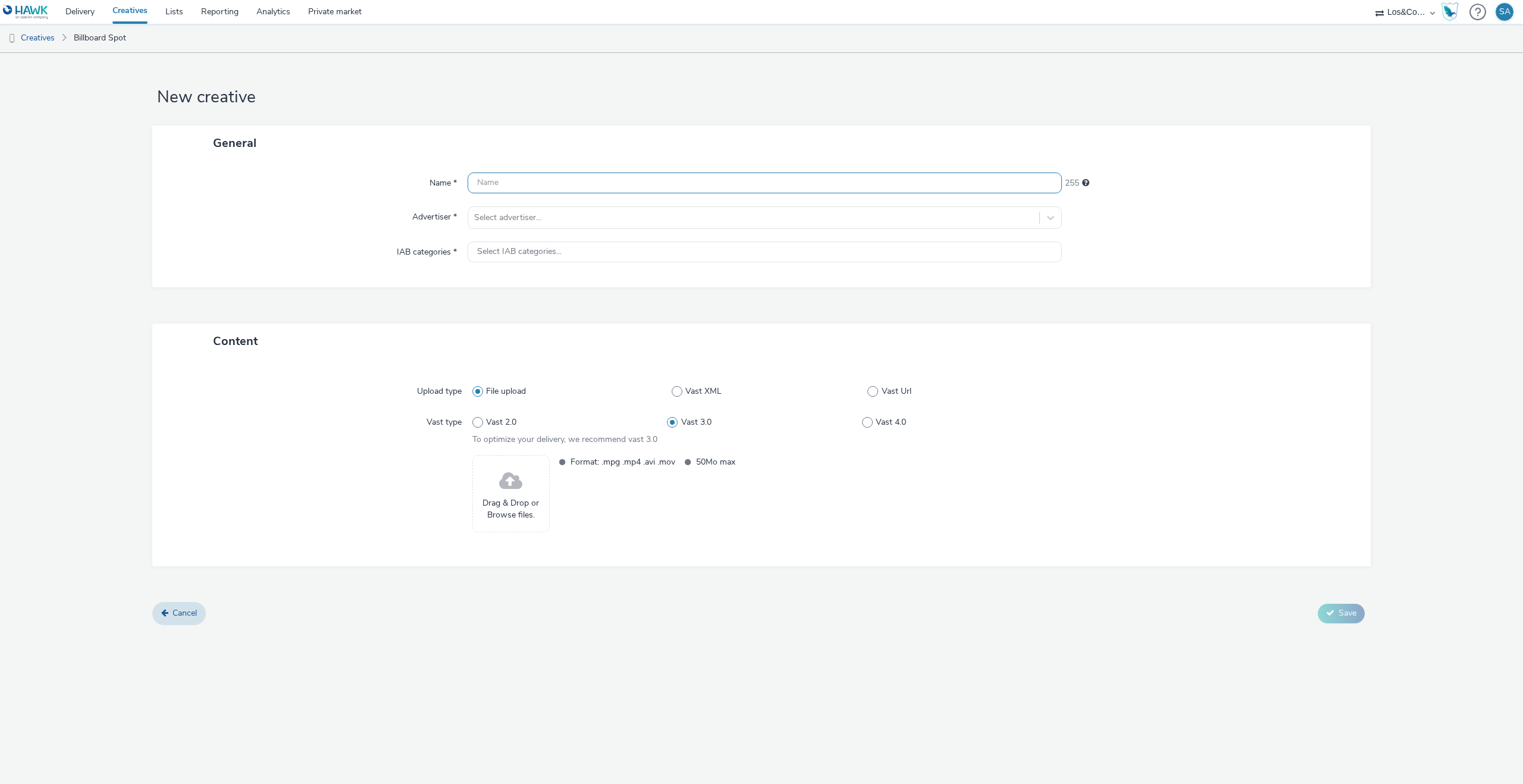
click at [524, 191] on input "text" at bounding box center [765, 183] width 594 height 21
paste input "Premium - Helse - 3520x1280"
click at [526, 184] on input "Premium - Helse - 3520x1280" at bounding box center [765, 183] width 594 height 21
type input "Premium - Økonomi2 - 3520x1280"
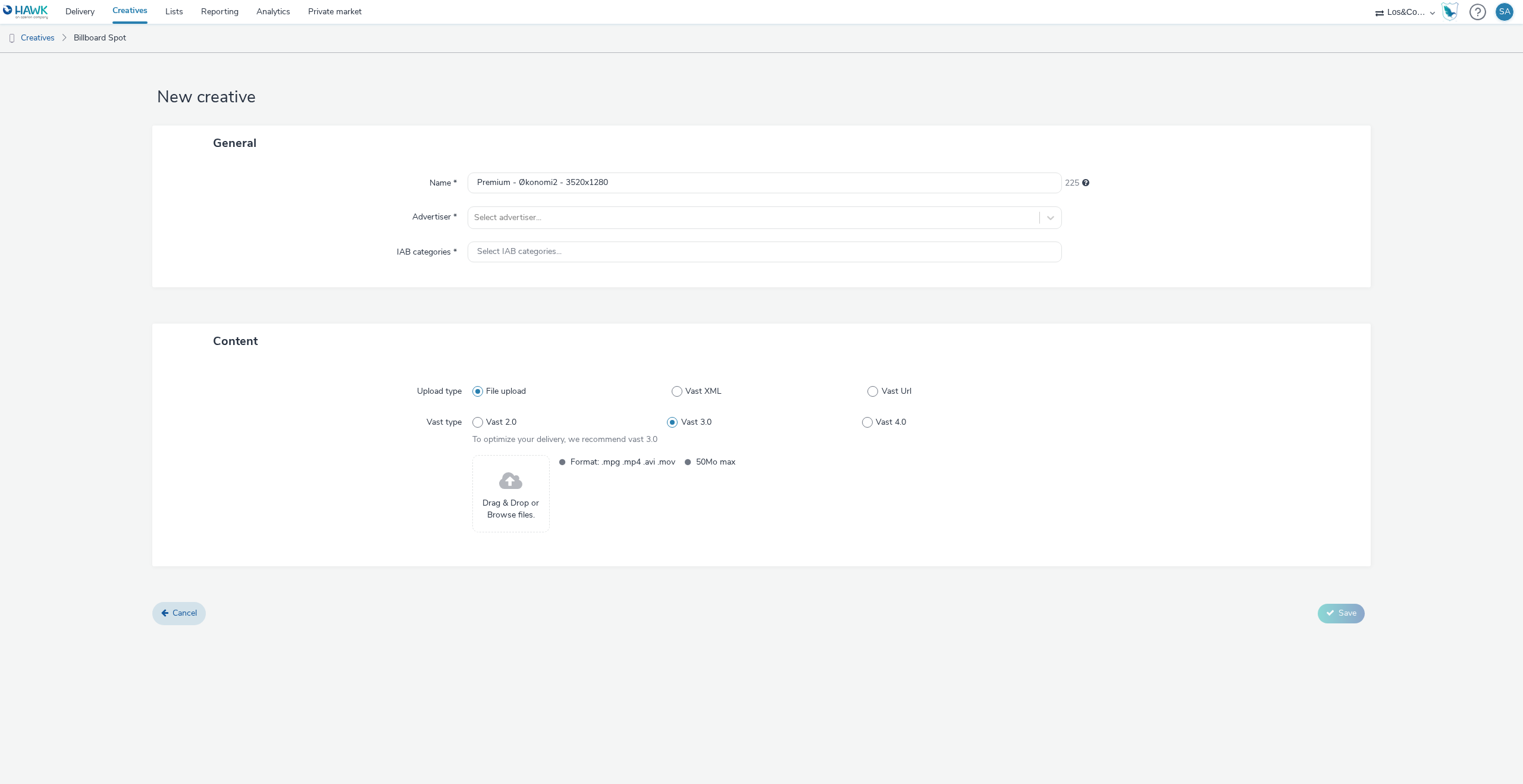
click at [491, 230] on div "Name * Premium - Økonomi2 - 3520x1280 225 Advertiser * Select advertiser... IAB…" at bounding box center [762, 224] width 1219 height 127
click at [498, 224] on div at bounding box center [753, 218] width 559 height 15
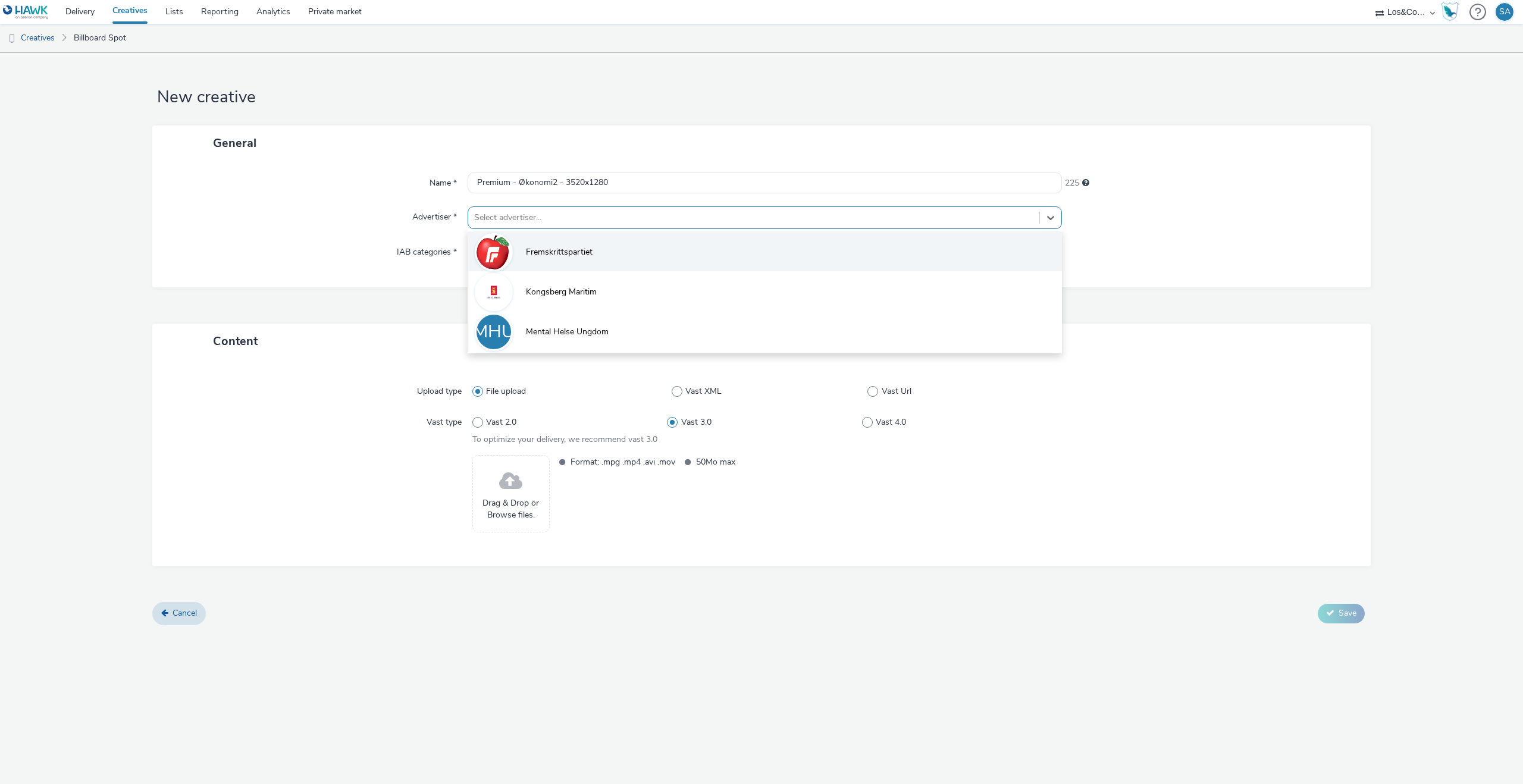
click at [513, 238] on li "Fremskrittspartiet" at bounding box center [765, 251] width 594 height 40
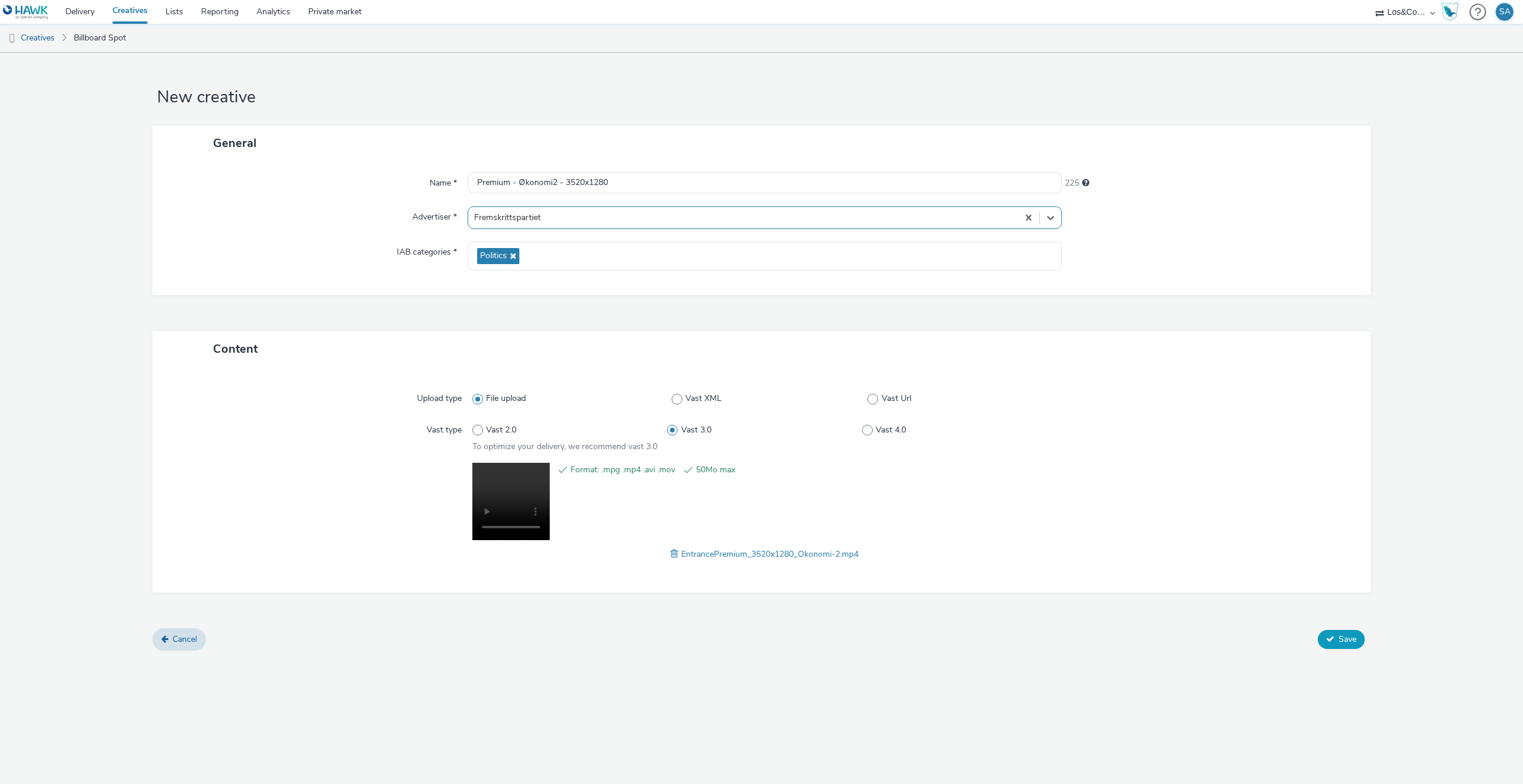
click at [1346, 644] on span "Save" at bounding box center [1348, 640] width 18 height 11
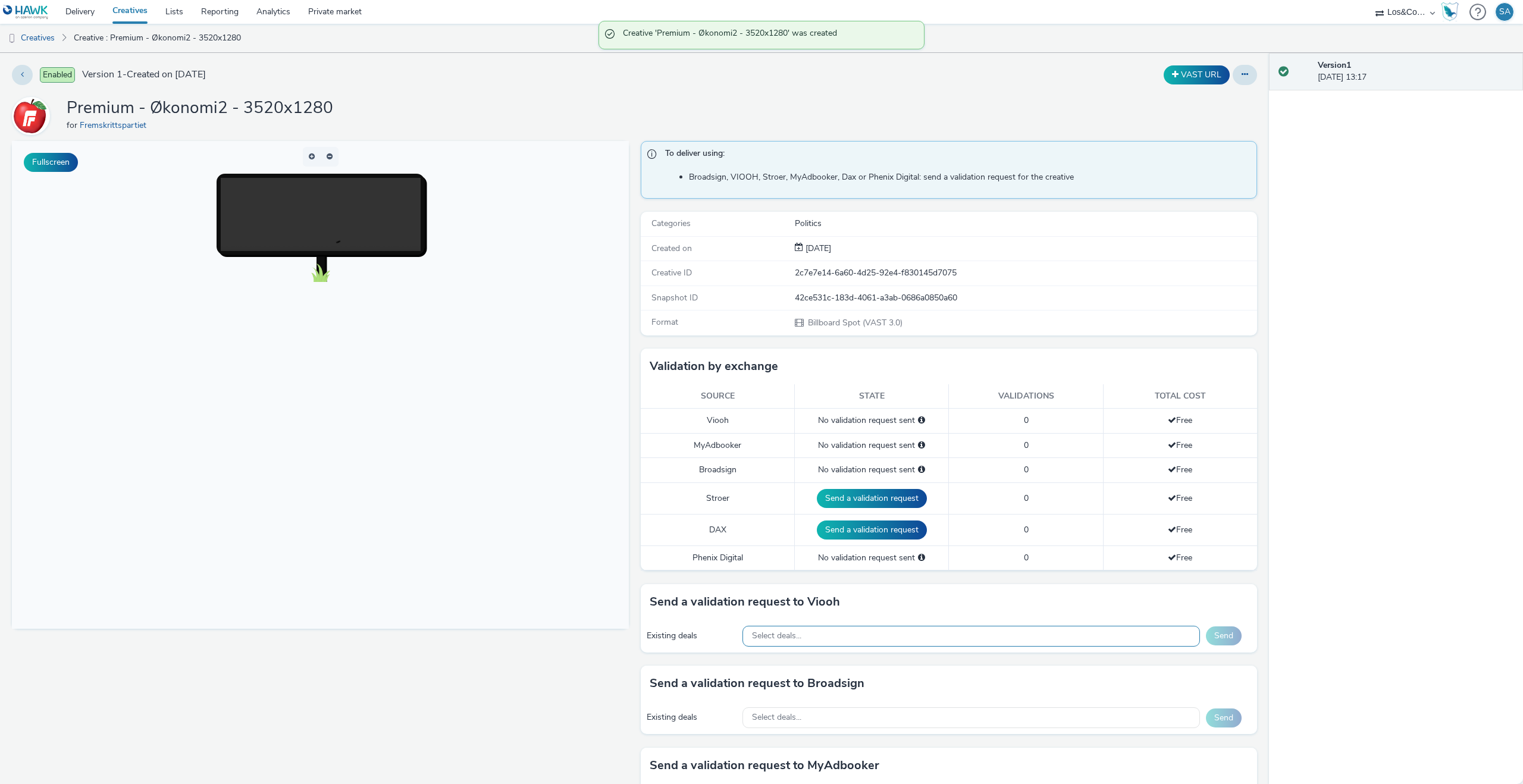
click at [877, 644] on div "Select deals..." at bounding box center [972, 636] width 458 height 21
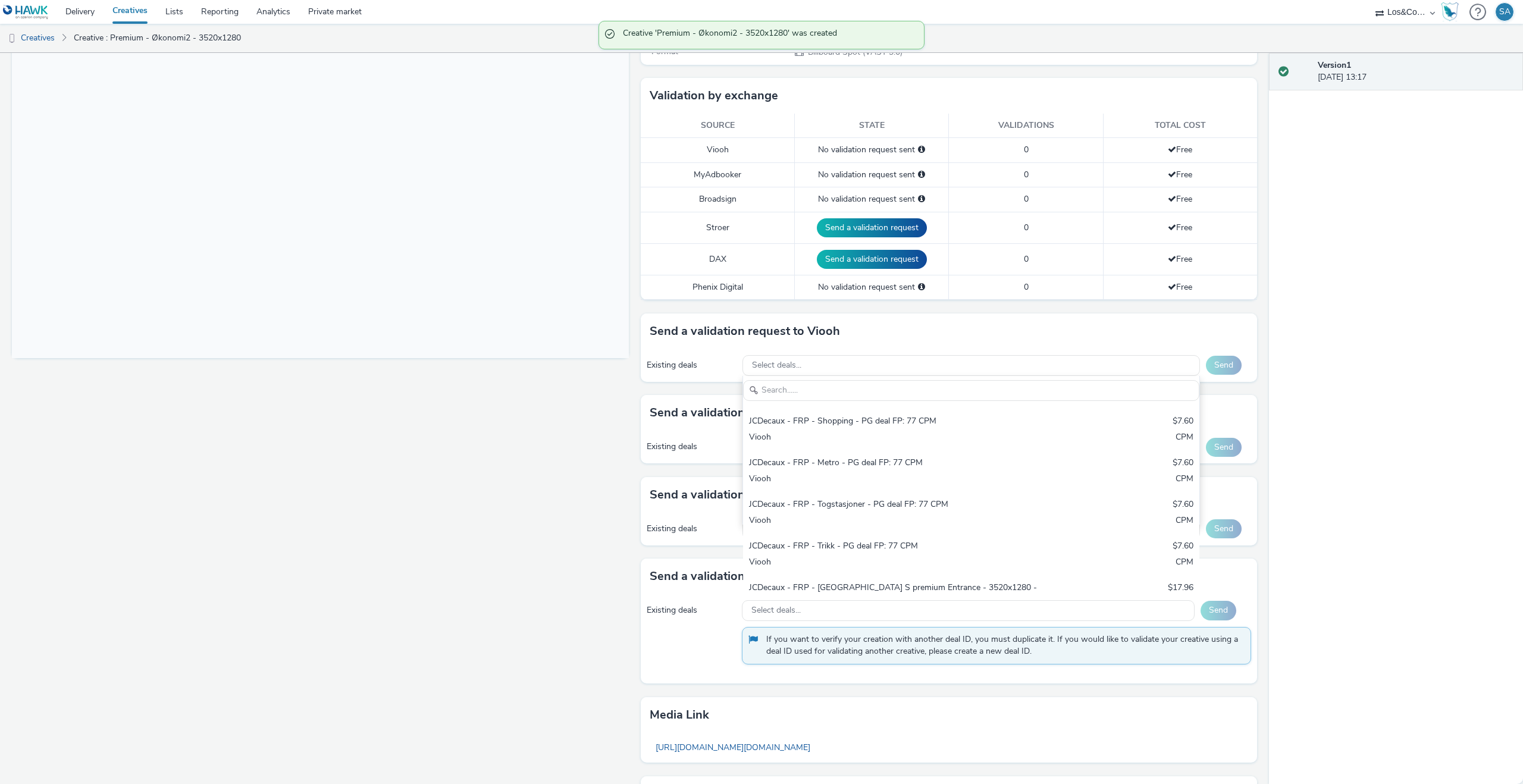
scroll to position [315, 0]
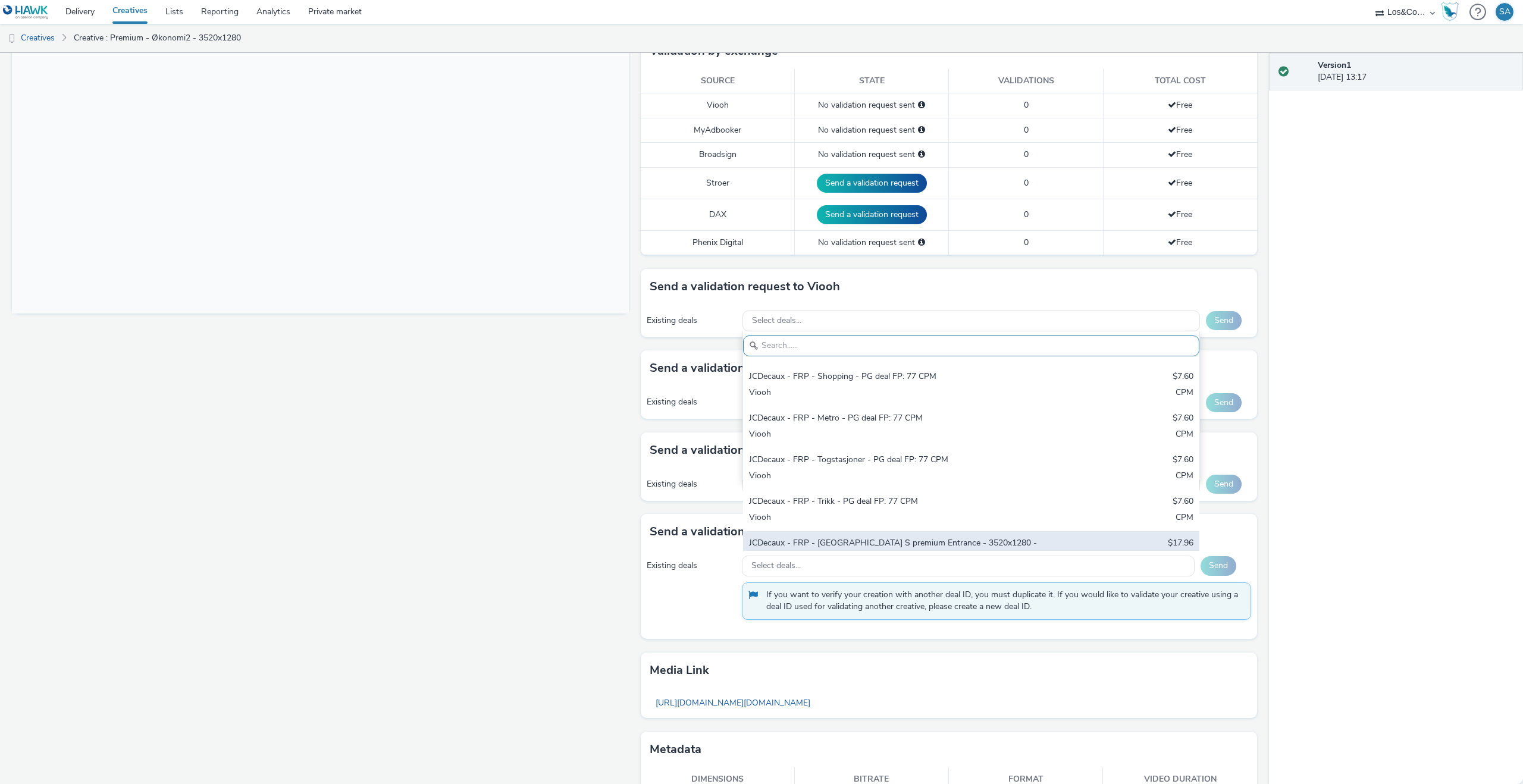
click at [884, 537] on div "JCDecaux - FRP - Oslo S premium Entrance - 3520x1280 - PG deal FP: 182.5" at bounding box center [896, 549] width 295 height 24
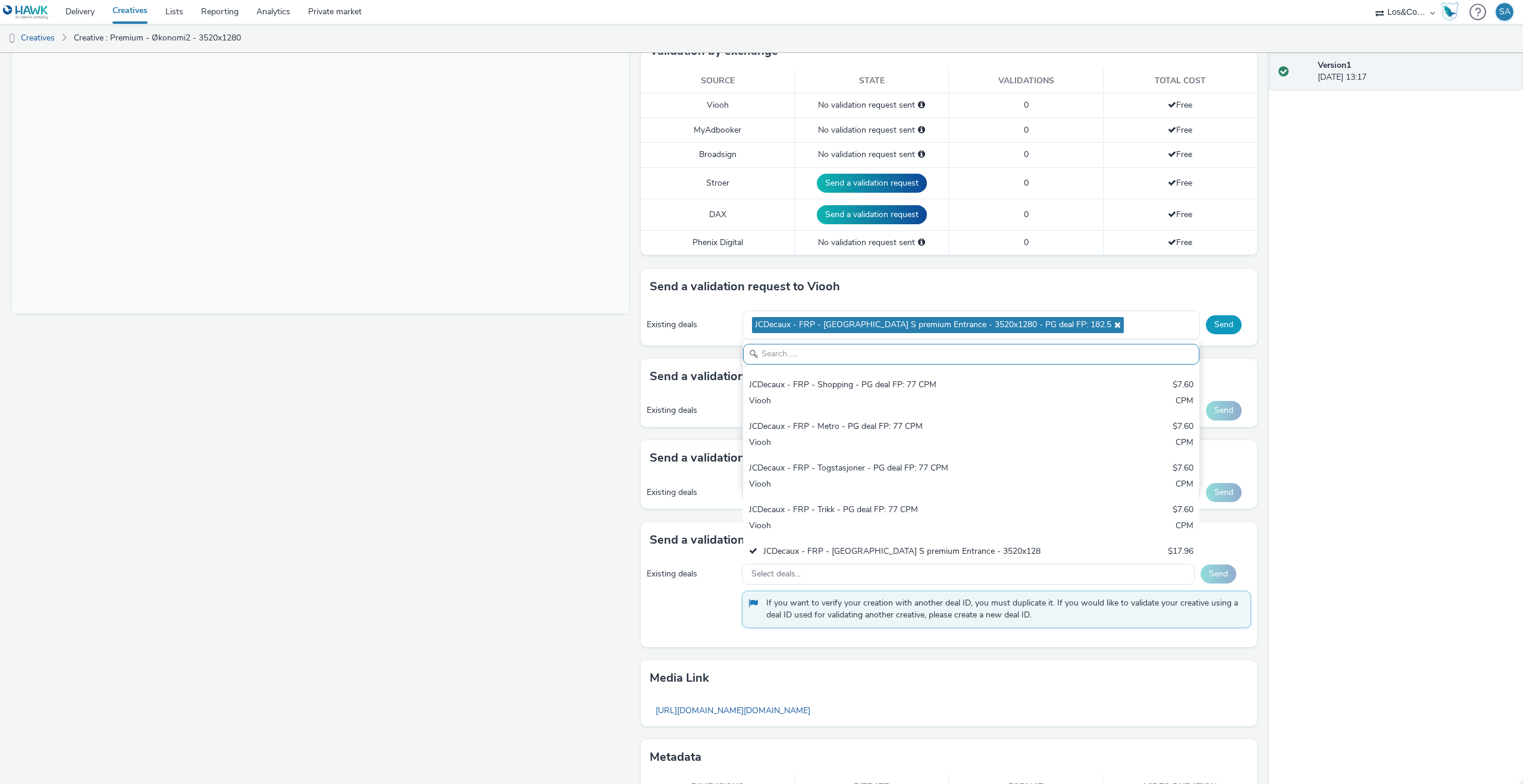
click at [1227, 323] on button "Send" at bounding box center [1224, 324] width 36 height 19
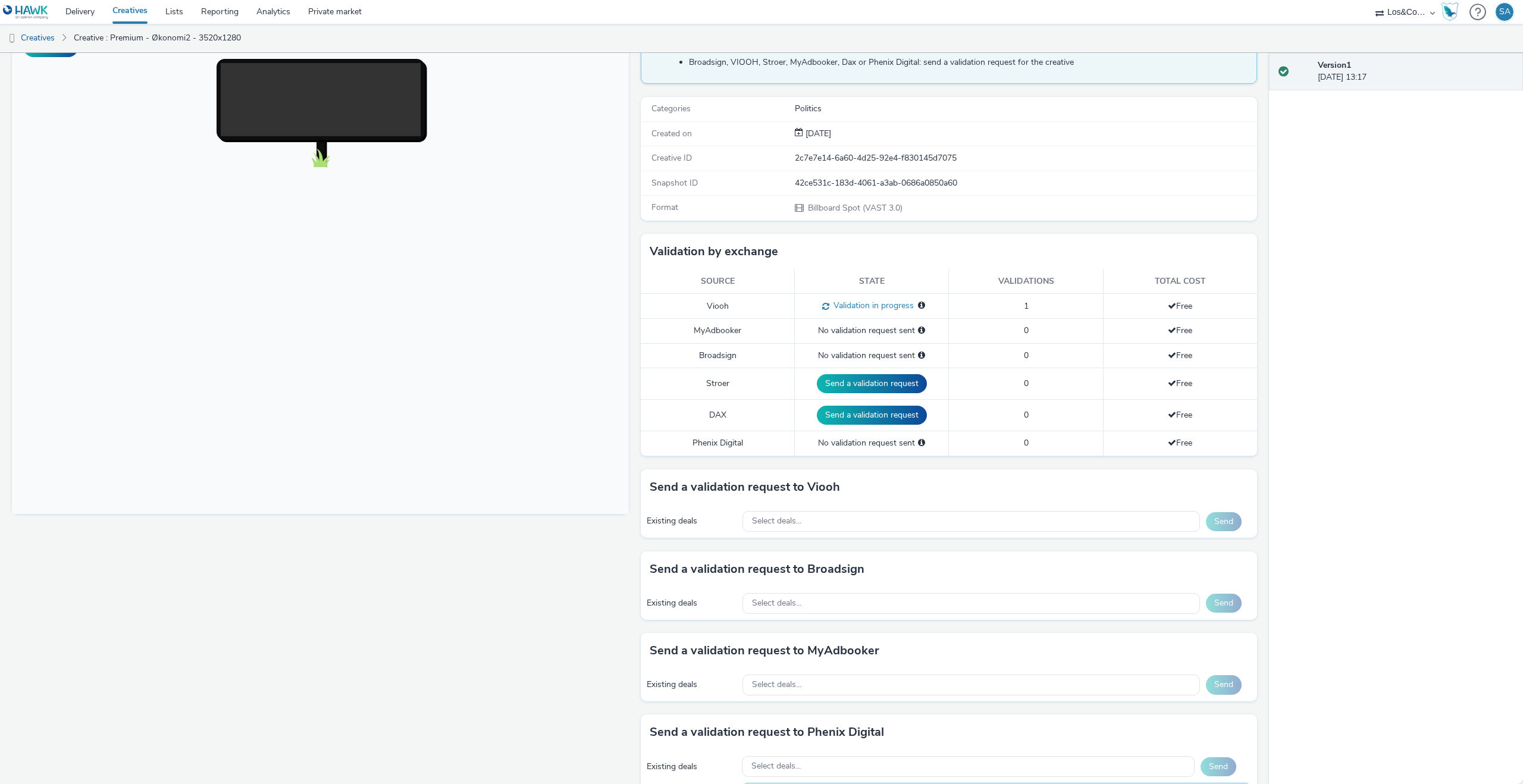
scroll to position [0, 0]
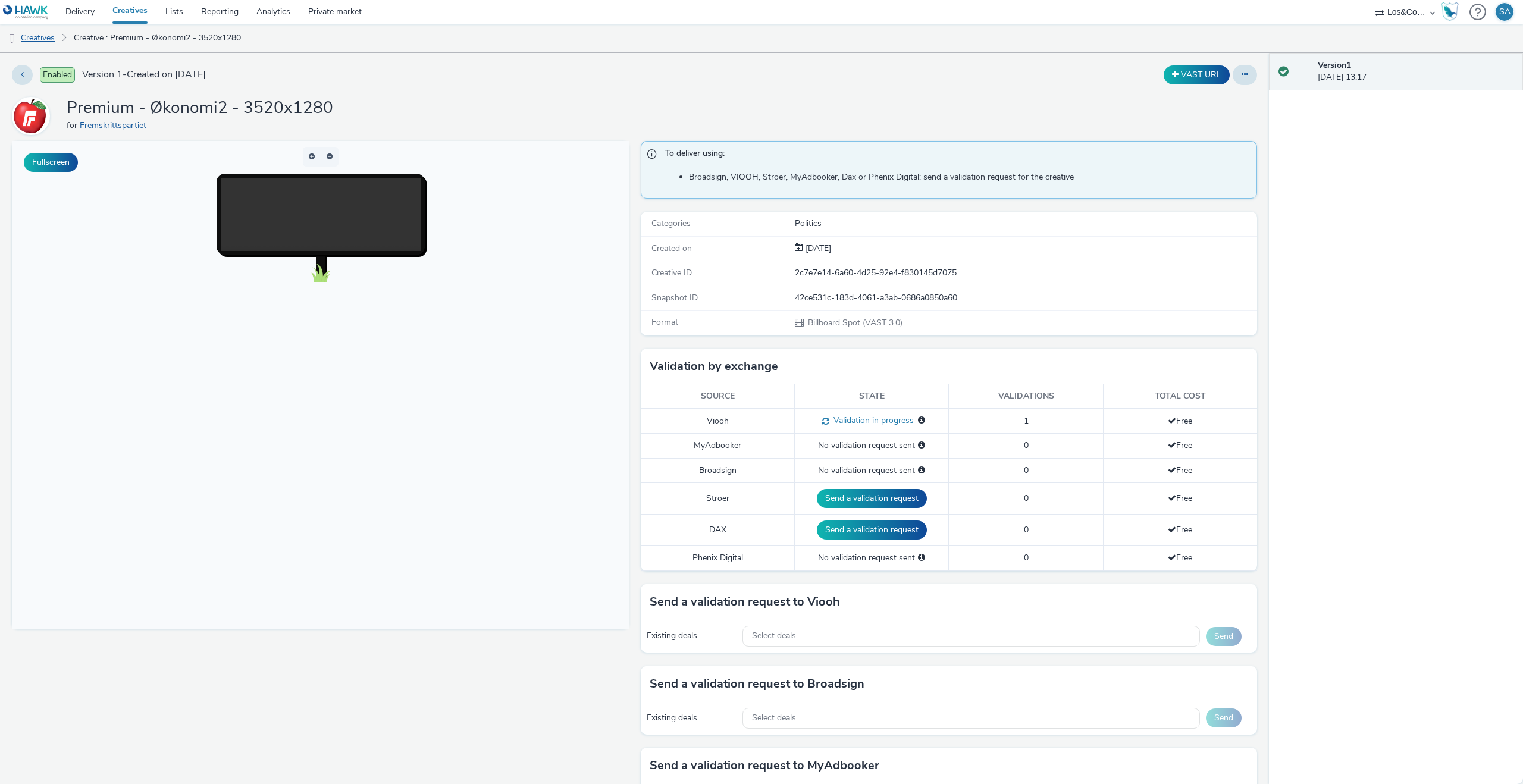
click at [41, 42] on link "Creatives" at bounding box center [30, 37] width 61 height 28
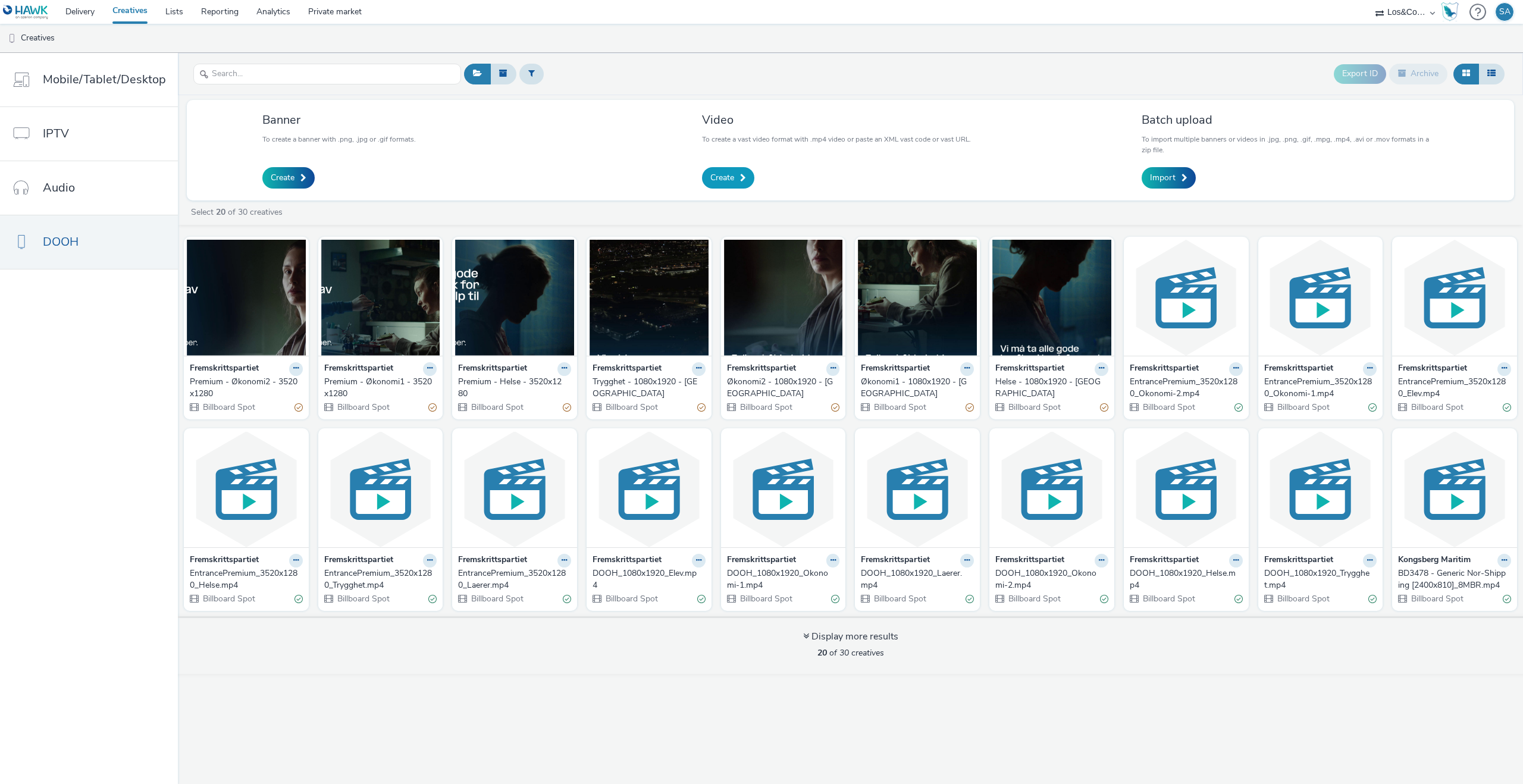
click at [718, 182] on span "Create" at bounding box center [722, 178] width 24 height 12
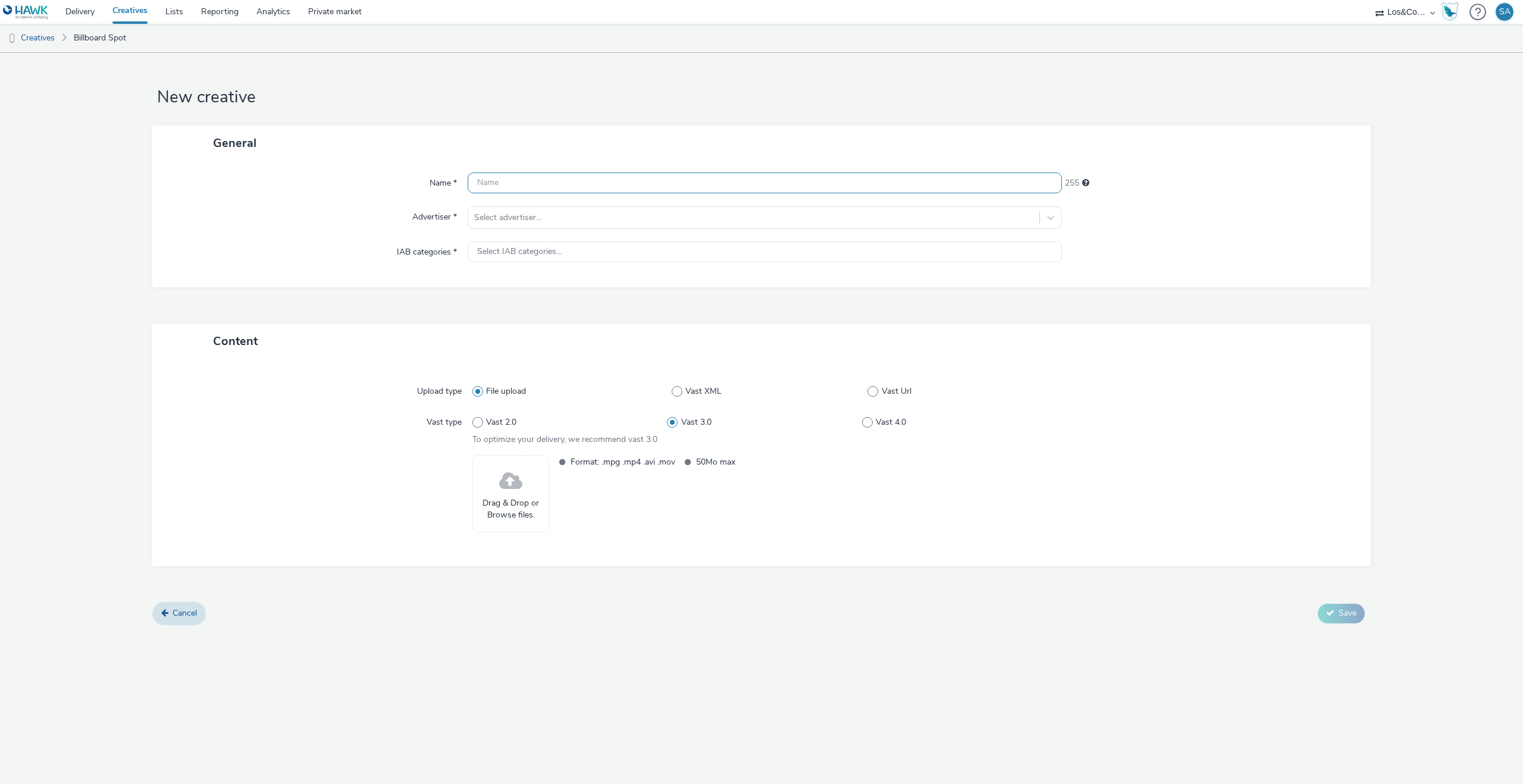
click at [596, 173] on input "text" at bounding box center [765, 183] width 594 height 21
paste input "Premium - Helse - 3520x1280"
click at [532, 183] on input "Premium - Helse - 3520x1280" at bounding box center [765, 183] width 594 height 21
type input "Premium - Trygghet - 3520x1280"
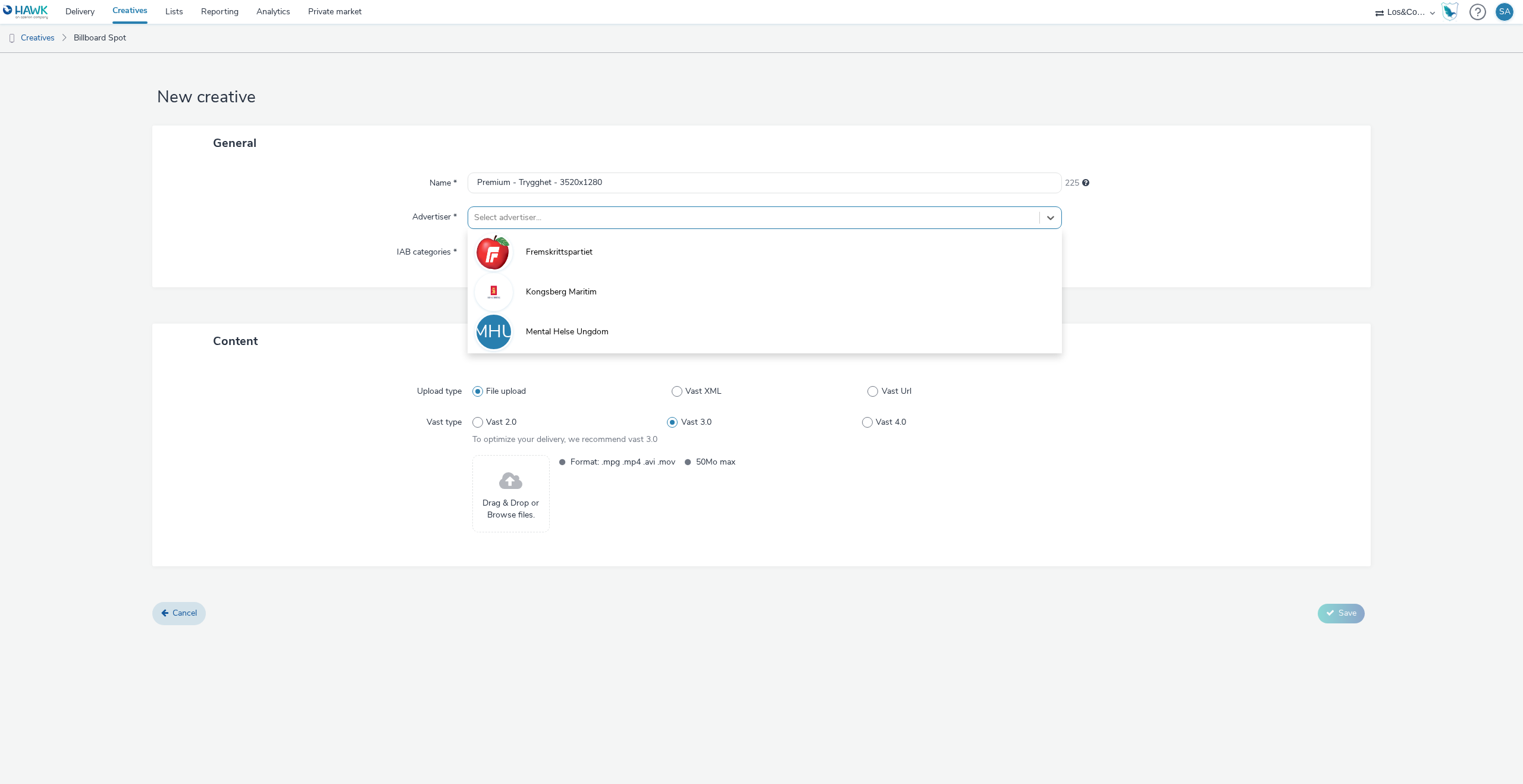
click at [533, 213] on div at bounding box center [753, 218] width 559 height 15
click at [527, 242] on li "Fremskrittspartiet" at bounding box center [765, 251] width 594 height 40
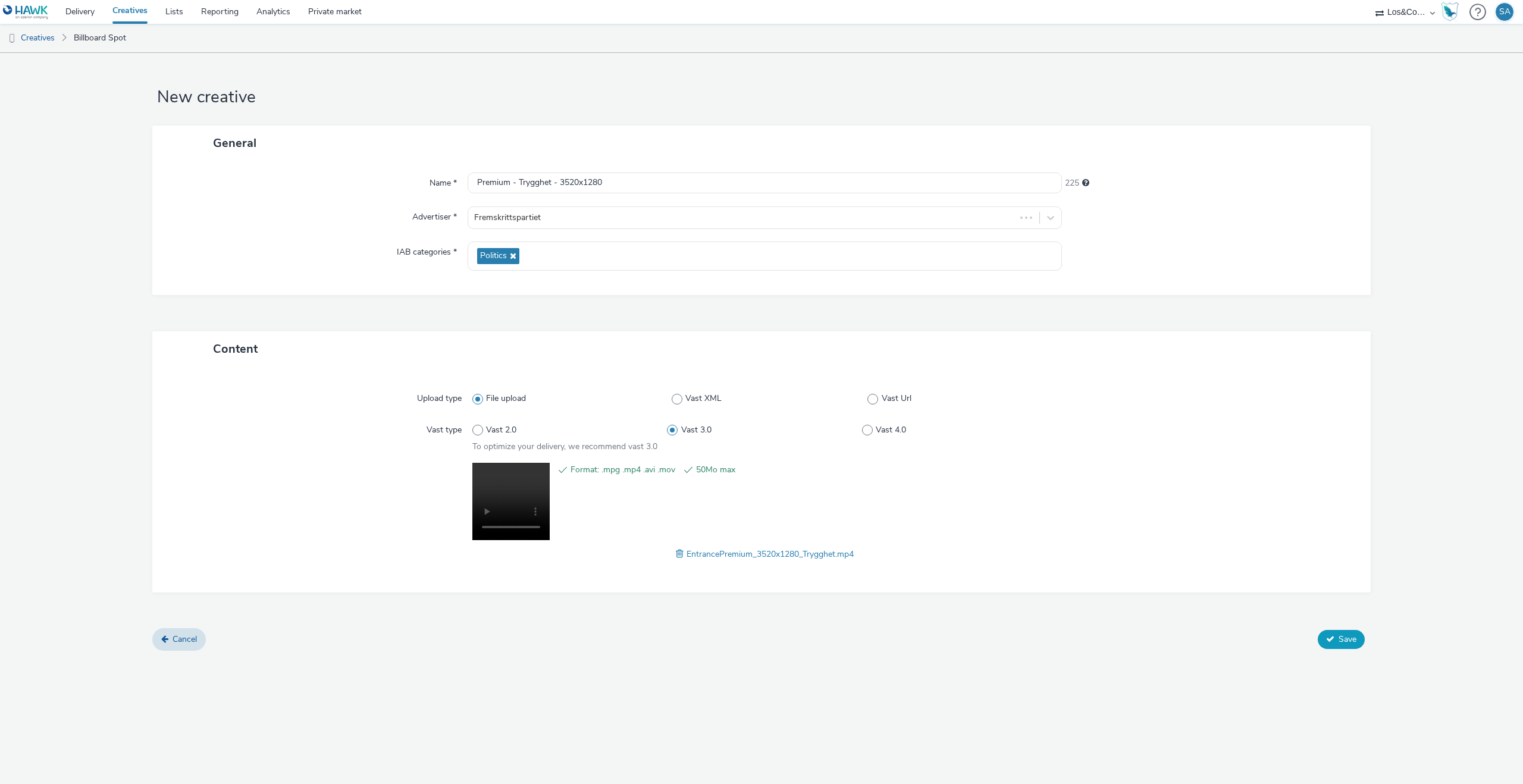
click at [1337, 645] on button "Save" at bounding box center [1341, 639] width 47 height 19
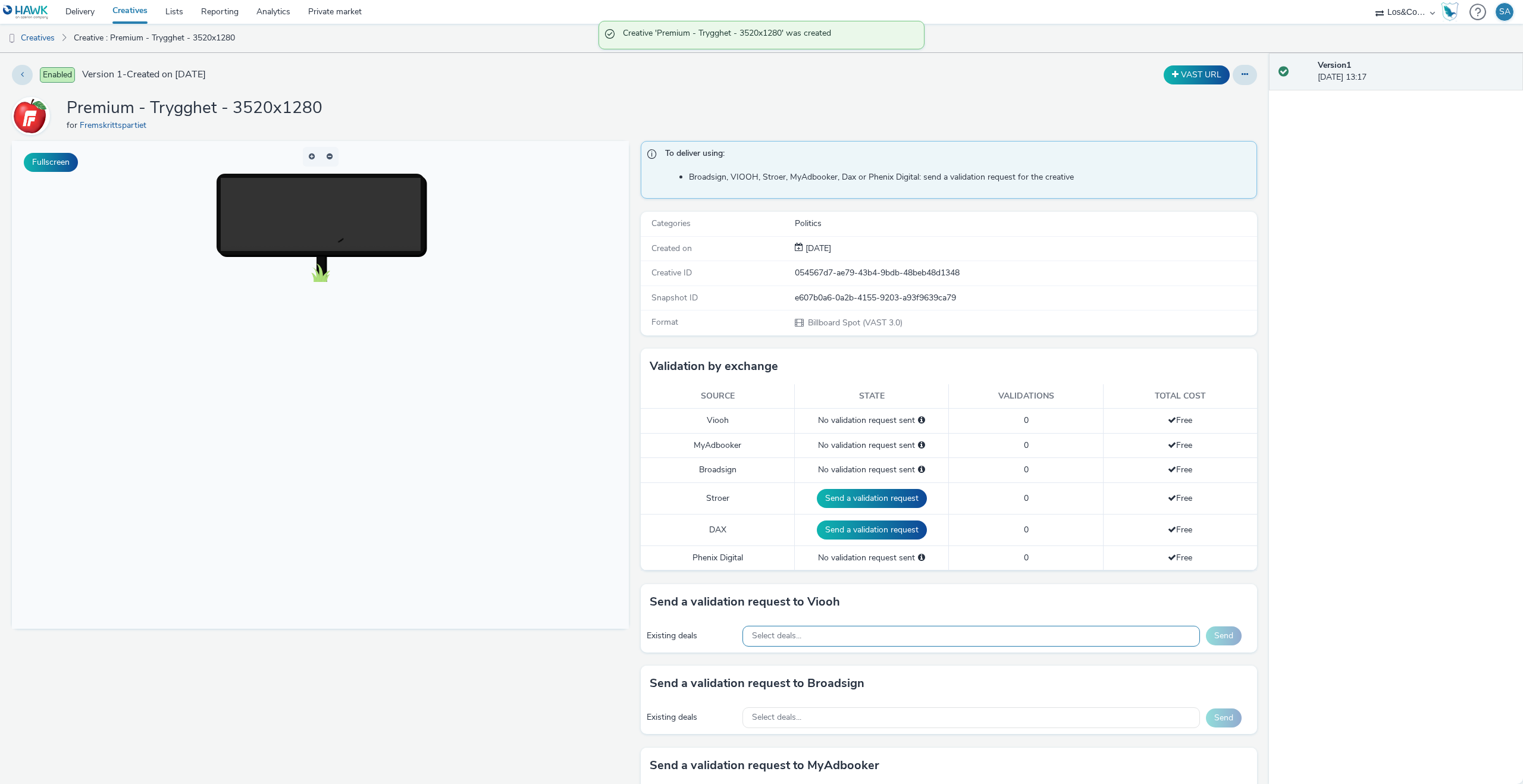
click at [972, 628] on div "Select deals..." at bounding box center [972, 636] width 458 height 21
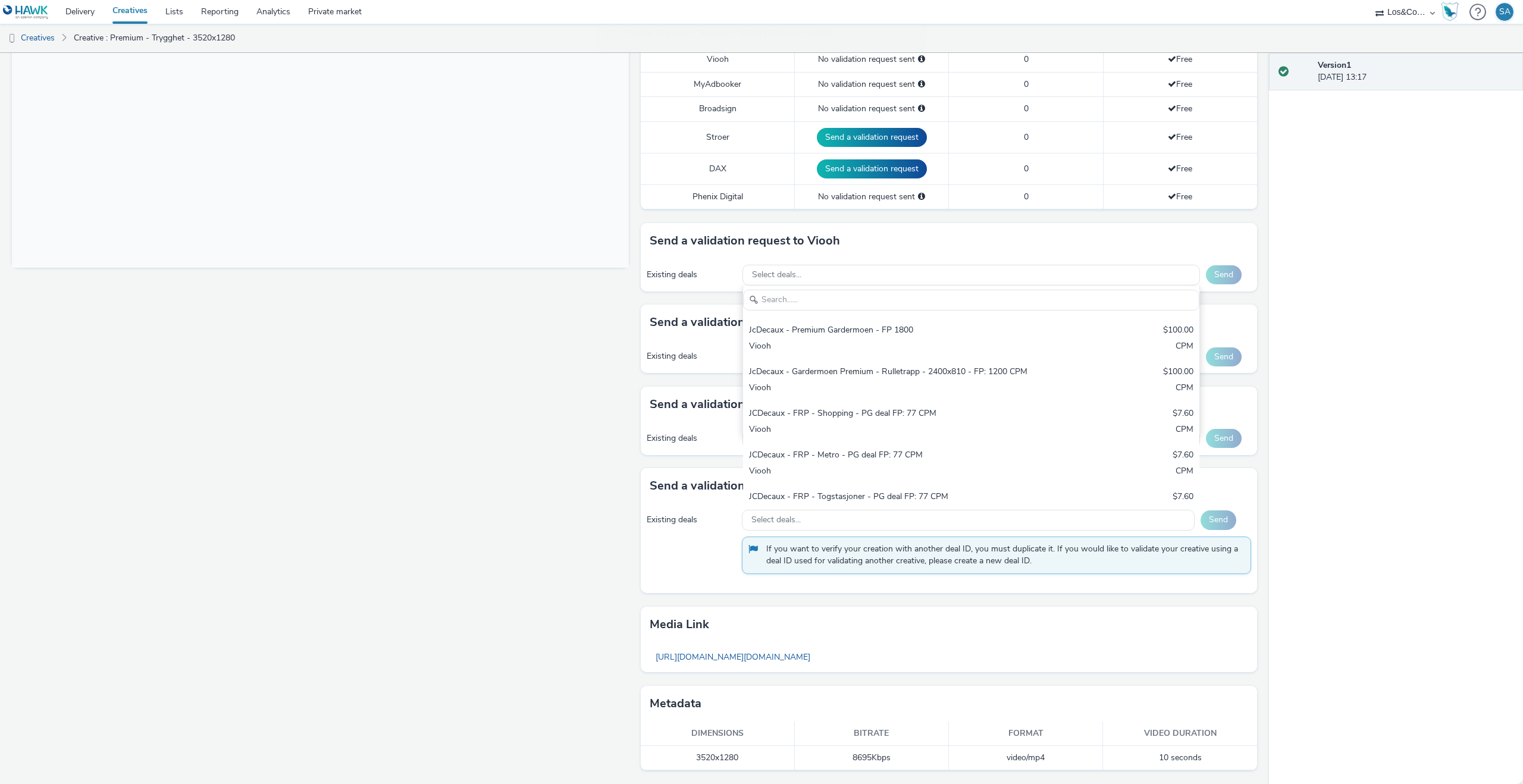
scroll to position [476, 0]
click at [868, 491] on div "JCDecaux - FRP - Oslo S premium Entrance - 3520x1280 - PG deal FP: 182.5" at bounding box center [896, 503] width 295 height 24
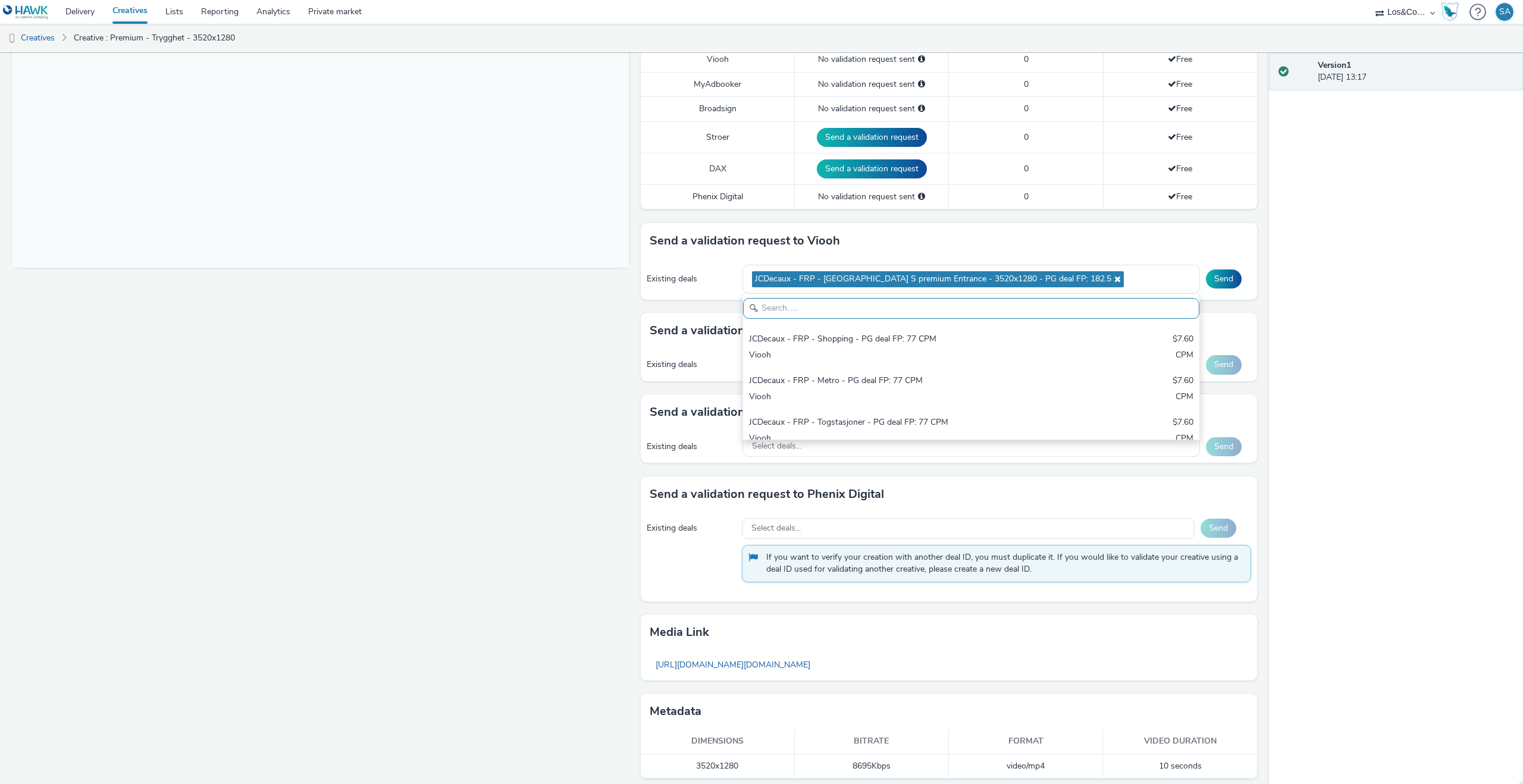
click at [1245, 275] on div "Send" at bounding box center [1229, 278] width 45 height 19
click at [1238, 275] on button "Send" at bounding box center [1224, 278] width 36 height 19
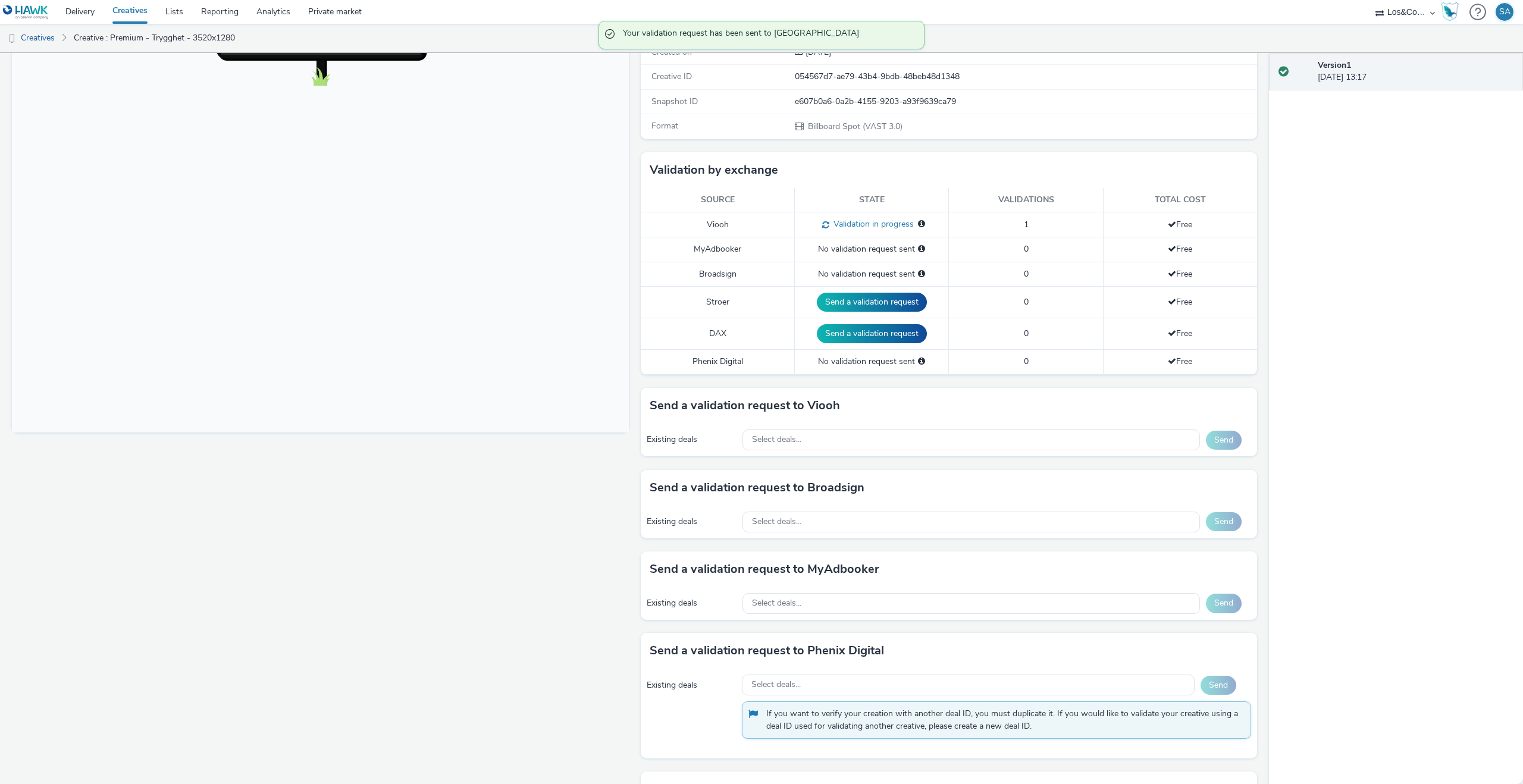
scroll to position [0, 0]
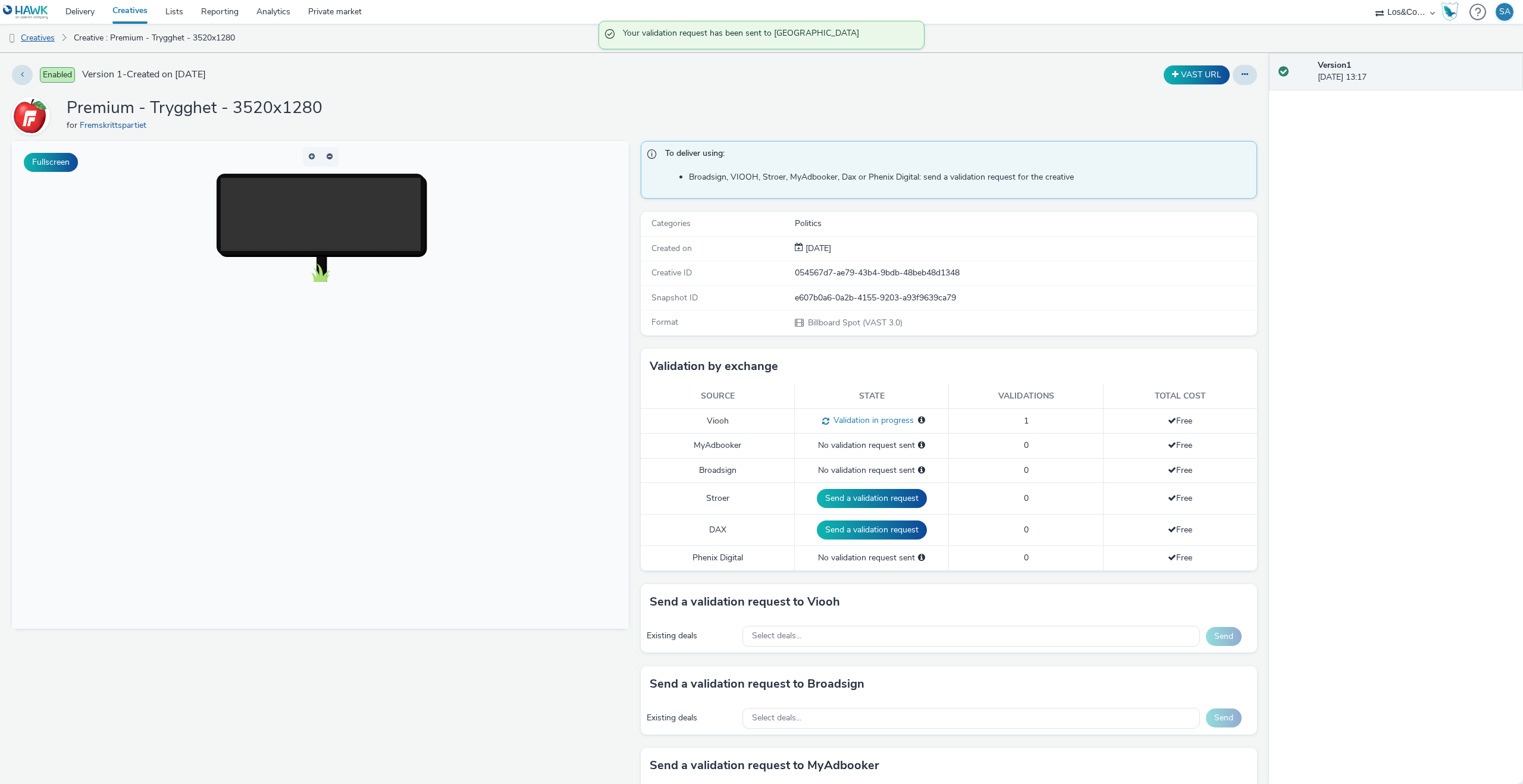
click at [41, 41] on link "Creatives" at bounding box center [30, 37] width 61 height 28
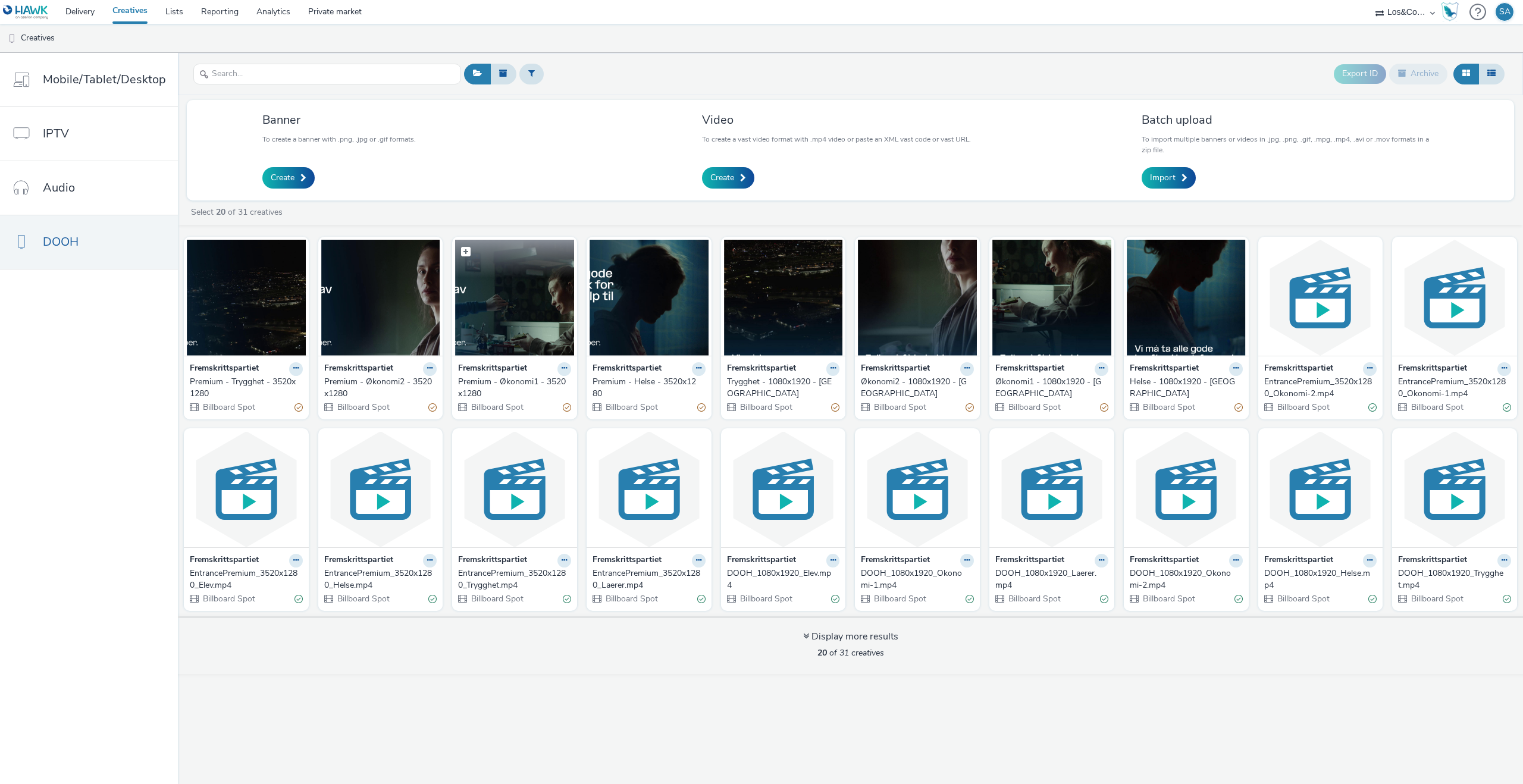
click at [518, 334] on img at bounding box center [515, 297] width 119 height 116
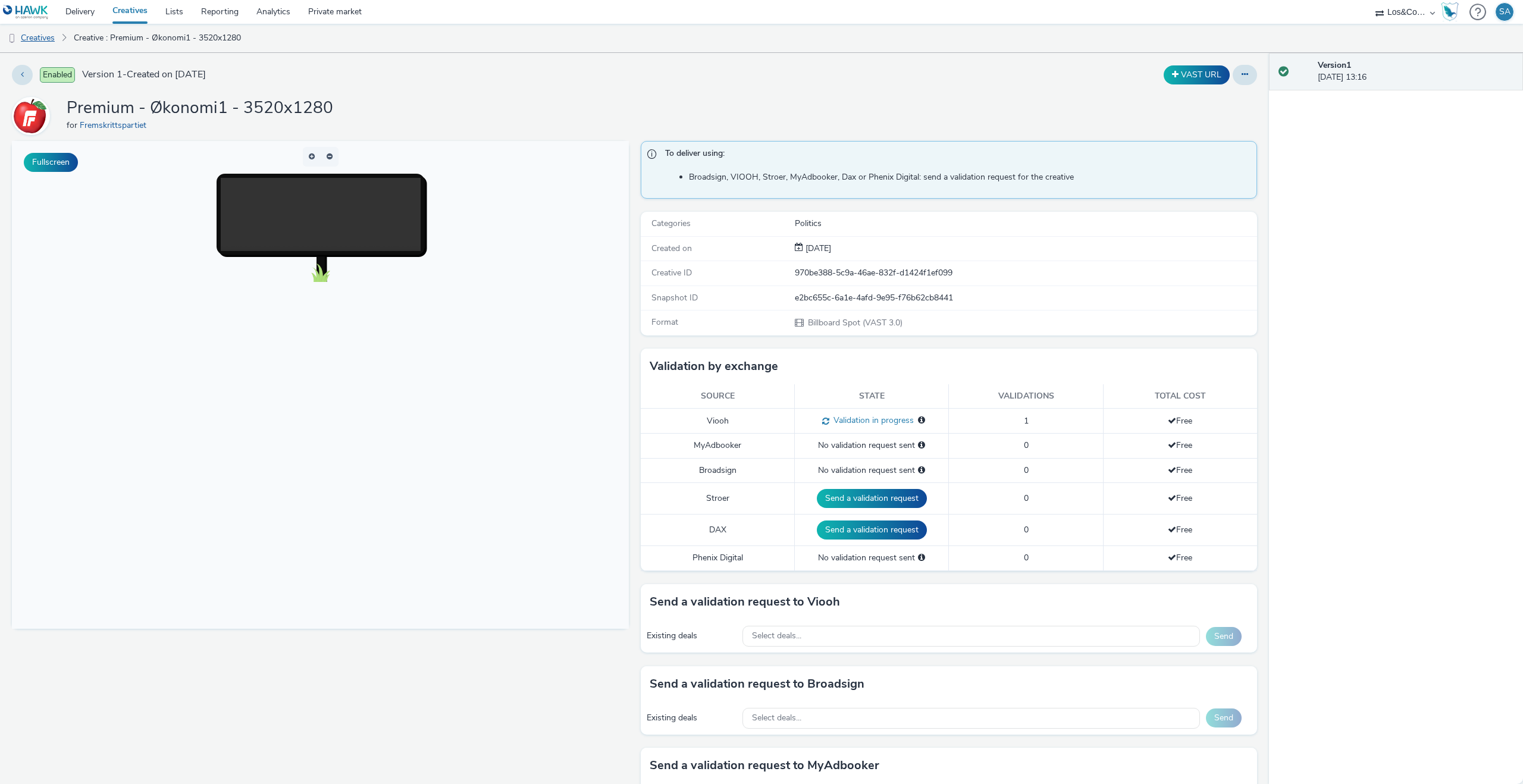
click at [25, 40] on link "Creatives" at bounding box center [30, 37] width 61 height 28
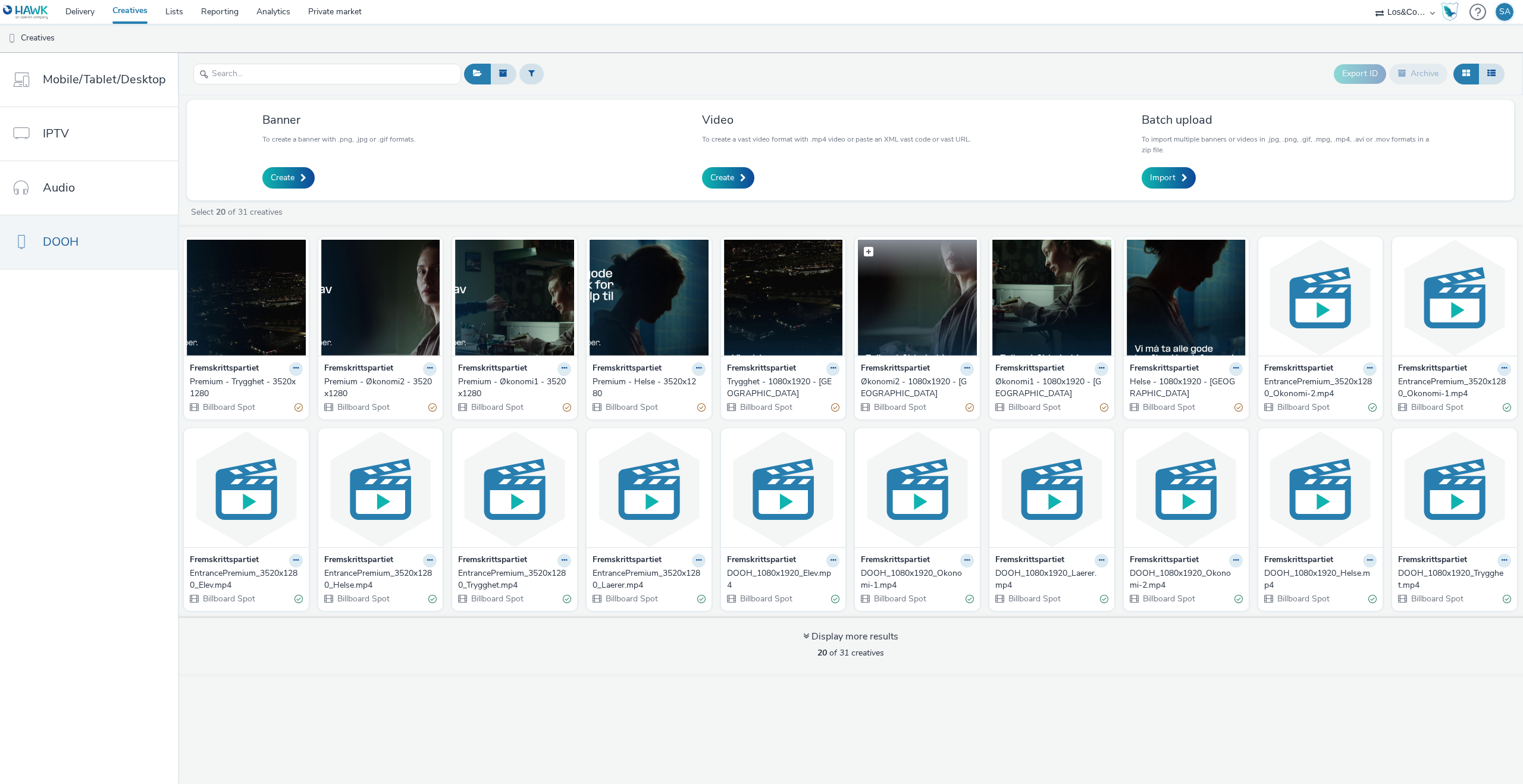
click at [913, 324] on img at bounding box center [917, 297] width 119 height 116
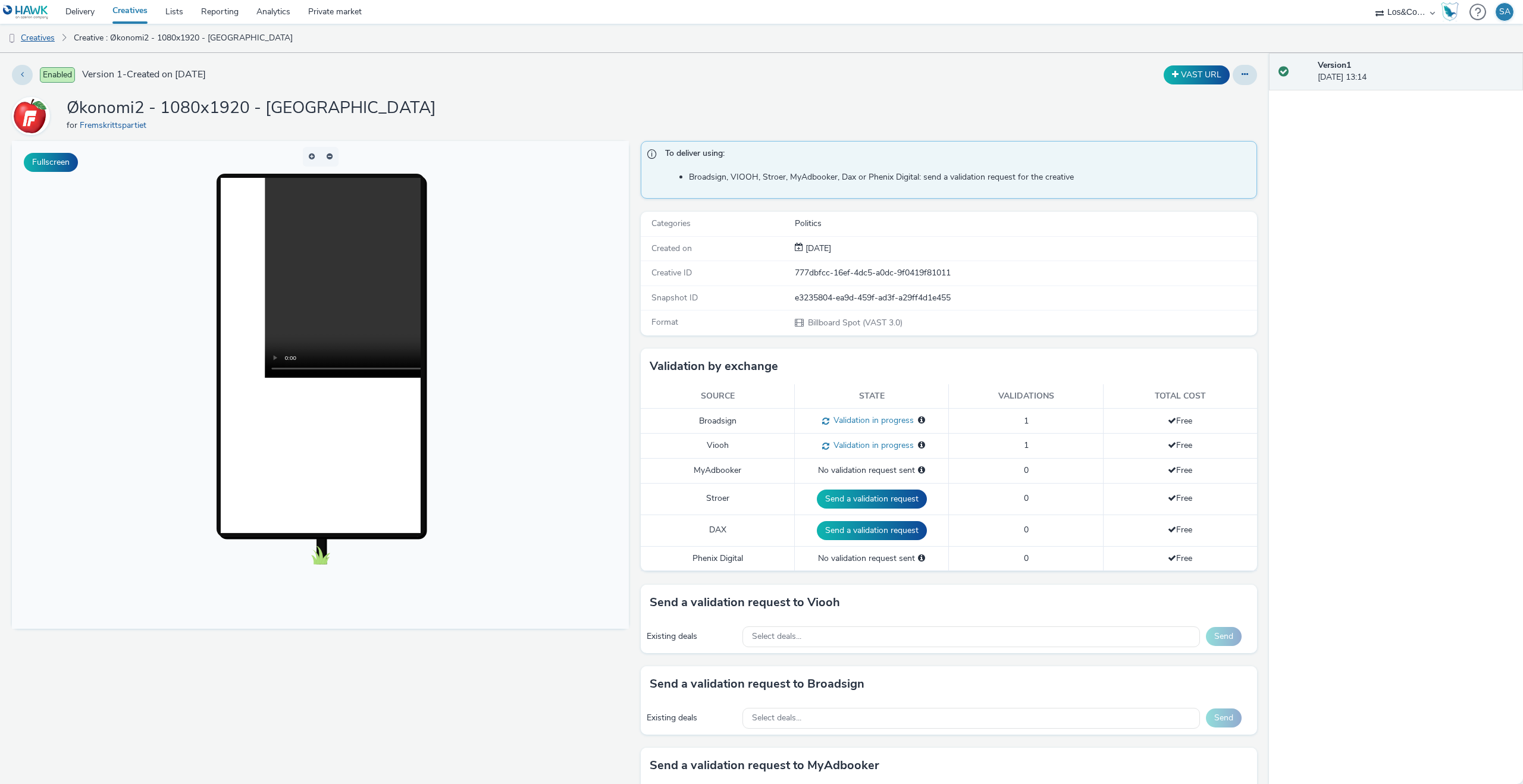
click at [38, 44] on link "Creatives" at bounding box center [30, 37] width 61 height 28
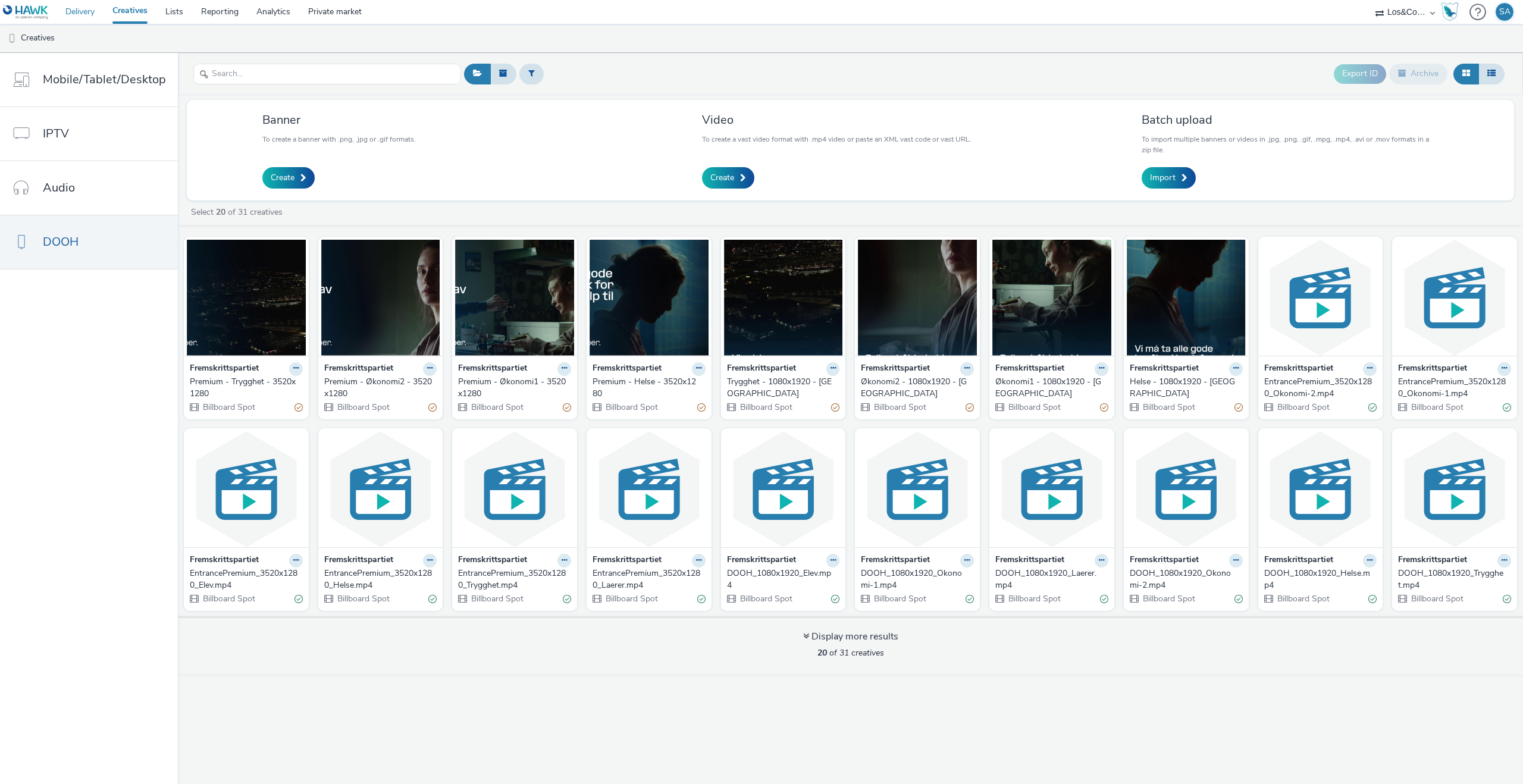
click at [91, 15] on link "Delivery" at bounding box center [80, 11] width 47 height 24
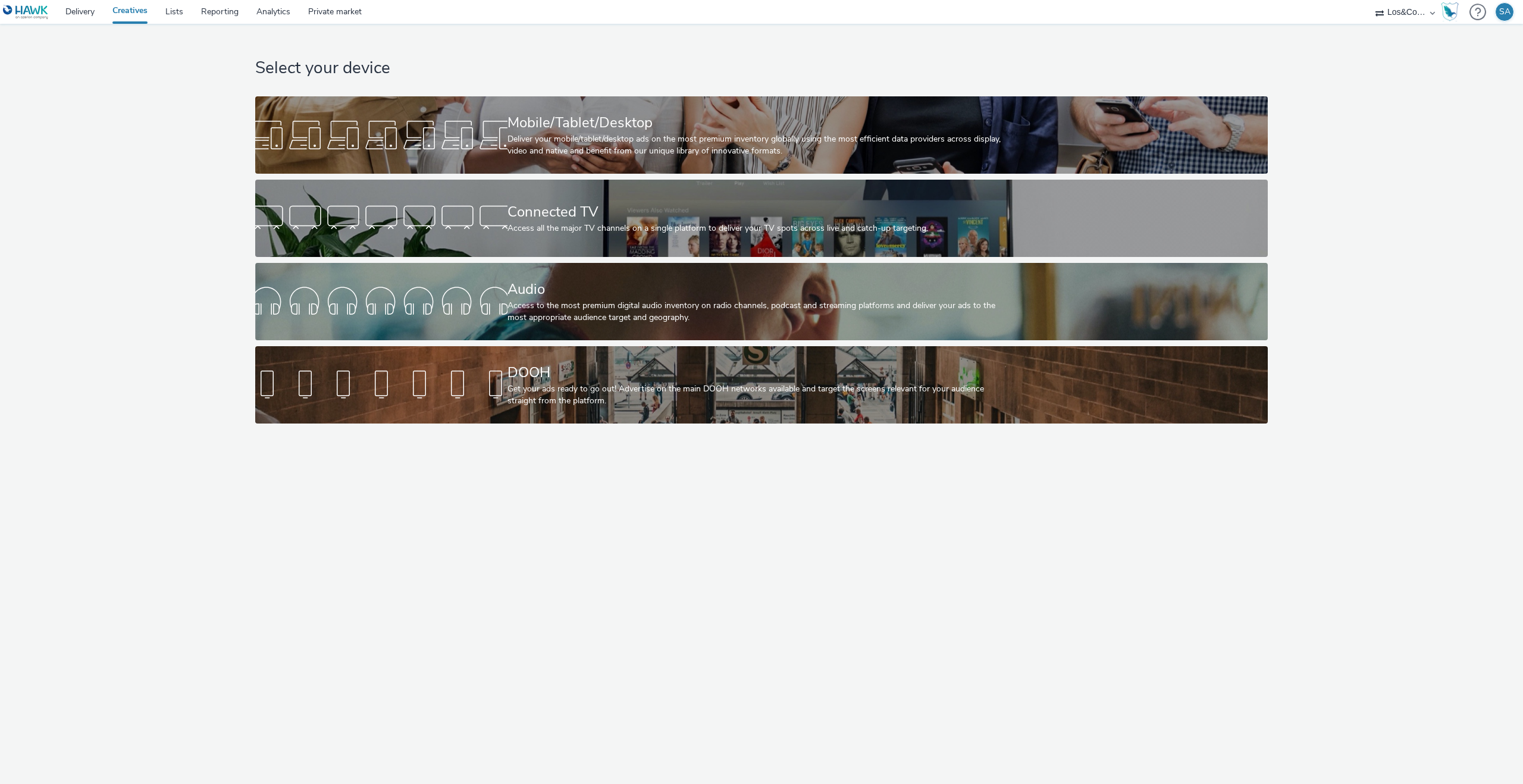
select select "c909d6bb-255f-4ad2-aa94-00d82704d6ef"
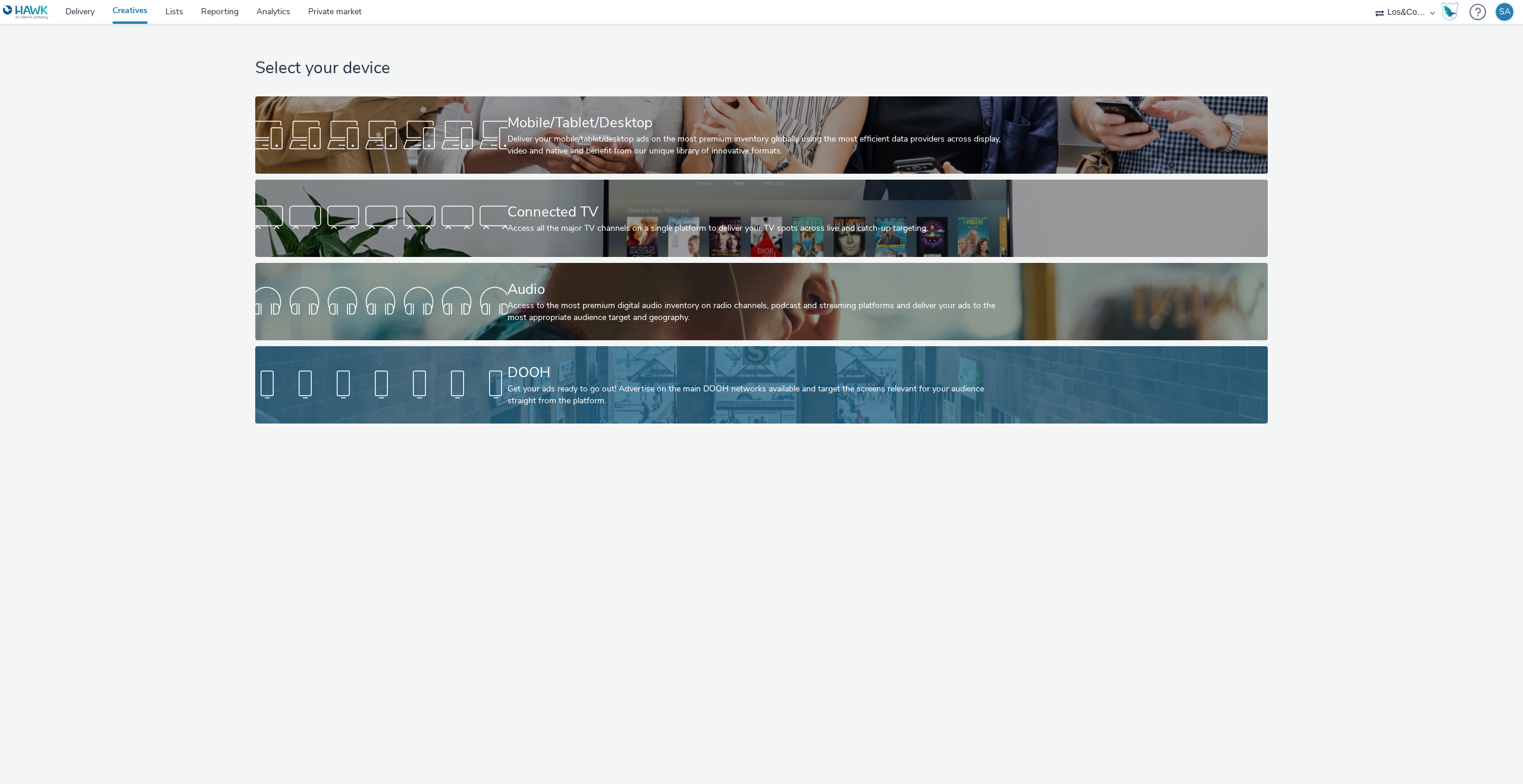
click at [565, 411] on div "DOOH Get your ads ready to go out! Advertise on the main DOOH networks availabl…" at bounding box center [759, 385] width 504 height 77
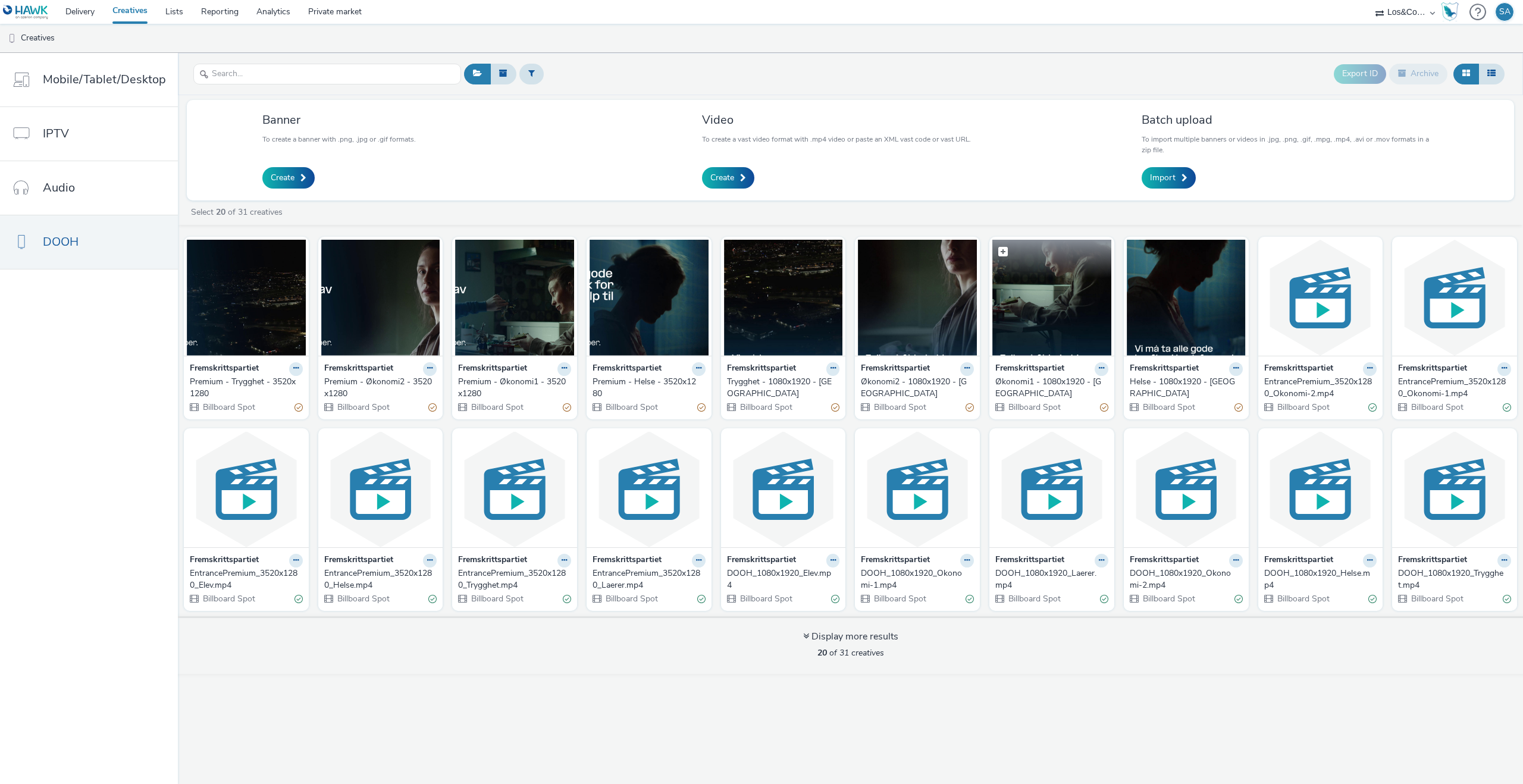
click at [1057, 329] on img at bounding box center [1052, 297] width 119 height 116
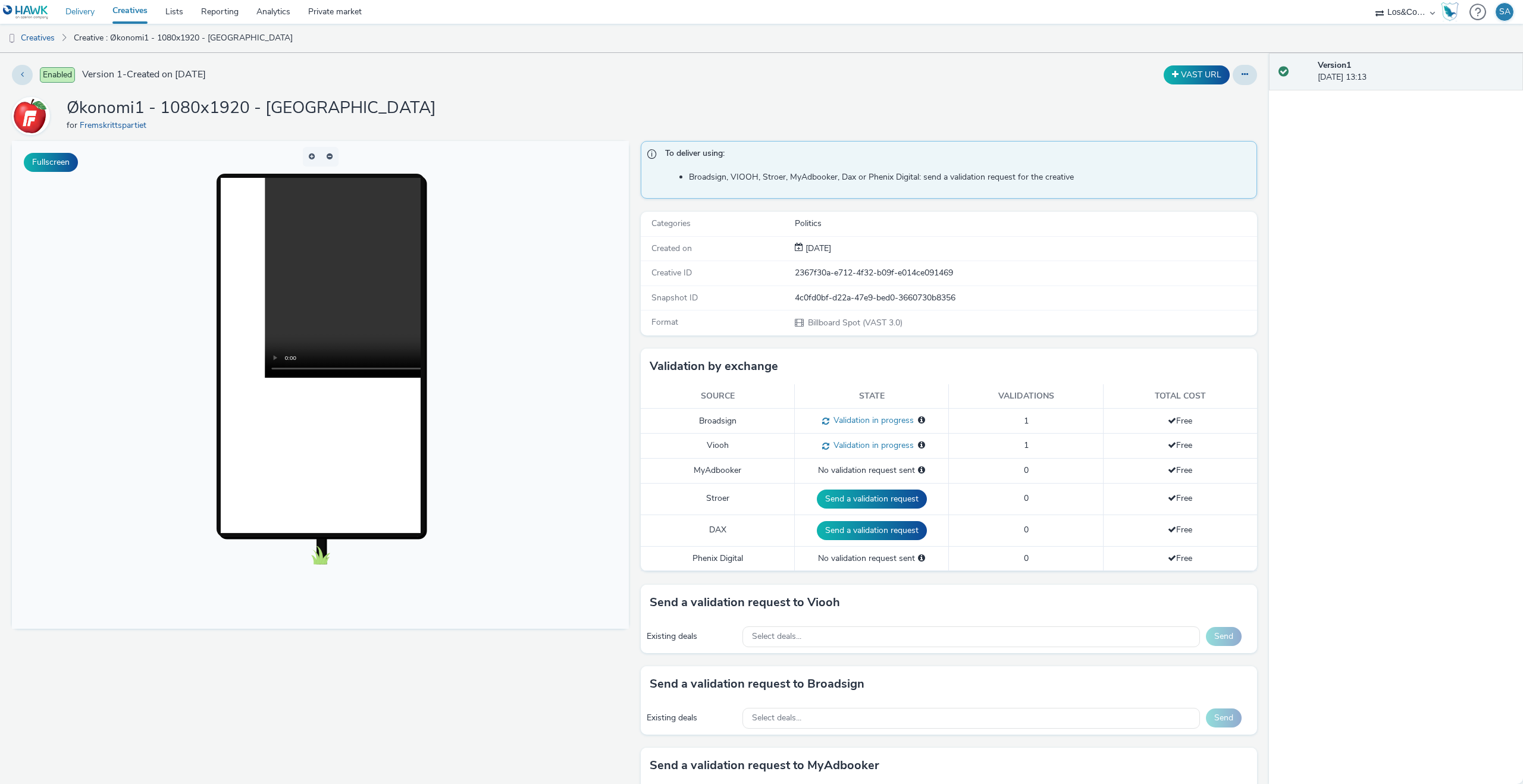
click at [76, 12] on link "Delivery" at bounding box center [80, 11] width 47 height 24
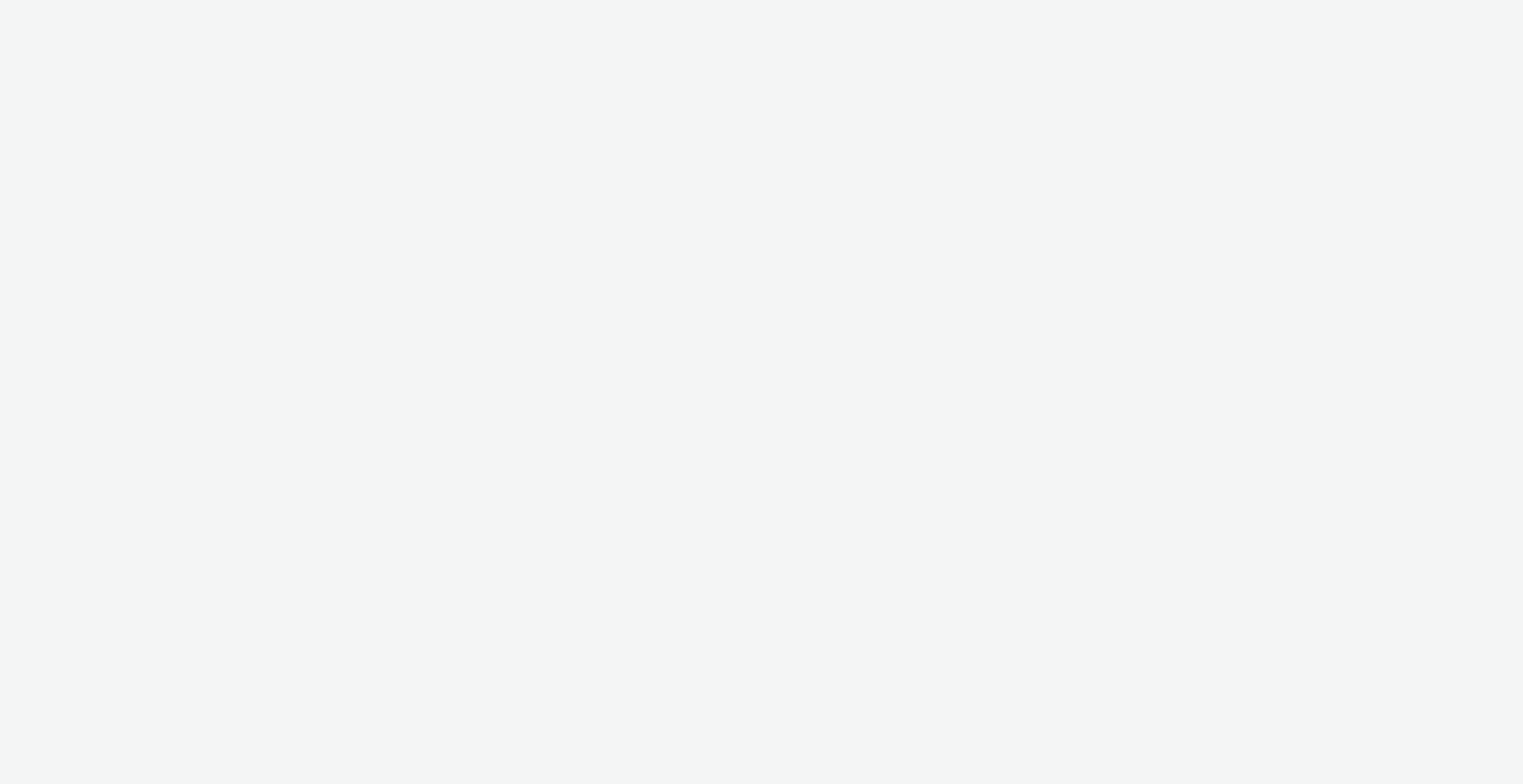
select select "c909d6bb-255f-4ad2-aa94-00d82704d6ef"
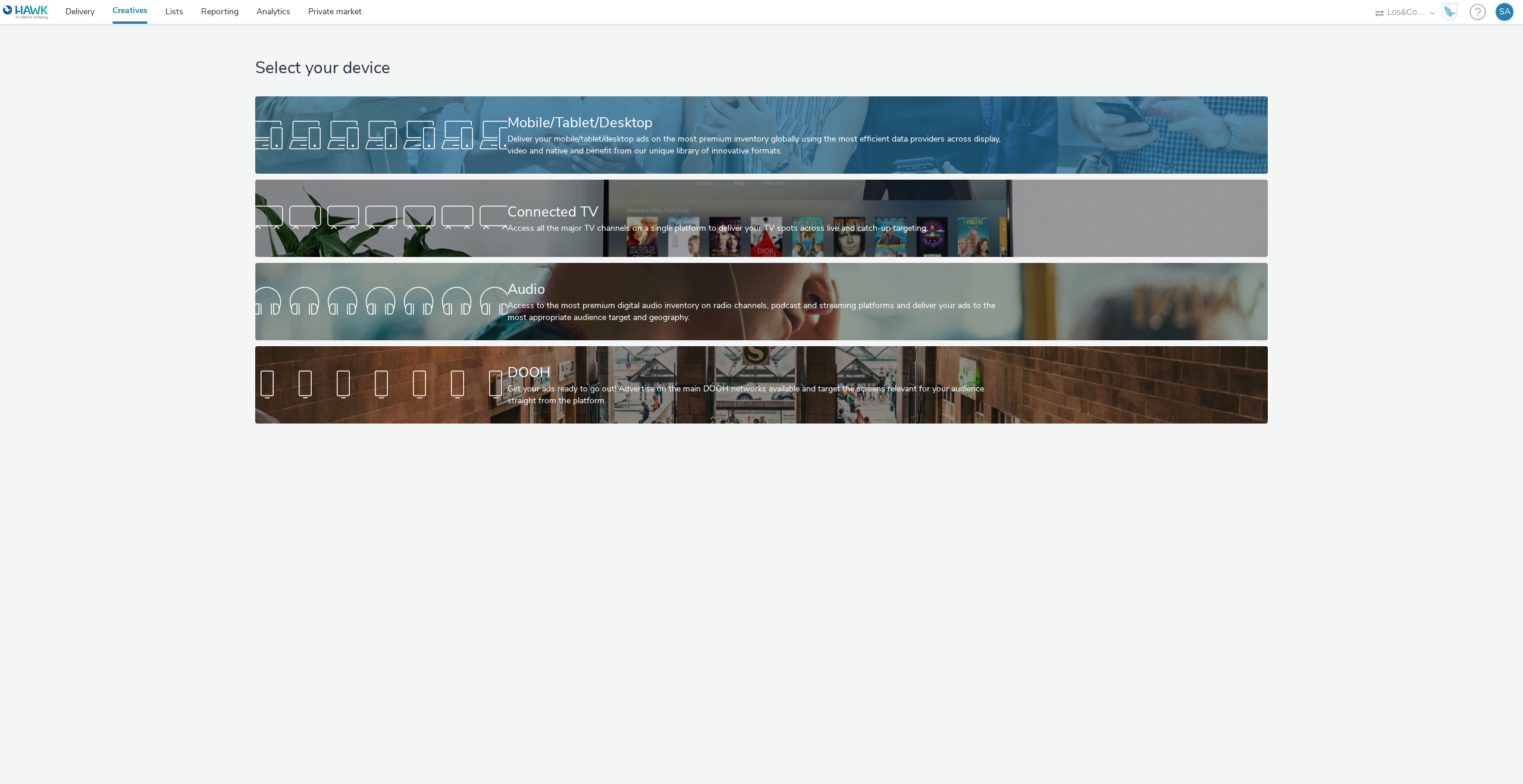
click at [456, 163] on link "Mobile/Tablet/Desktop Deliver your mobile/tablet/desktop ads on the most premiu…" at bounding box center [761, 135] width 1012 height 77
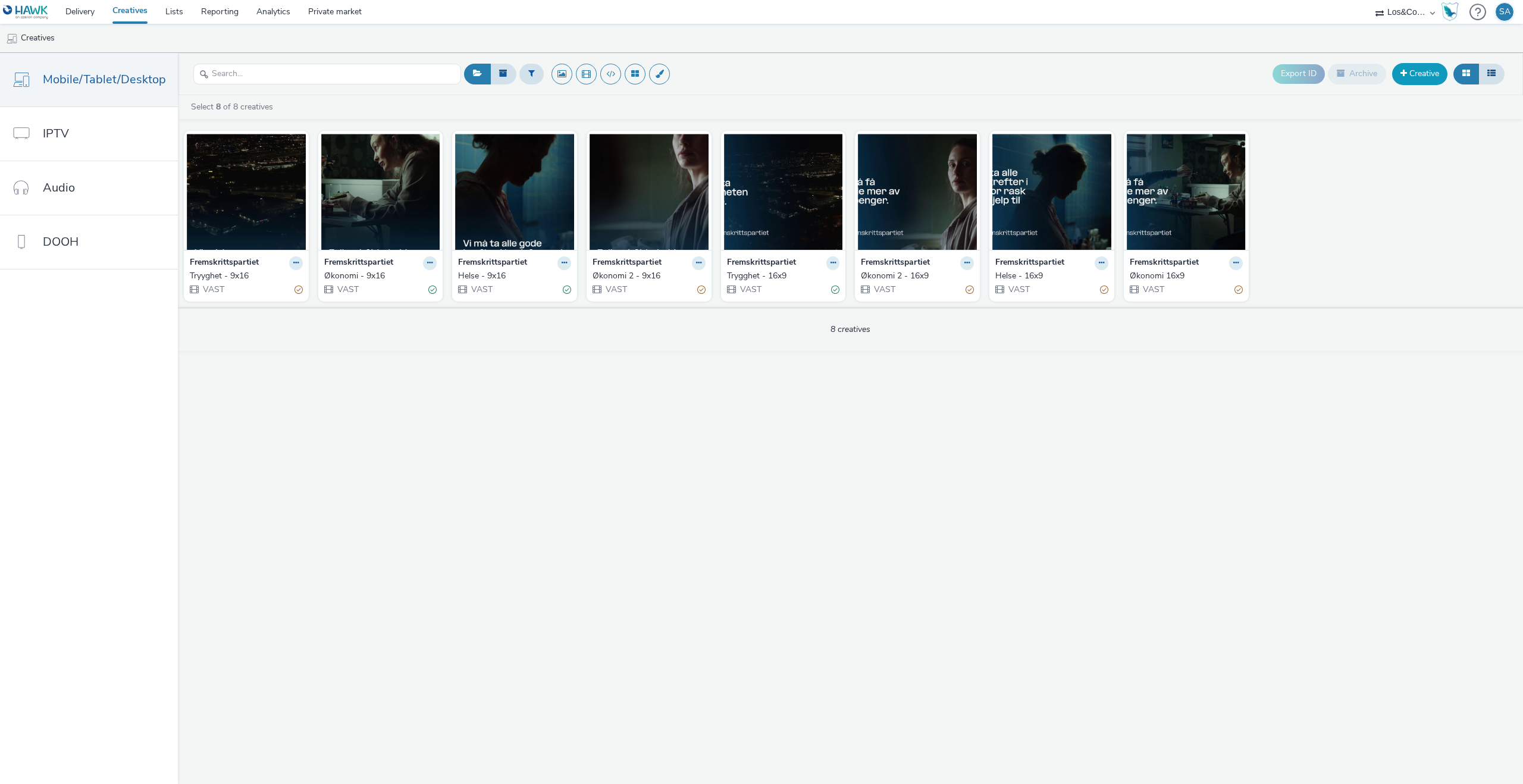
click at [1403, 75] on span at bounding box center [1404, 73] width 6 height 8
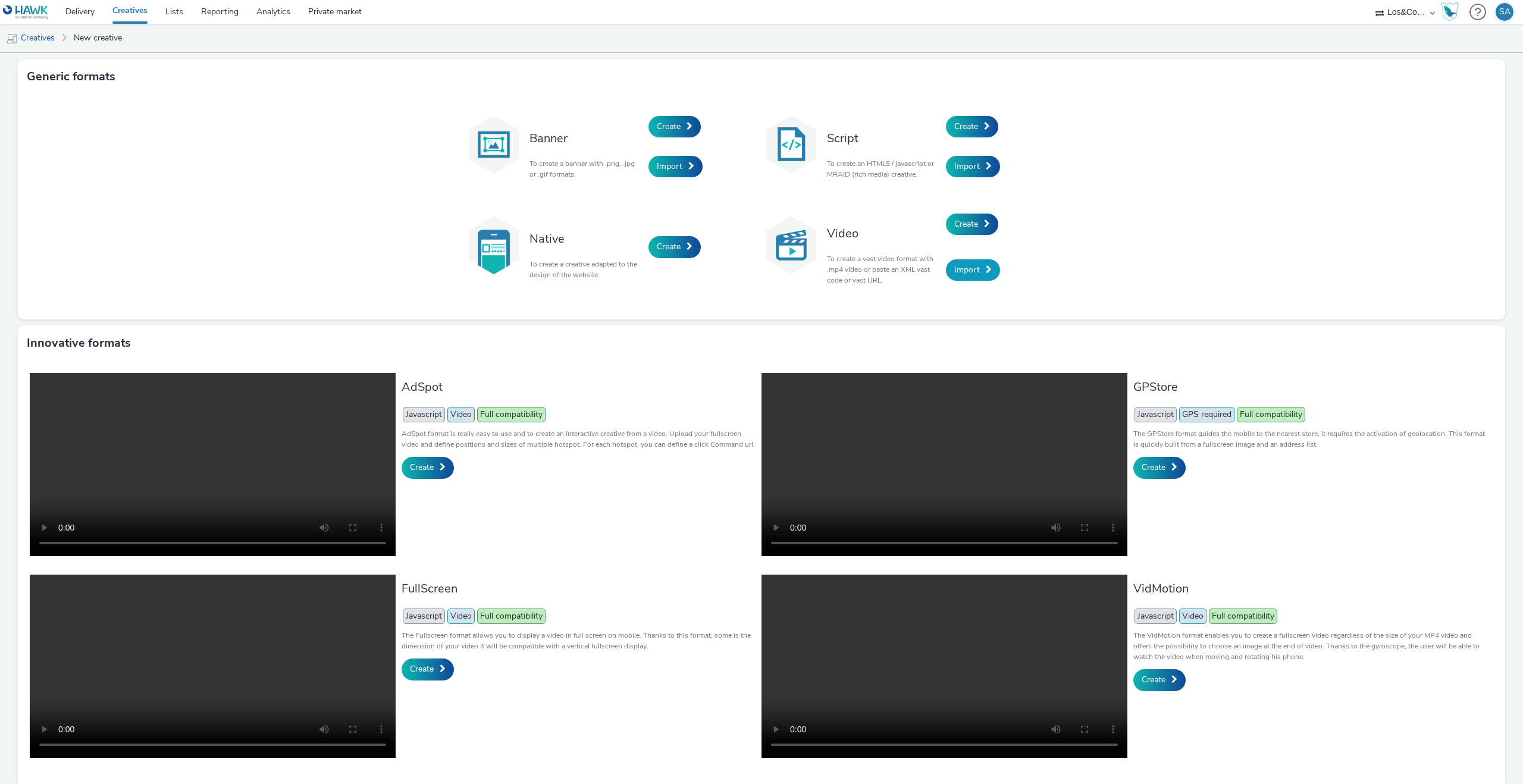
click at [972, 278] on link "Import" at bounding box center [973, 270] width 54 height 21
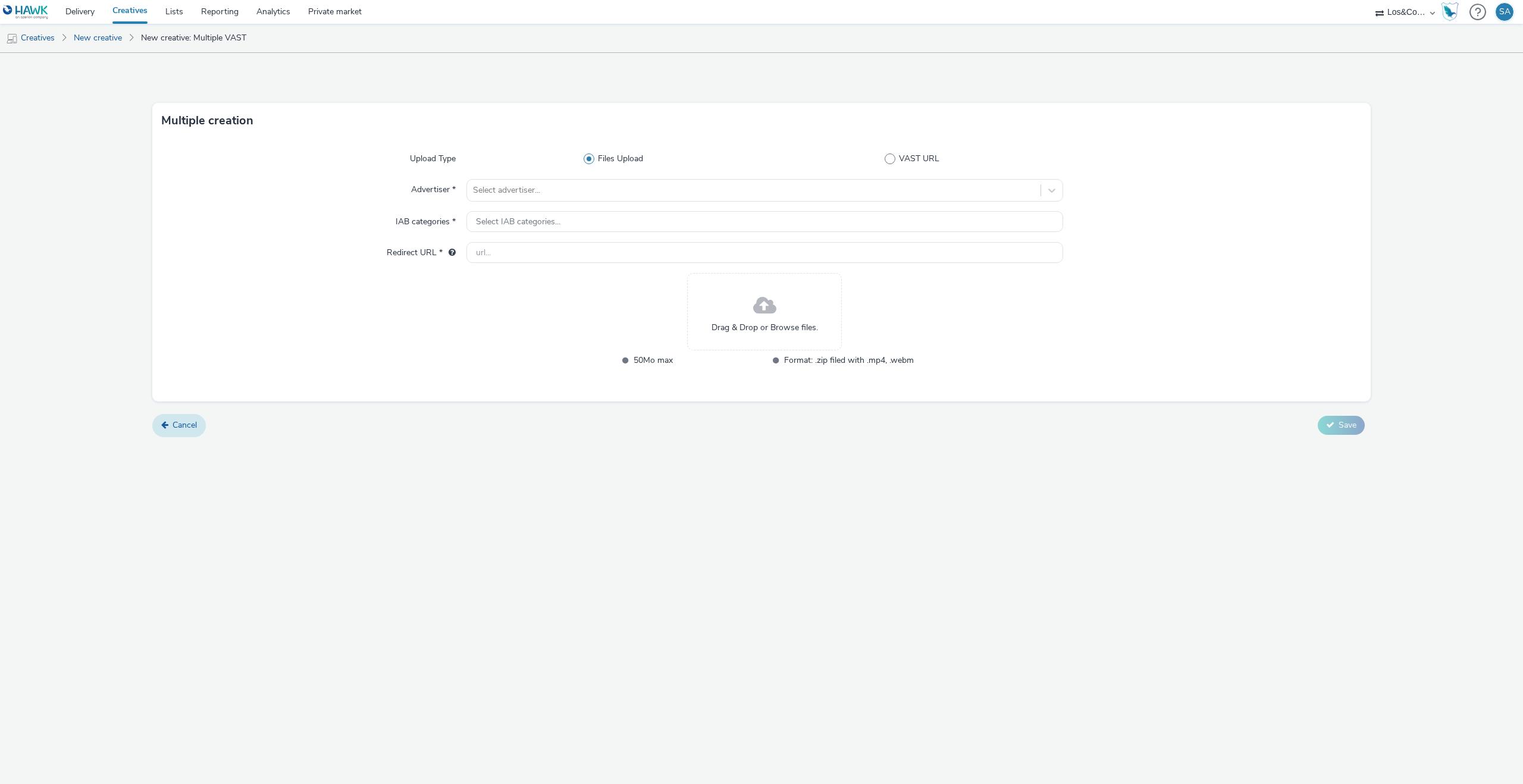
click at [182, 433] on link "Cancel" at bounding box center [179, 425] width 54 height 23
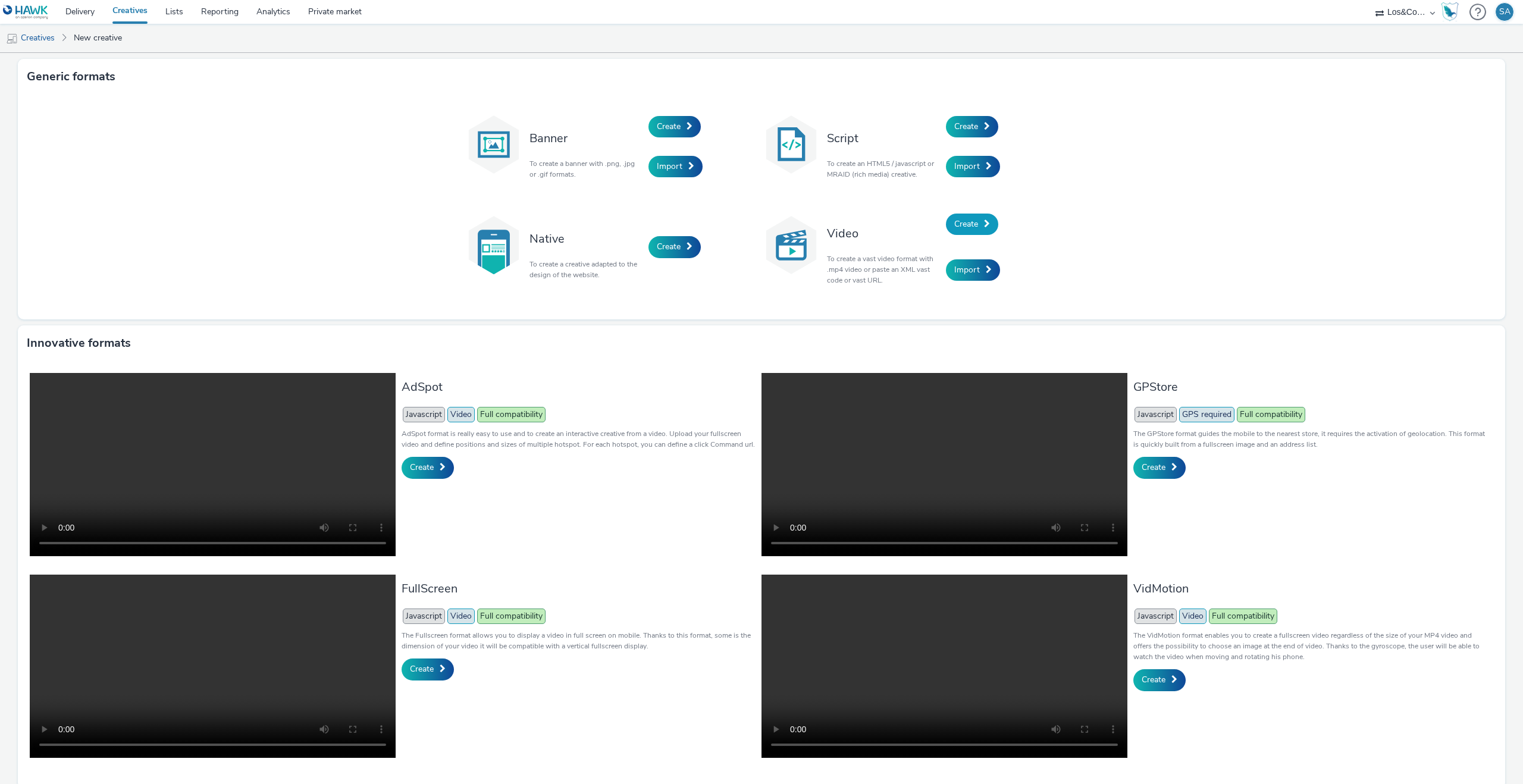
click at [975, 222] on span "Create" at bounding box center [966, 224] width 24 height 11
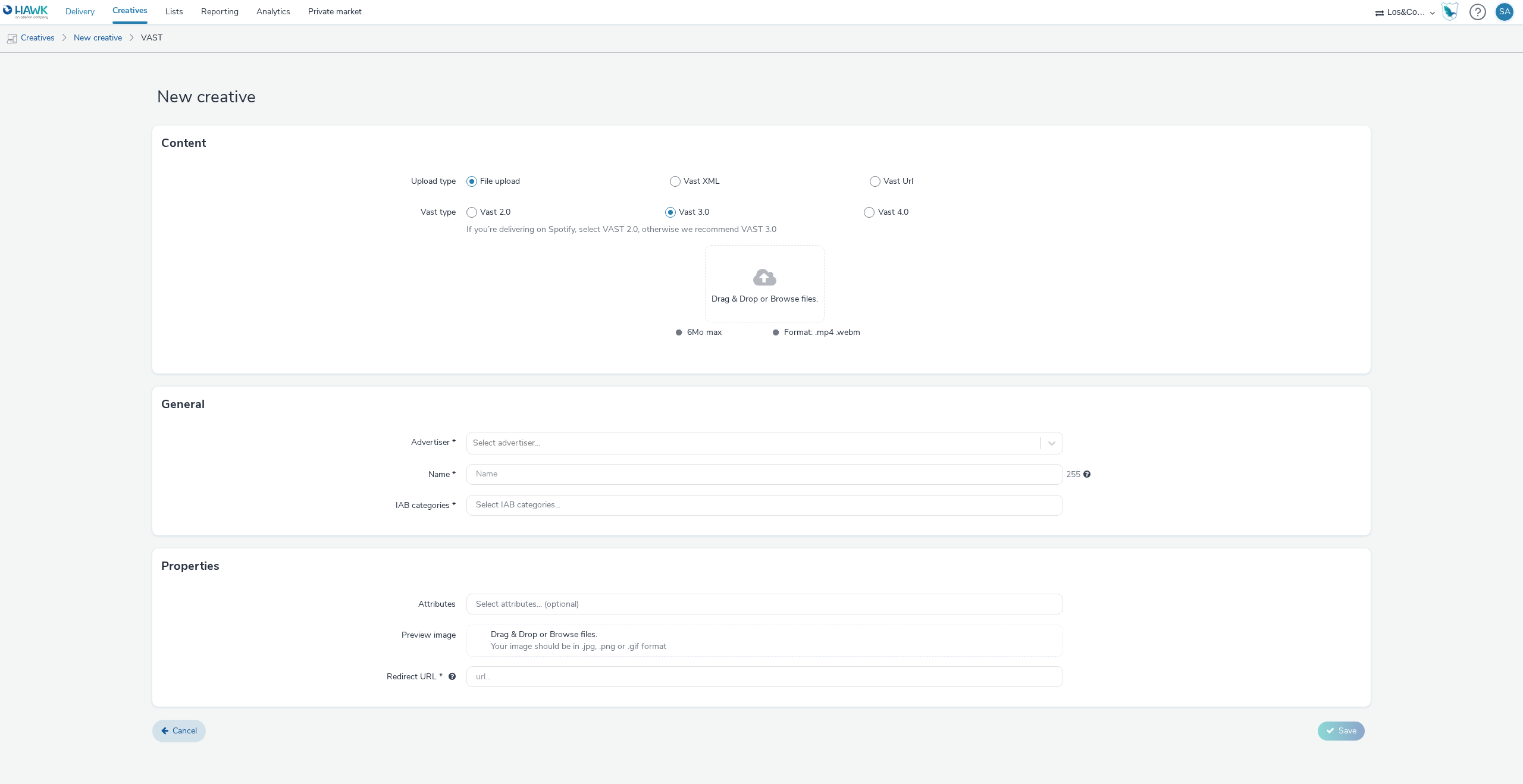
click at [93, 16] on link "Delivery" at bounding box center [80, 11] width 47 height 24
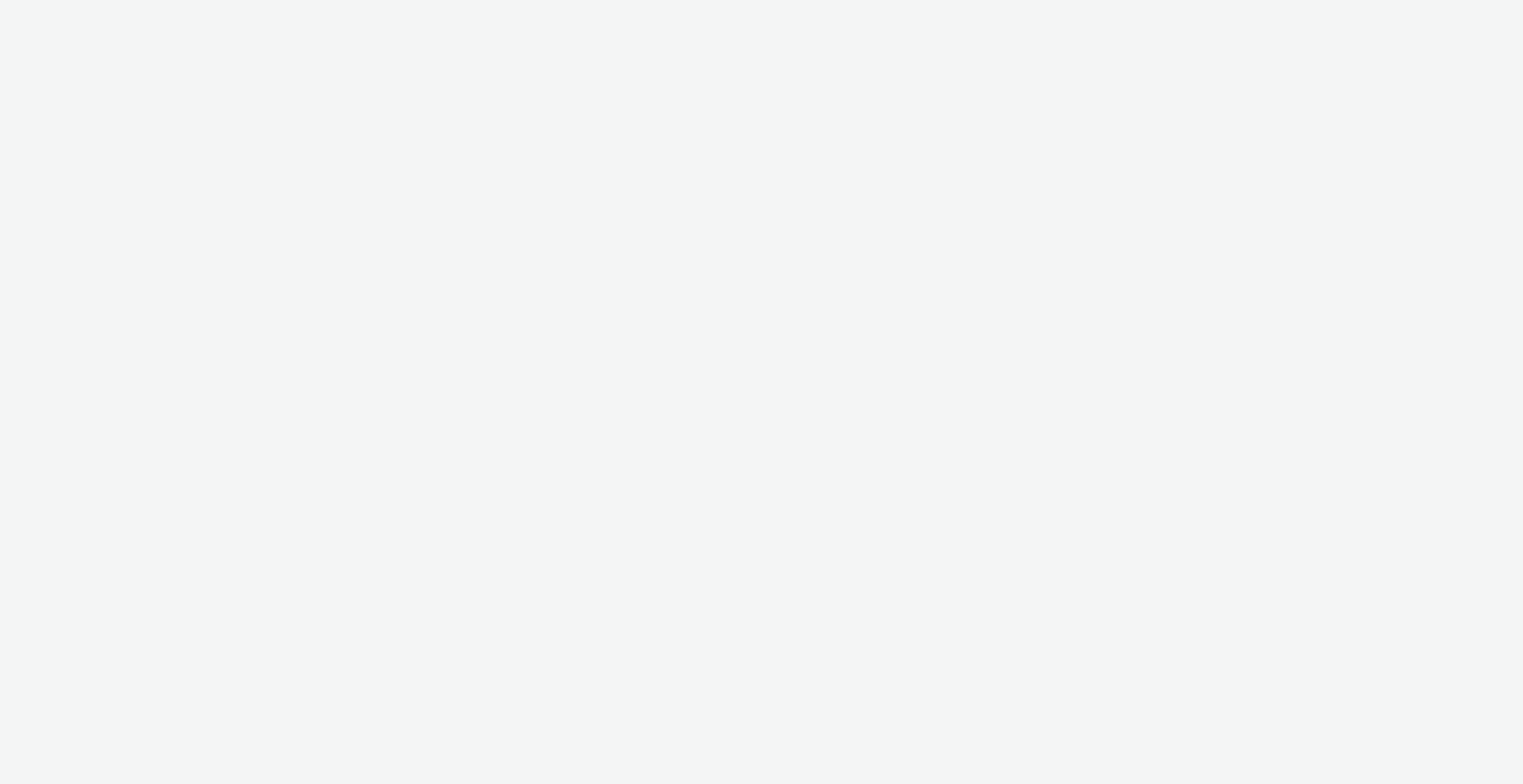
select select "c909d6bb-255f-4ad2-aa94-00d82704d6ef"
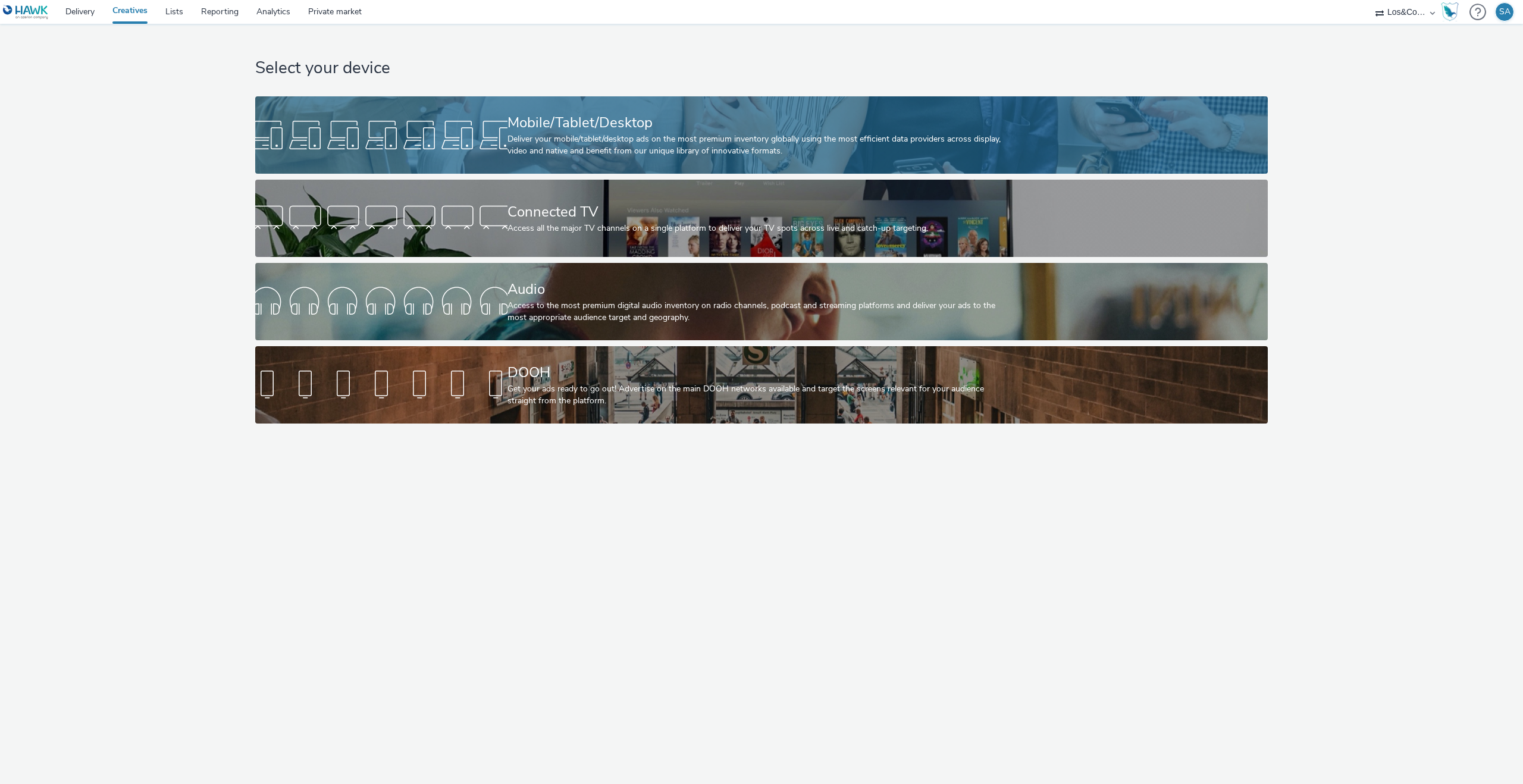
click at [439, 141] on div at bounding box center [381, 135] width 252 height 38
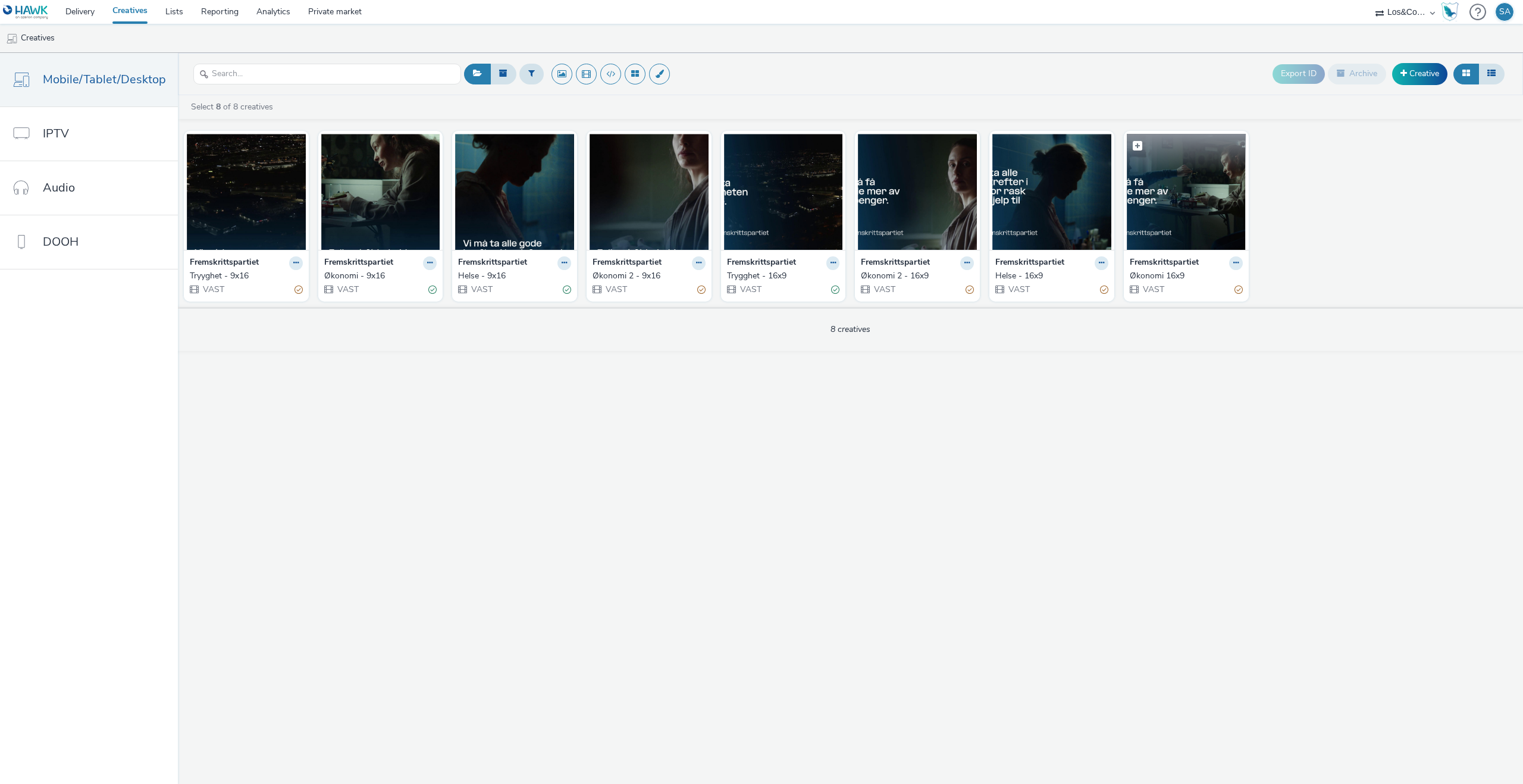
click at [1140, 226] on img at bounding box center [1186, 192] width 119 height 116
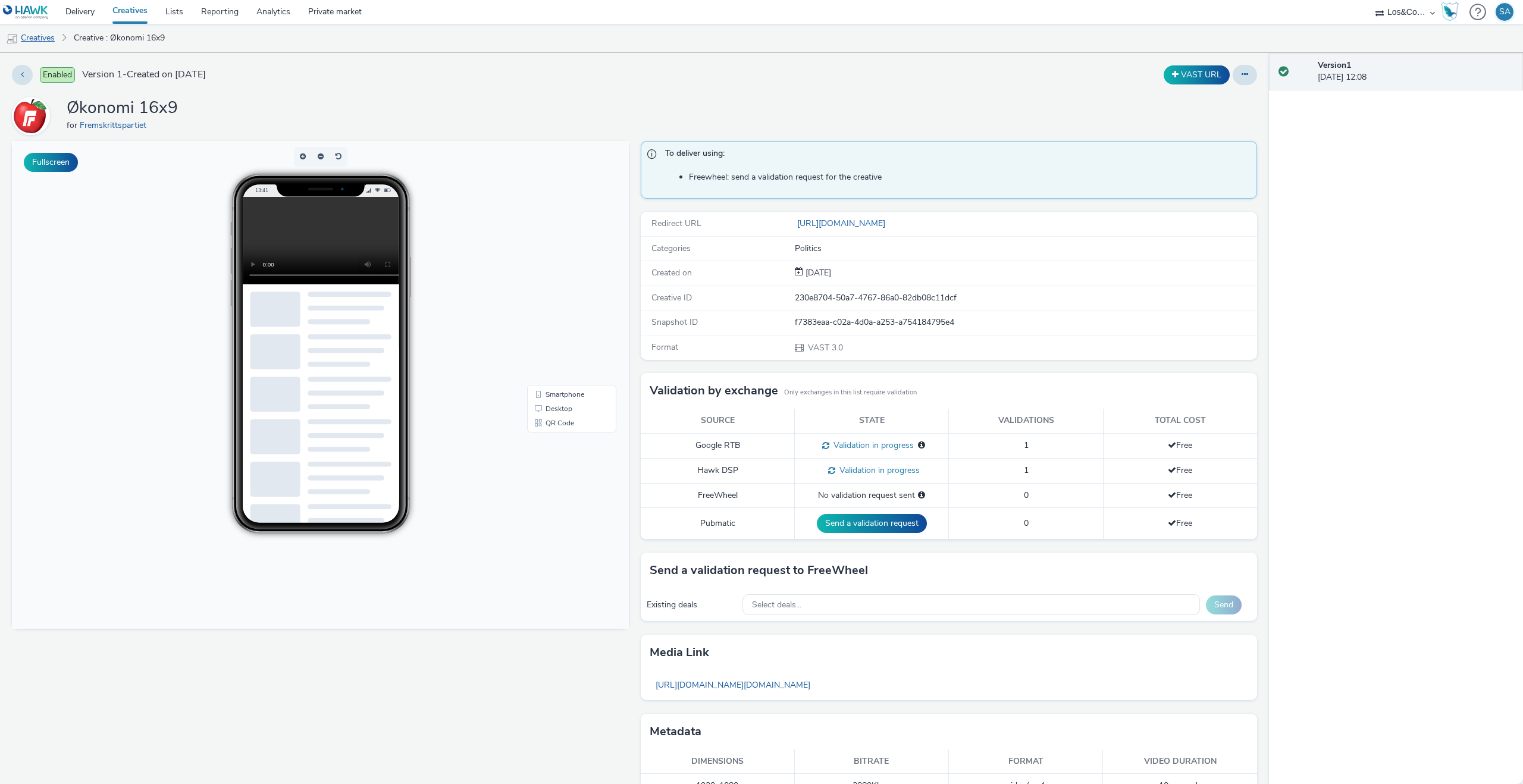
click at [48, 45] on link "Creatives" at bounding box center [30, 37] width 61 height 28
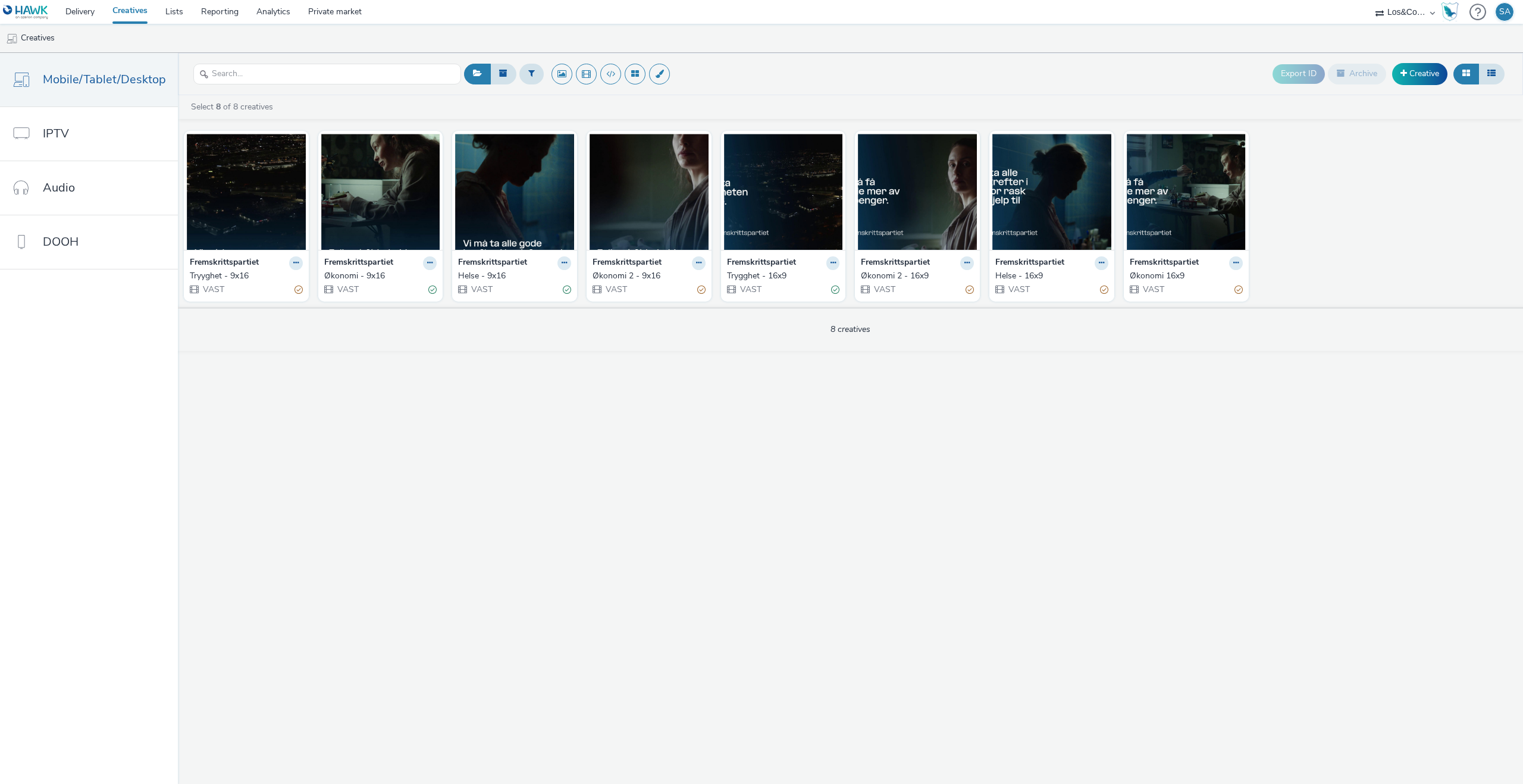
click at [1234, 255] on div "Fremskrittspartiet Økonomi 16x9 VAST" at bounding box center [1187, 276] width 125 height 52
click at [1235, 261] on icon at bounding box center [1236, 263] width 6 height 7
click at [1209, 284] on link "Edit" at bounding box center [1198, 283] width 89 height 24
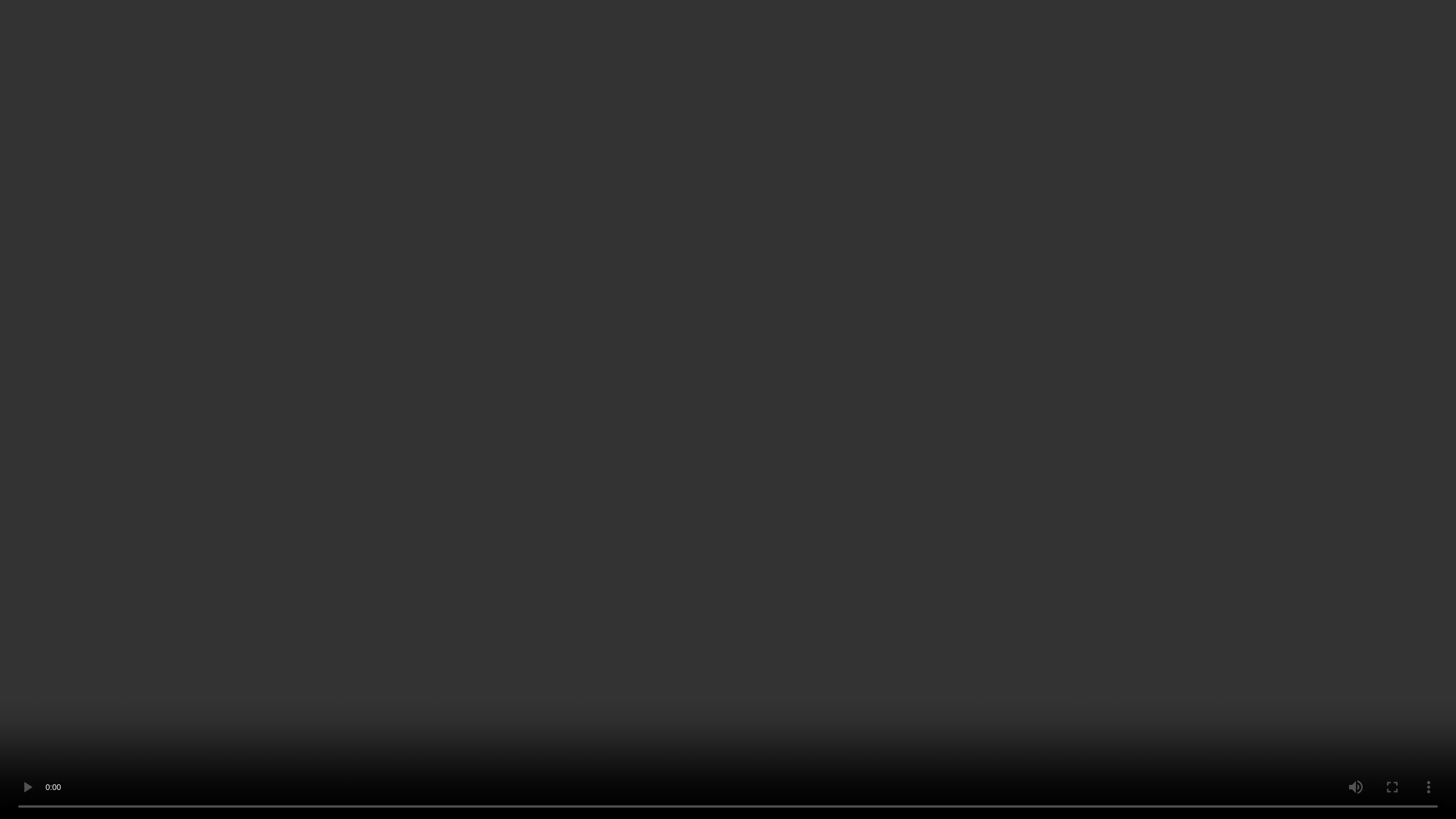
click at [744, 609] on video at bounding box center [728, 409] width 1456 height 819
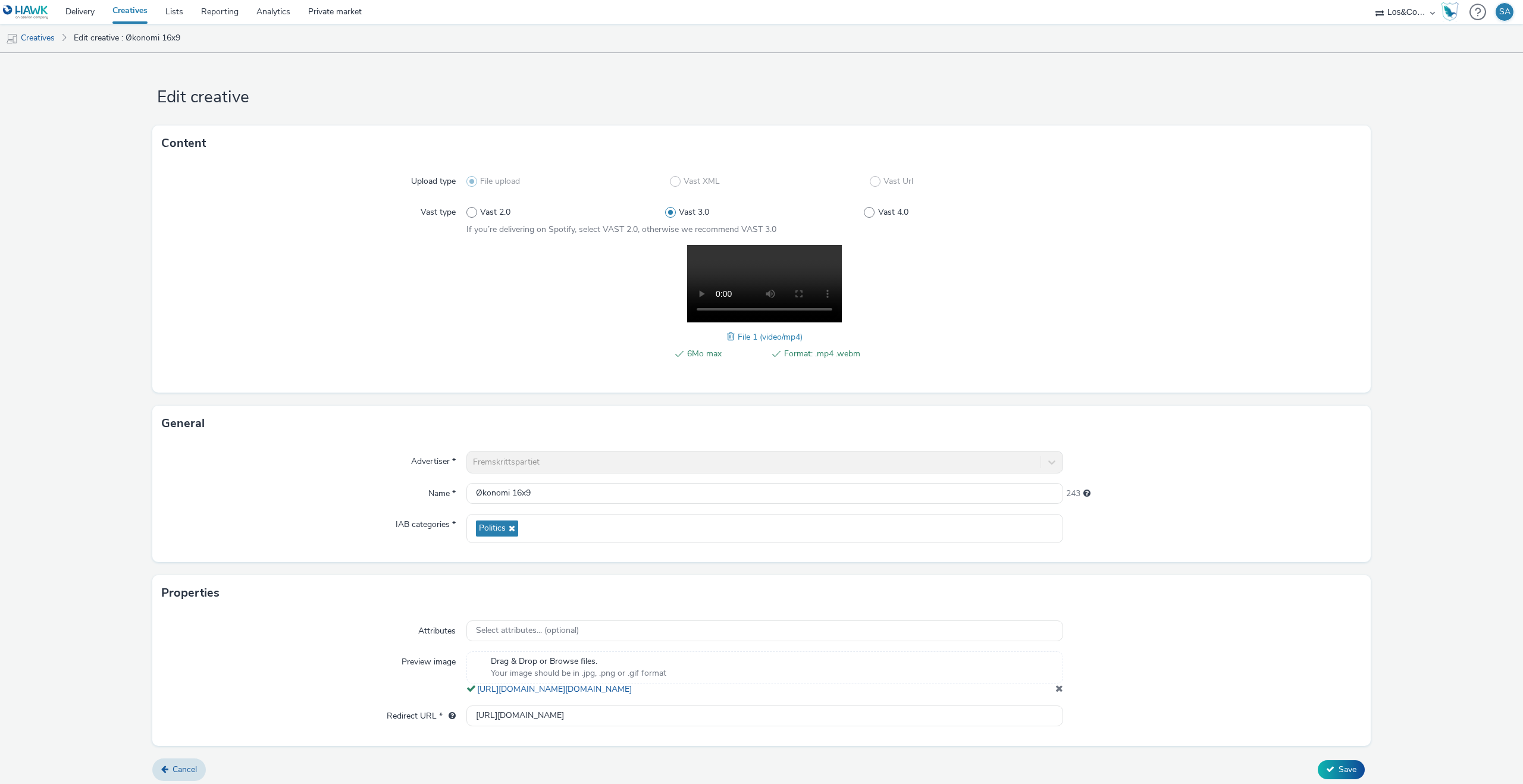
click at [611, 360] on div "6Mo max Format: .mp4 .webm File 1 (video/mp4)" at bounding box center [765, 309] width 597 height 128
click at [739, 335] on span "File 1 (video/mp4)" at bounding box center [770, 337] width 65 height 11
click at [732, 335] on span at bounding box center [732, 337] width 11 height 13
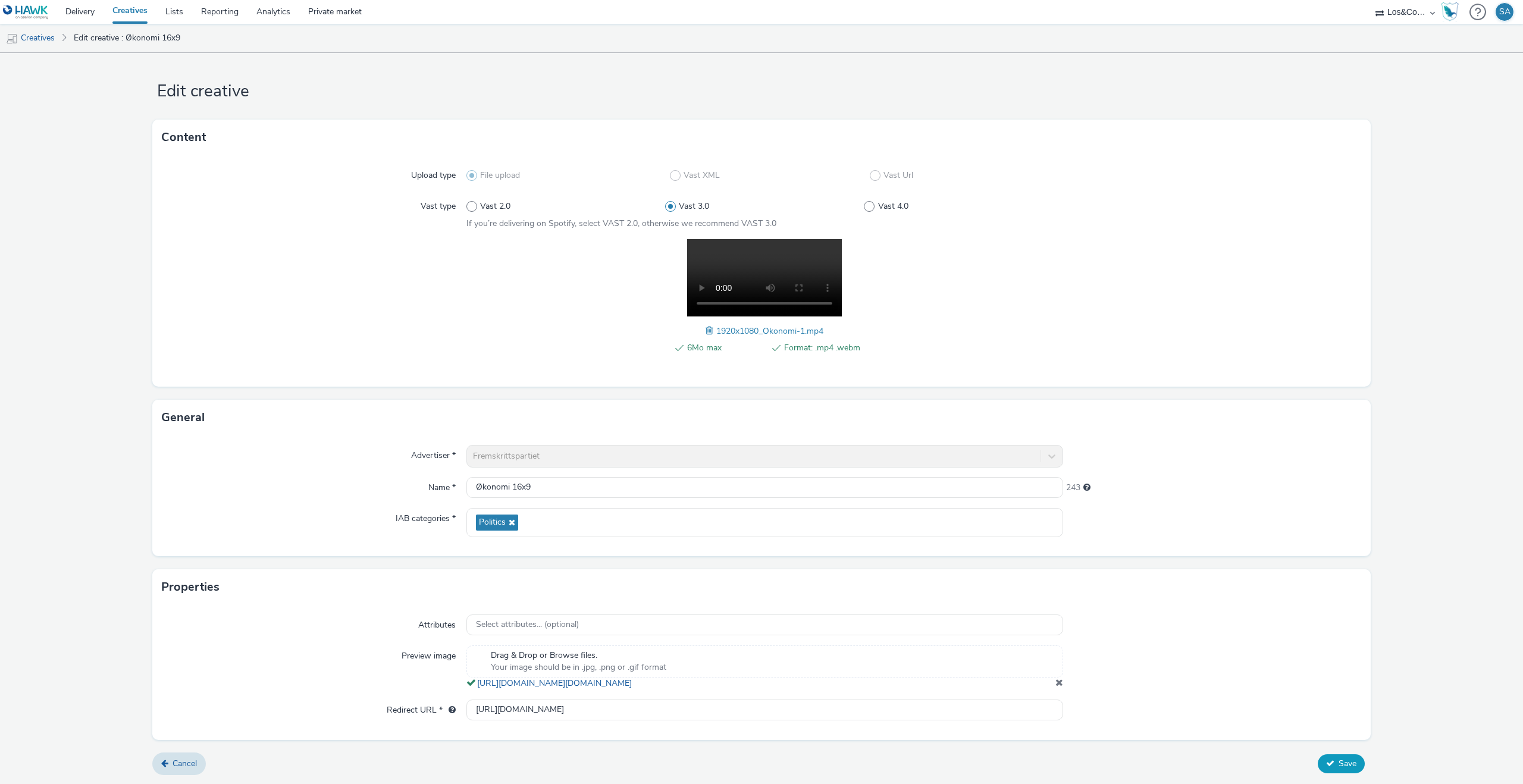
click at [1339, 768] on span "Save" at bounding box center [1348, 764] width 18 height 11
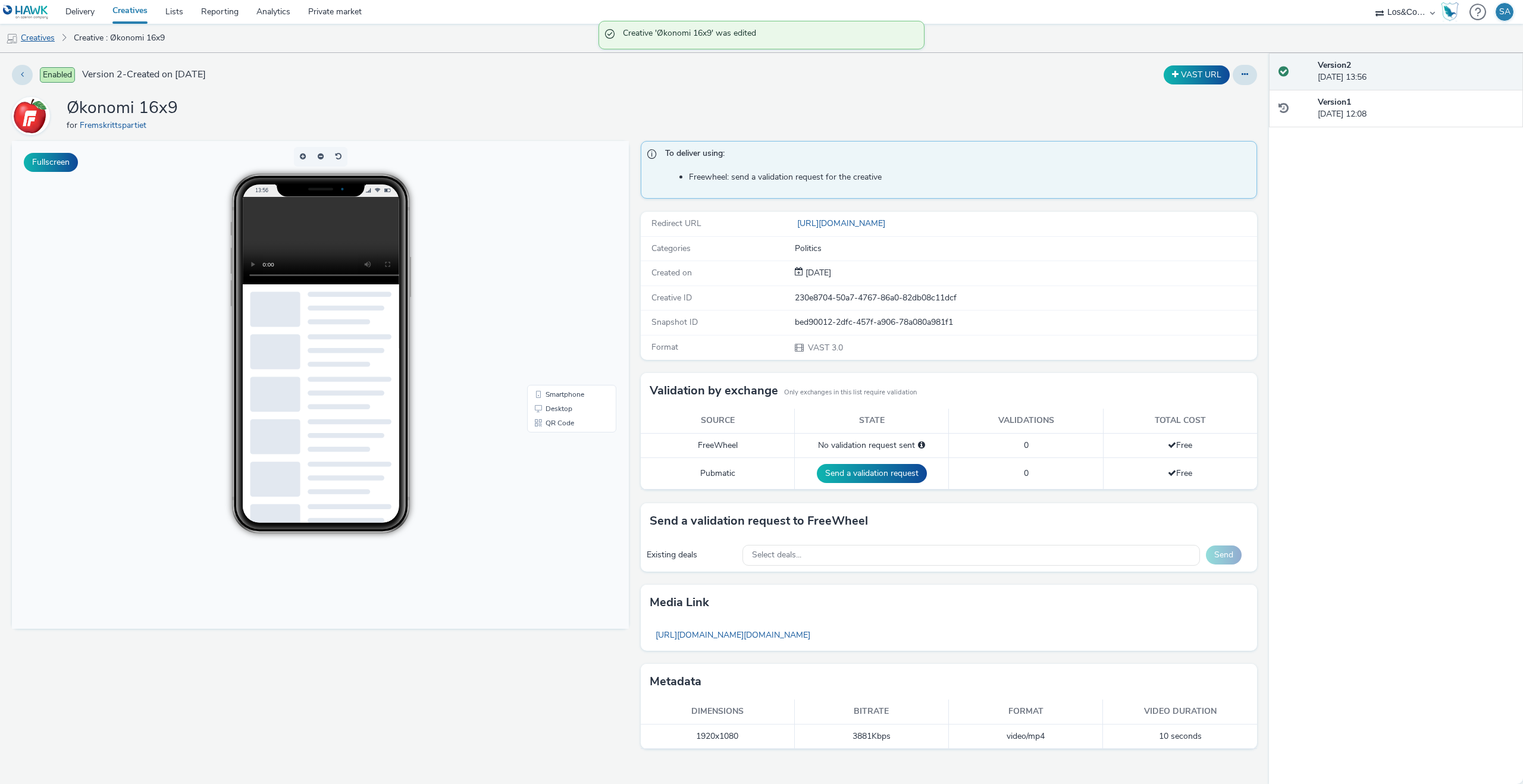
click at [50, 33] on link "Creatives" at bounding box center [30, 37] width 61 height 28
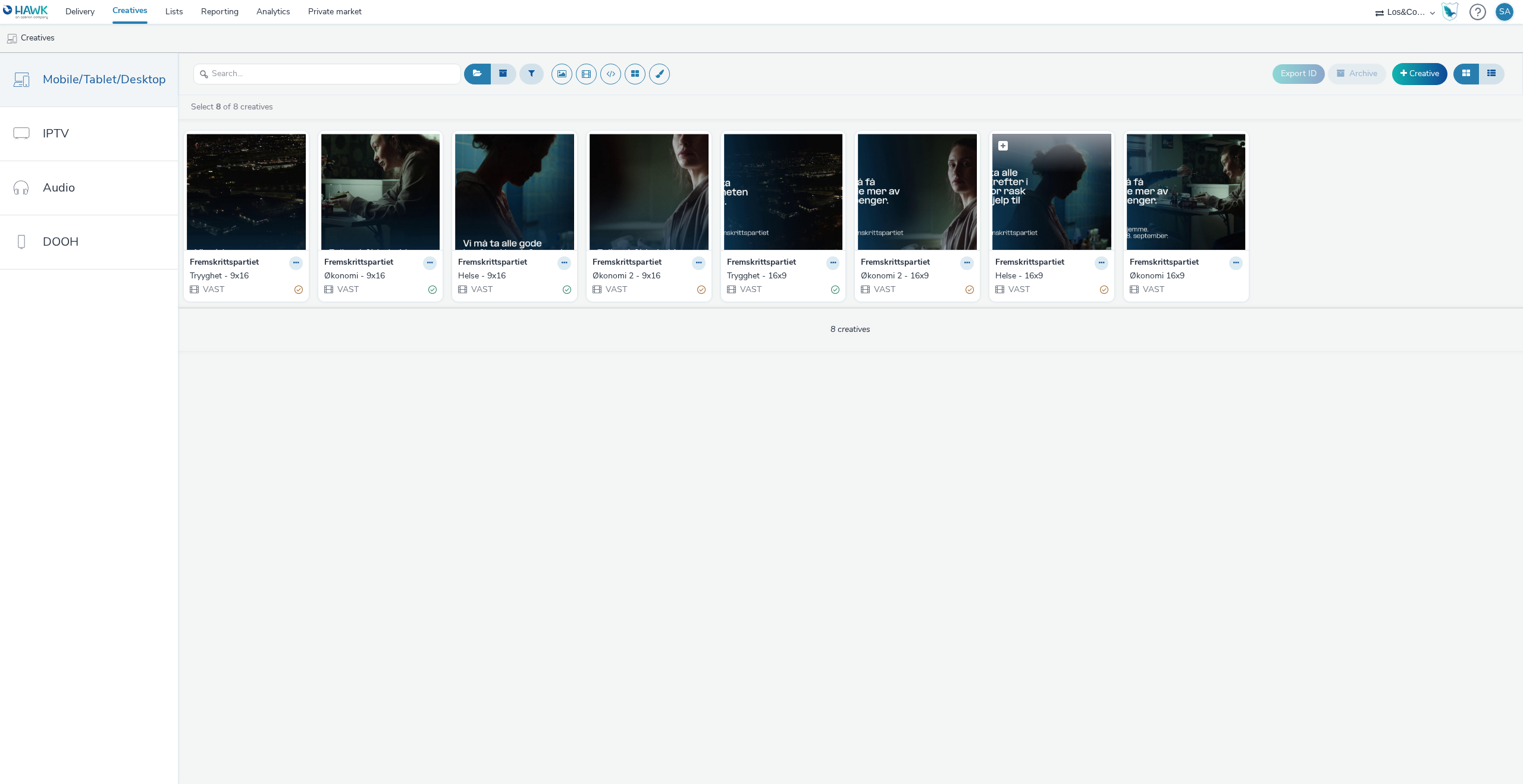
click at [1062, 227] on img at bounding box center [1052, 192] width 119 height 116
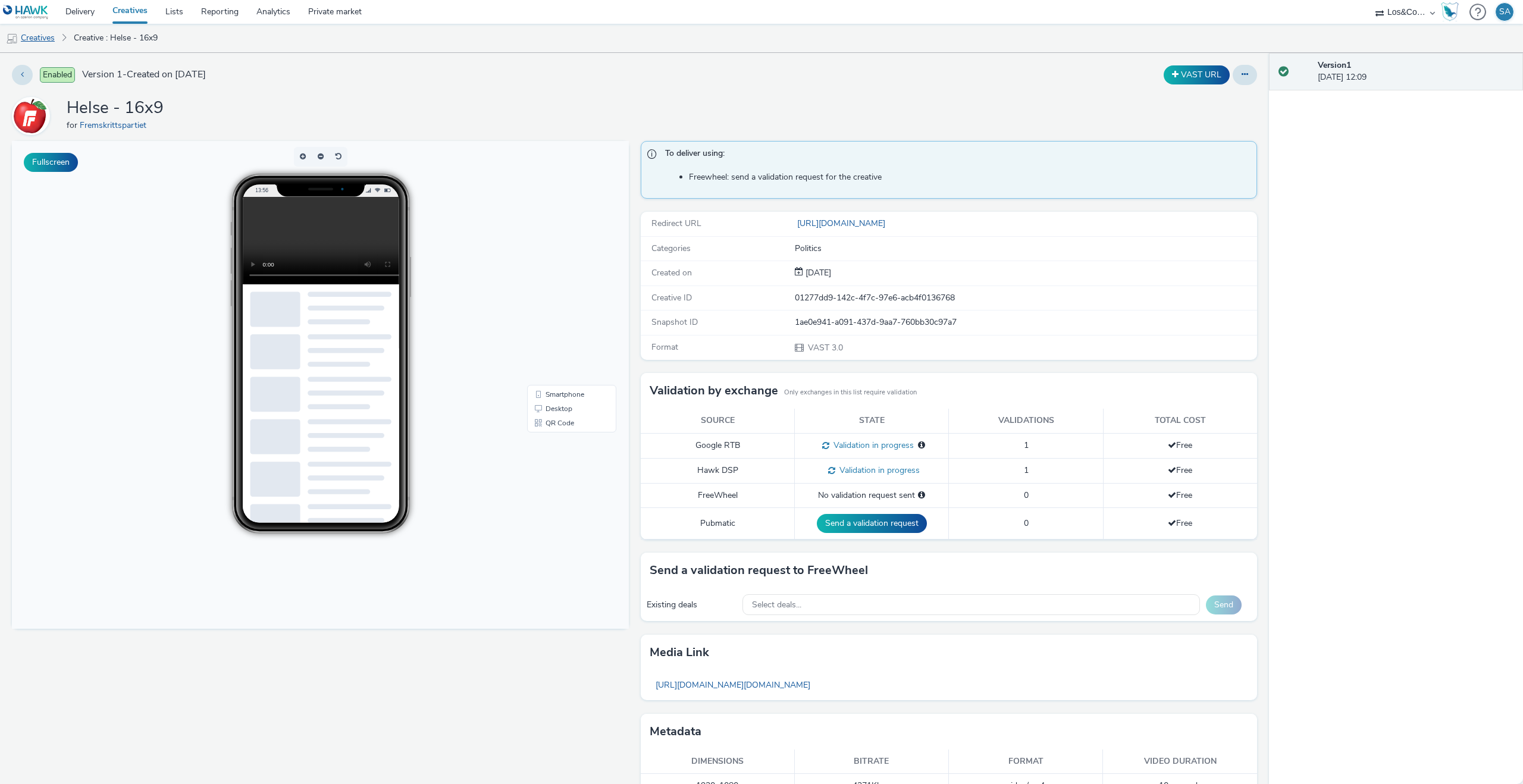
click at [35, 43] on link "Creatives" at bounding box center [30, 37] width 61 height 28
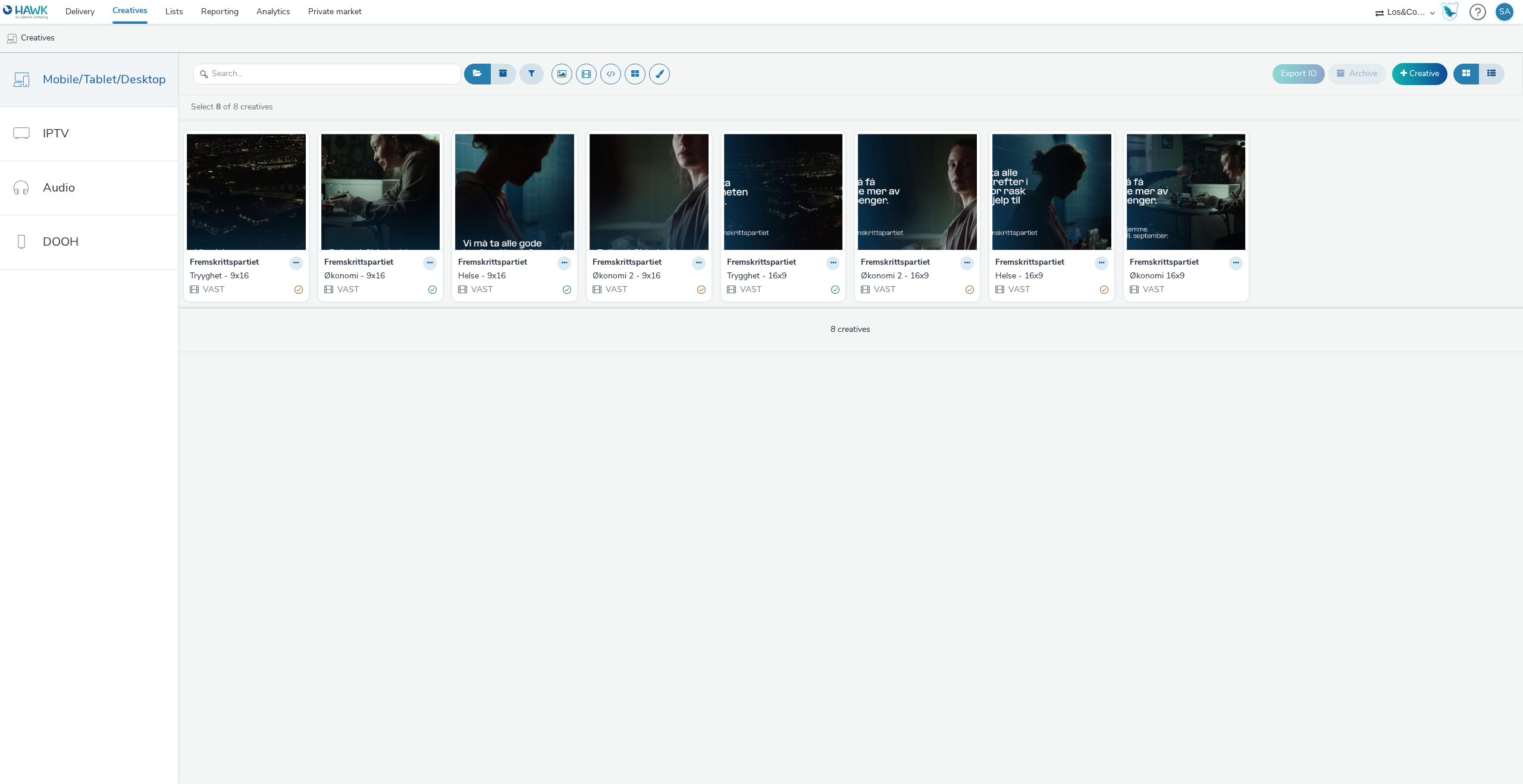
click at [1020, 457] on div "Export ID Archive Creative Select 8 of 8 creatives Fremskrittspartiet Tryyghet …" at bounding box center [850, 418] width 1345 height 731
click at [1102, 265] on icon at bounding box center [1102, 263] width 6 height 7
click at [1076, 279] on link "Edit" at bounding box center [1064, 283] width 89 height 24
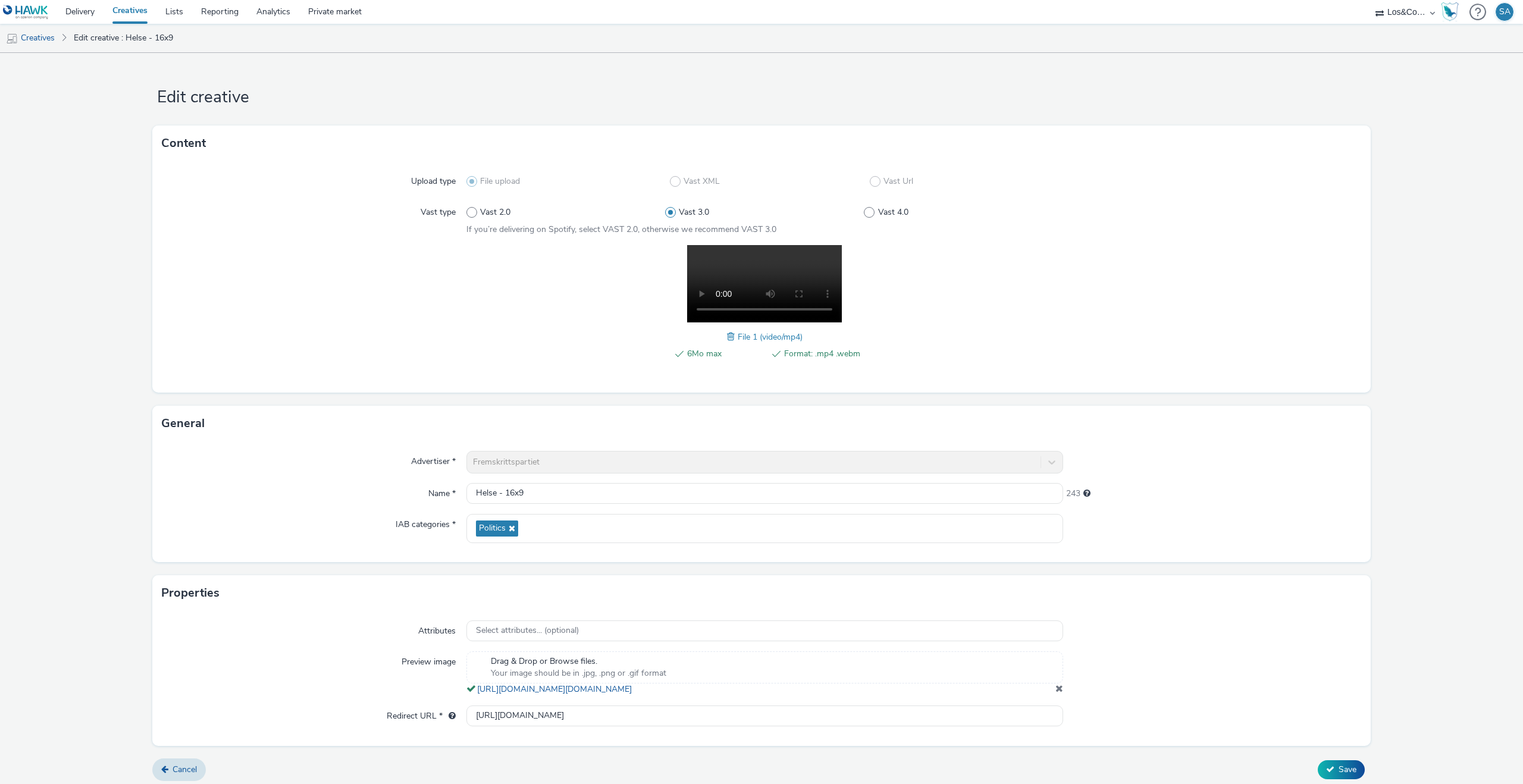
click at [736, 349] on span "6Mo max" at bounding box center [726, 354] width 76 height 15
click at [738, 335] on span "File 1 (video/mp4)" at bounding box center [770, 337] width 65 height 11
click at [752, 335] on span "File 1 (video/mp4)" at bounding box center [770, 337] width 65 height 11
click at [770, 336] on span "File 1 (video/mp4)" at bounding box center [770, 337] width 65 height 11
click at [723, 340] on div "6Mo max Format: .mp4 .webm File 1 (video/mp4)" at bounding box center [765, 309] width 597 height 128
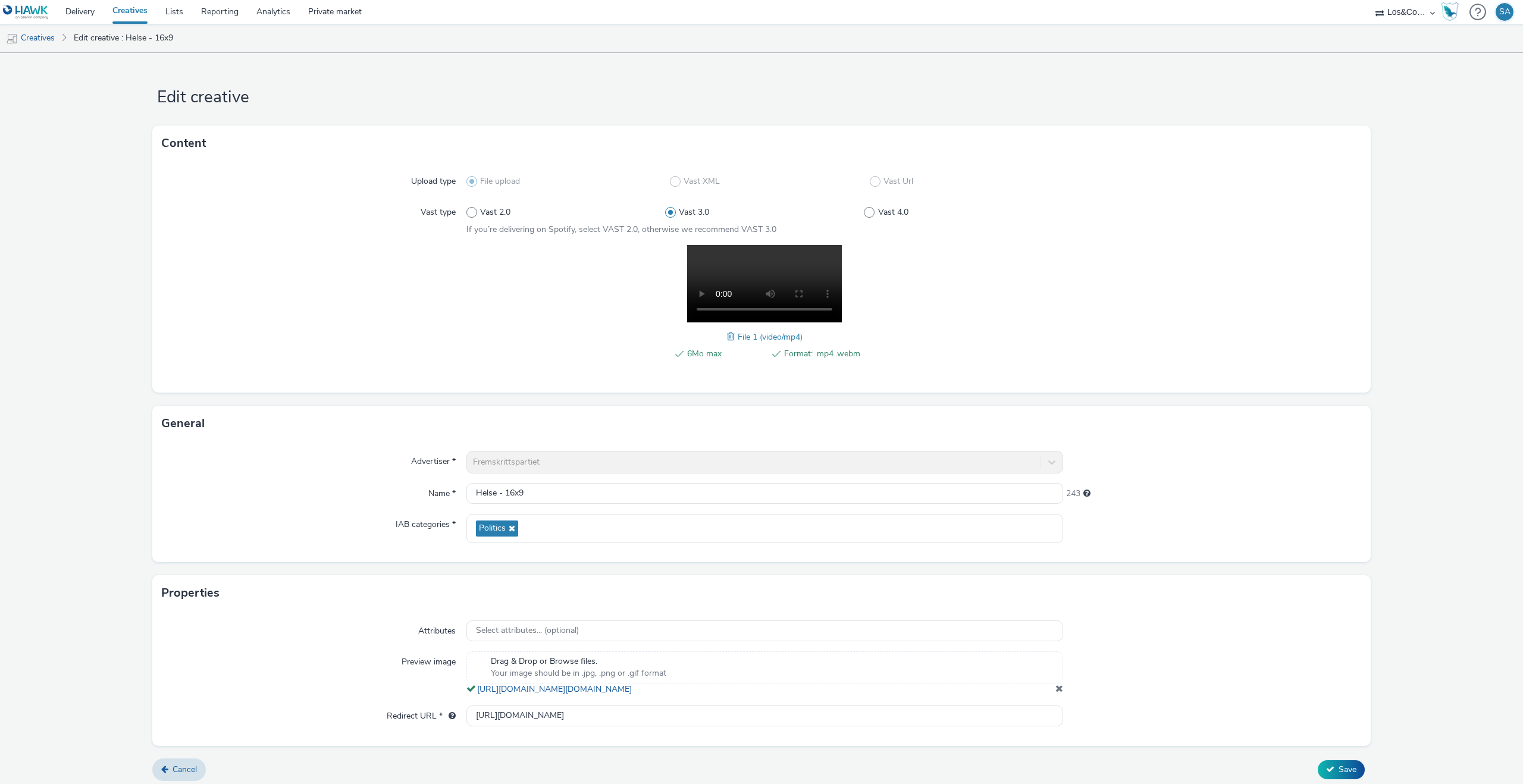
click at [727, 338] on span at bounding box center [732, 337] width 11 height 13
click at [1327, 770] on form "Edit creative Content Upload type File upload Vast XML Vast Url Vast type Vast …" at bounding box center [762, 421] width 1523 height 737
click at [1335, 778] on button "Save" at bounding box center [1341, 769] width 47 height 19
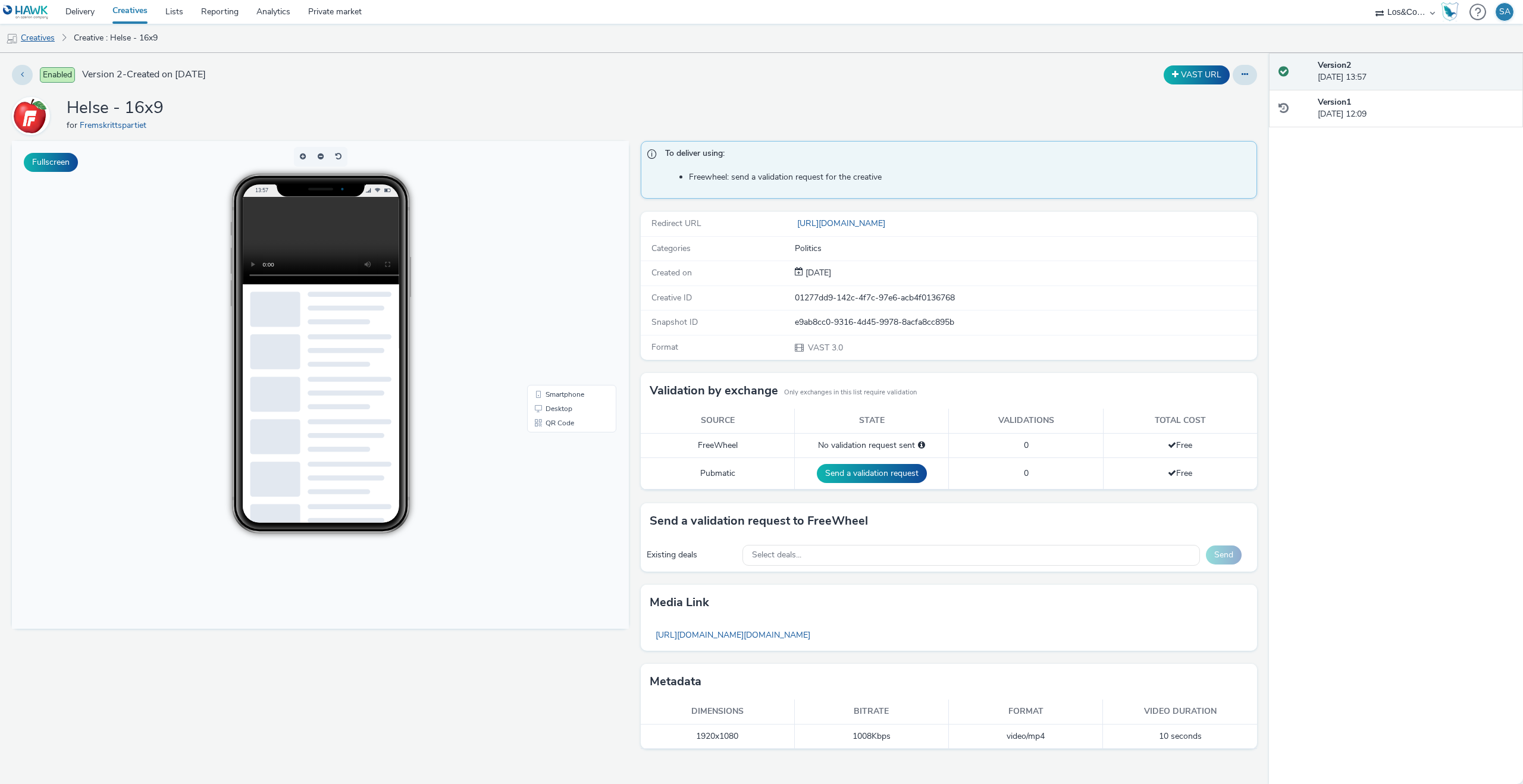
click at [54, 38] on link "Creatives" at bounding box center [30, 37] width 61 height 28
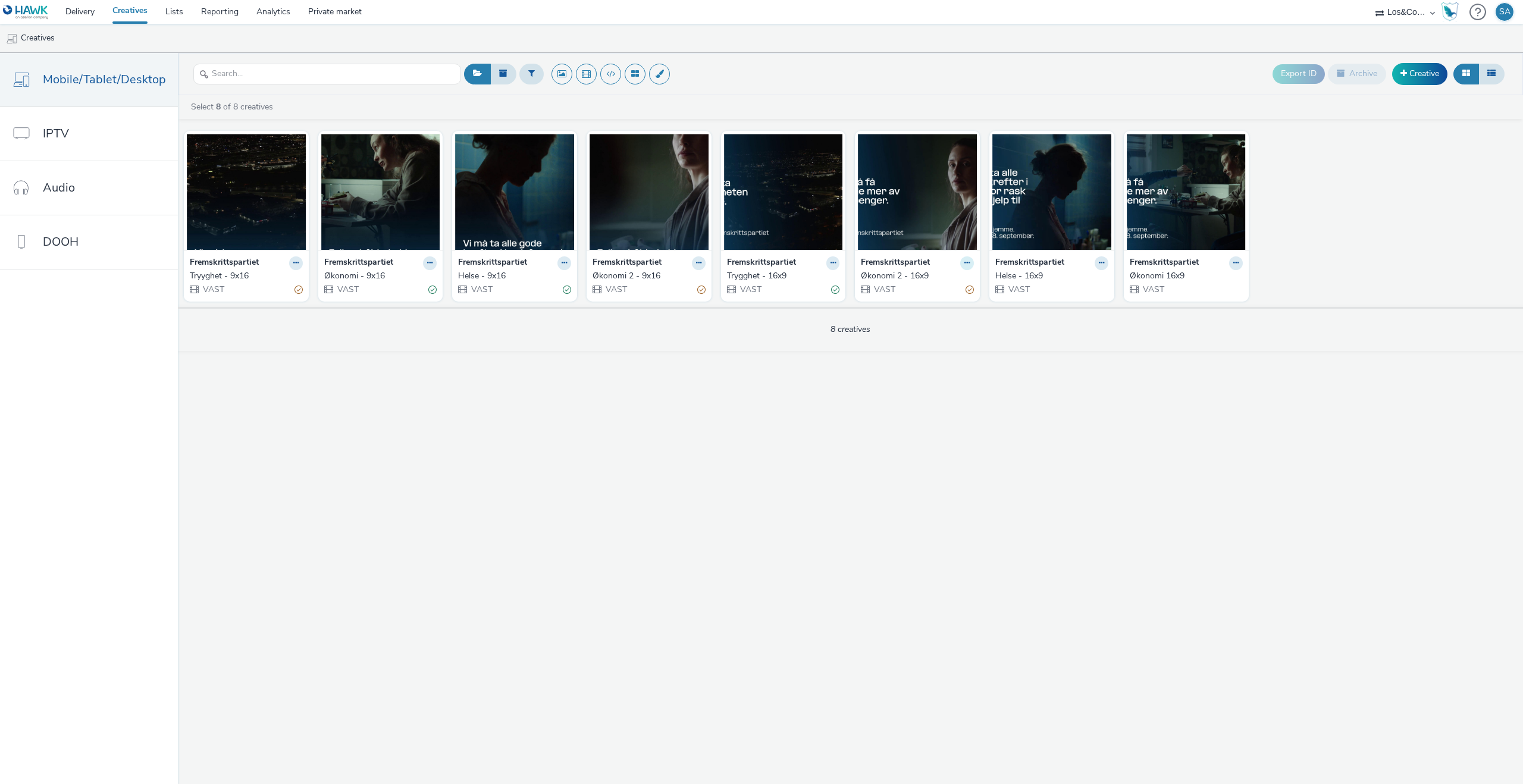
click at [965, 264] on icon at bounding box center [967, 263] width 6 height 7
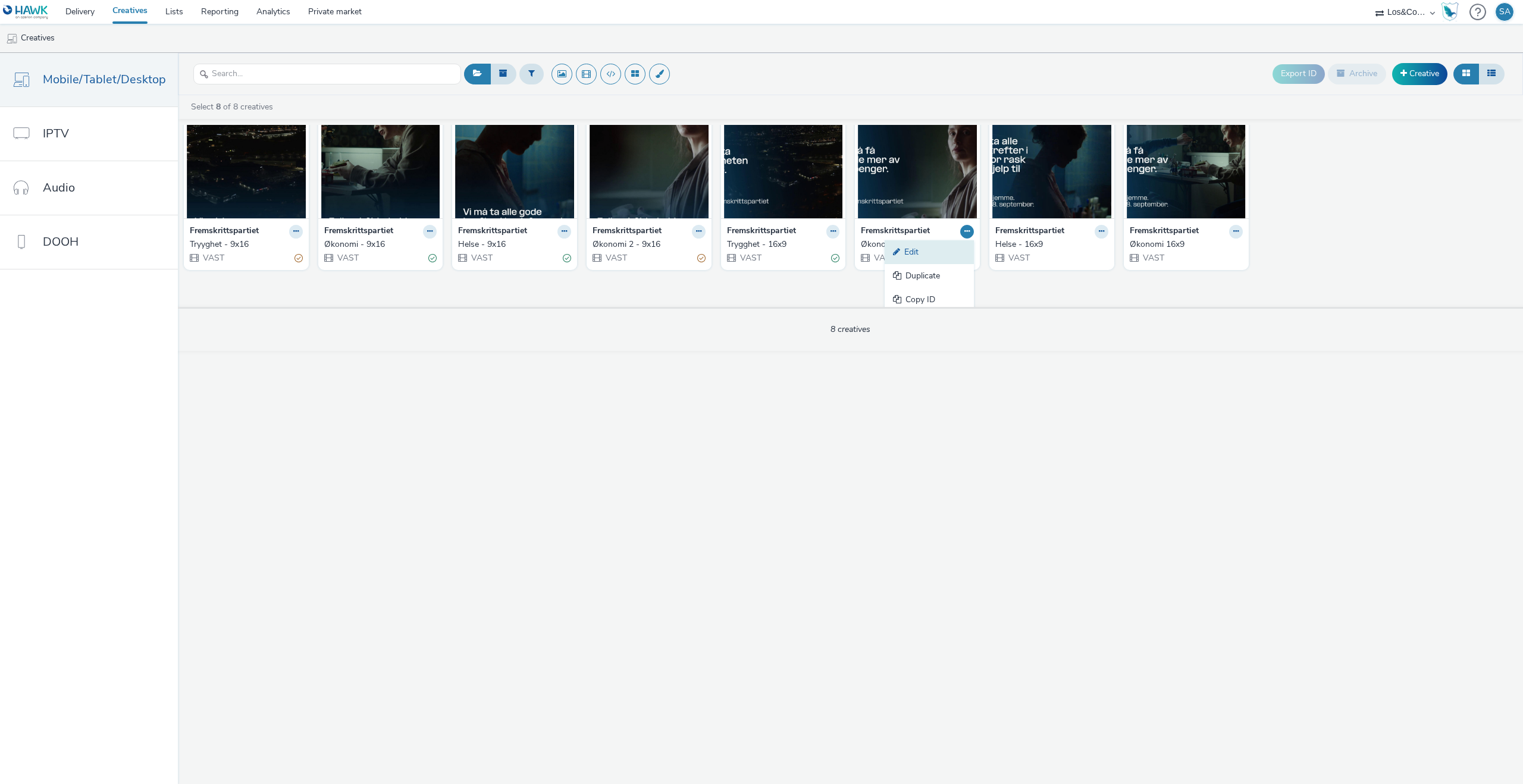
scroll to position [54, 0]
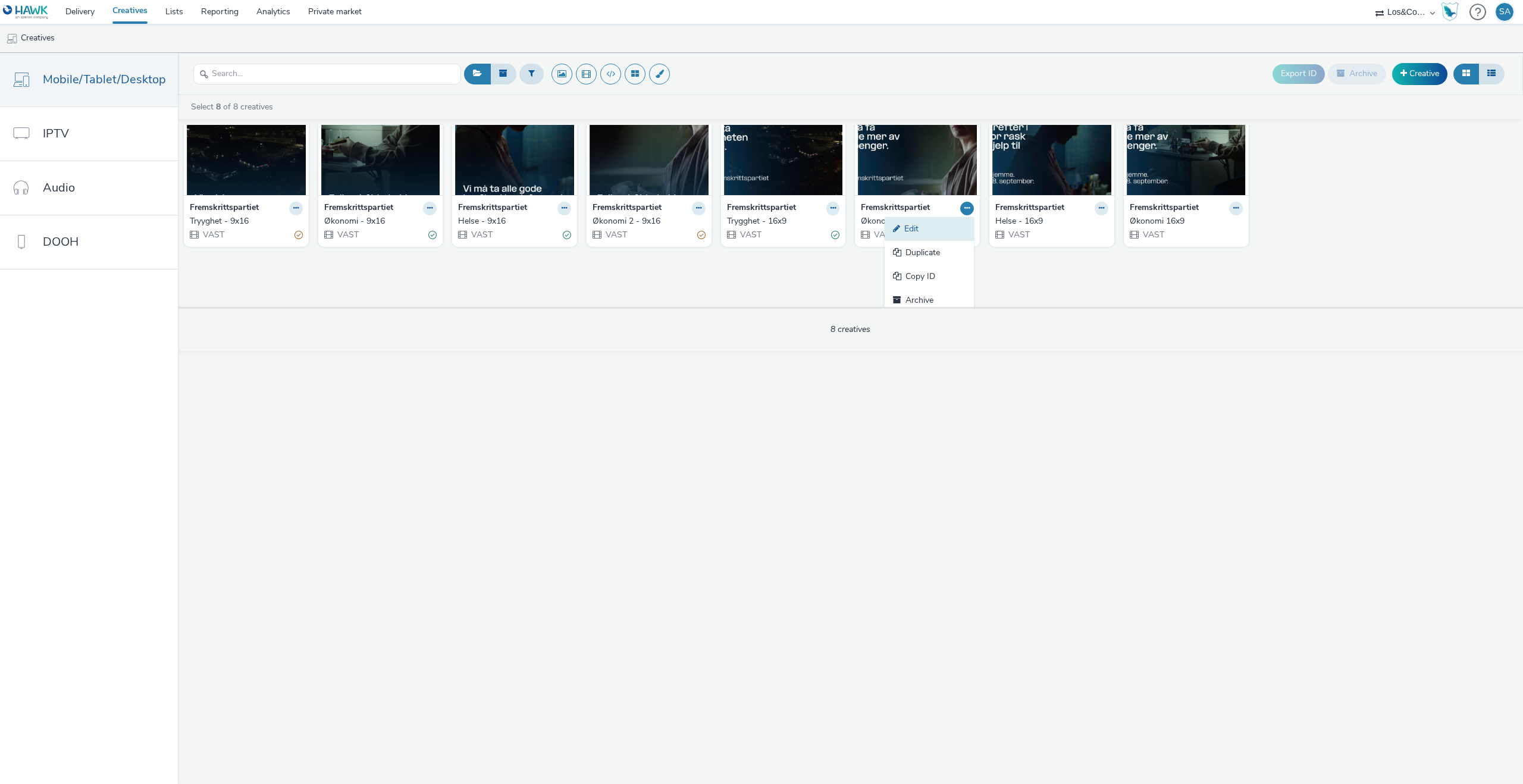
click at [940, 228] on link "Edit" at bounding box center [930, 229] width 89 height 24
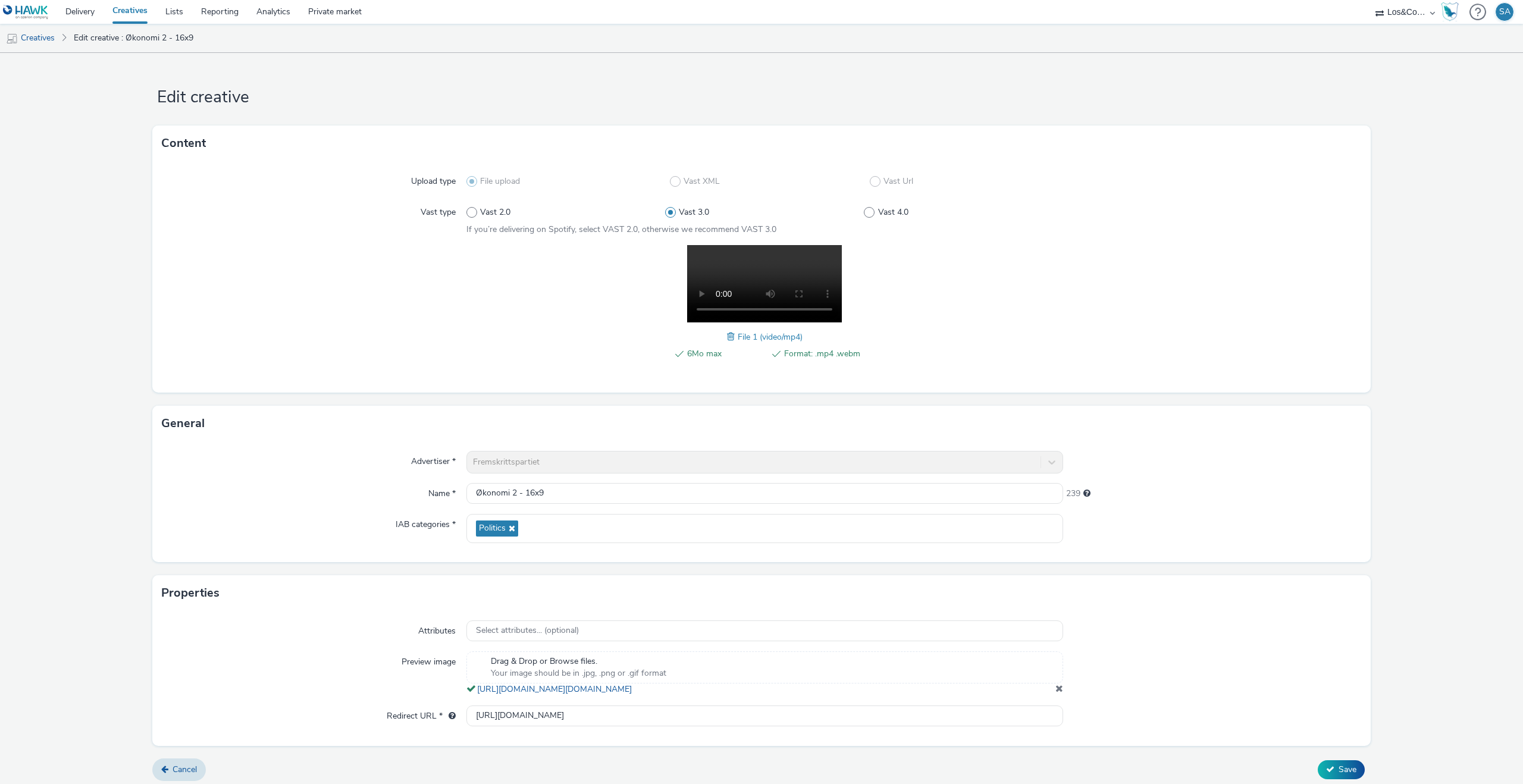
click at [730, 335] on span at bounding box center [732, 337] width 11 height 13
click at [1335, 774] on button "Save" at bounding box center [1341, 769] width 47 height 19
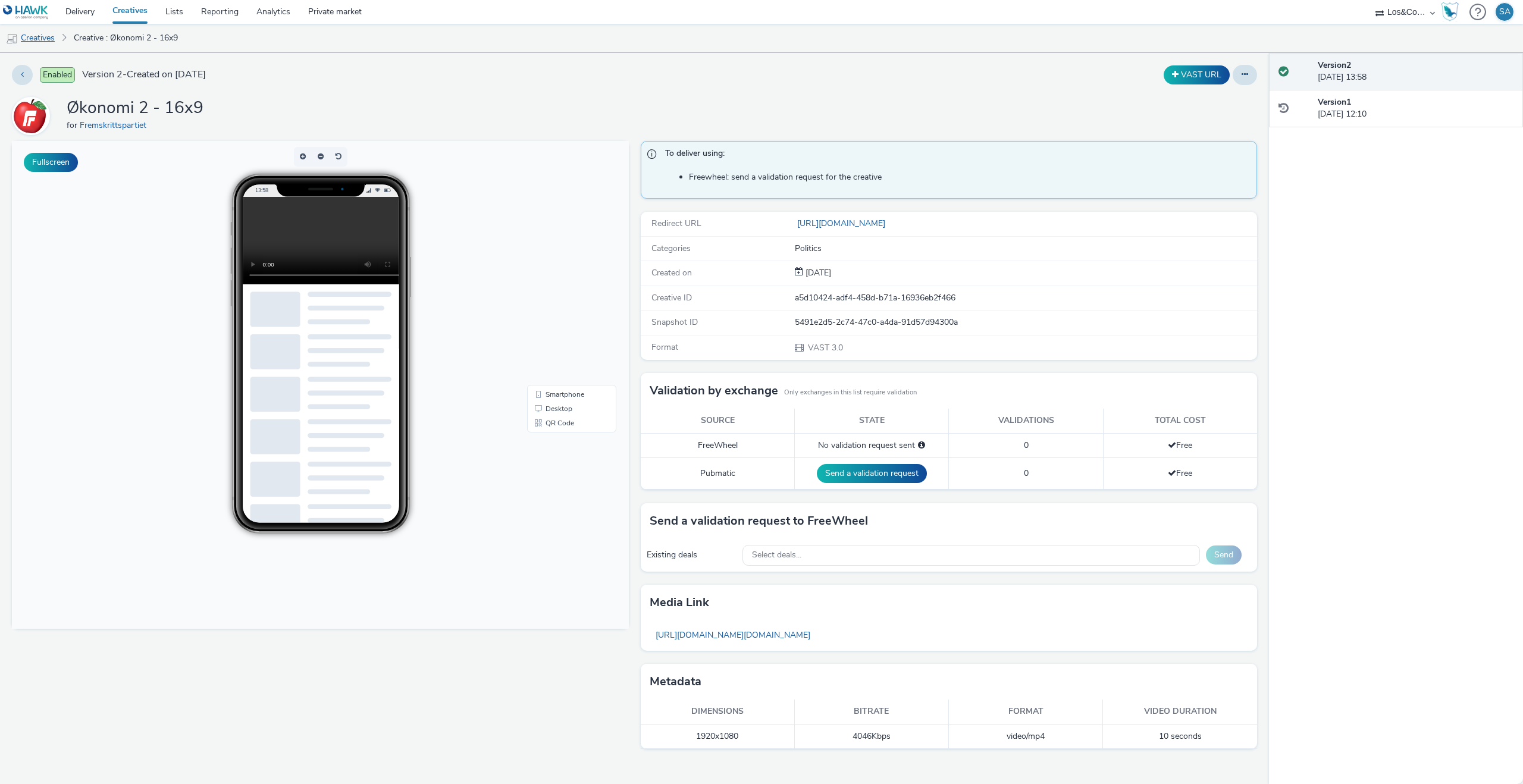
click at [48, 37] on link "Creatives" at bounding box center [30, 37] width 61 height 28
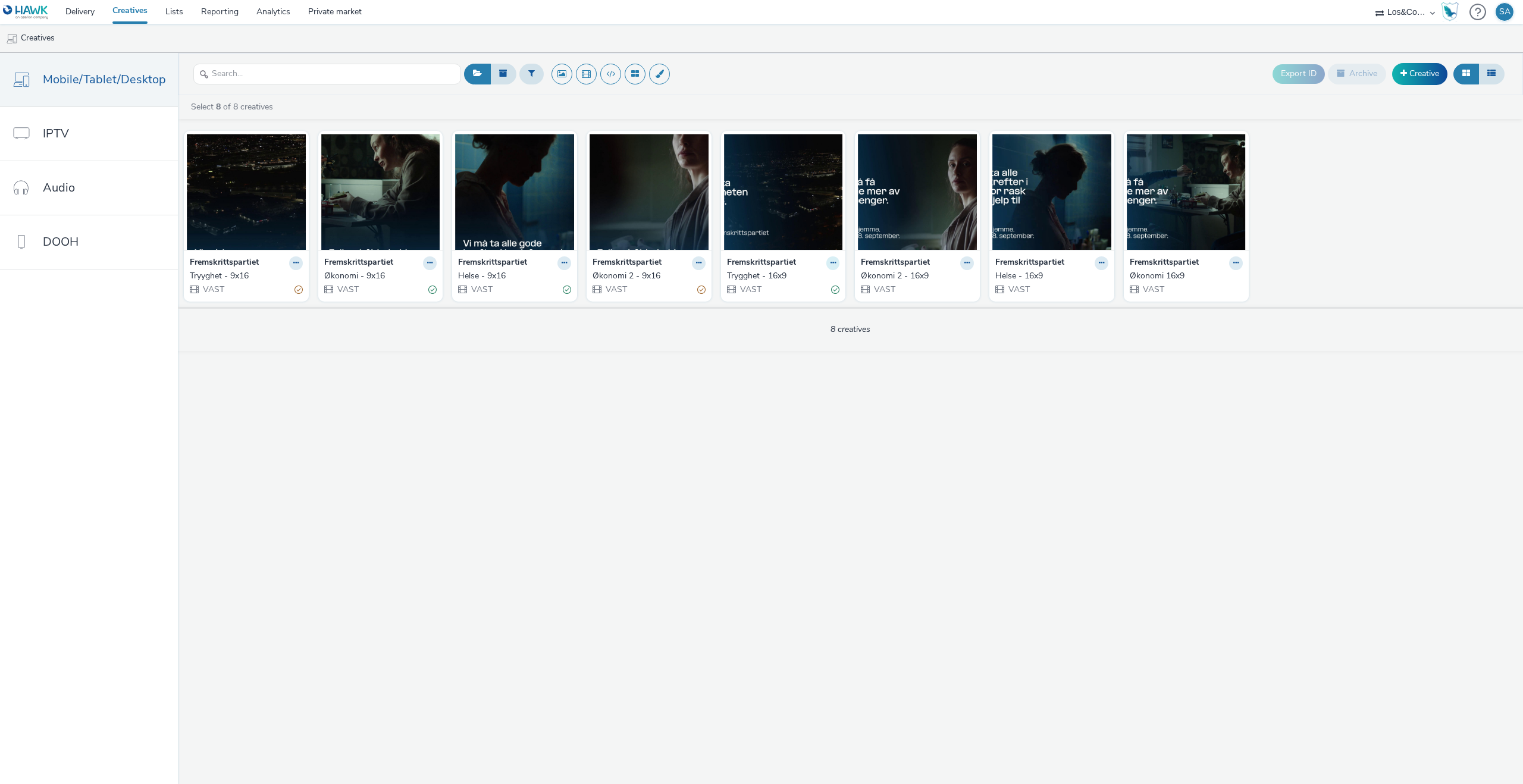
click at [831, 263] on icon at bounding box center [833, 263] width 6 height 7
click at [806, 286] on link "Edit" at bounding box center [795, 283] width 89 height 24
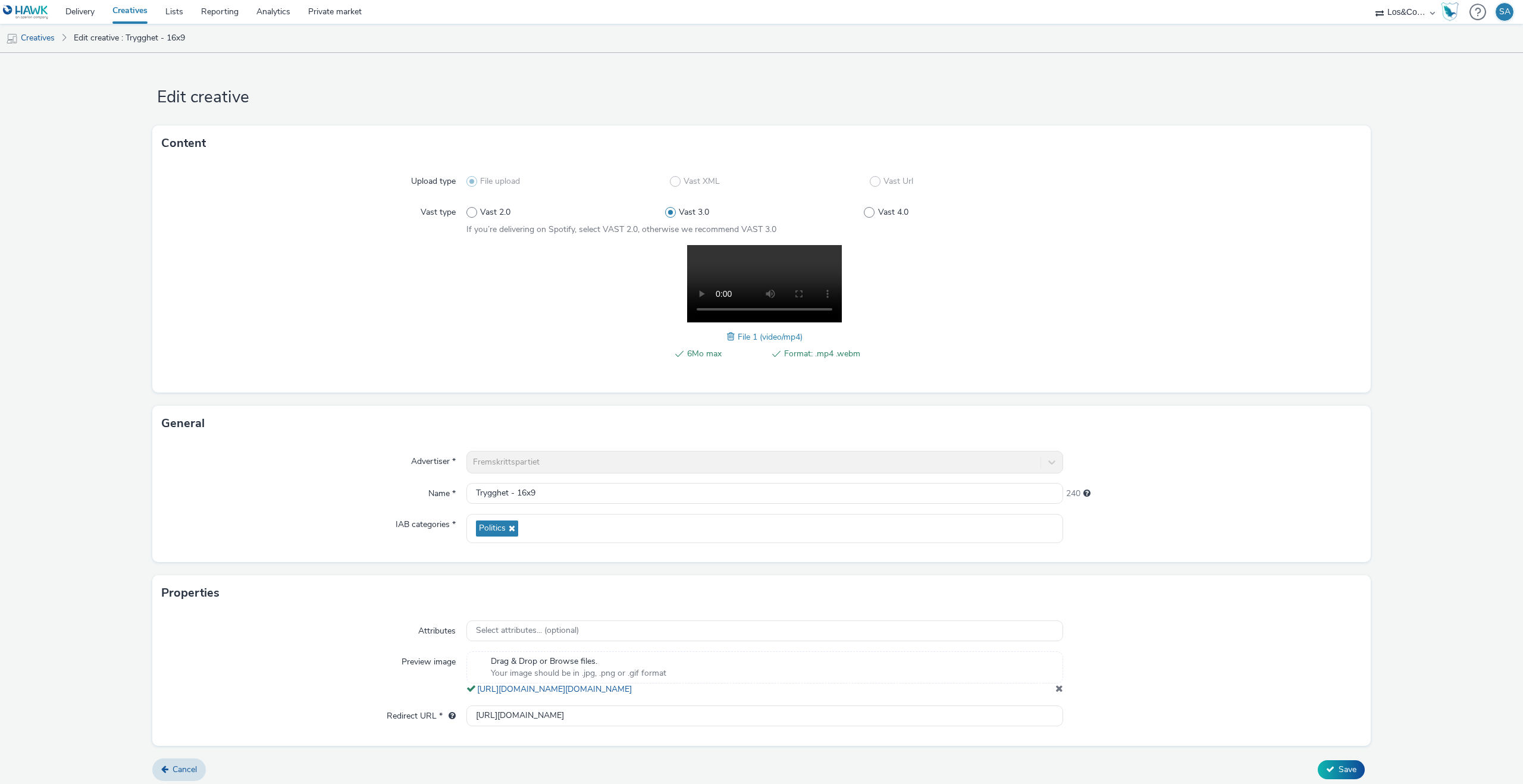
click at [728, 332] on span at bounding box center [732, 337] width 11 height 13
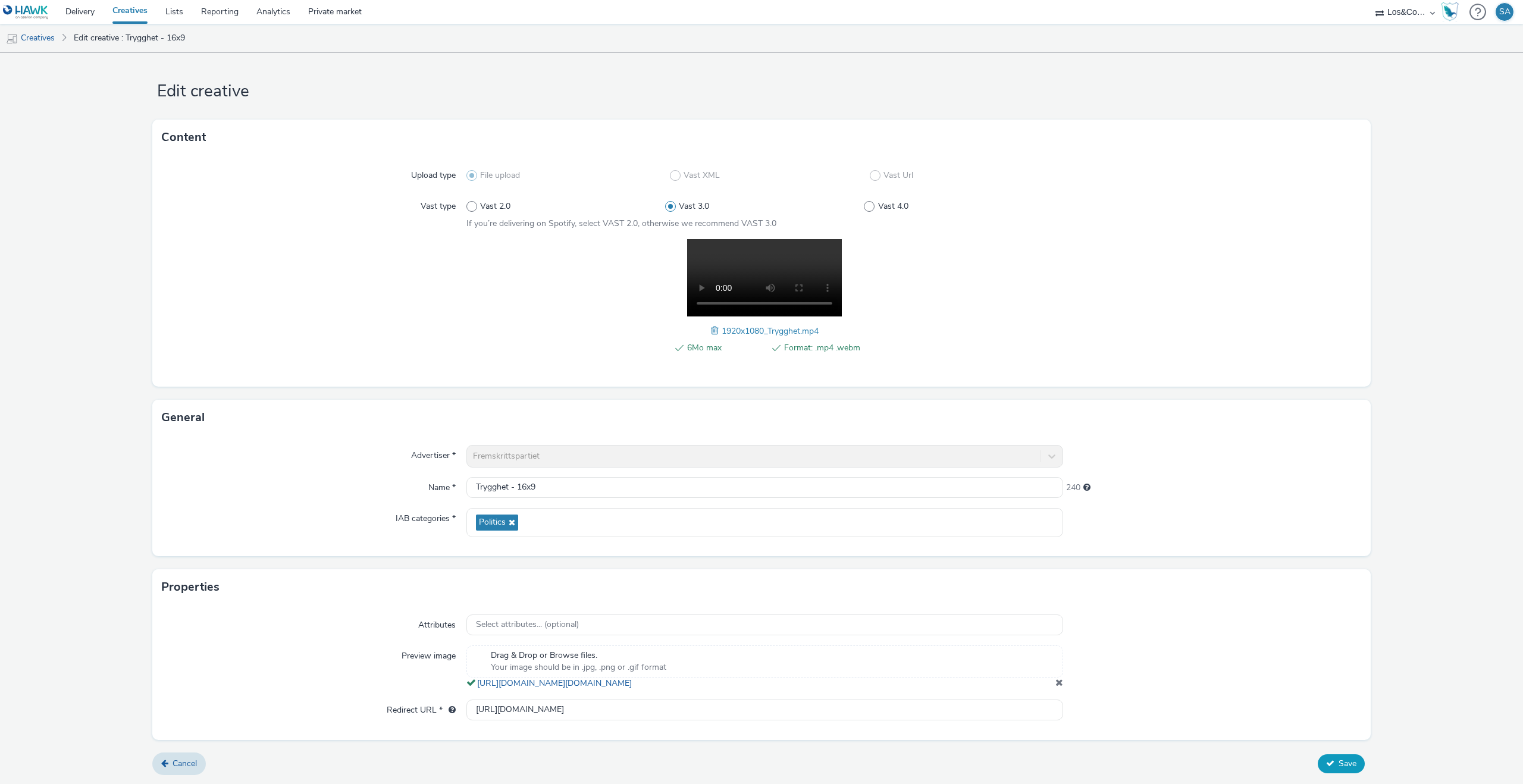
click at [1334, 769] on button "Save" at bounding box center [1341, 763] width 47 height 19
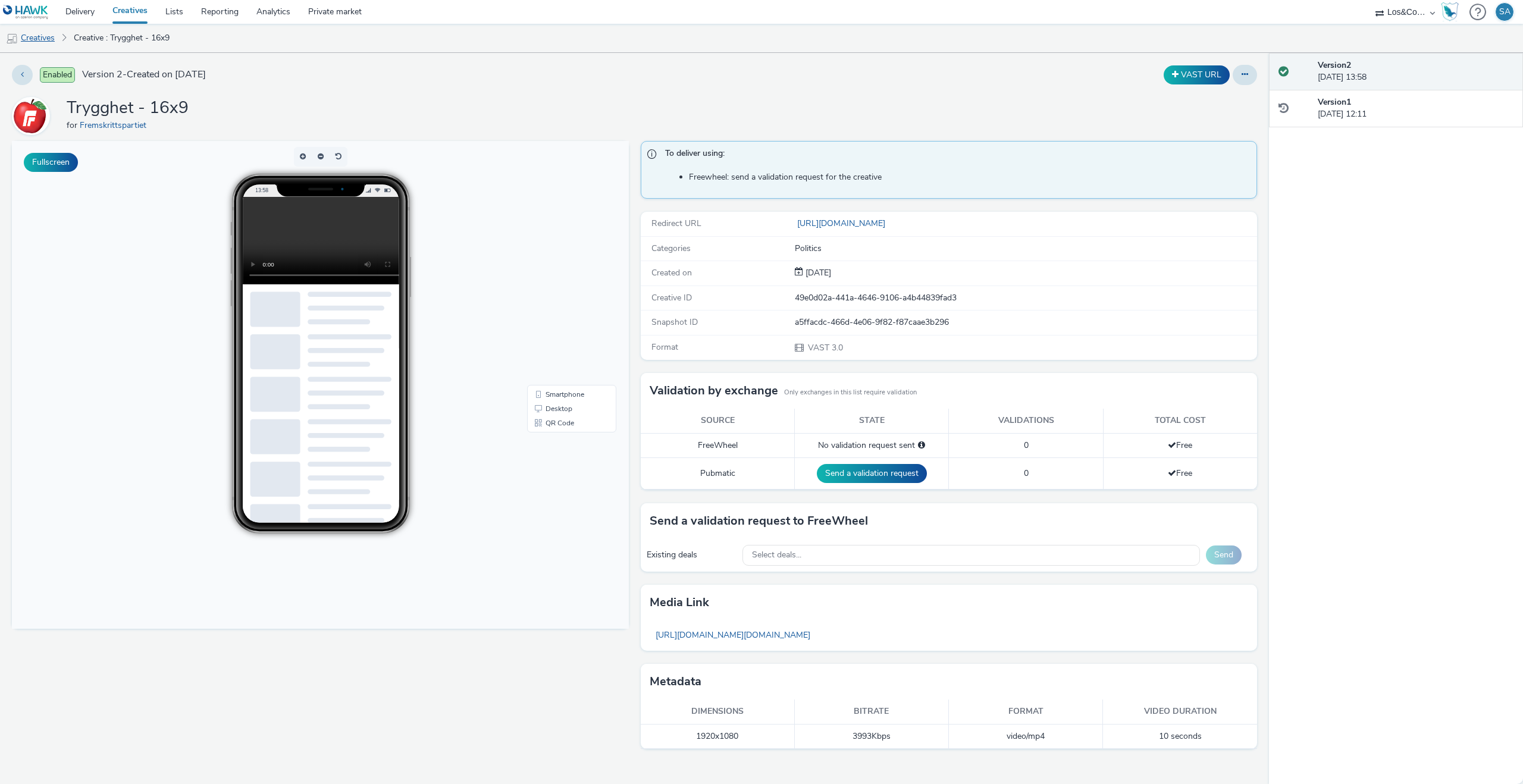
click at [47, 35] on link "Creatives" at bounding box center [30, 37] width 61 height 28
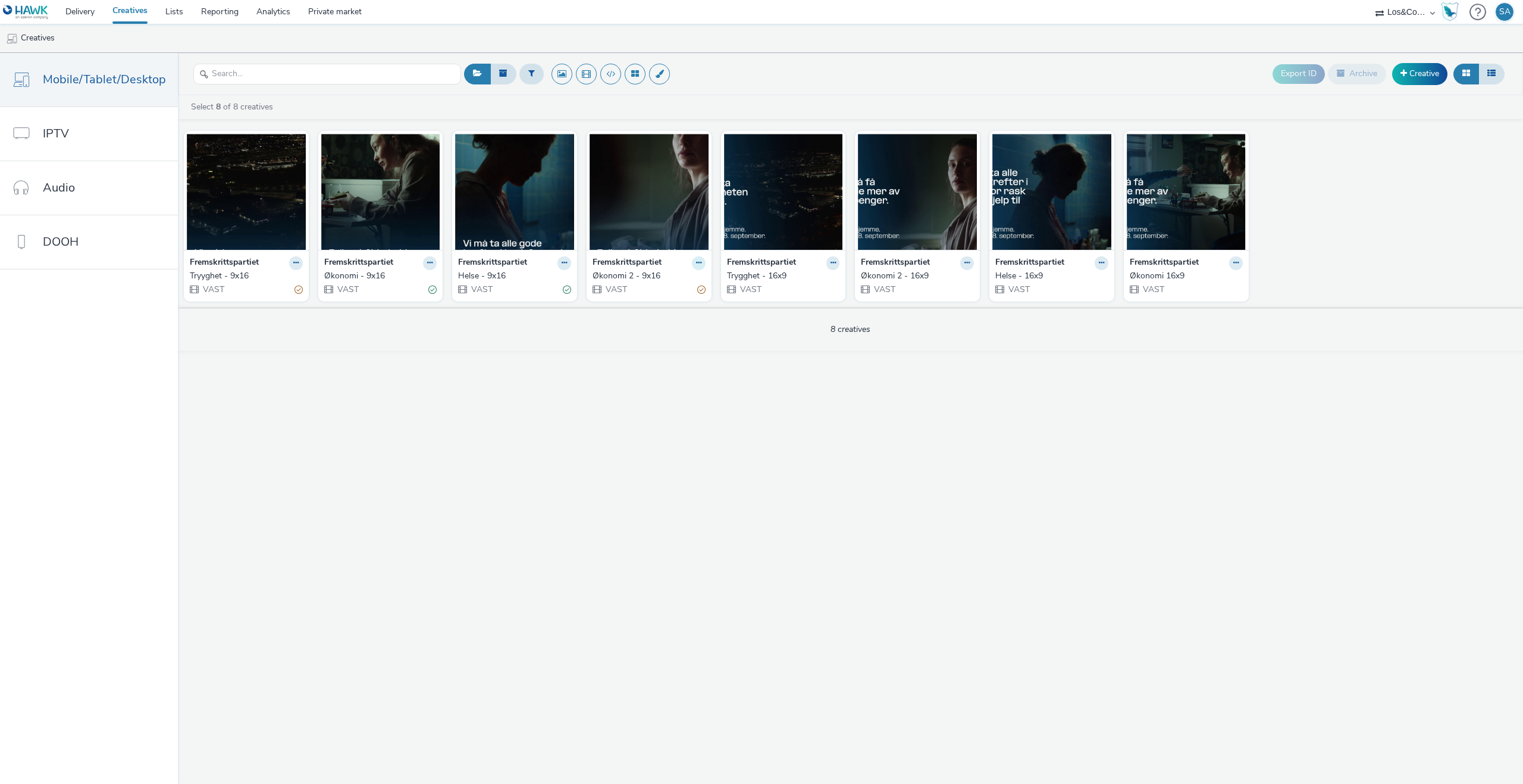
click at [692, 264] on button at bounding box center [698, 263] width 14 height 14
click at [679, 281] on link "Edit" at bounding box center [661, 283] width 89 height 24
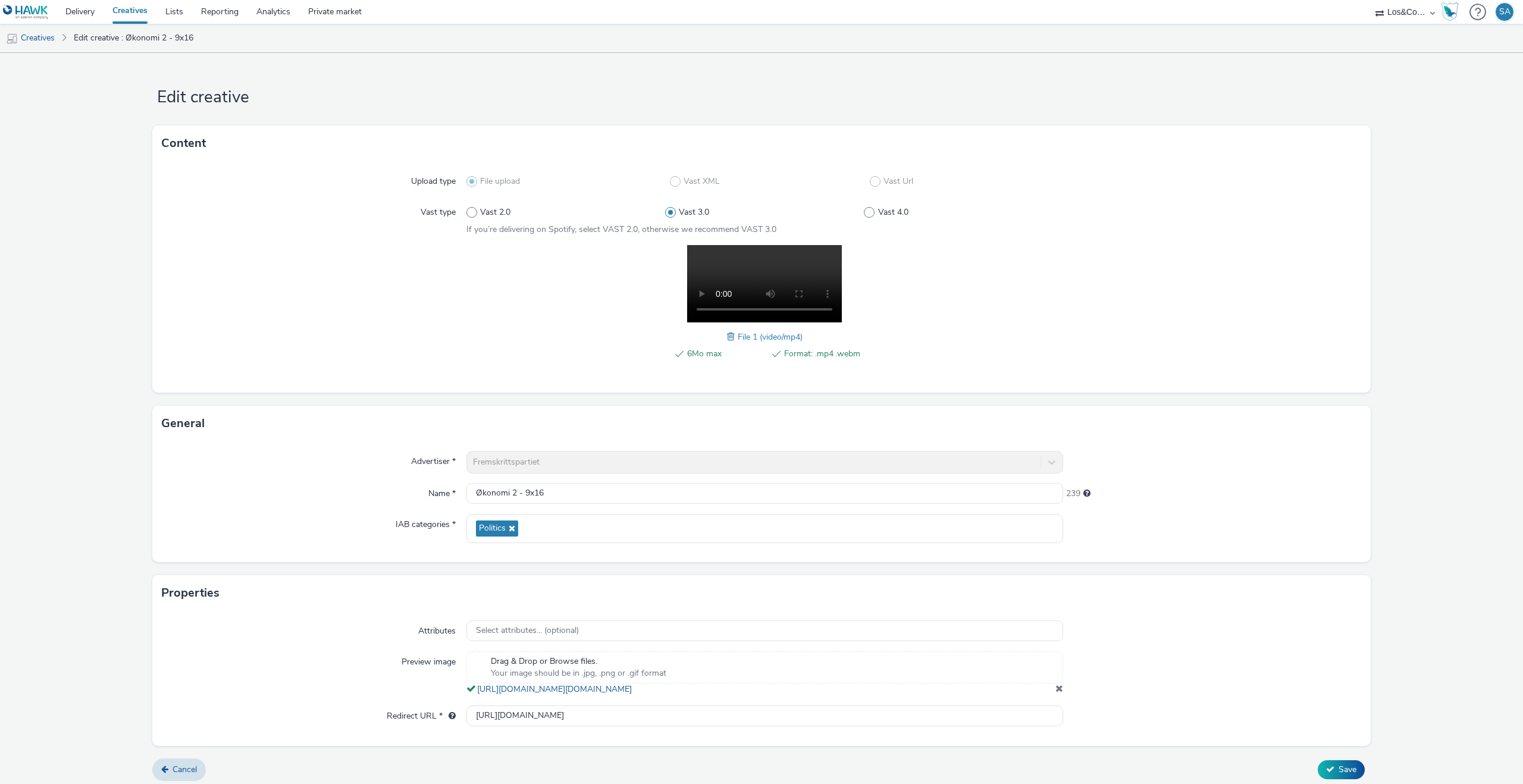
click at [733, 340] on span at bounding box center [732, 337] width 11 height 13
click at [733, 347] on div "6Mo max Format: .mp4 .webm" at bounding box center [765, 360] width 191 height 27
click at [1370, 674] on div "Attributes Select attributes... (optional) Preview image Drag & Drop or Browse …" at bounding box center [762, 678] width 1219 height 135
click at [1344, 775] on button "Save" at bounding box center [1341, 769] width 47 height 19
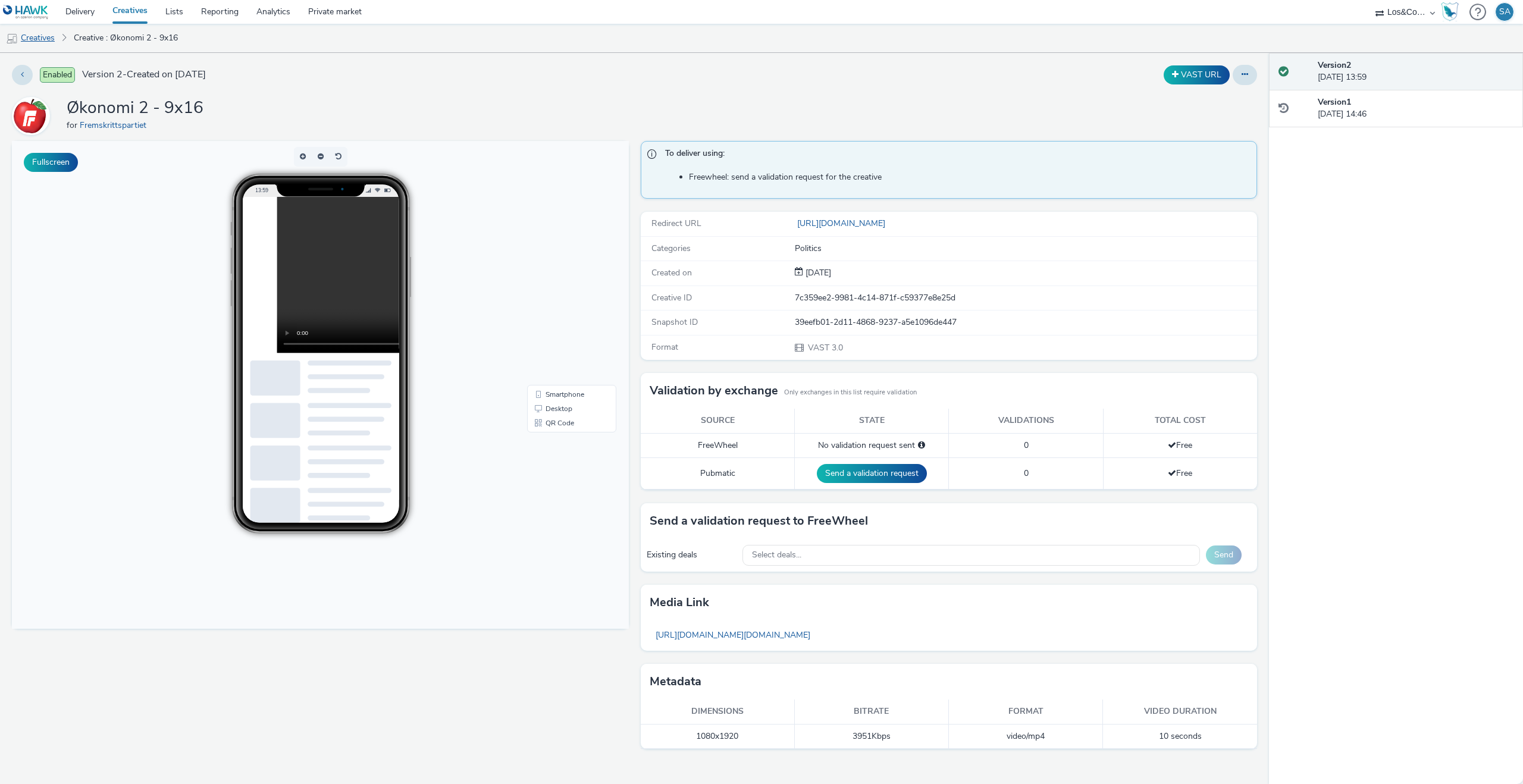
click at [45, 39] on link "Creatives" at bounding box center [30, 37] width 61 height 28
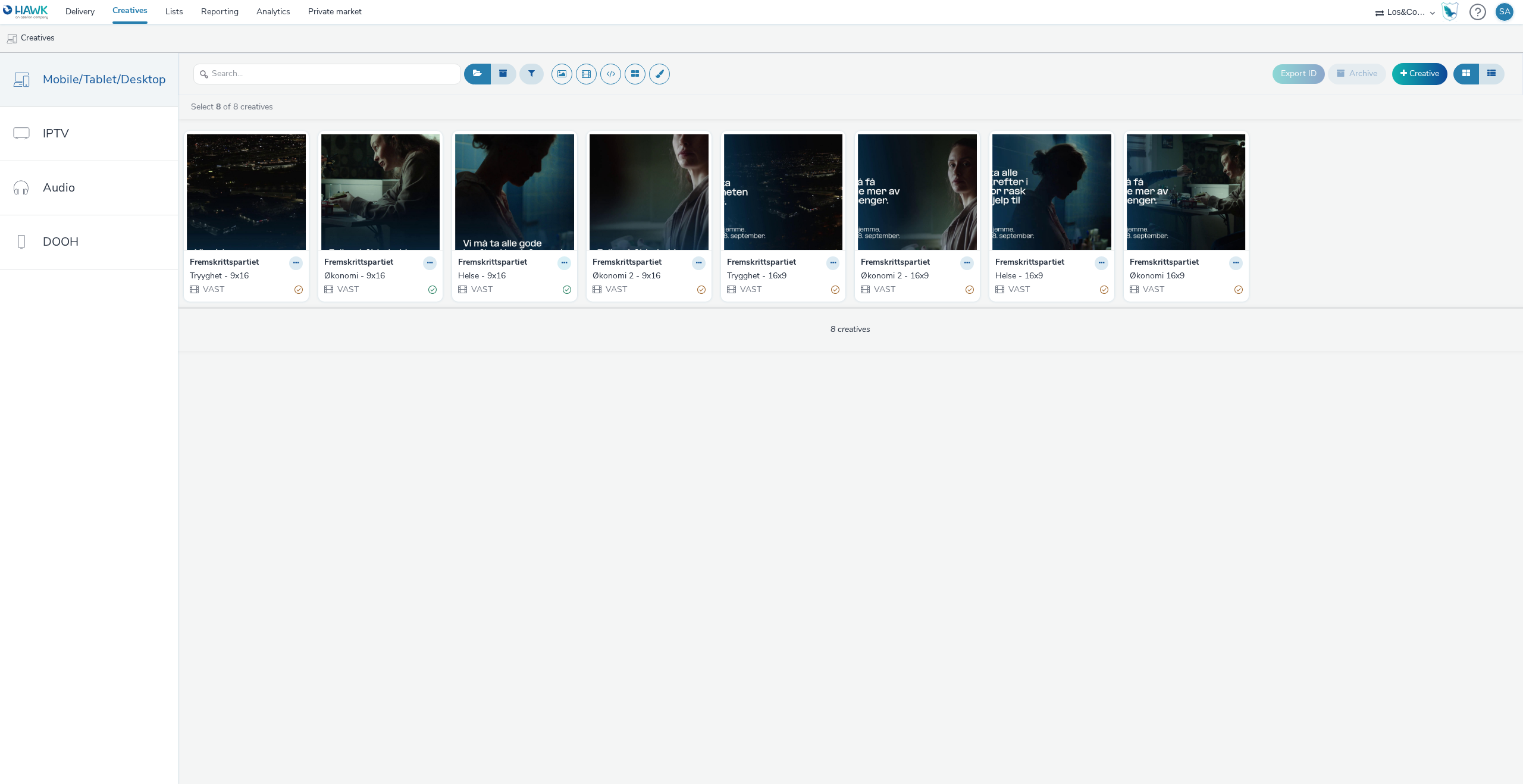
click at [563, 260] on icon at bounding box center [564, 263] width 6 height 7
click at [534, 282] on link "Edit" at bounding box center [527, 283] width 89 height 24
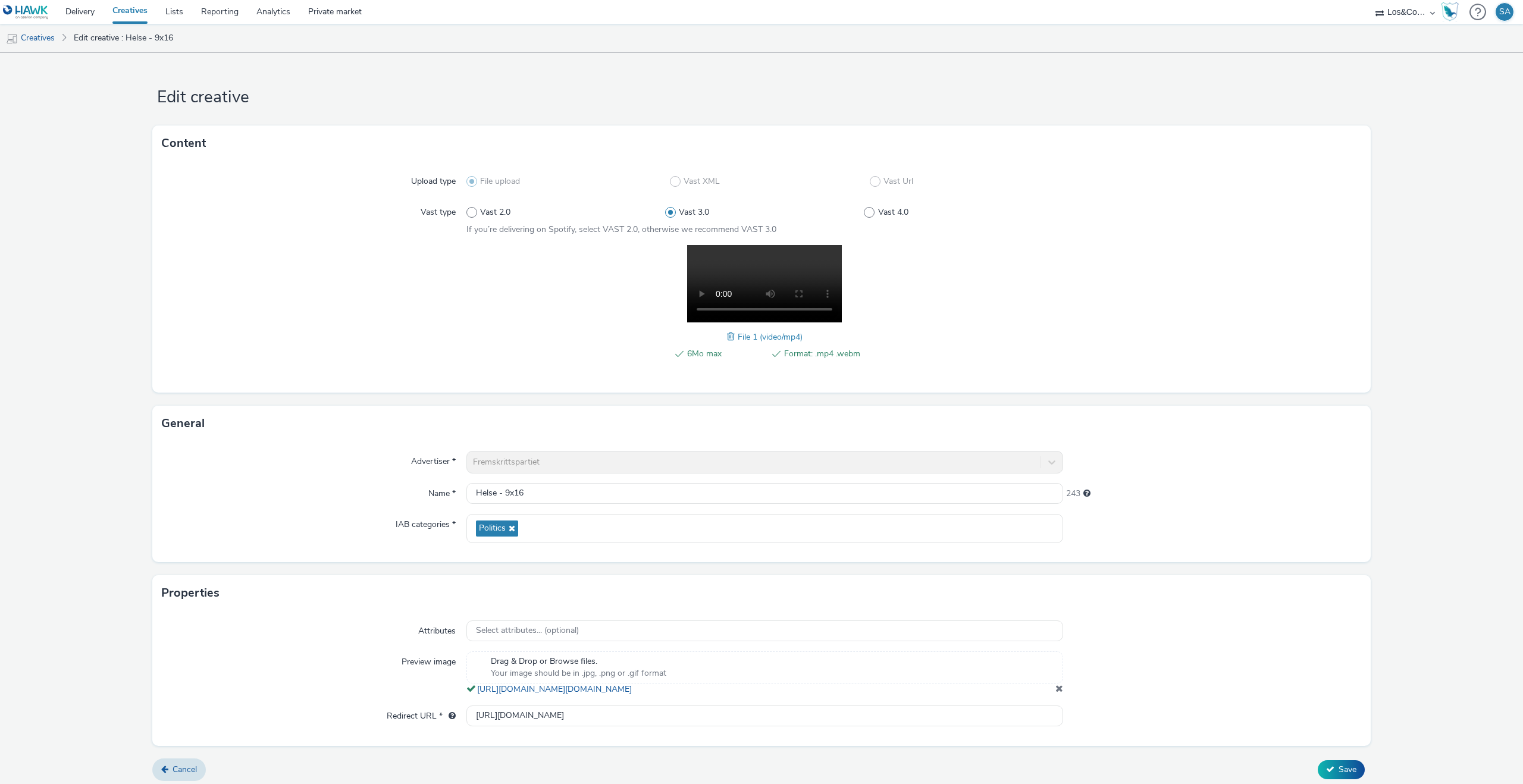
click at [730, 338] on span at bounding box center [732, 337] width 11 height 13
click at [1343, 775] on span "Save" at bounding box center [1348, 769] width 18 height 11
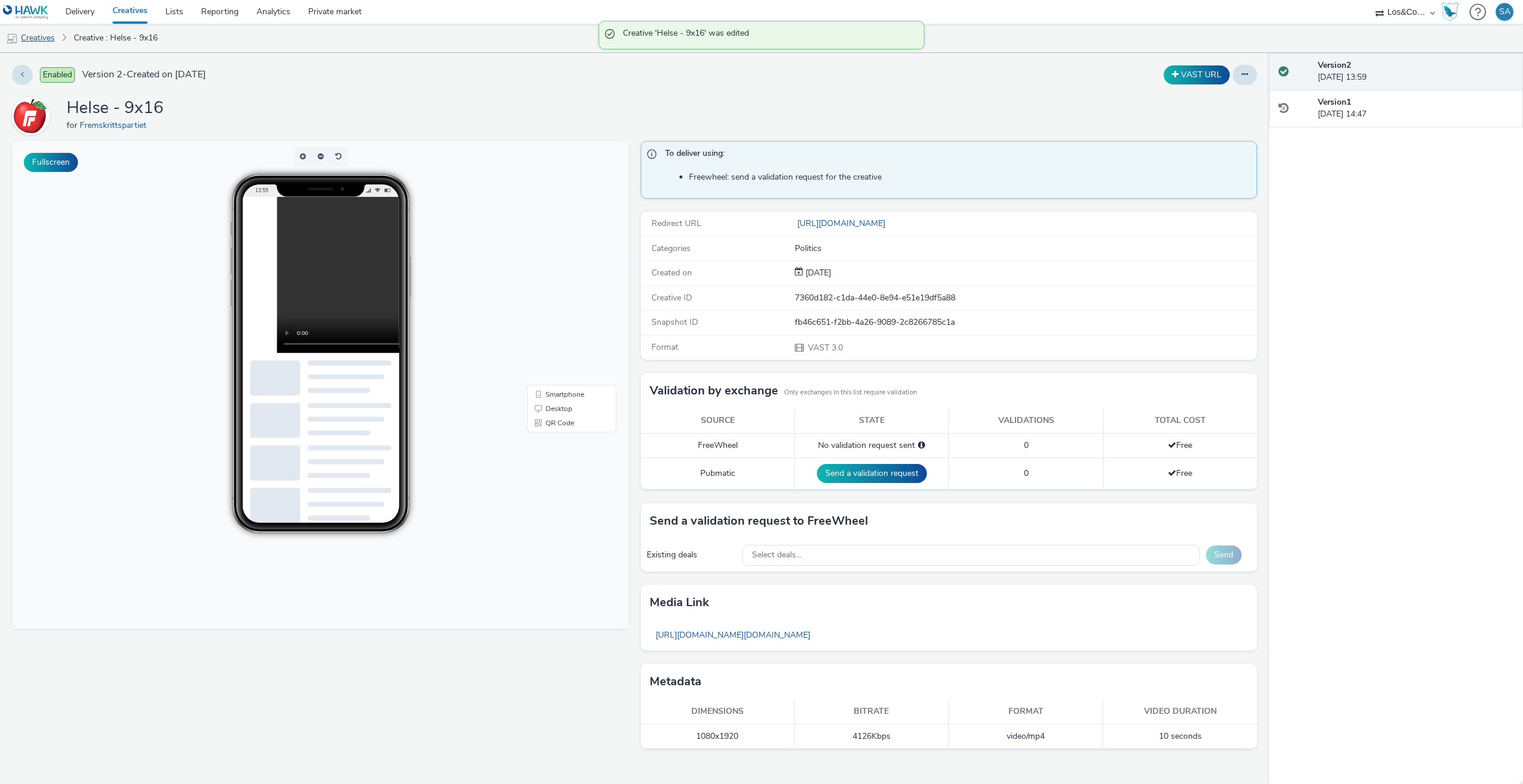
click at [51, 37] on link "Creatives" at bounding box center [30, 37] width 61 height 28
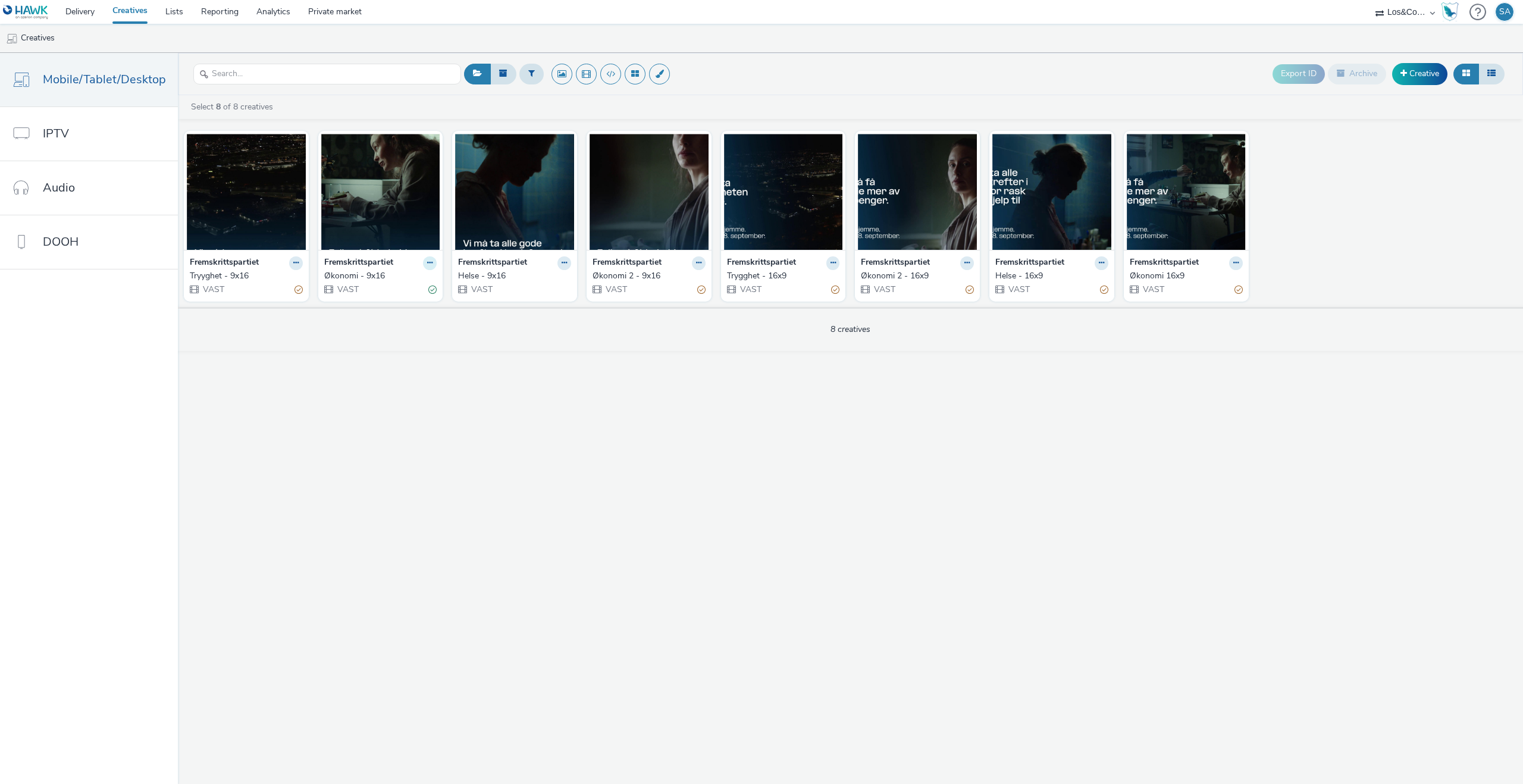
click at [426, 269] on button at bounding box center [429, 263] width 14 height 14
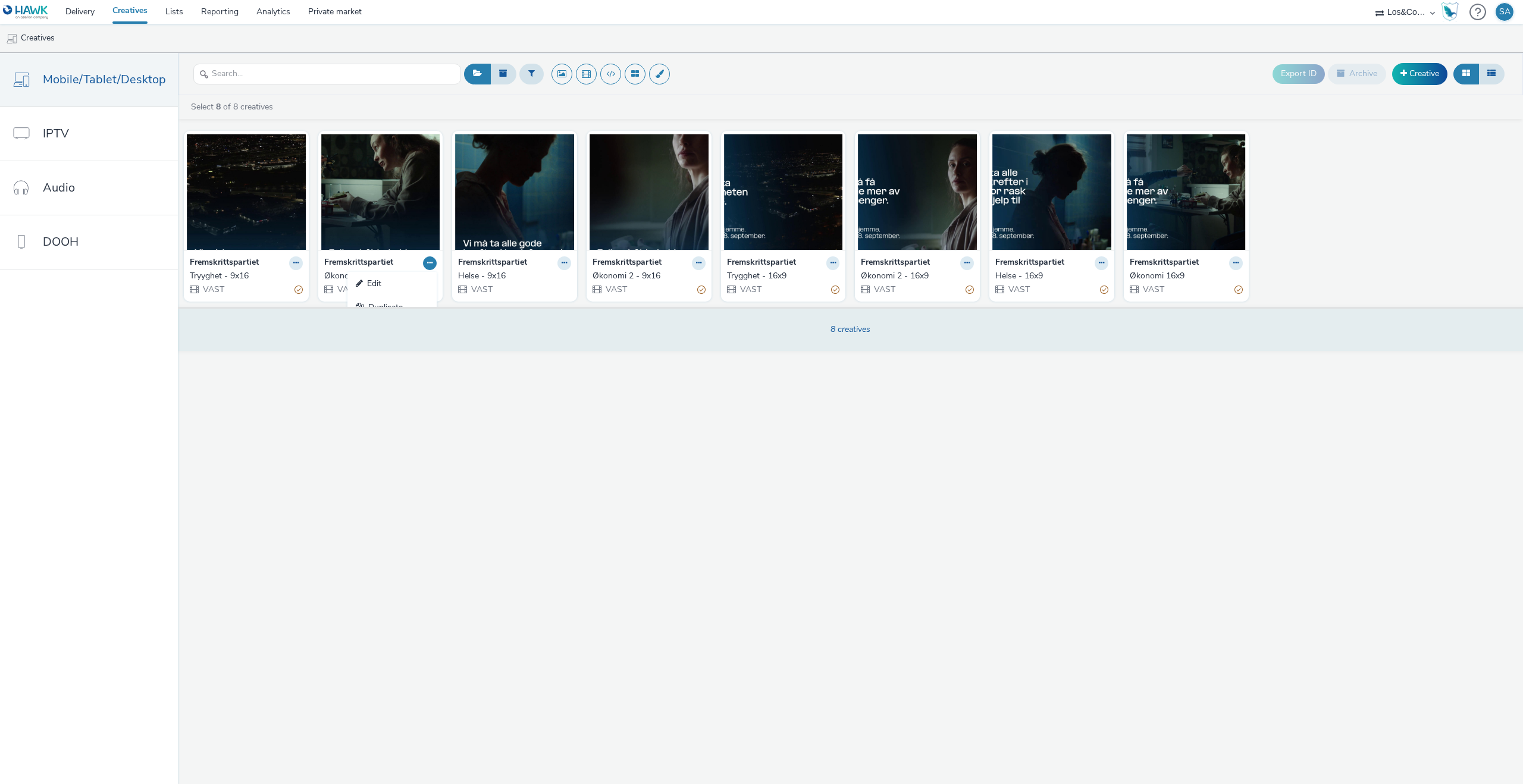
click at [389, 347] on div "8 creatives" at bounding box center [850, 329] width 1353 height 44
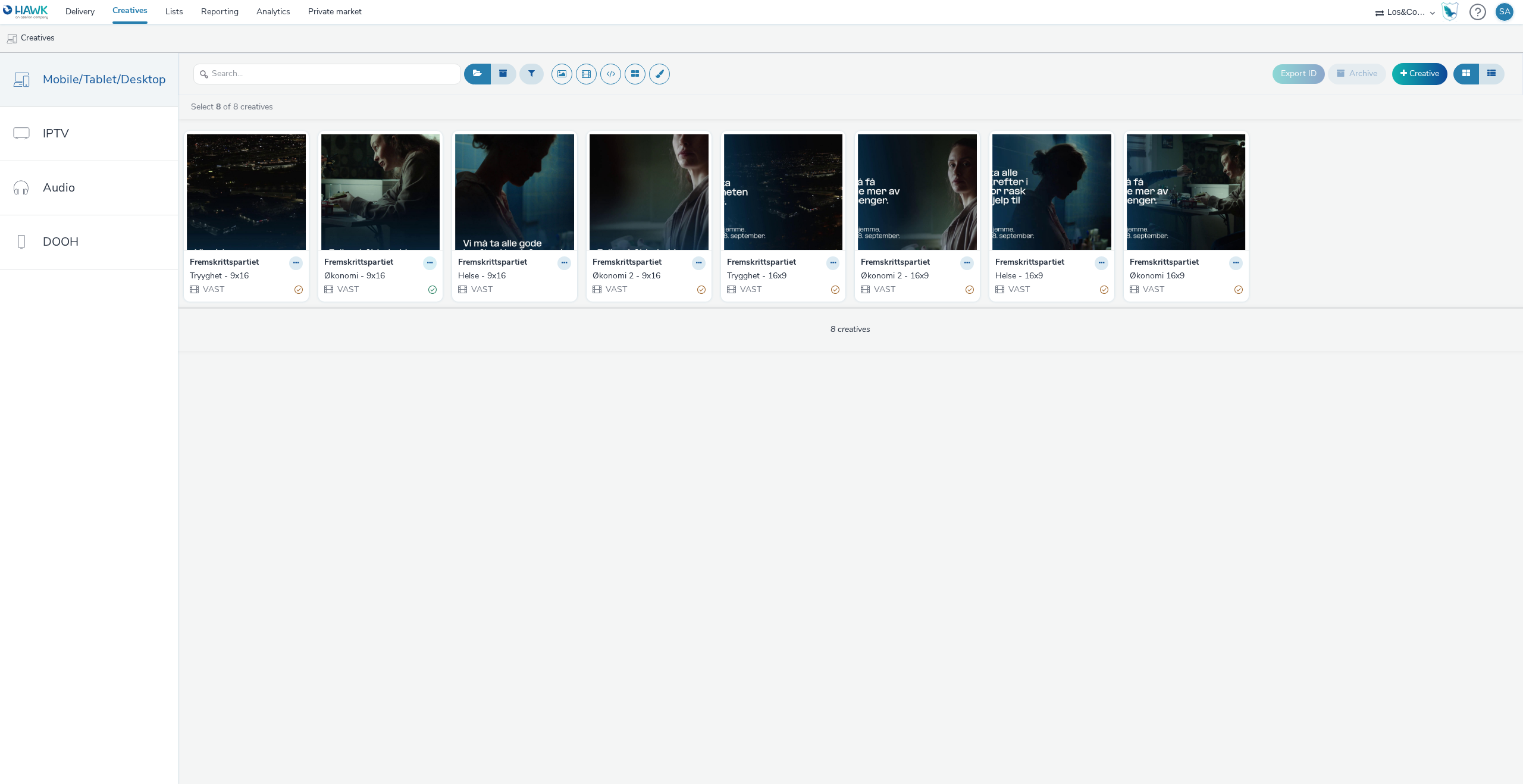
click at [429, 268] on button at bounding box center [429, 263] width 14 height 14
click at [408, 284] on link "Edit" at bounding box center [392, 283] width 89 height 24
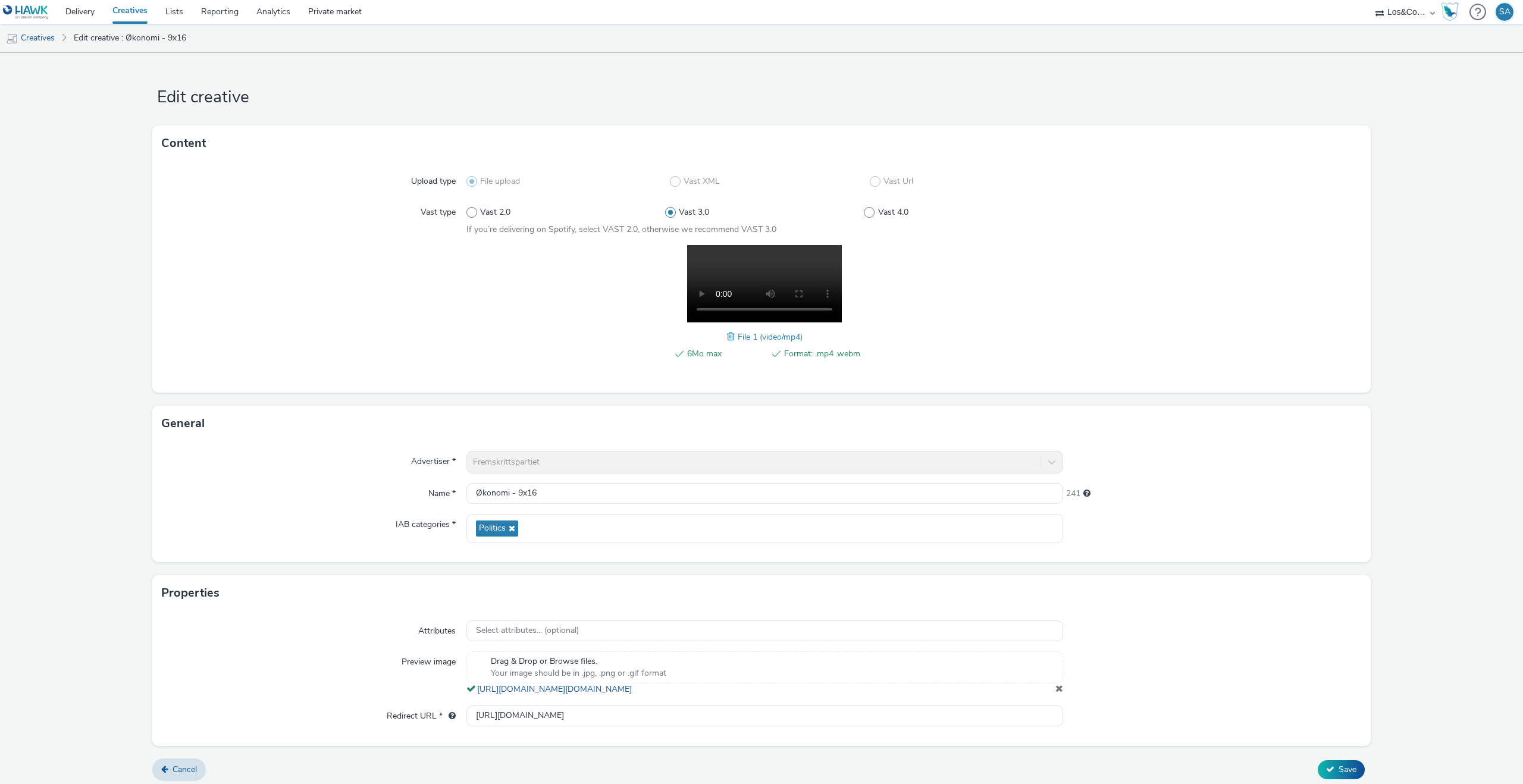
click at [725, 334] on div "6Mo max Format: .mp4 .webm File 1 (video/mp4)" at bounding box center [765, 309] width 597 height 128
click at [730, 334] on span at bounding box center [732, 337] width 11 height 13
click at [1341, 775] on span "Save" at bounding box center [1348, 769] width 18 height 11
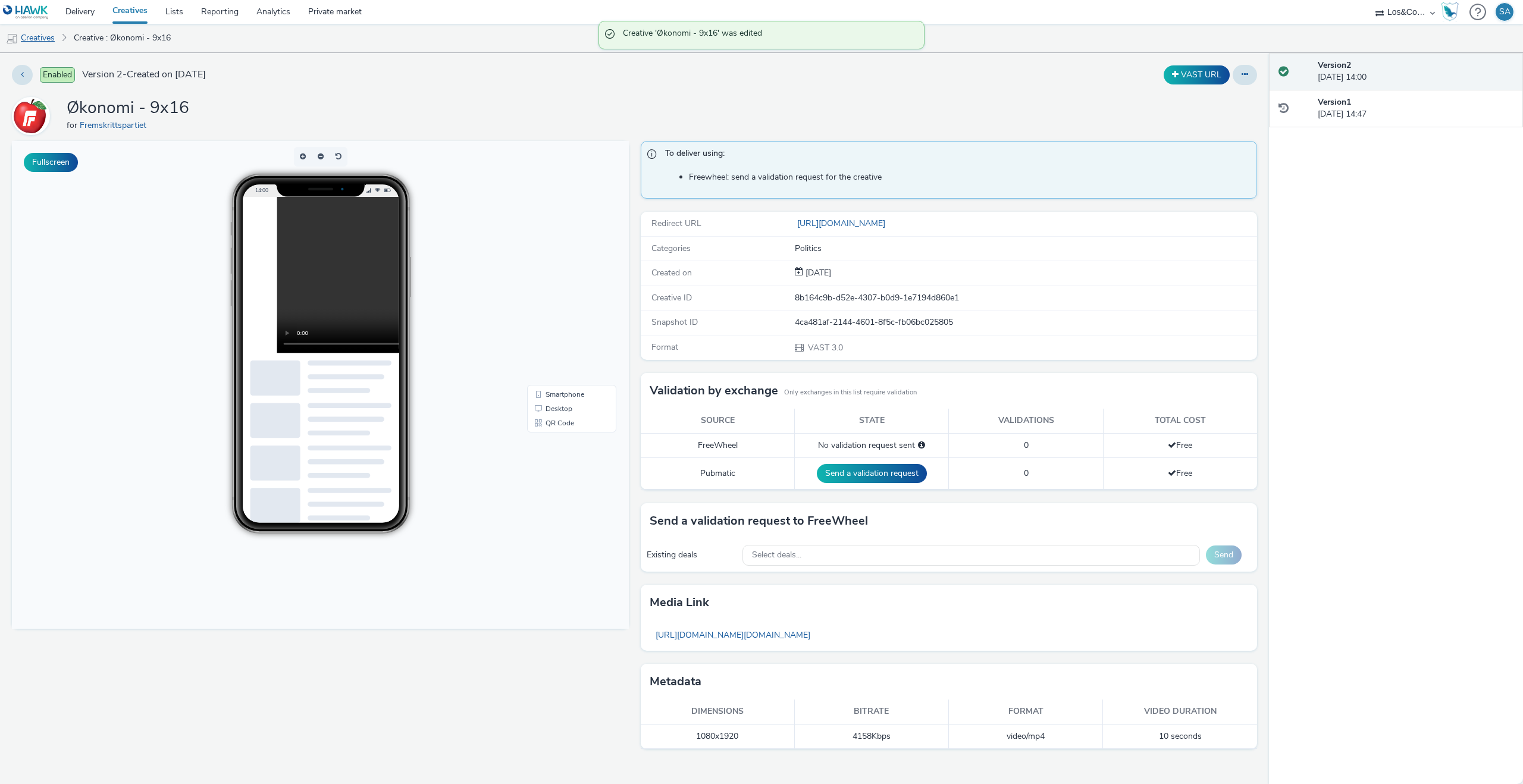
click at [38, 44] on link "Creatives" at bounding box center [30, 37] width 61 height 28
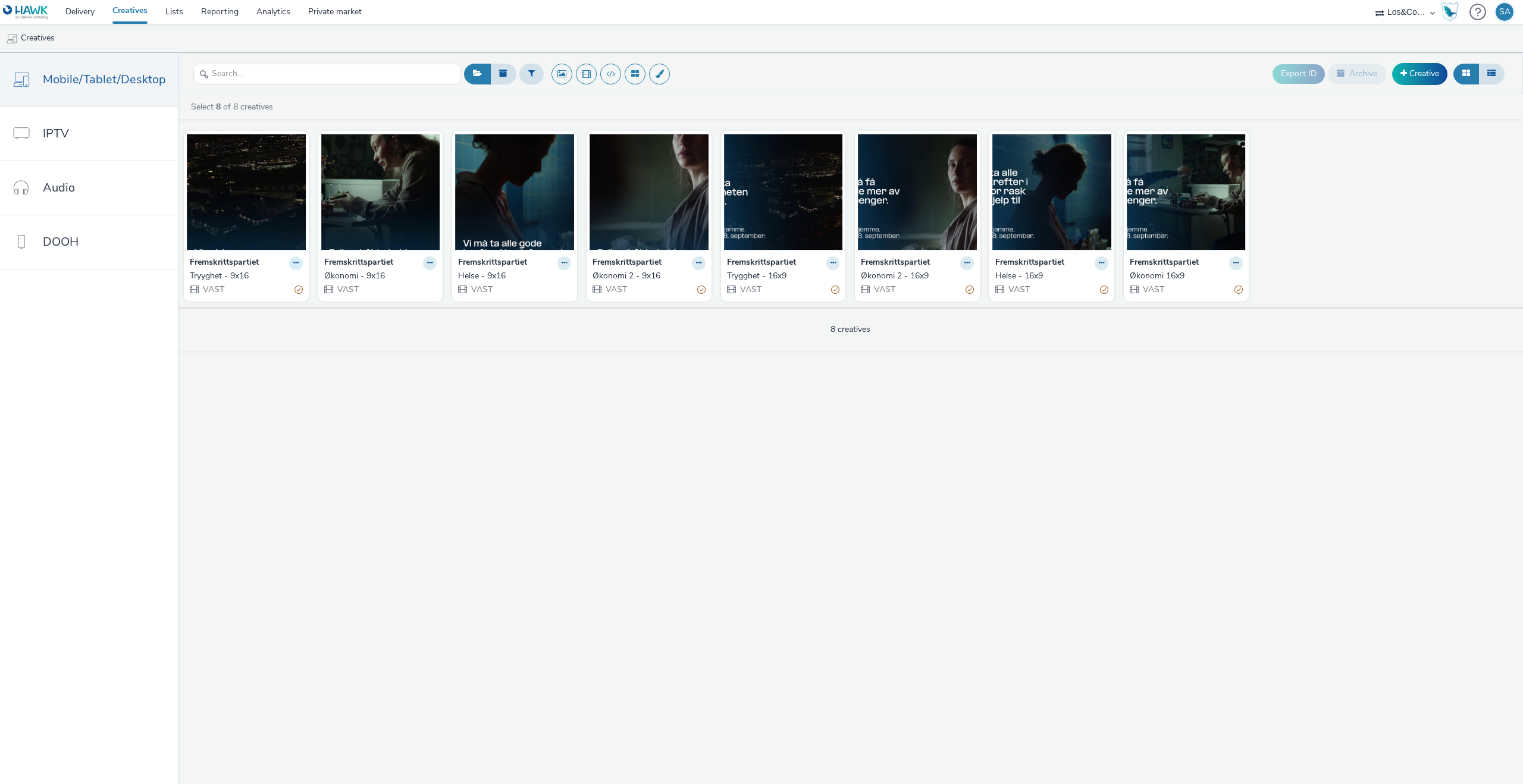
click at [292, 269] on button at bounding box center [296, 263] width 14 height 14
click at [279, 286] on link "Edit" at bounding box center [258, 283] width 89 height 24
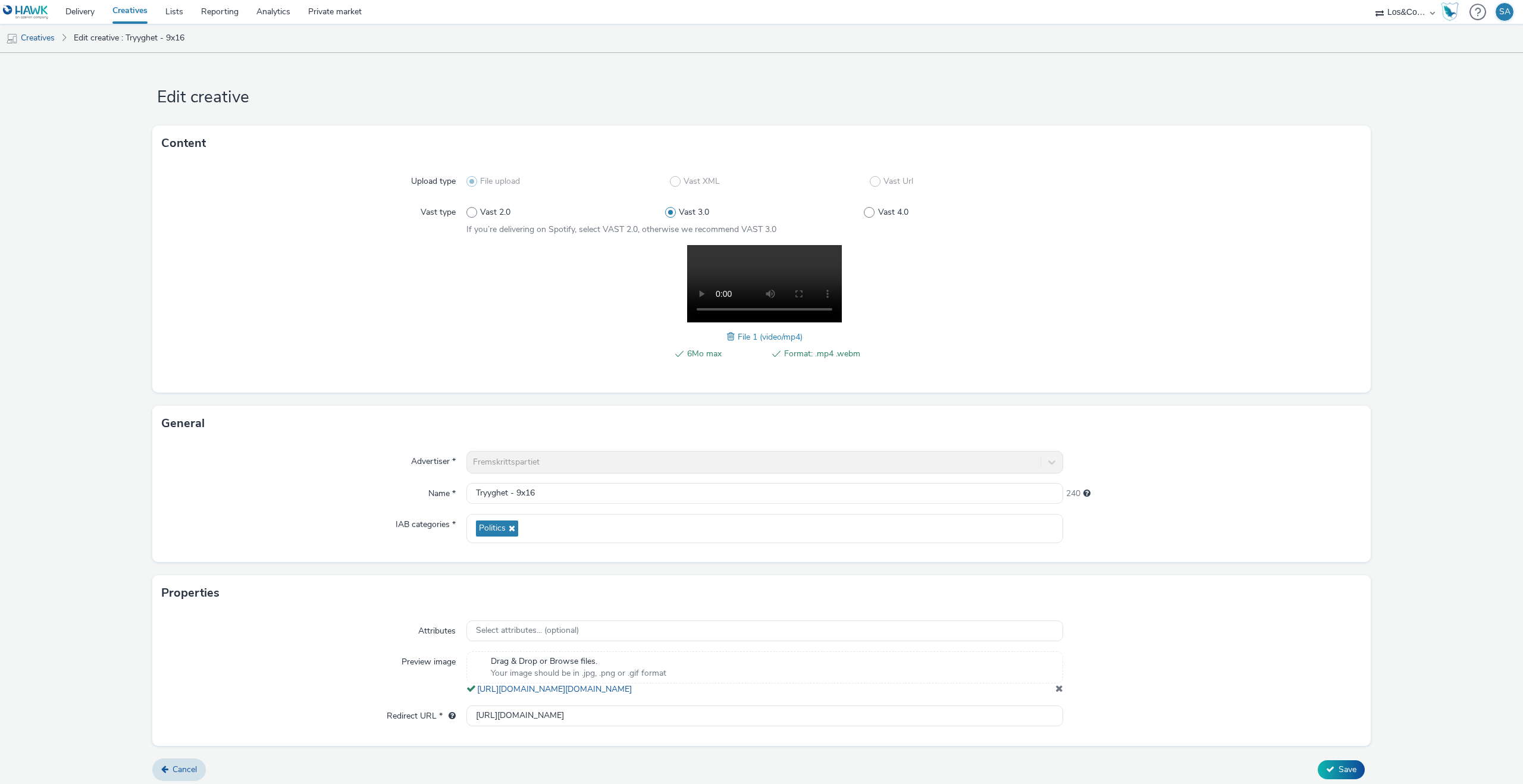
click at [731, 336] on span at bounding box center [732, 337] width 11 height 13
click at [1361, 778] on button "Save" at bounding box center [1341, 769] width 47 height 19
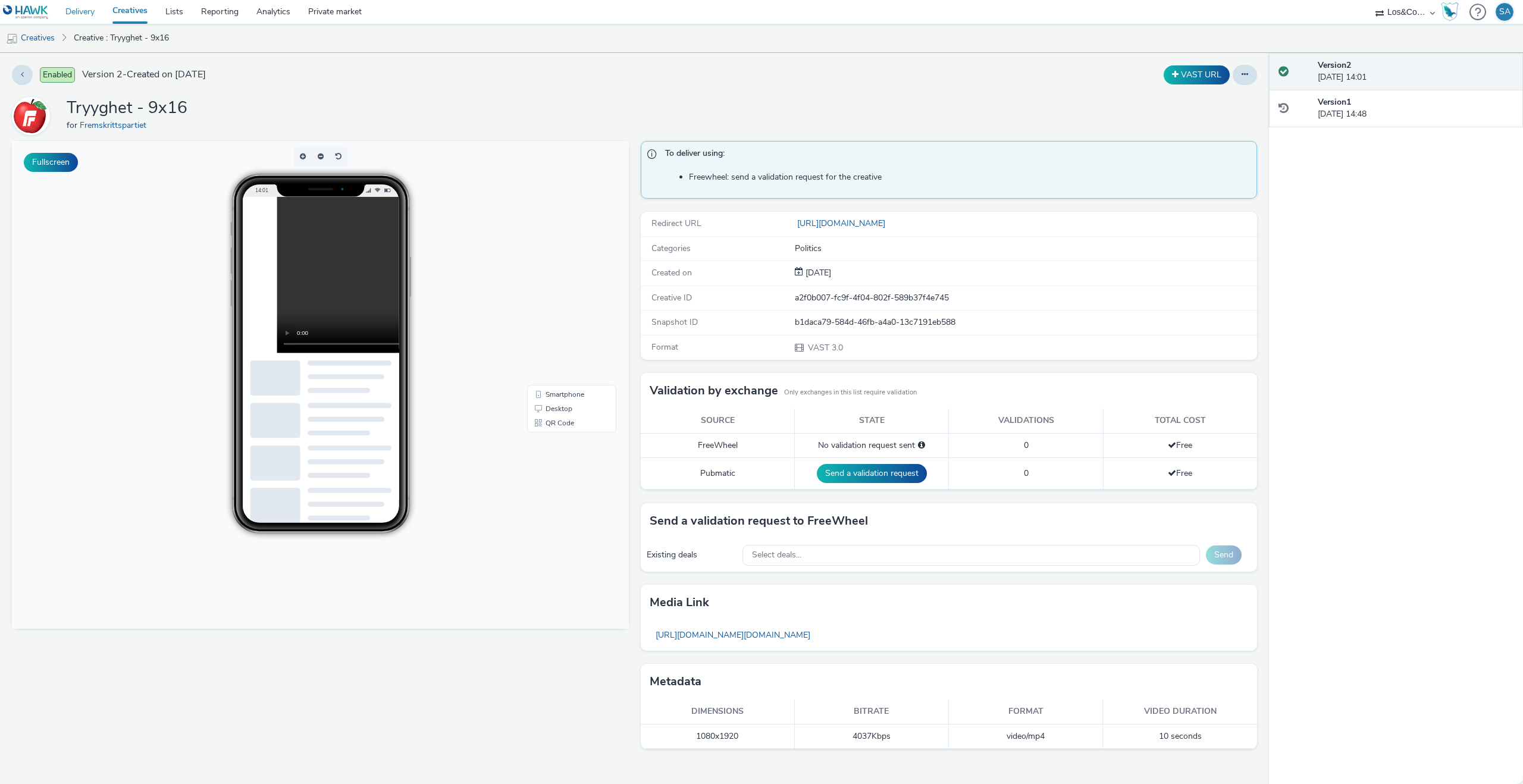
click at [85, 18] on link "Delivery" at bounding box center [80, 11] width 47 height 24
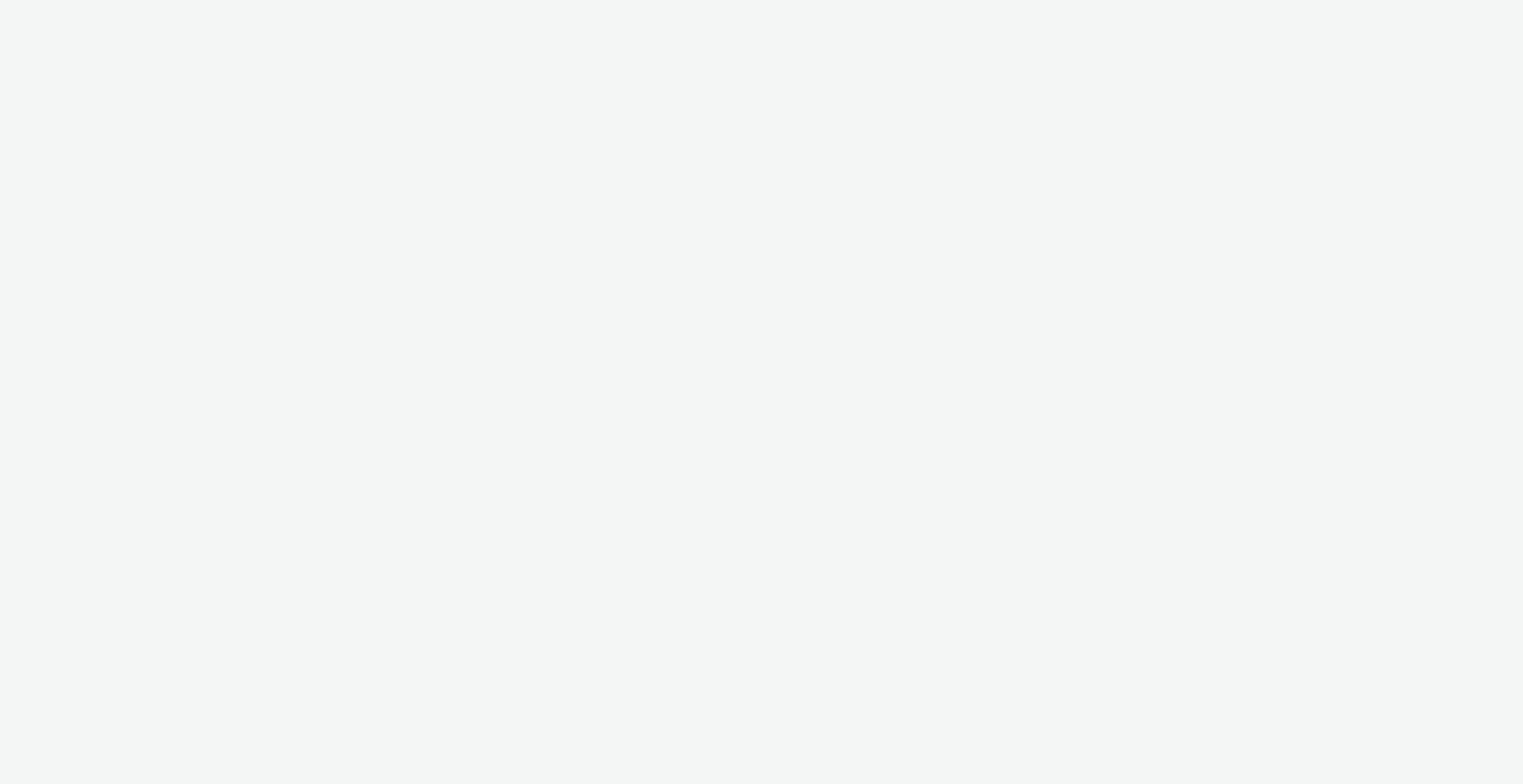
select select "c909d6bb-255f-4ad2-aa94-00d82704d6ef"
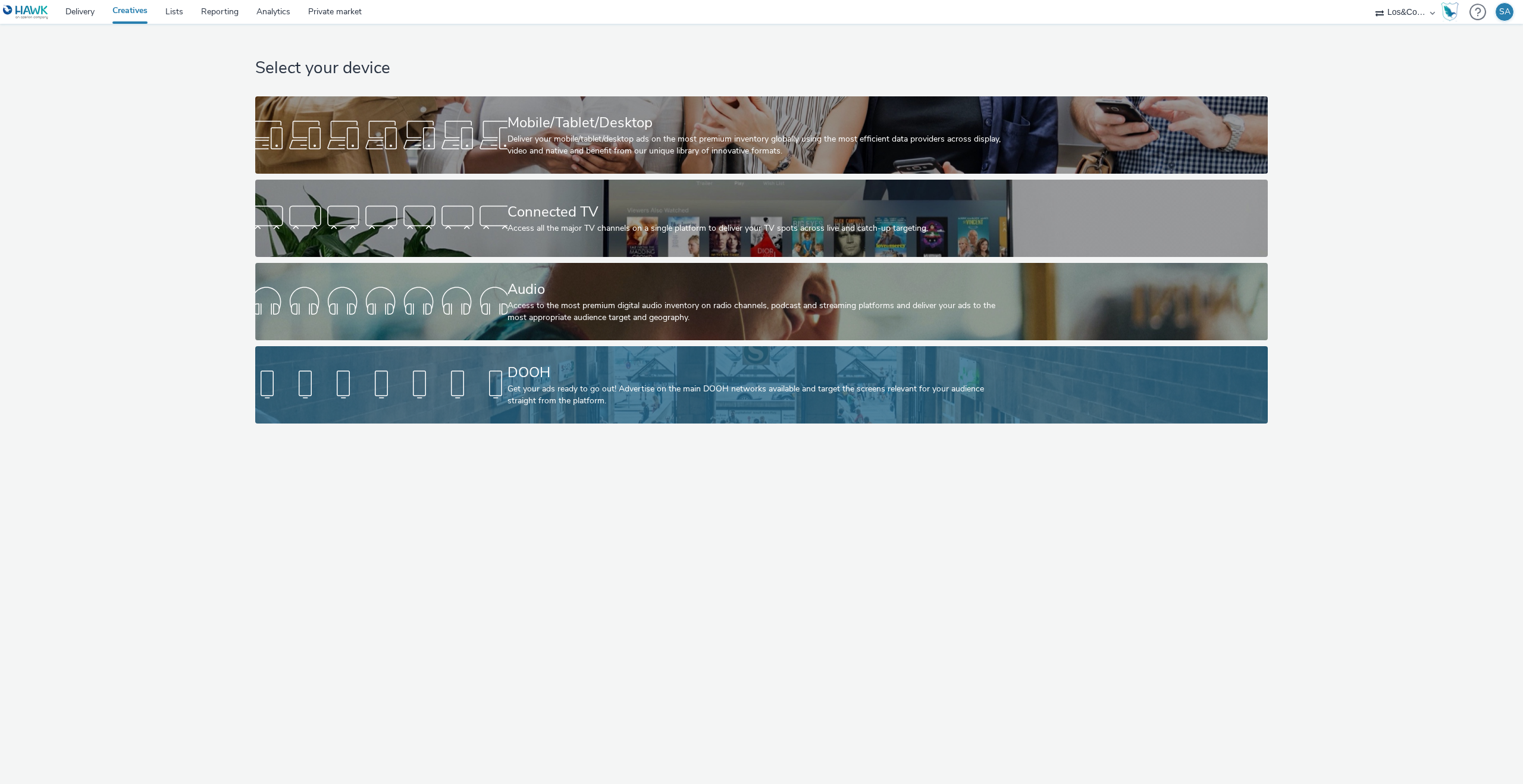
click at [509, 382] on div "DOOH" at bounding box center [759, 373] width 504 height 21
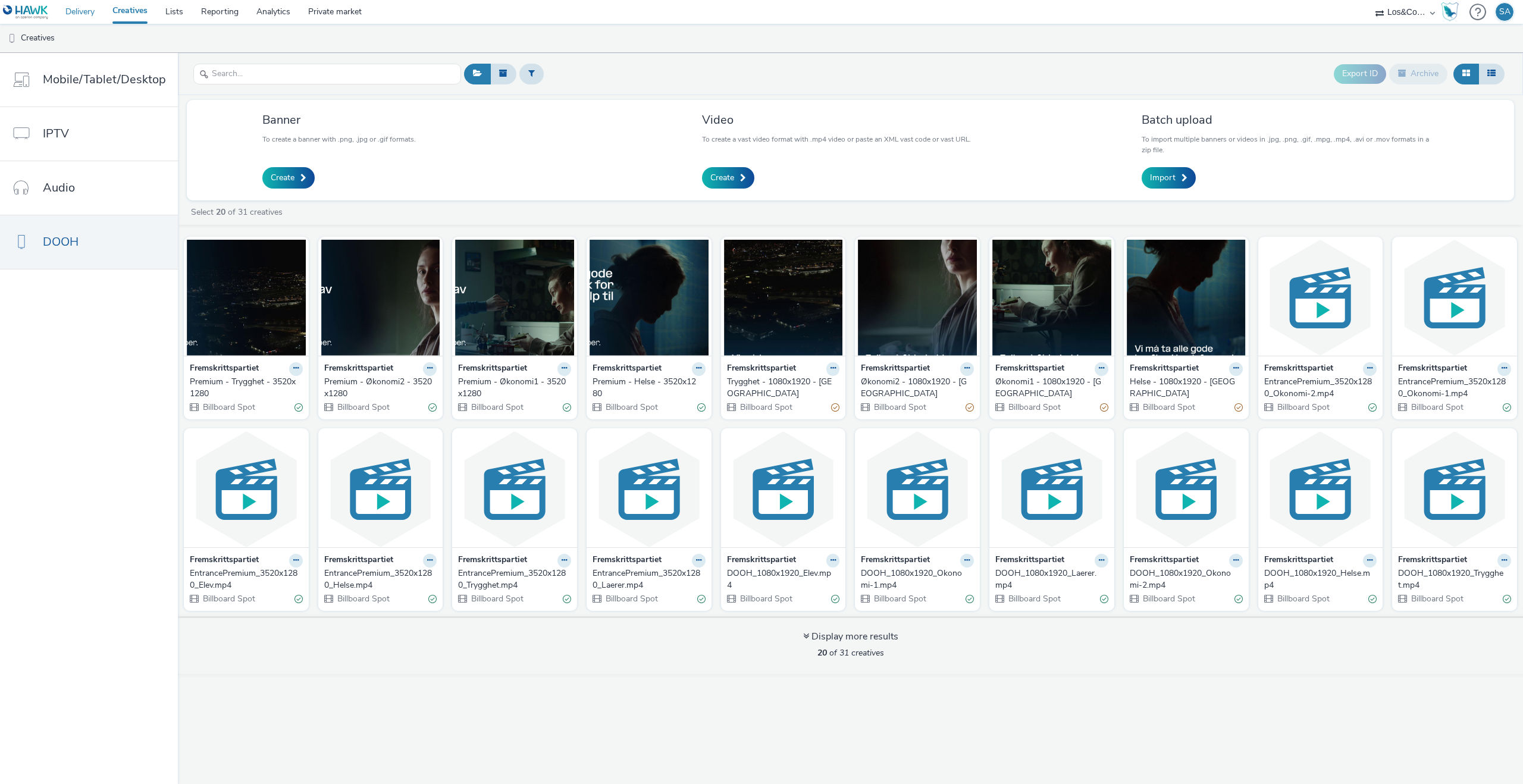
click at [81, 8] on link "Delivery" at bounding box center [80, 11] width 47 height 24
